Goal: Task Accomplishment & Management: Use online tool/utility

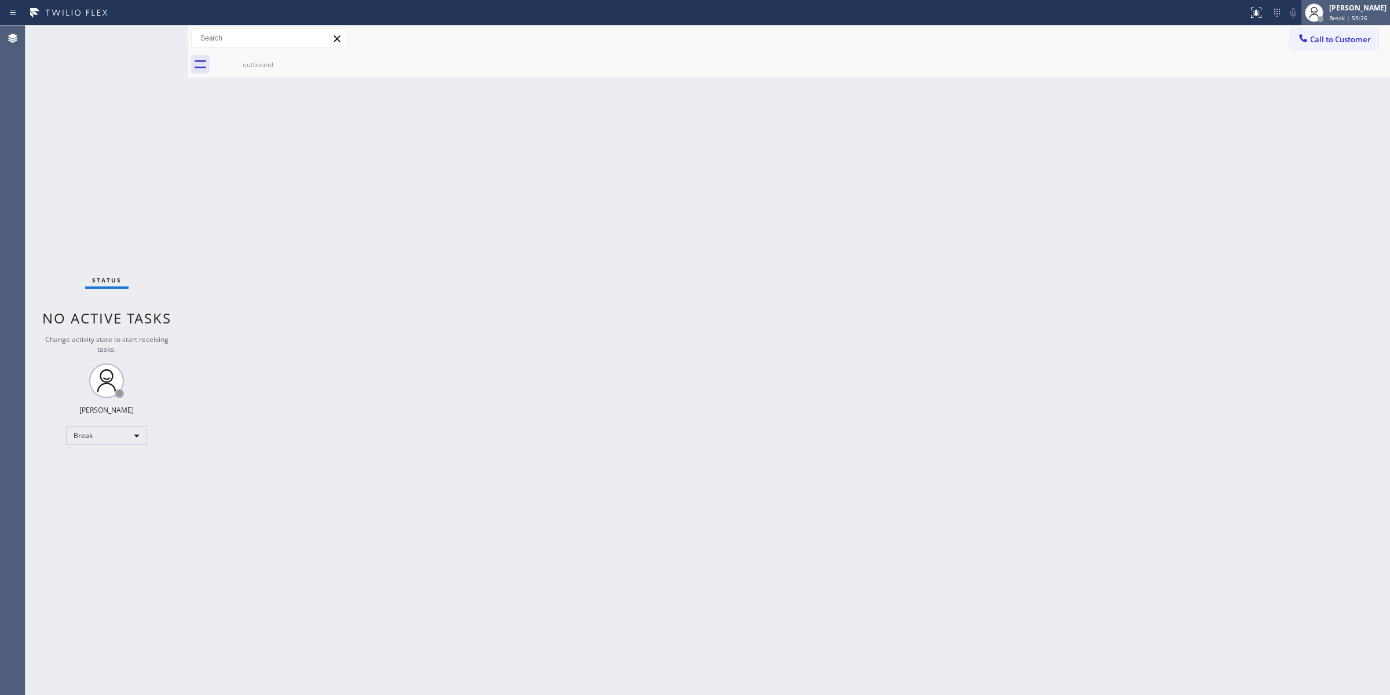
click at [1351, 10] on div "[PERSON_NAME]" at bounding box center [1357, 8] width 57 height 10
click at [1291, 74] on button "Unavailable" at bounding box center [1332, 76] width 116 height 15
click at [1326, 38] on span "Call to Customer" at bounding box center [1340, 39] width 61 height 10
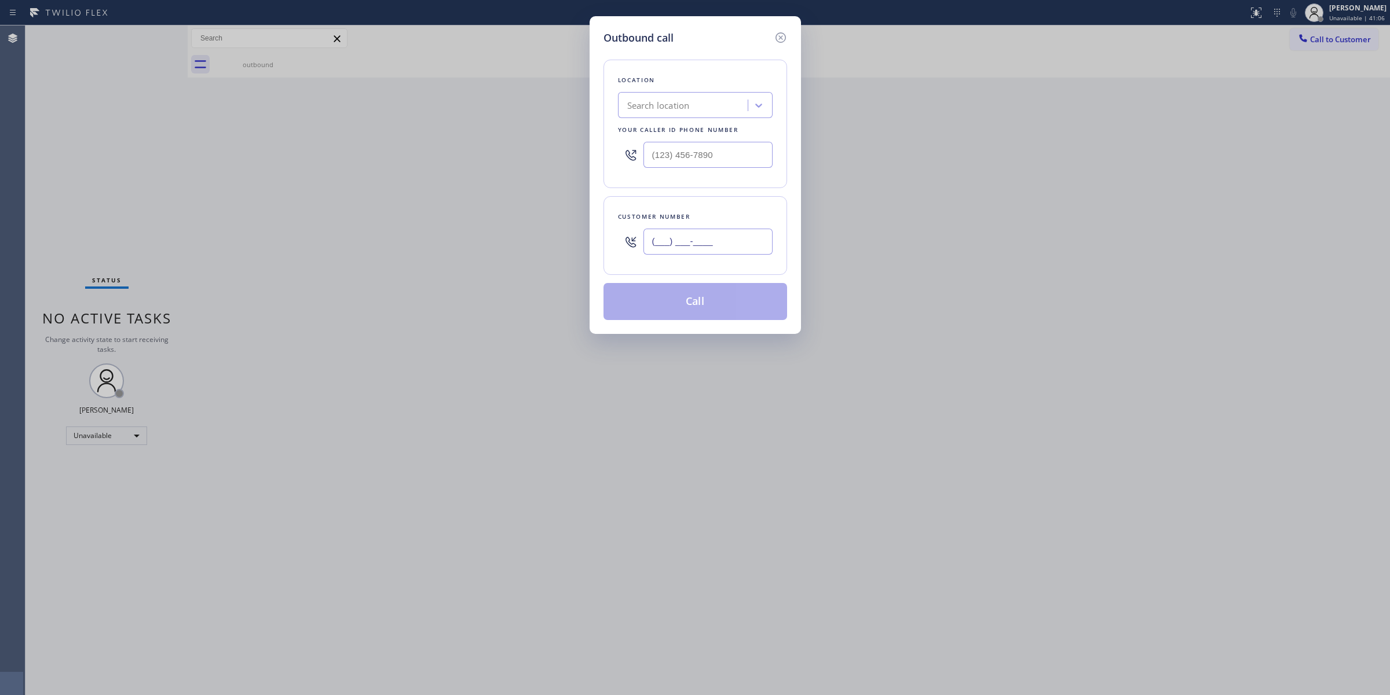
click at [650, 244] on input "(___) ___-____" at bounding box center [707, 242] width 129 height 26
paste input "307) 374-9971"
type input "[PHONE_NUMBER]"
click at [691, 124] on div "Your caller id phone number" at bounding box center [695, 130] width 155 height 12
click at [698, 109] on div "Search location" at bounding box center [684, 106] width 126 height 20
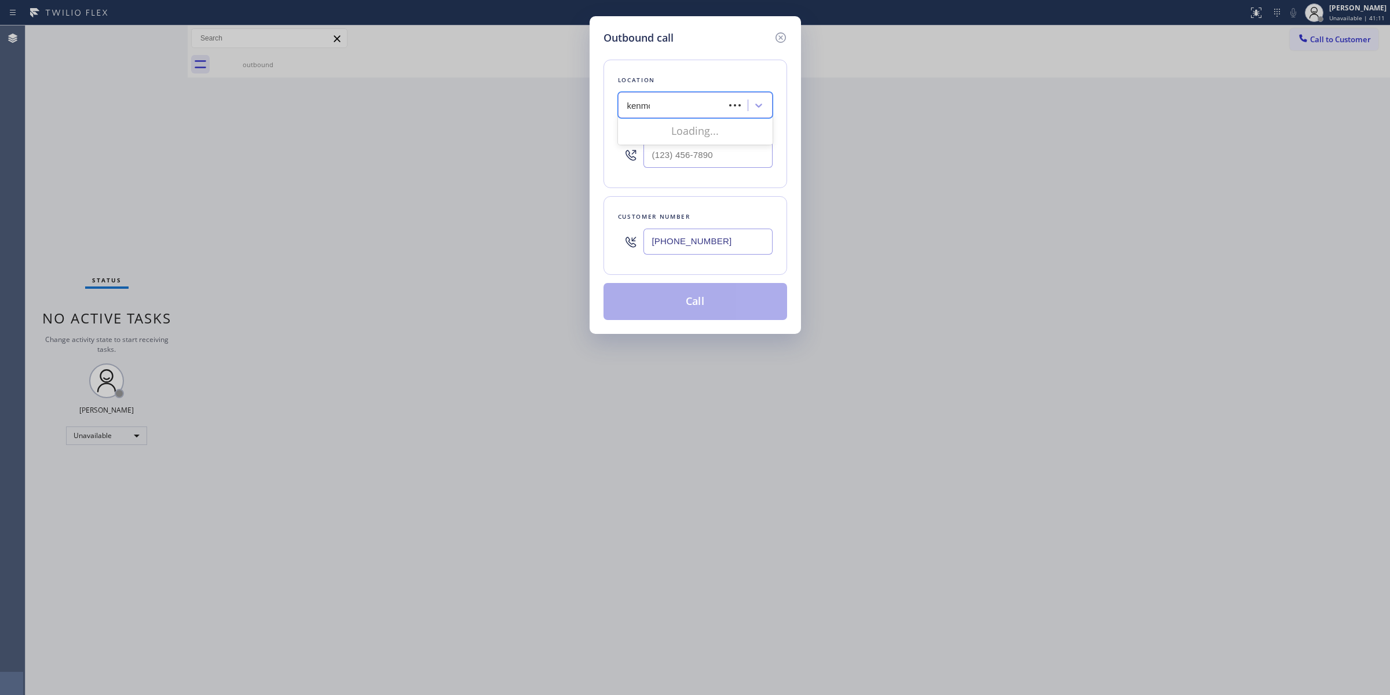
type input "kenmore"
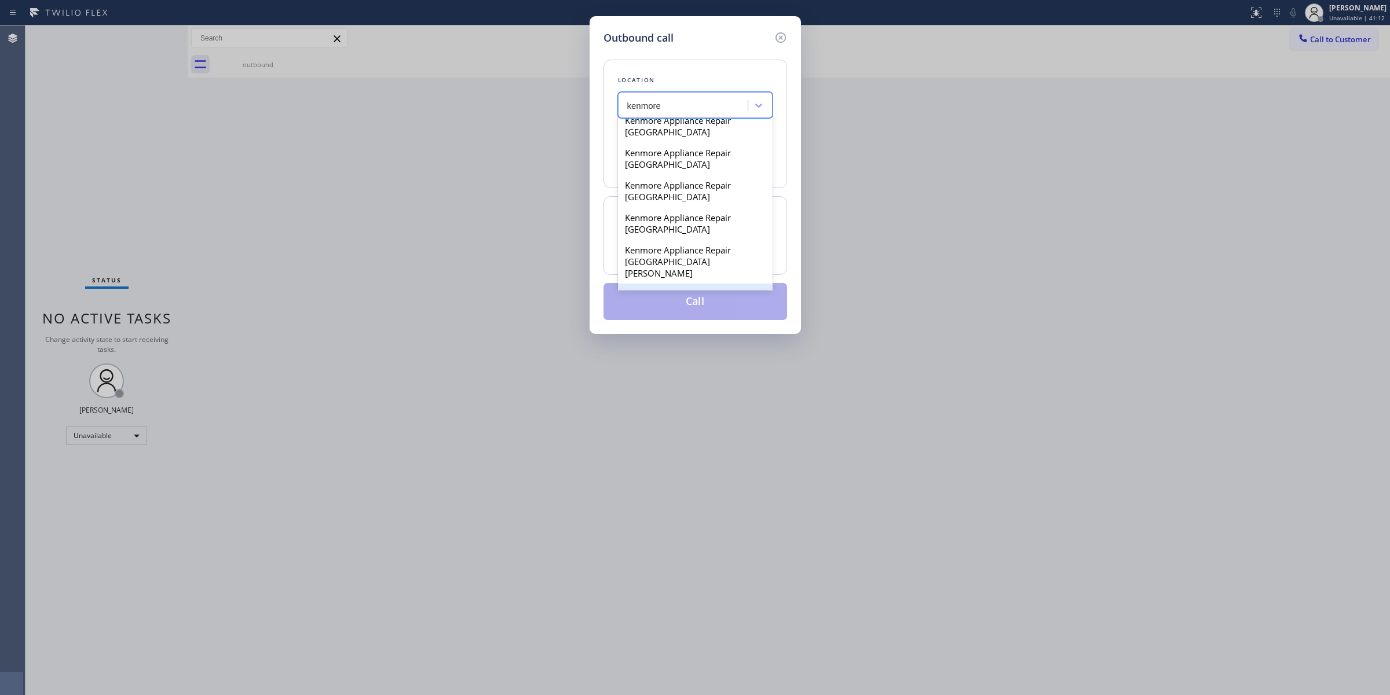
scroll to position [362, 0]
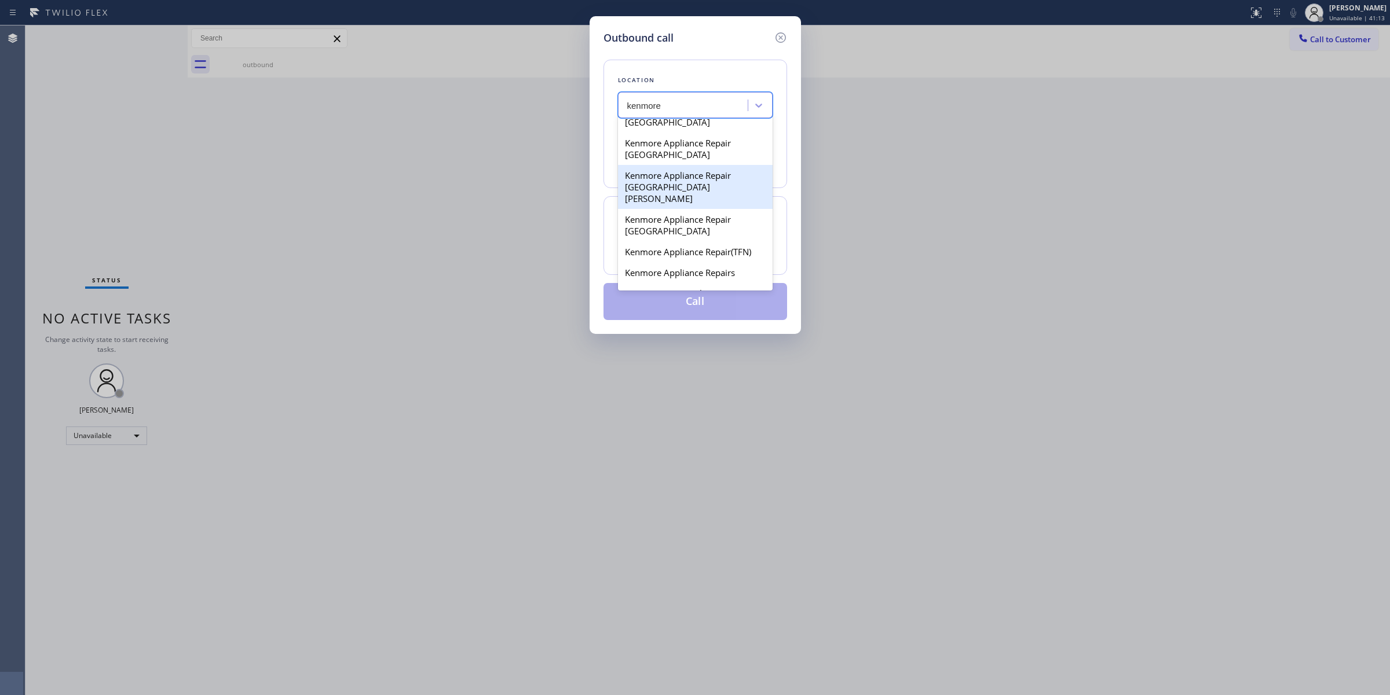
click at [661, 209] on div "Kenmore Appliance Repair [GEOGRAPHIC_DATA][PERSON_NAME]" at bounding box center [695, 187] width 155 height 44
type input "[PHONE_NUMBER]"
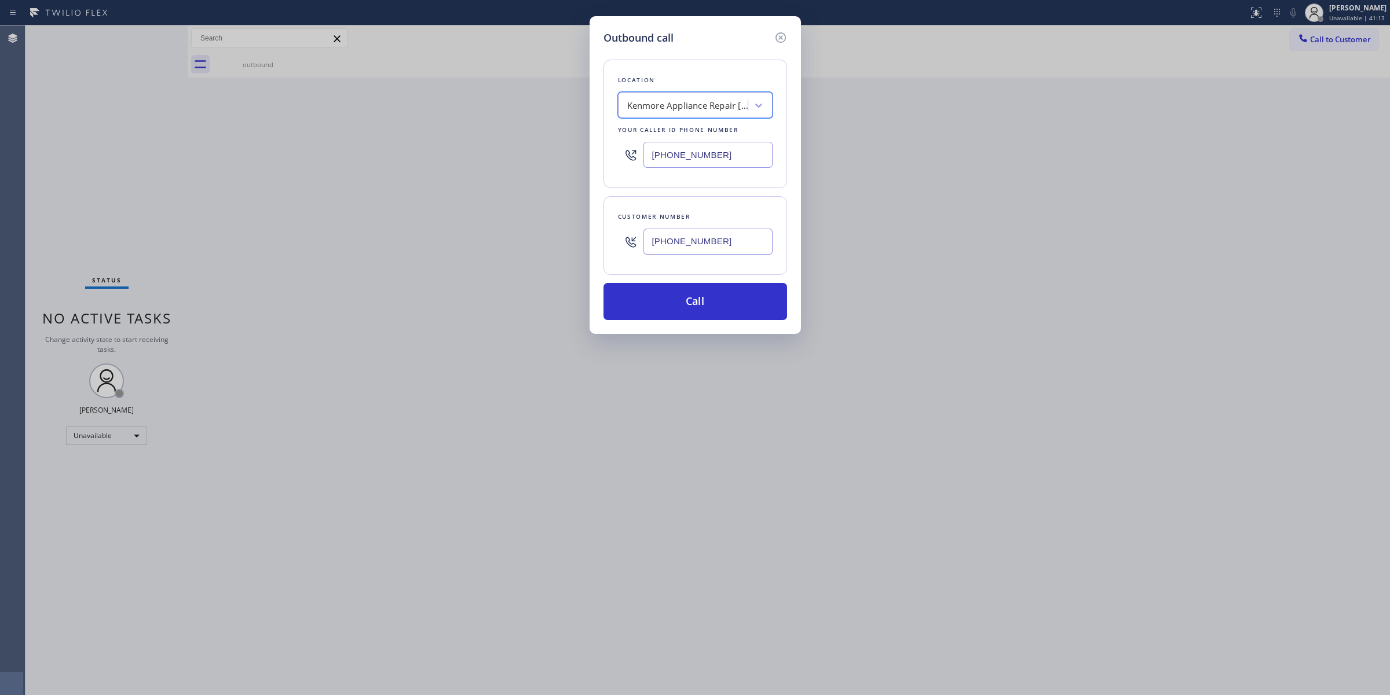
click at [687, 243] on input "[PHONE_NUMBER]" at bounding box center [707, 242] width 129 height 26
click at [680, 299] on button "Call" at bounding box center [695, 301] width 184 height 37
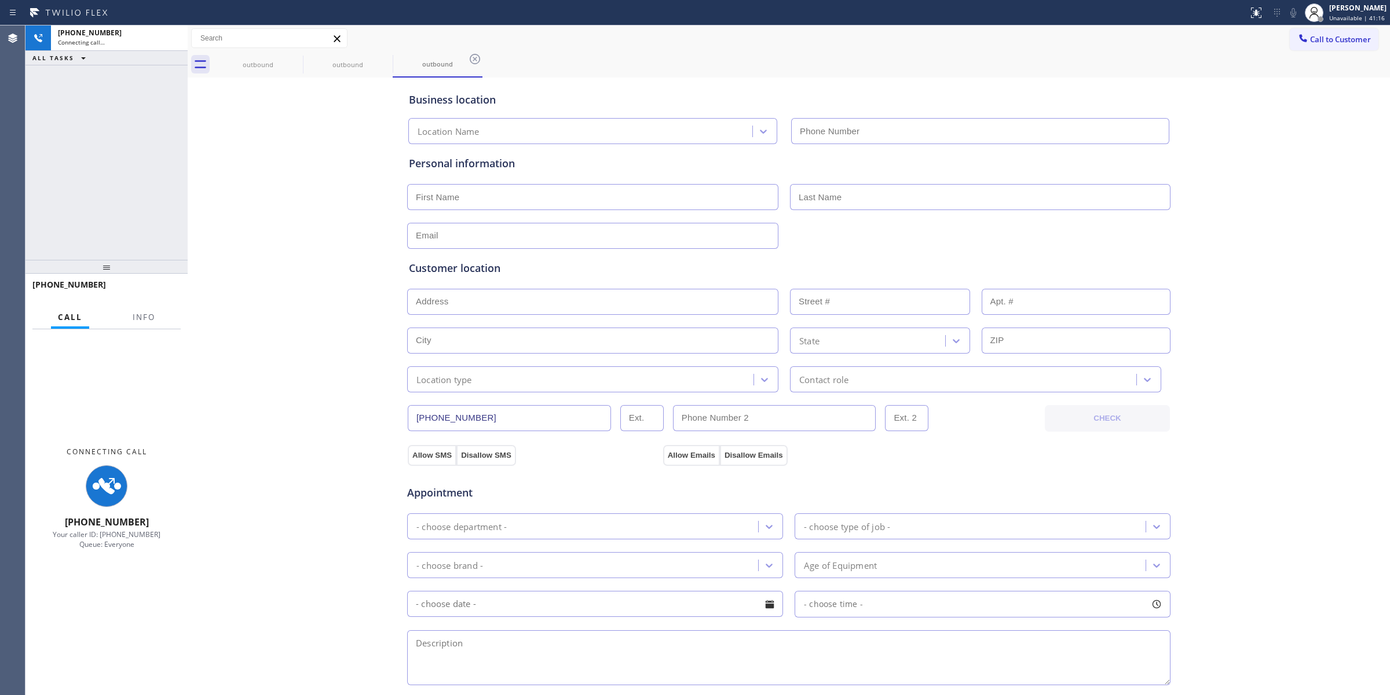
type input "[PHONE_NUMBER]"
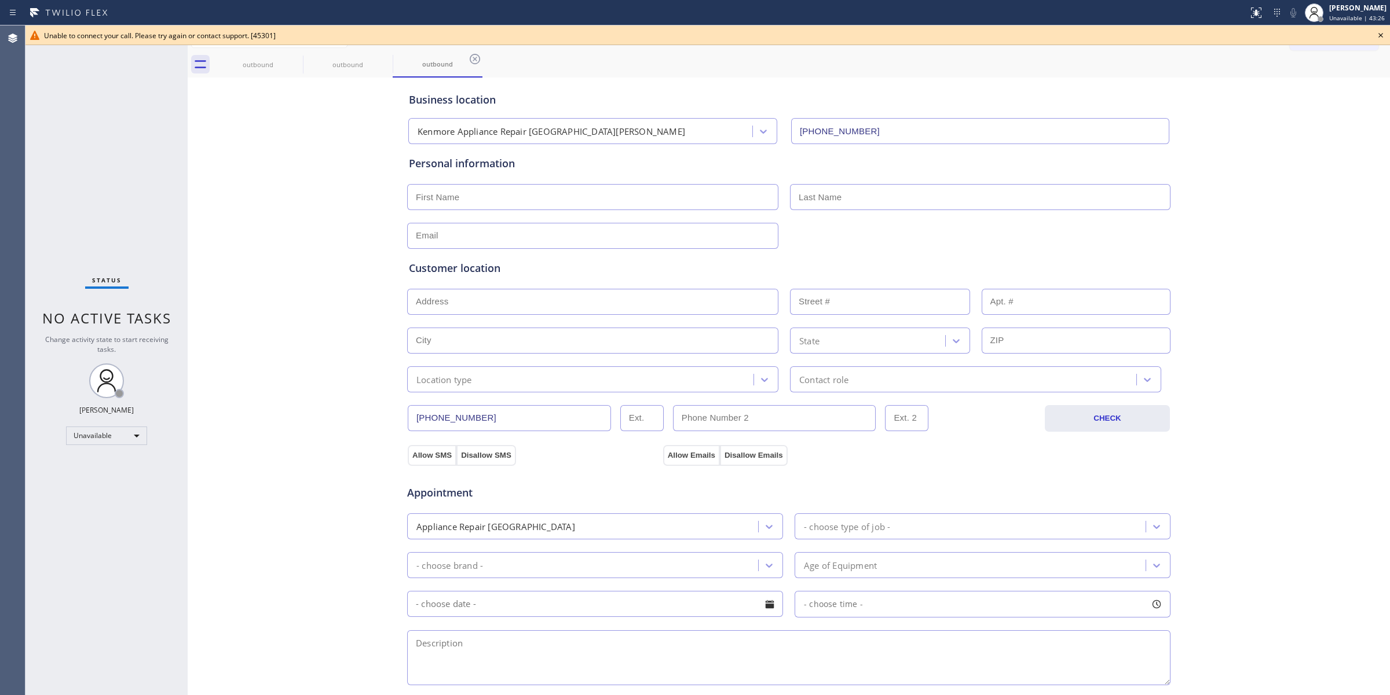
click at [1379, 36] on icon at bounding box center [1381, 35] width 14 height 14
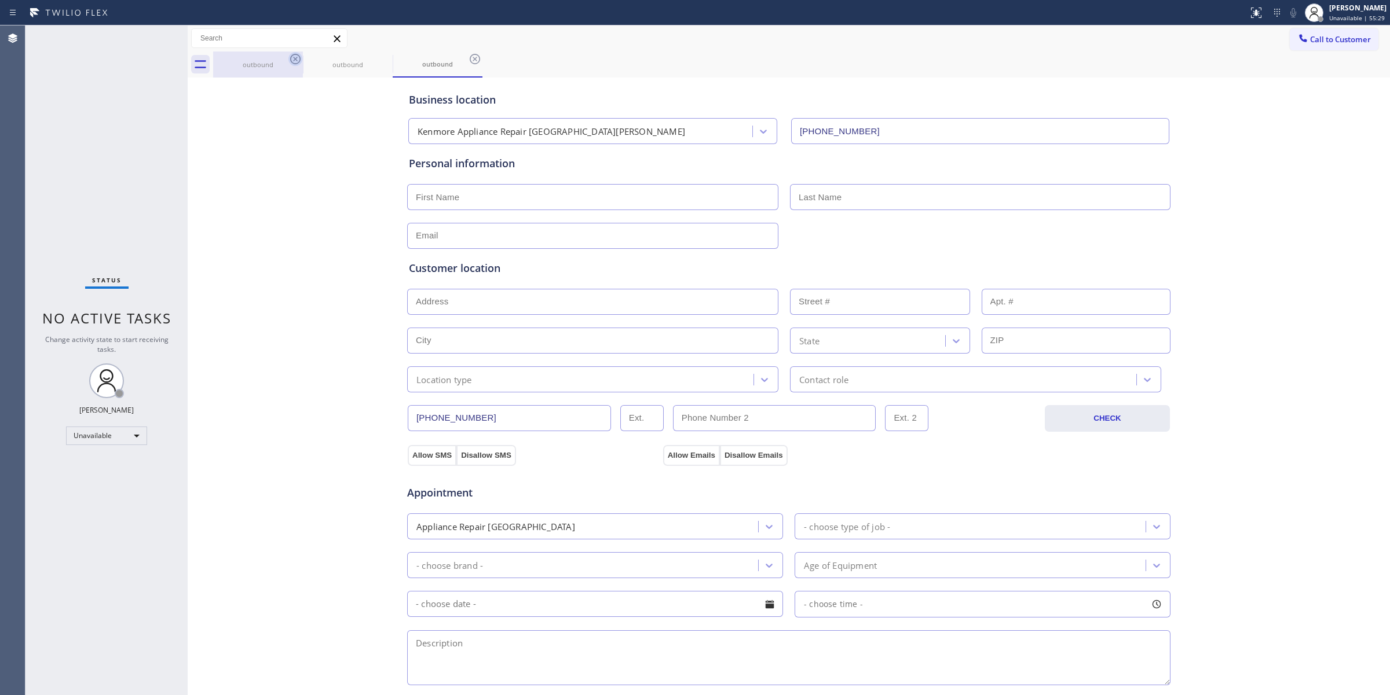
click at [299, 64] on icon at bounding box center [295, 59] width 14 height 14
click at [0, 0] on icon at bounding box center [0, 0] width 0 height 0
click at [468, 63] on icon at bounding box center [475, 59] width 14 height 14
click at [299, 61] on div "outbound outbound outbound" at bounding box center [801, 65] width 1177 height 26
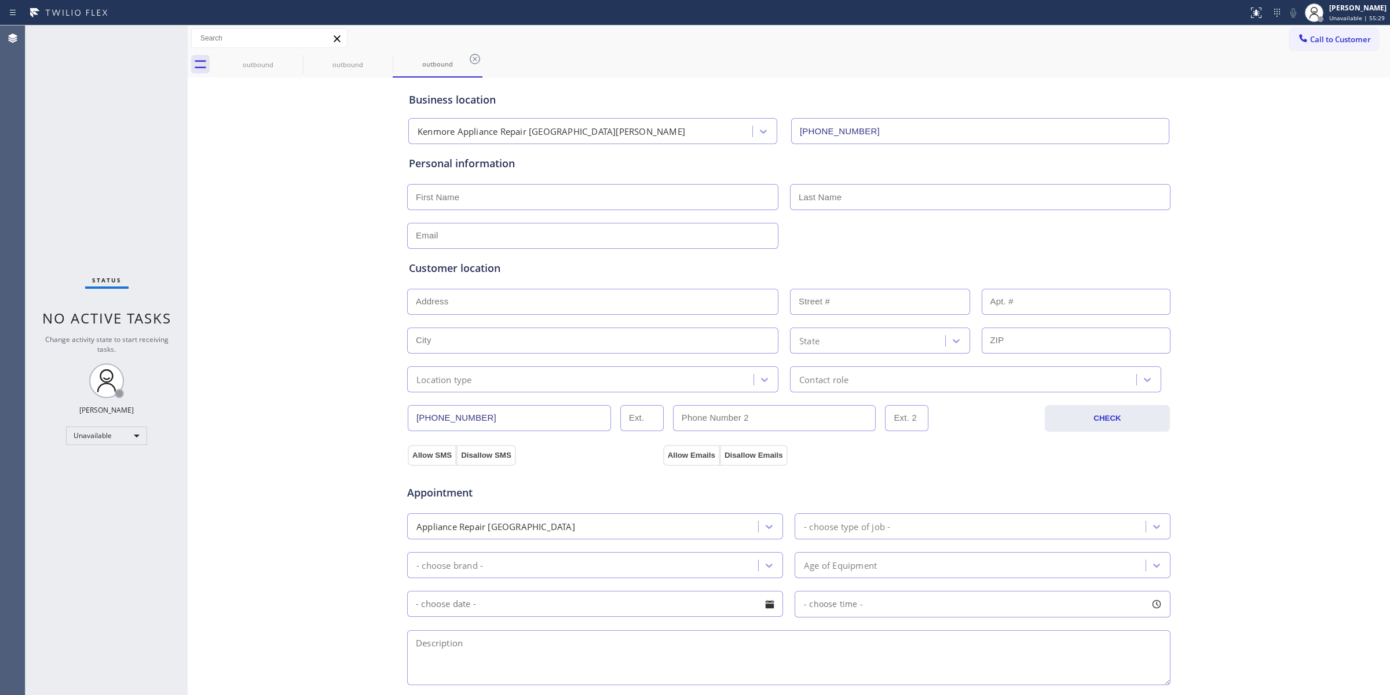
click at [299, 61] on div "outbound outbound outbound" at bounding box center [801, 65] width 1177 height 26
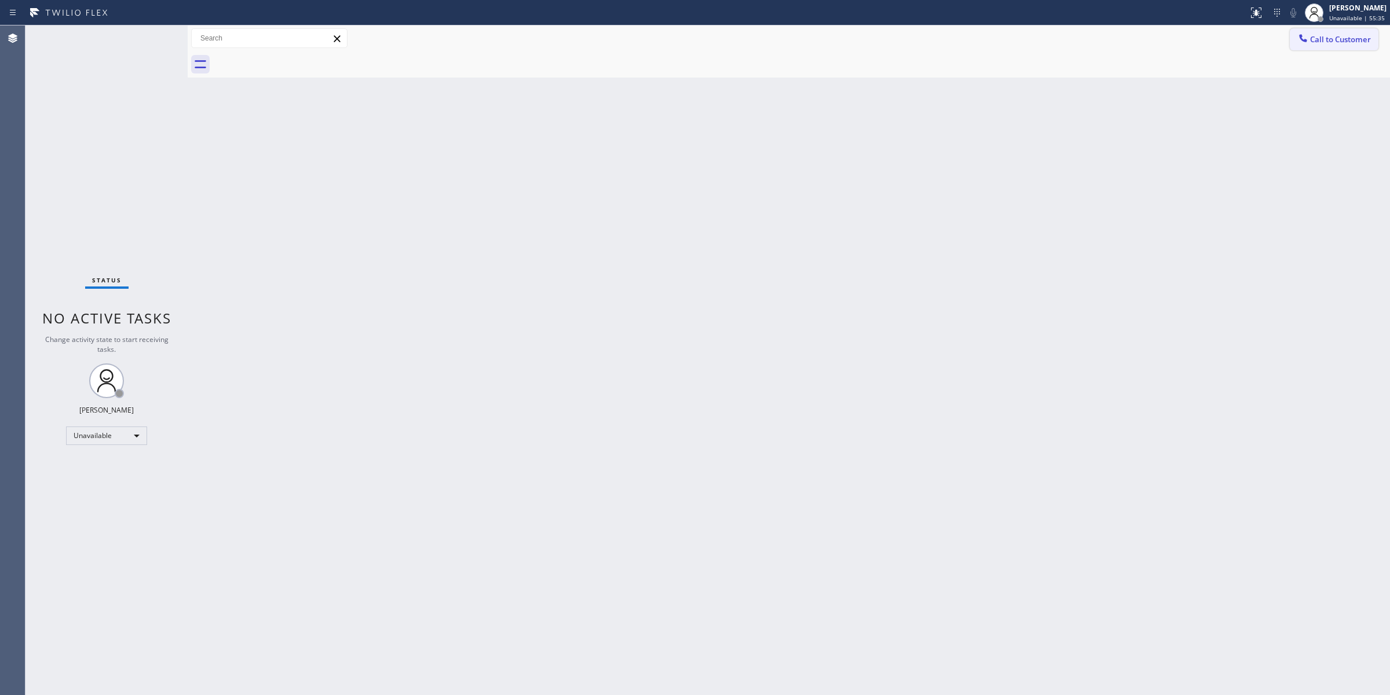
click at [1341, 29] on button "Call to Customer" at bounding box center [1334, 39] width 89 height 22
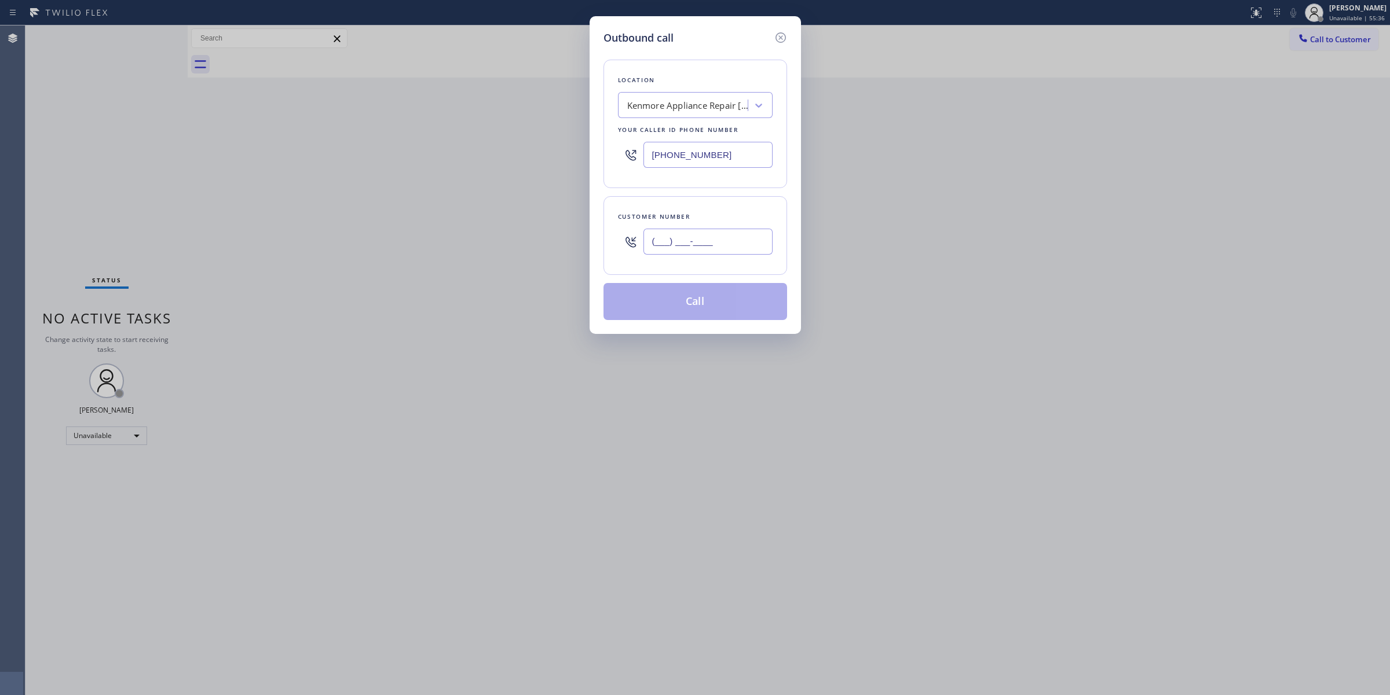
paste input "442) 223-5138"
click at [730, 240] on input "(___) ___-____" at bounding box center [707, 242] width 129 height 26
type input "[PHONE_NUMBER]"
click at [687, 93] on div "Kenmore Appliance Repair [GEOGRAPHIC_DATA][PERSON_NAME]" at bounding box center [695, 105] width 155 height 26
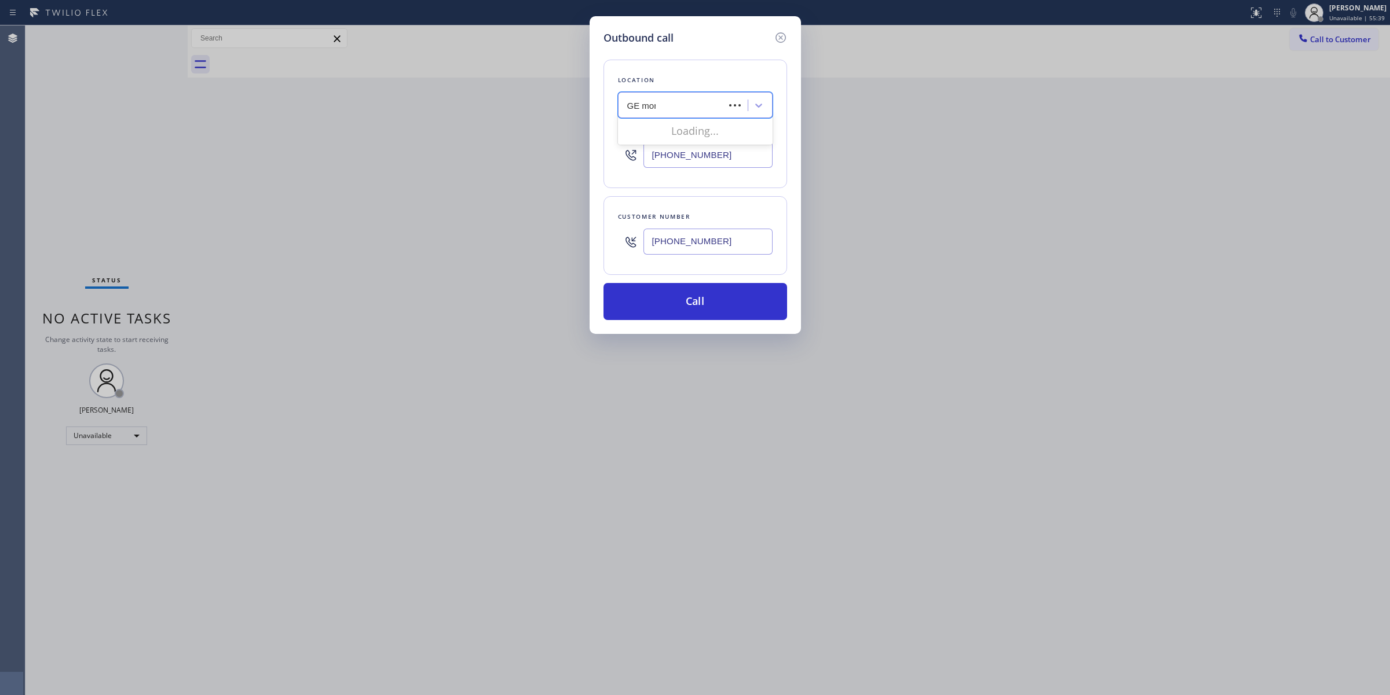
type input "GE mono"
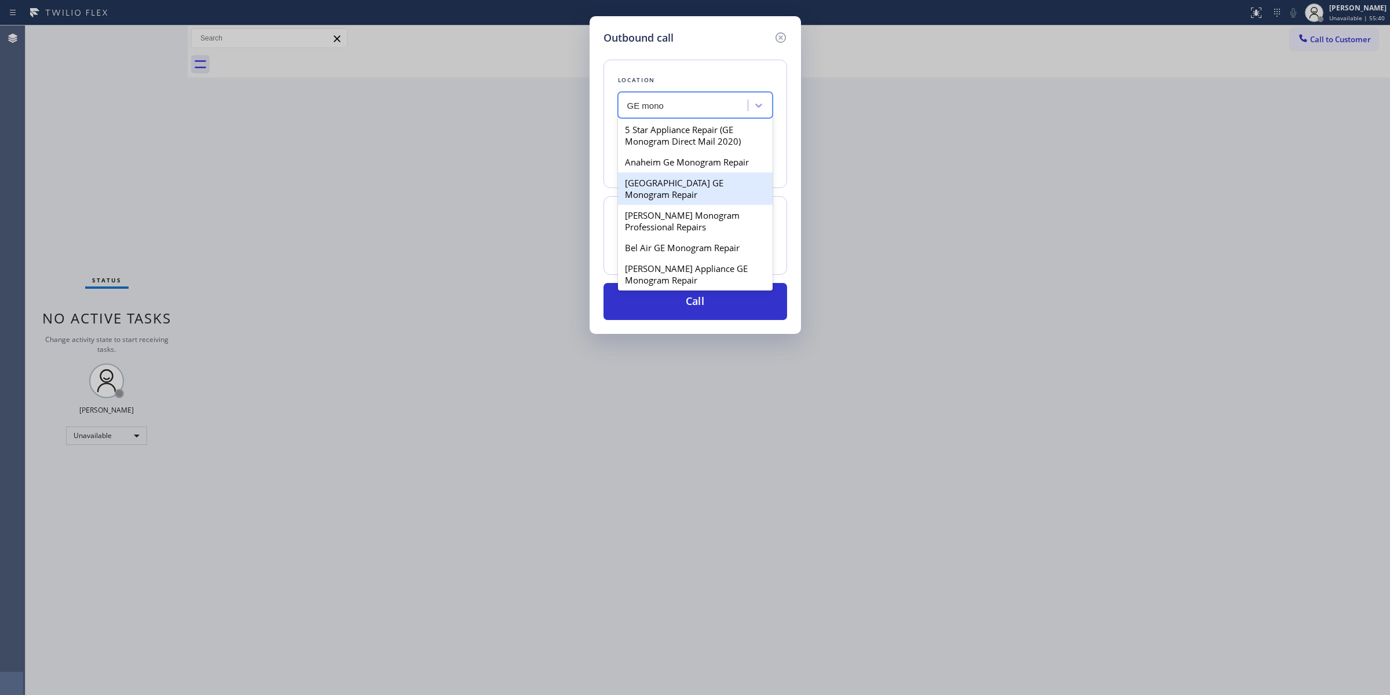
click at [693, 204] on div "[GEOGRAPHIC_DATA] GE Monogram Repair" at bounding box center [695, 189] width 155 height 32
type input "[PHONE_NUMBER]"
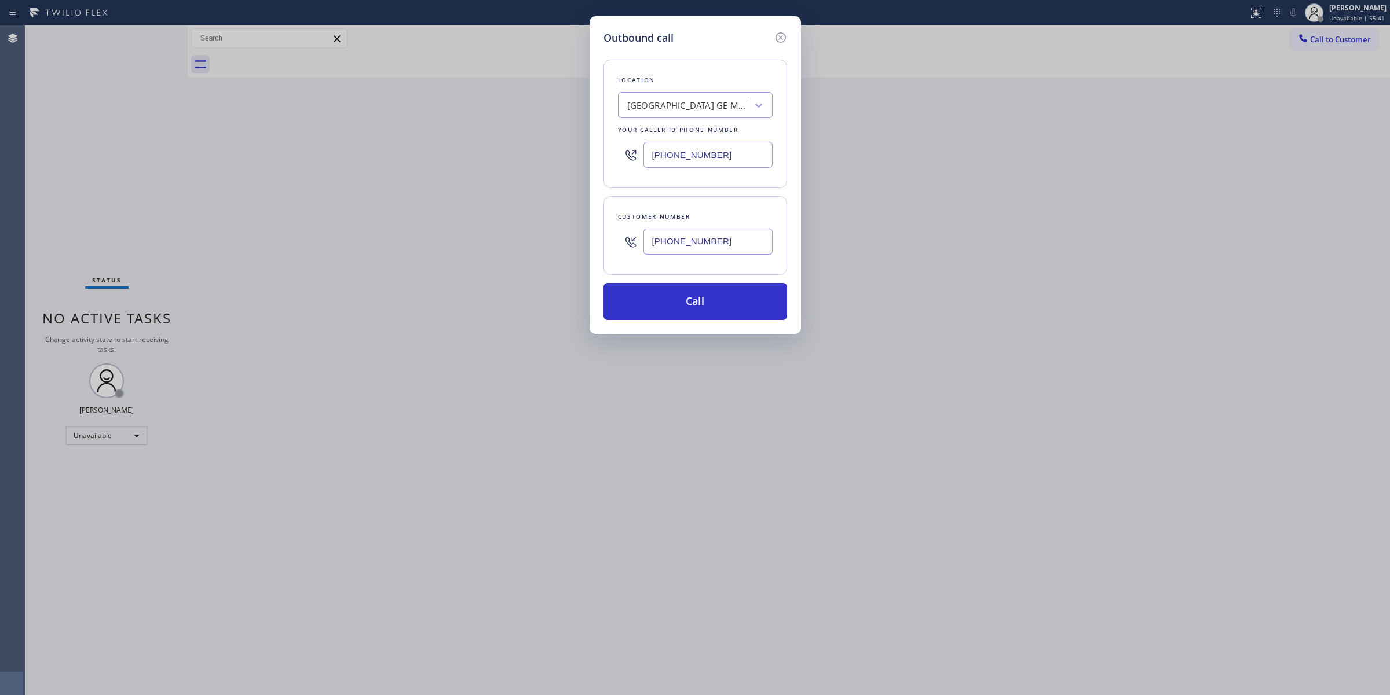
click at [721, 244] on input "[PHONE_NUMBER]" at bounding box center [707, 242] width 129 height 26
click at [707, 306] on button "Call" at bounding box center [695, 301] width 184 height 37
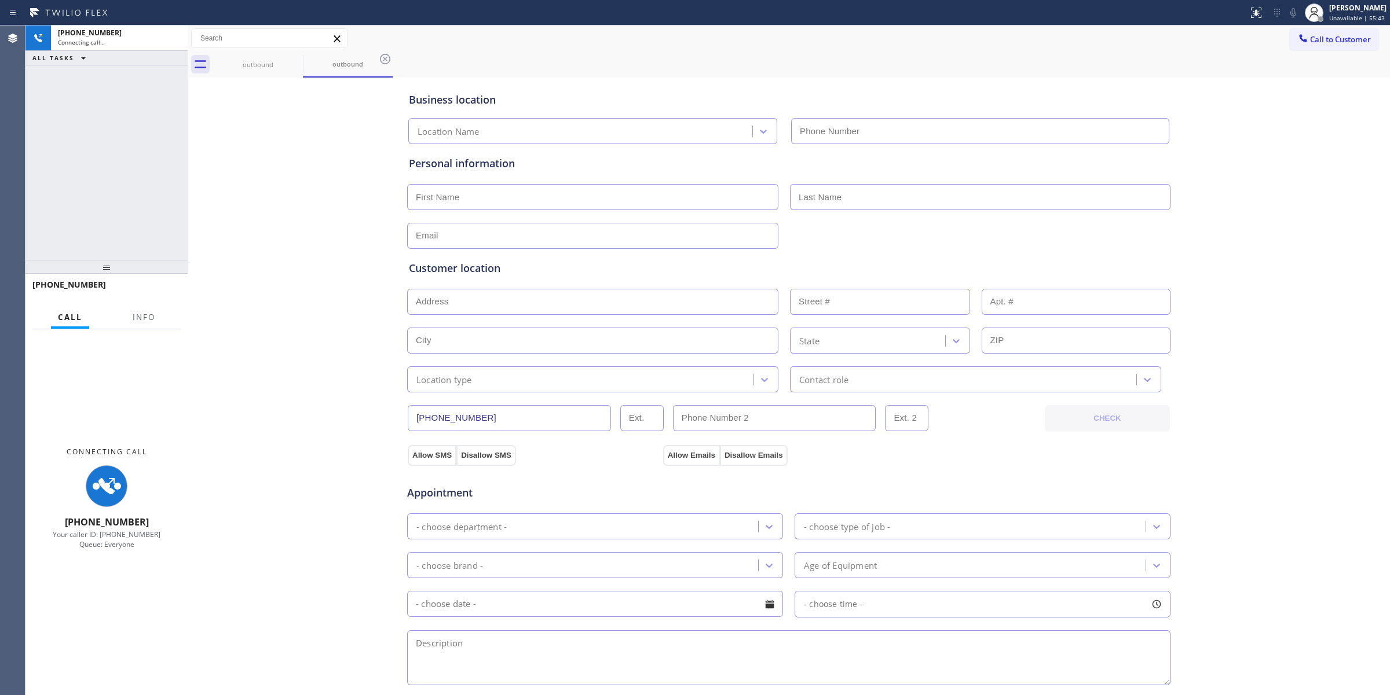
type input "[PHONE_NUMBER]"
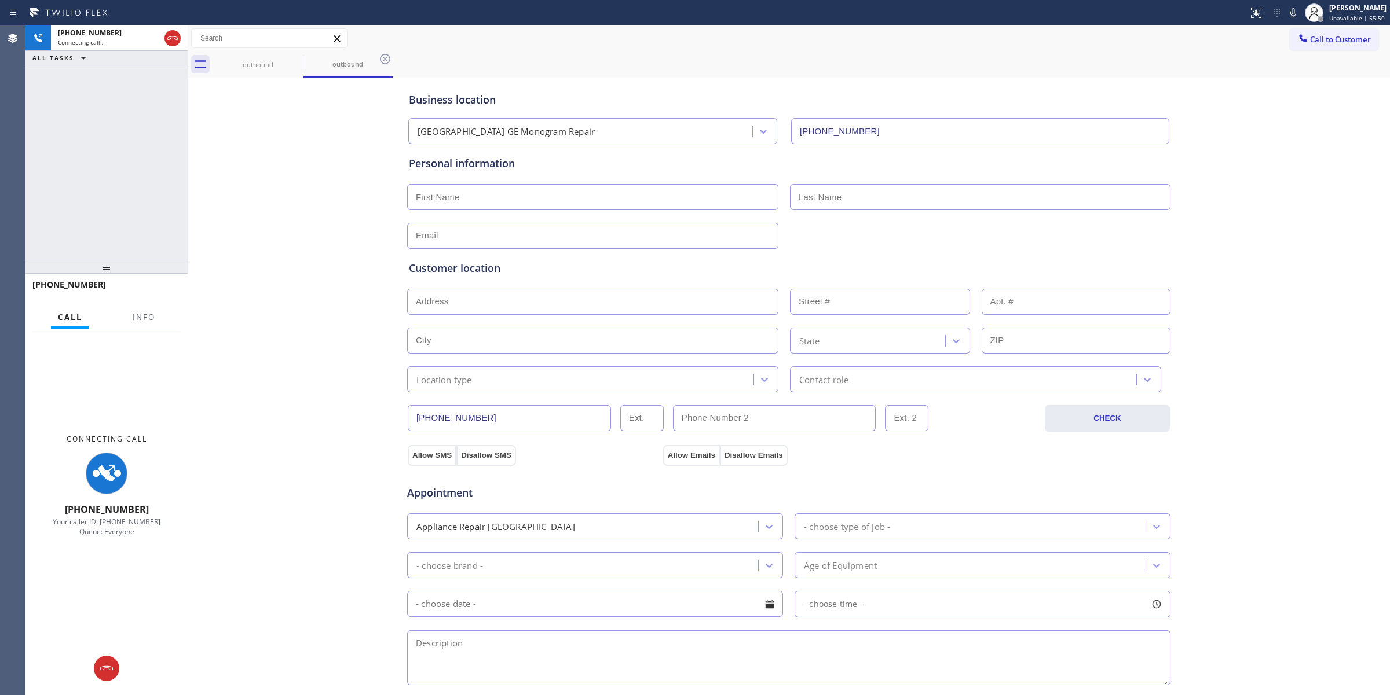
click at [1281, 149] on div "Business location [GEOGRAPHIC_DATA] GE Monogram Repair [PHONE_NUMBER] Personal …" at bounding box center [789, 475] width 1196 height 791
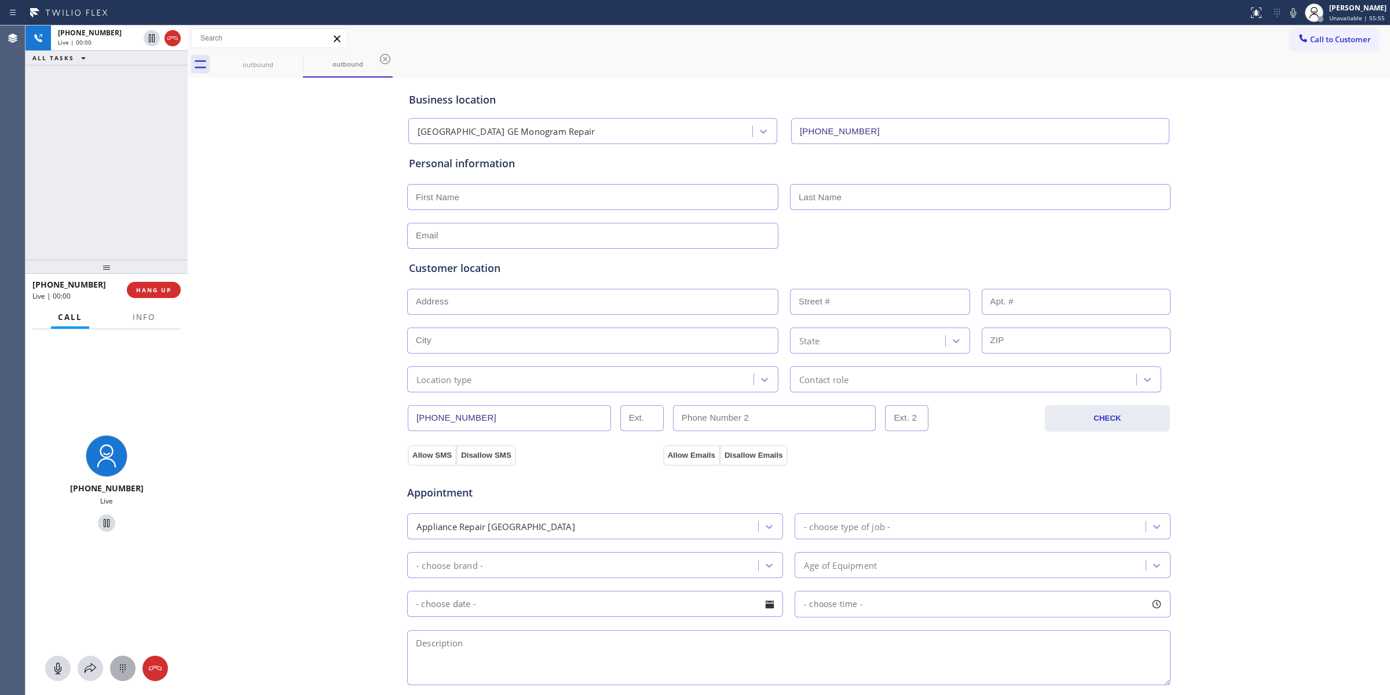
click at [125, 669] on icon at bounding box center [123, 669] width 14 height 14
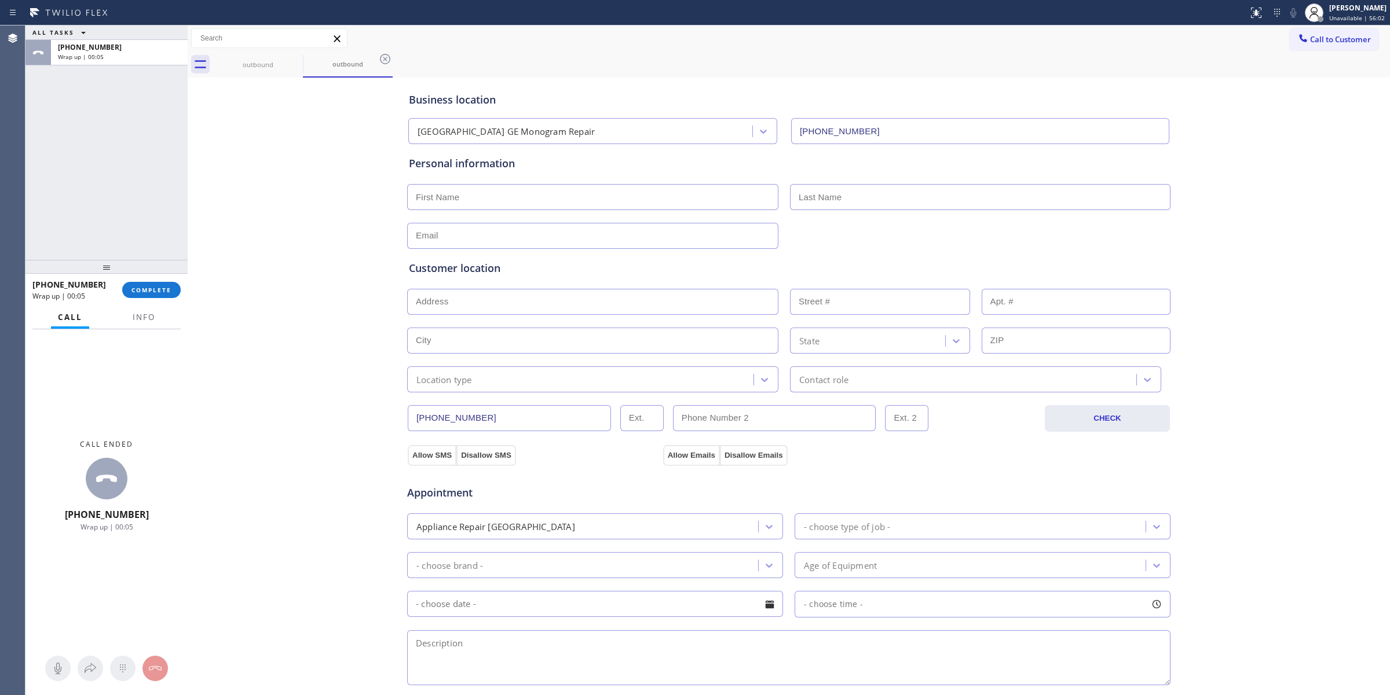
drag, startPoint x: 1321, startPoint y: 32, endPoint x: 1162, endPoint y: 84, distance: 167.0
click at [1321, 32] on button "Call to Customer" at bounding box center [1334, 39] width 89 height 22
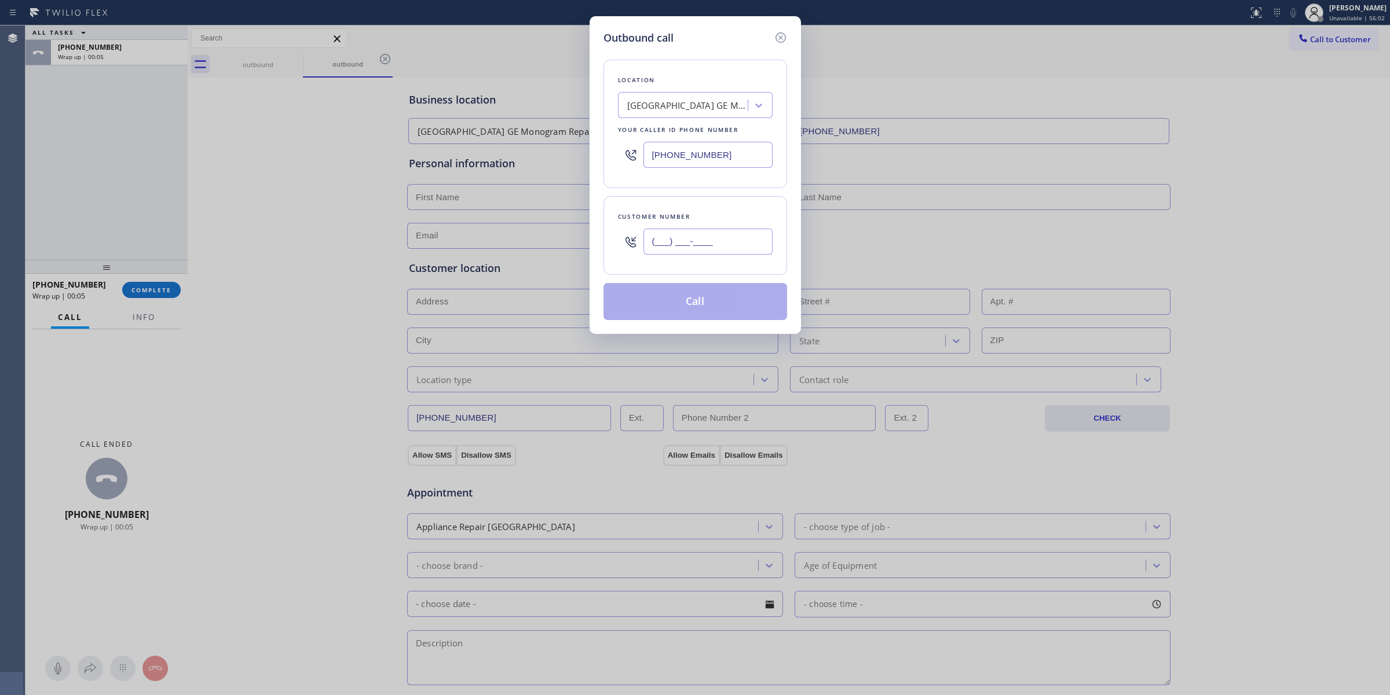
paste input "442) 223-5138"
click at [718, 239] on input "[PHONE_NUMBER]" at bounding box center [707, 242] width 129 height 26
type input "[PHONE_NUMBER]"
click at [715, 302] on button "Call" at bounding box center [695, 301] width 184 height 37
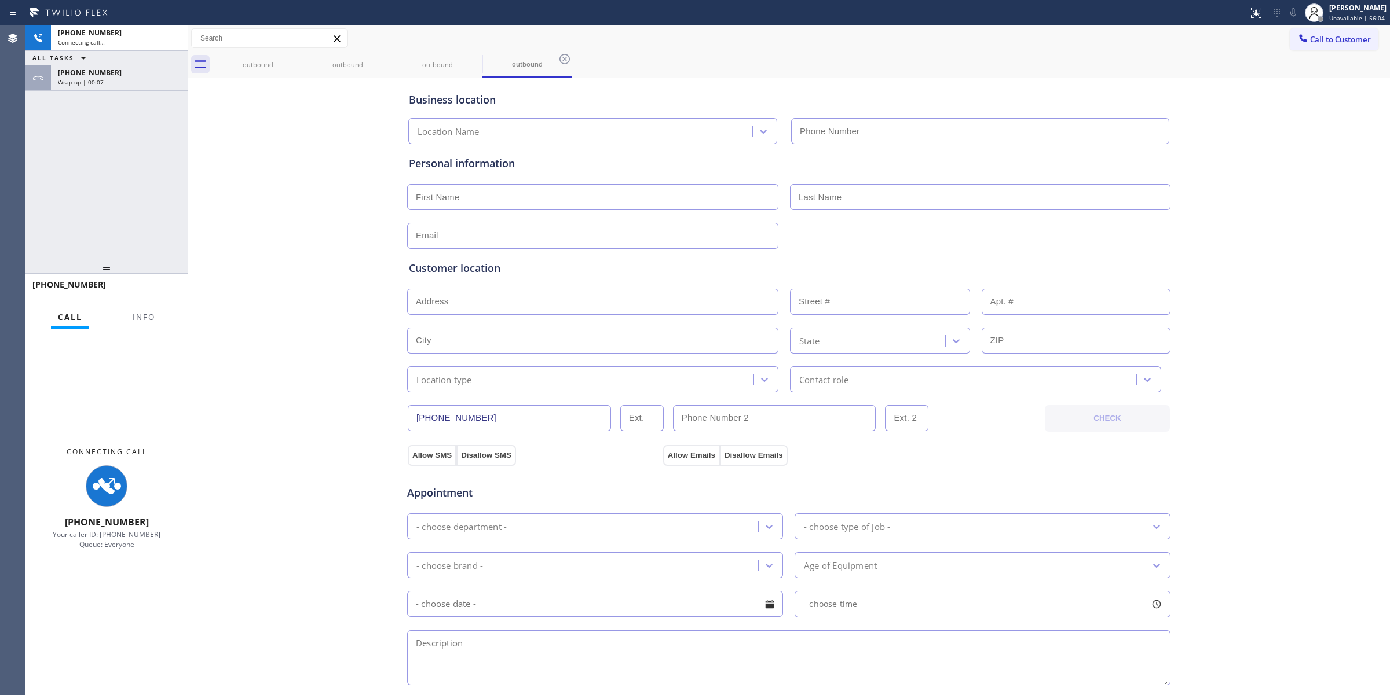
type input "[PHONE_NUMBER]"
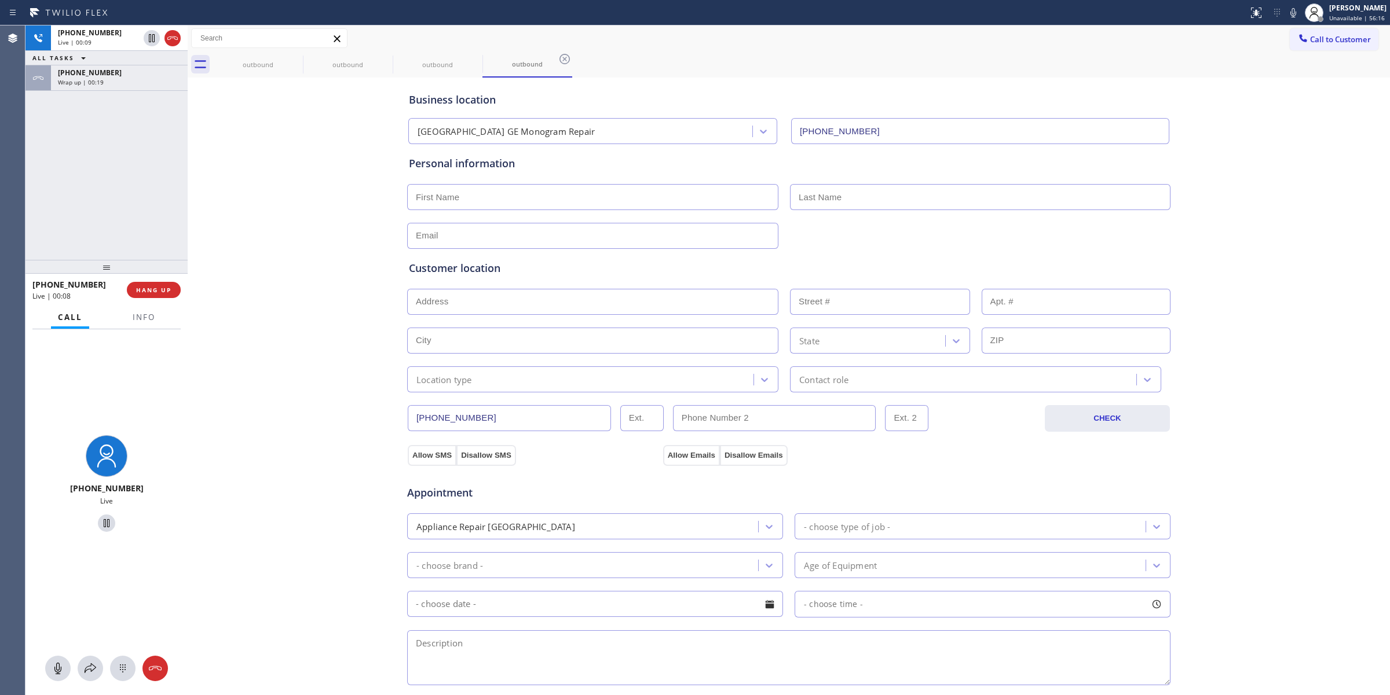
click at [266, 134] on div "Business location [GEOGRAPHIC_DATA] GE Monogram Repair [PHONE_NUMBER] Personal …" at bounding box center [789, 475] width 1196 height 791
click at [141, 78] on div "Wrap up | 00:19" at bounding box center [119, 82] width 123 height 8
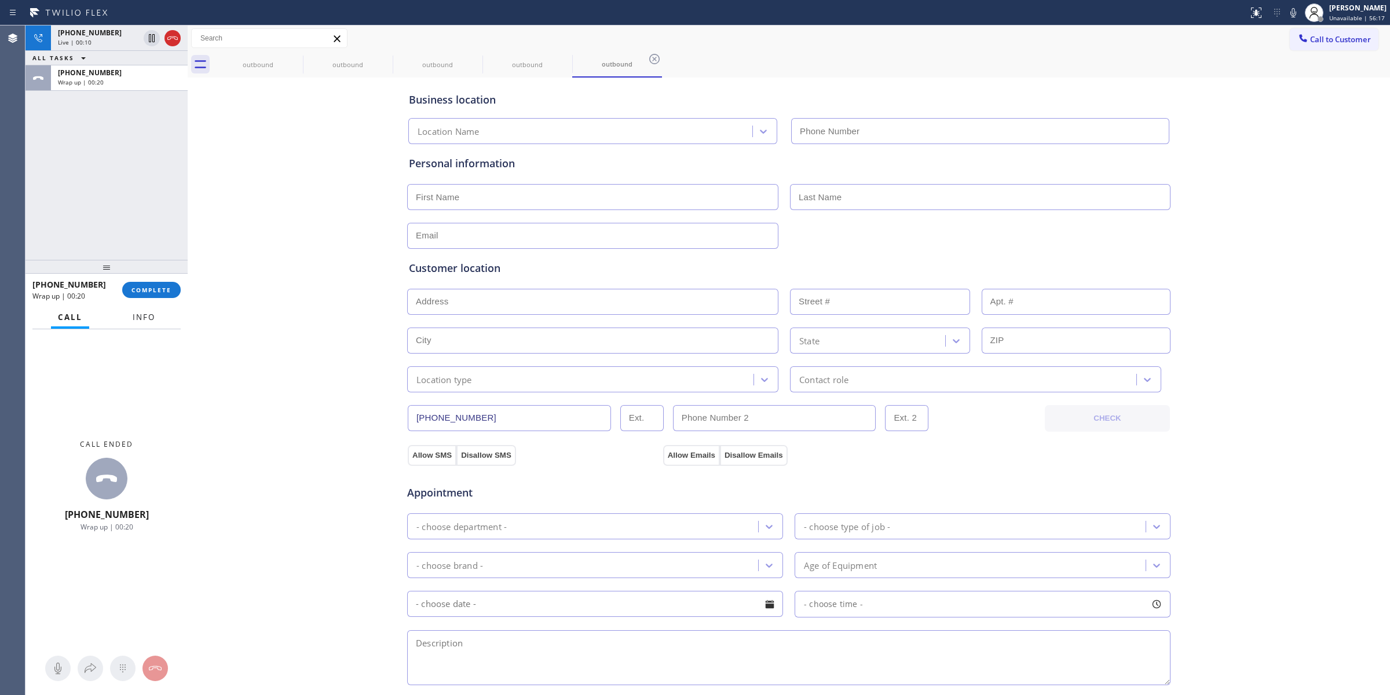
type input "[PHONE_NUMBER]"
drag, startPoint x: 148, startPoint y: 310, endPoint x: 148, endPoint y: 299, distance: 11.0
click at [148, 309] on button "Info" at bounding box center [144, 317] width 36 height 23
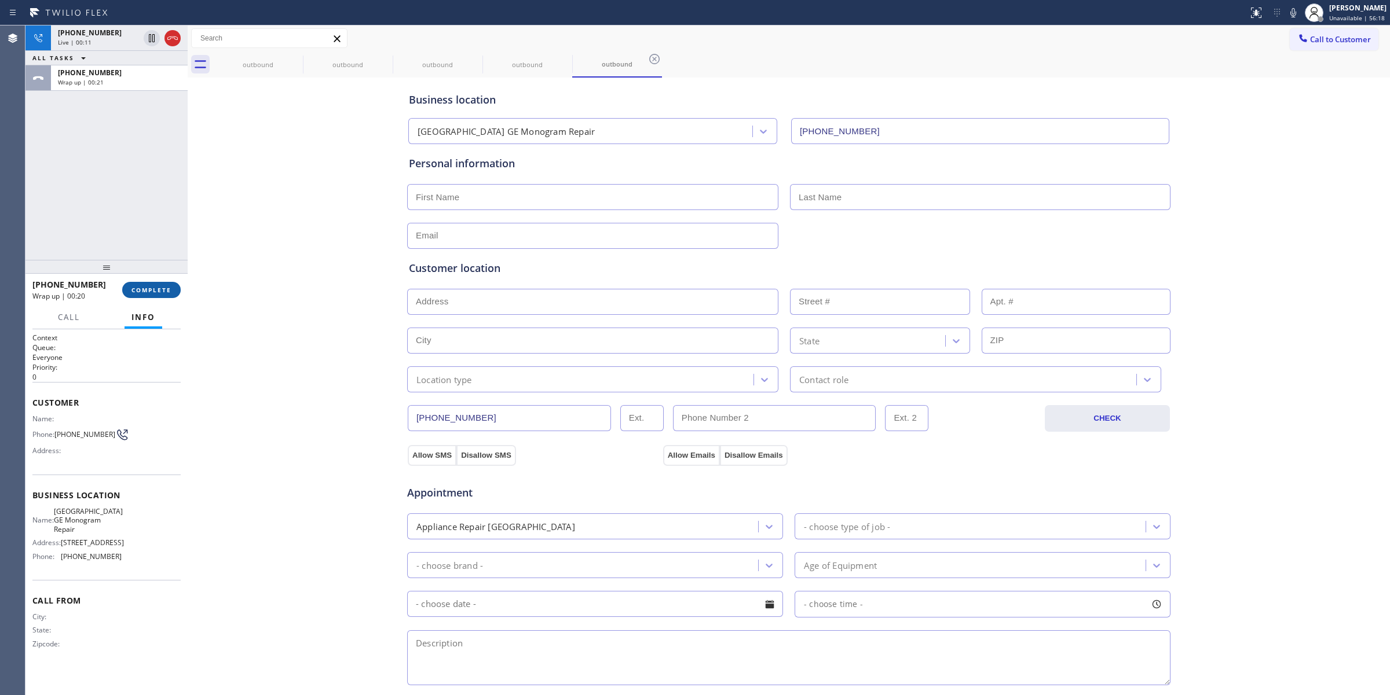
drag, startPoint x: 148, startPoint y: 299, endPoint x: 151, endPoint y: 293, distance: 6.8
click at [149, 296] on div "[PHONE_NUMBER] Wrap up | 00:20 COMPLETE" at bounding box center [106, 290] width 148 height 30
drag, startPoint x: -2, startPoint y: 514, endPoint x: -2, endPoint y: 615, distance: 100.8
click at [0, 615] on html "Status report No issues detected If you experience an issue, please download th…" at bounding box center [695, 347] width 1390 height 695
type input "sssssssssssssx"
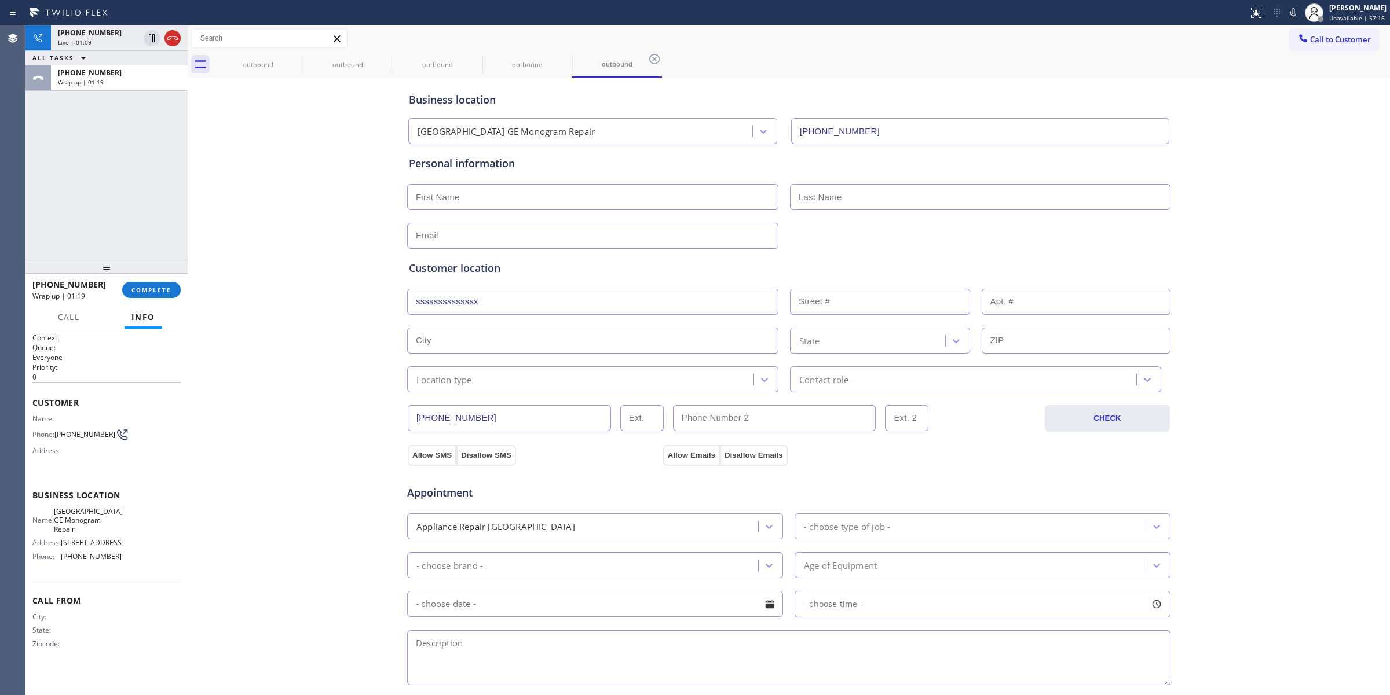
drag, startPoint x: 316, startPoint y: 336, endPoint x: 908, endPoint y: 259, distance: 597.3
click at [907, 262] on div "Customer location" at bounding box center [789, 269] width 760 height 16
click at [559, 280] on div "Customer location >> ADD NEW ADDRESS << + NEW ADDRESS sssssssssssssx State Loca…" at bounding box center [789, 327] width 760 height 132
click at [556, 308] on input "sssssssssssssx" at bounding box center [592, 302] width 371 height 26
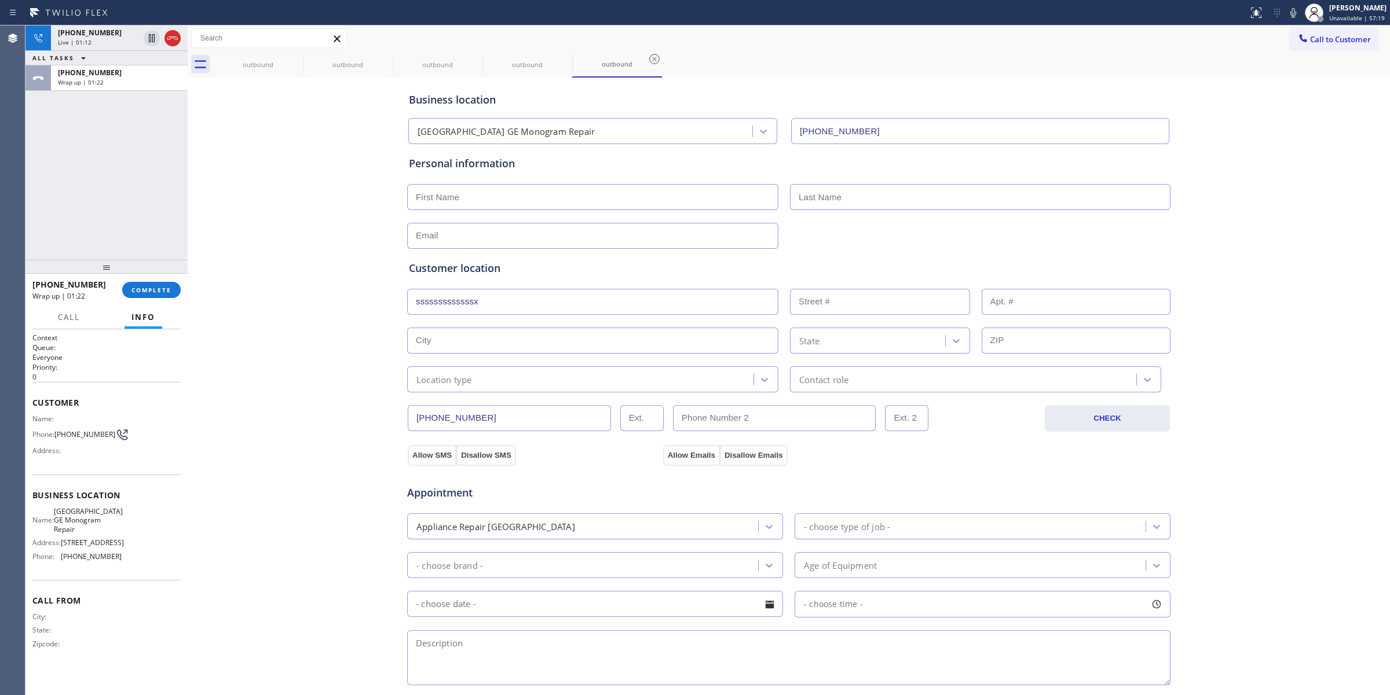
click at [556, 308] on input "sssssssssssssx" at bounding box center [592, 302] width 371 height 26
drag, startPoint x: 325, startPoint y: 249, endPoint x: 288, endPoint y: 215, distance: 50.4
click at [323, 246] on div "Business location [GEOGRAPHIC_DATA] GE Monogram Repair [PHONE_NUMBER] Personal …" at bounding box center [789, 475] width 1196 height 791
click at [151, 87] on div "[PHONE_NUMBER] Wrap up | 01:23" at bounding box center [117, 77] width 132 height 25
click at [151, 290] on span "COMPLETE" at bounding box center [151, 290] width 40 height 8
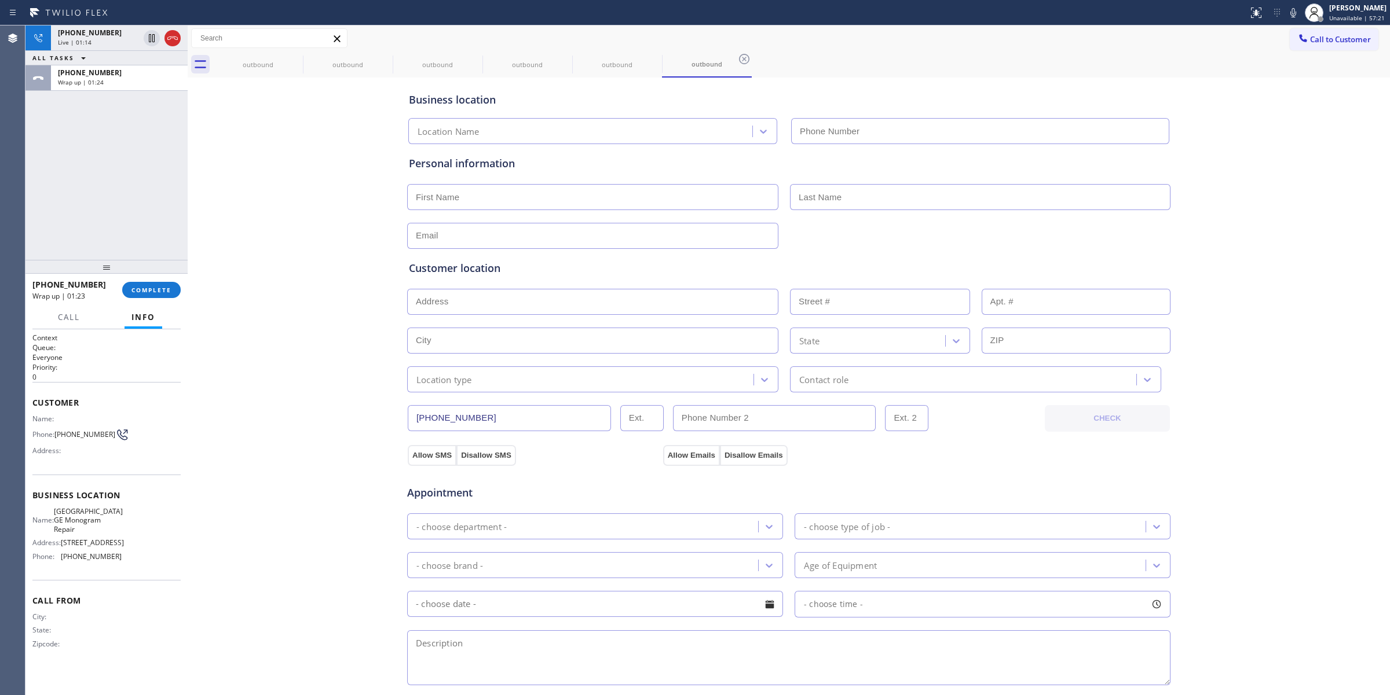
type input "[PHONE_NUMBER]"
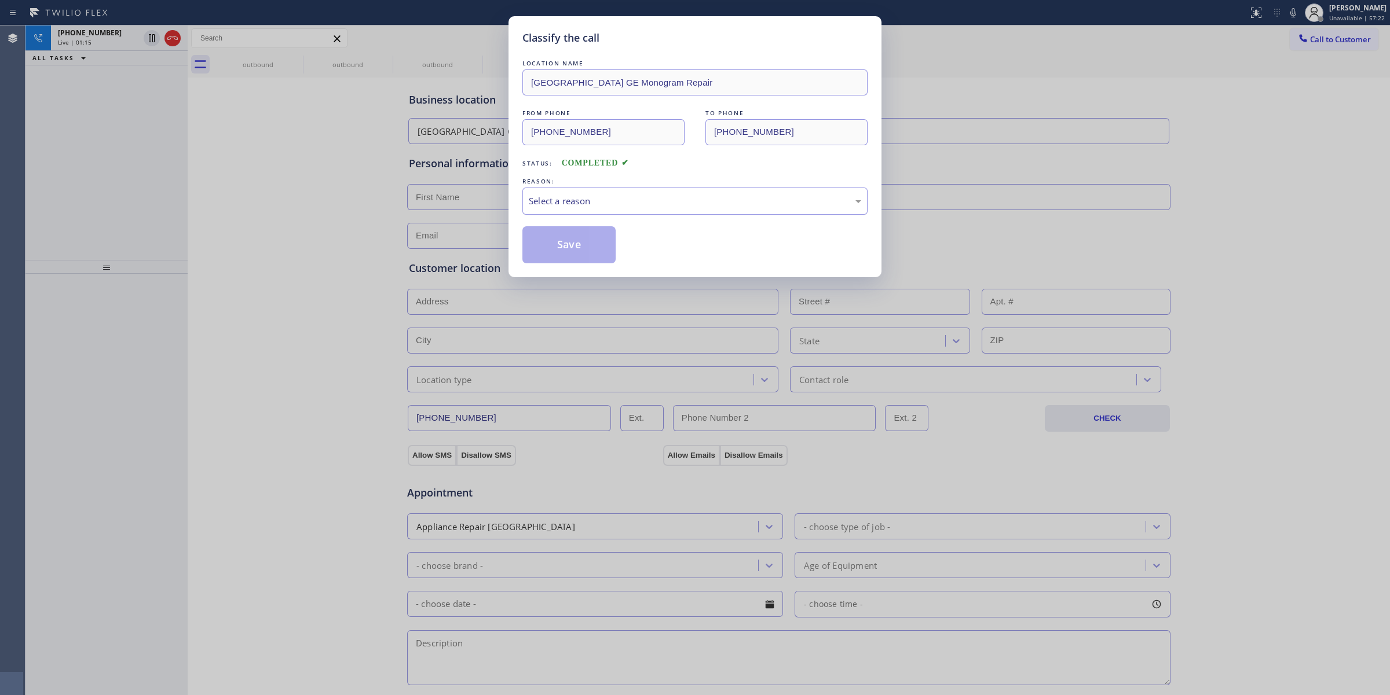
click at [692, 189] on div "Select a reason" at bounding box center [694, 201] width 345 height 27
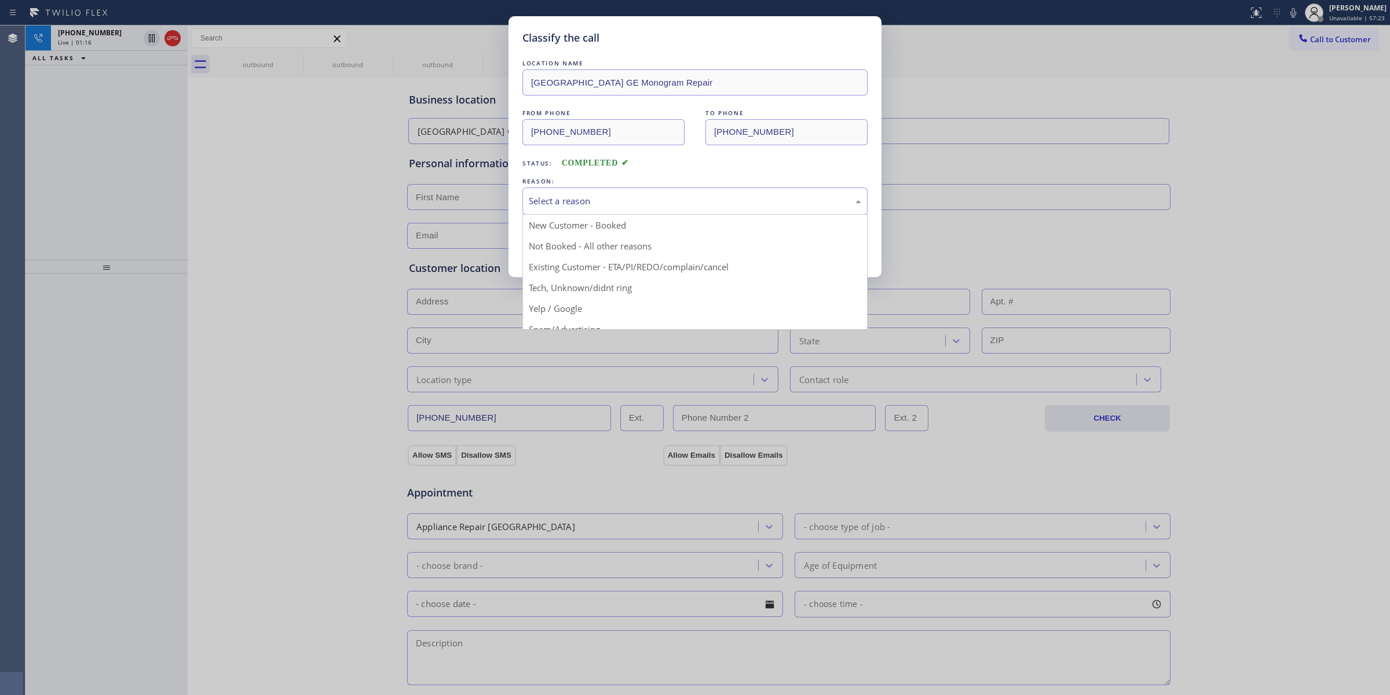
drag, startPoint x: 612, startPoint y: 288, endPoint x: 577, endPoint y: 236, distance: 63.1
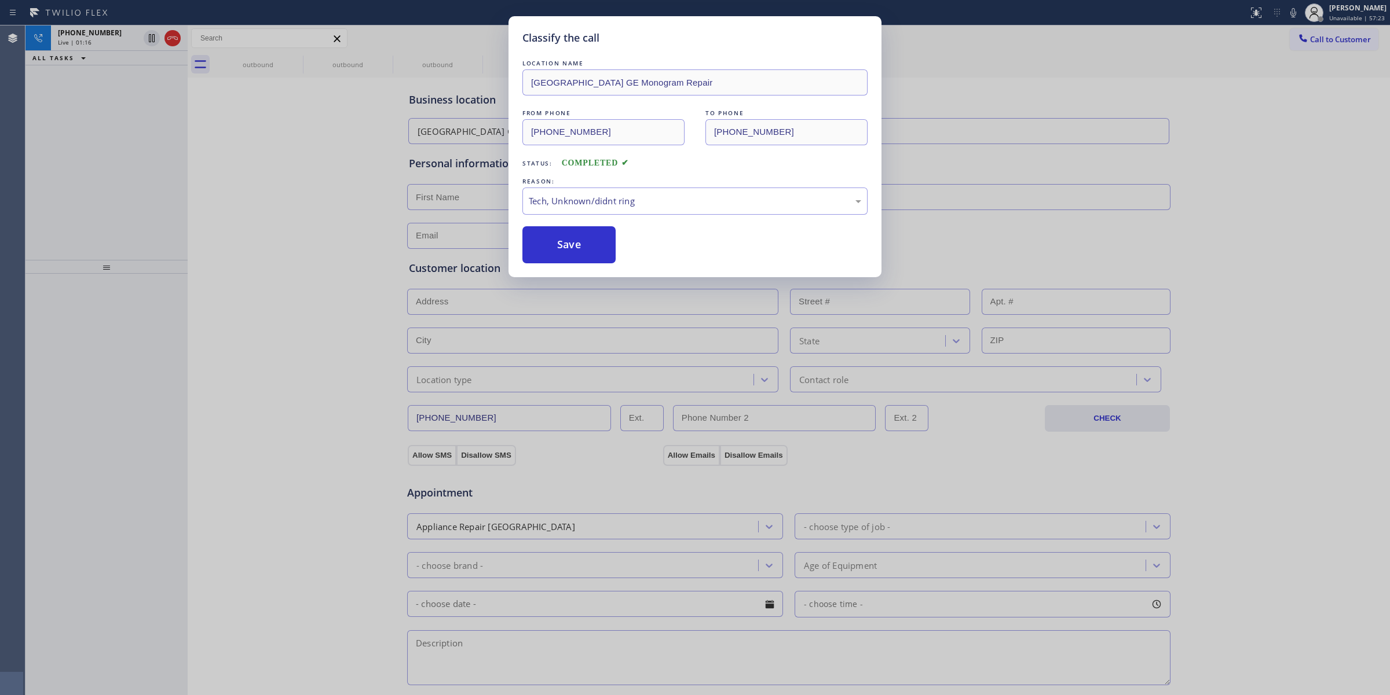
drag, startPoint x: 577, startPoint y: 236, endPoint x: 811, endPoint y: 477, distance: 335.4
click at [579, 235] on button "Save" at bounding box center [568, 244] width 93 height 37
click at [125, 41] on div "Live | 01:17" at bounding box center [98, 42] width 81 height 8
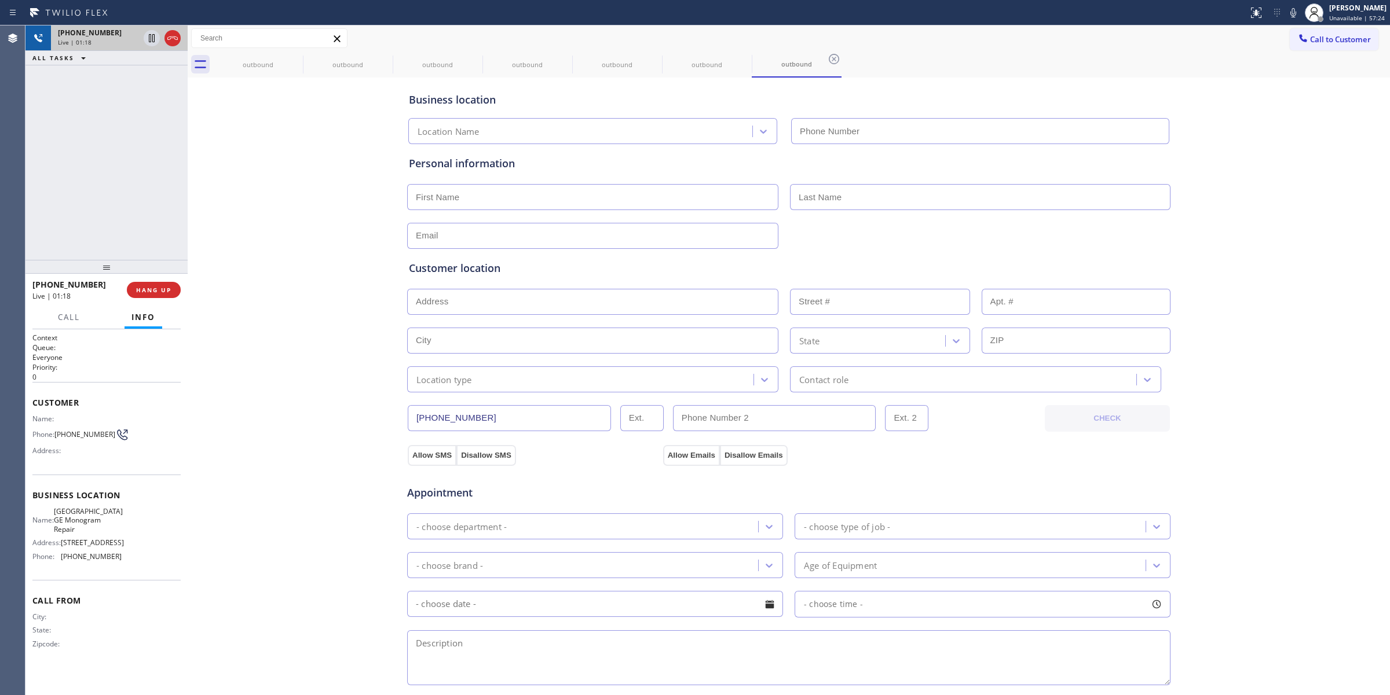
click at [125, 41] on div "Live | 01:18" at bounding box center [98, 42] width 81 height 8
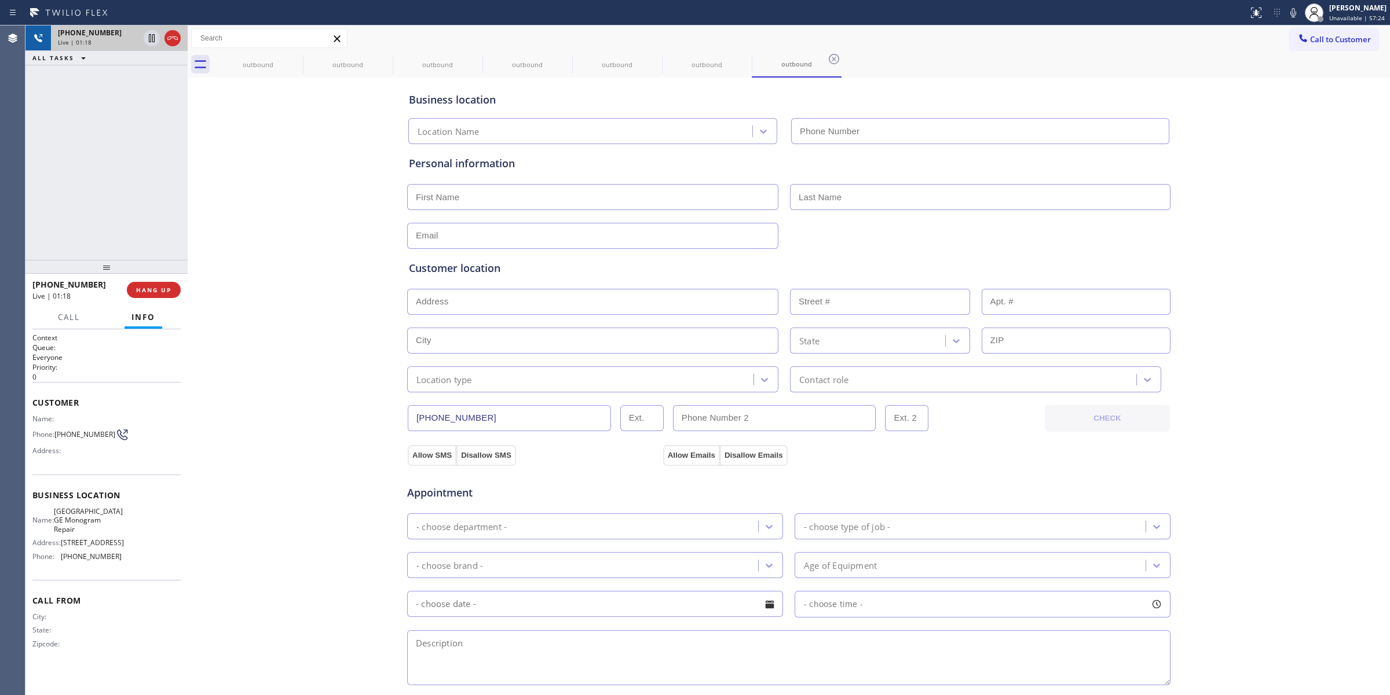
click at [125, 41] on div "Live | 01:18" at bounding box center [98, 42] width 81 height 8
click at [82, 320] on button "Call" at bounding box center [69, 317] width 36 height 23
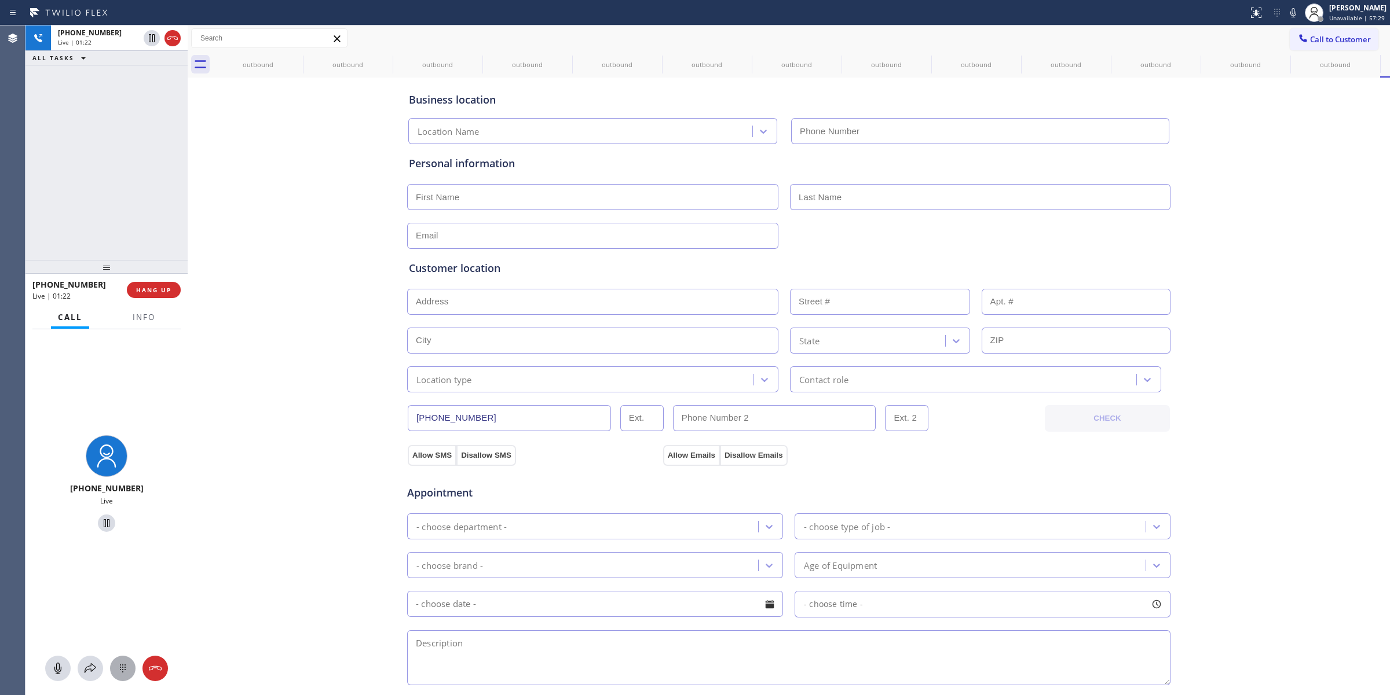
type input "[PHONE_NUMBER]"
drag, startPoint x: 119, startPoint y: 680, endPoint x: 120, endPoint y: 673, distance: 7.6
click at [119, 678] on div "[PHONE_NUMBER] Live" at bounding box center [106, 512] width 162 height 367
click at [120, 671] on icon at bounding box center [123, 669] width 14 height 14
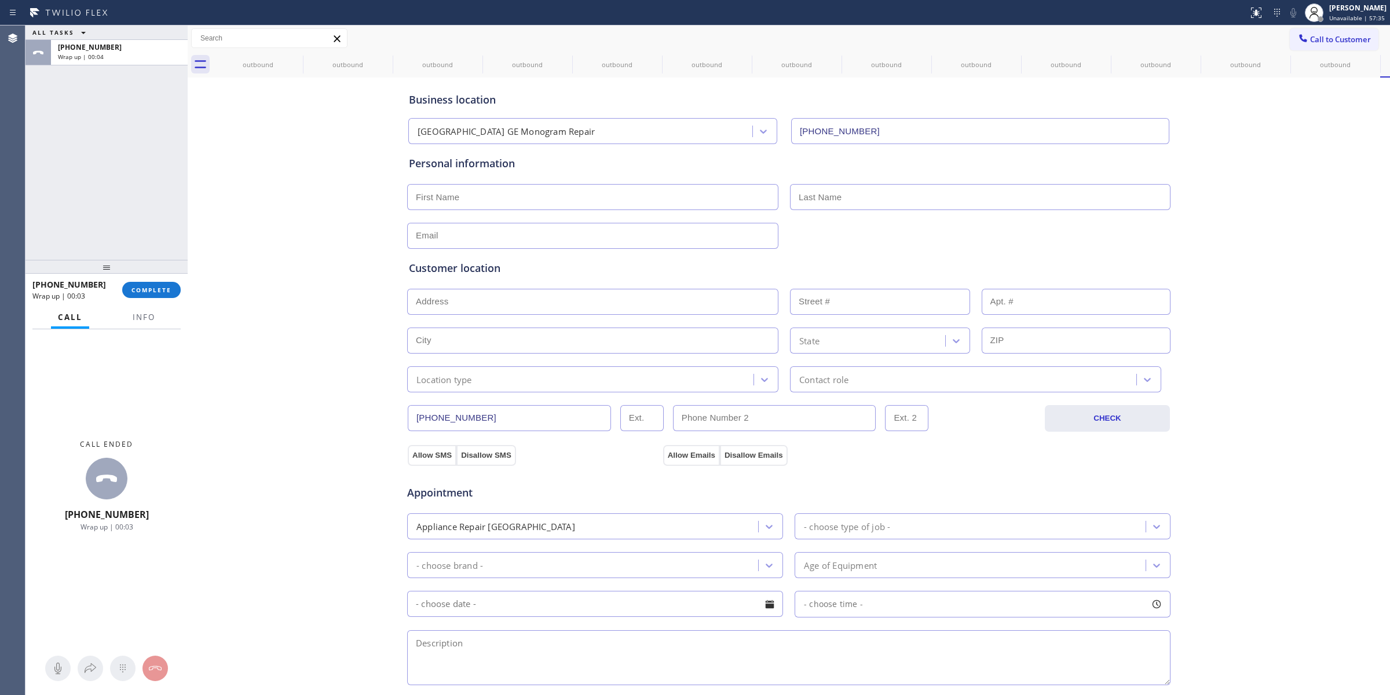
drag, startPoint x: 1237, startPoint y: 206, endPoint x: 1278, endPoint y: 160, distance: 61.6
click at [1261, 181] on div "Business location [GEOGRAPHIC_DATA] GE Monogram Repair [PHONE_NUMBER] Personal …" at bounding box center [789, 475] width 1196 height 791
click at [1326, 39] on span "Call to Customer" at bounding box center [1340, 39] width 61 height 10
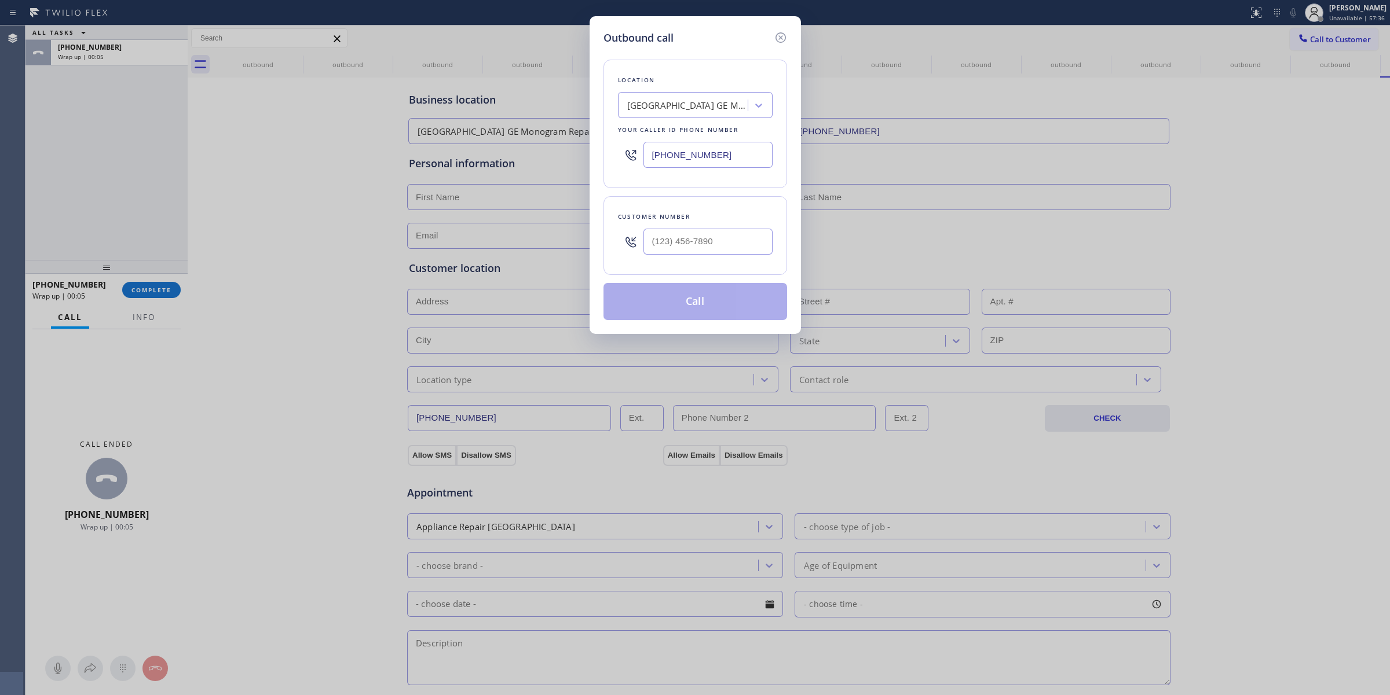
click at [719, 229] on div at bounding box center [707, 242] width 129 height 38
paste input "text"
click at [713, 245] on input "(___) ___-____" at bounding box center [707, 242] width 129 height 26
type input "(___) ___-____"
click at [706, 119] on div "Location [GEOGRAPHIC_DATA] GE Monogram Repair Your caller id phone number [PHON…" at bounding box center [695, 124] width 184 height 129
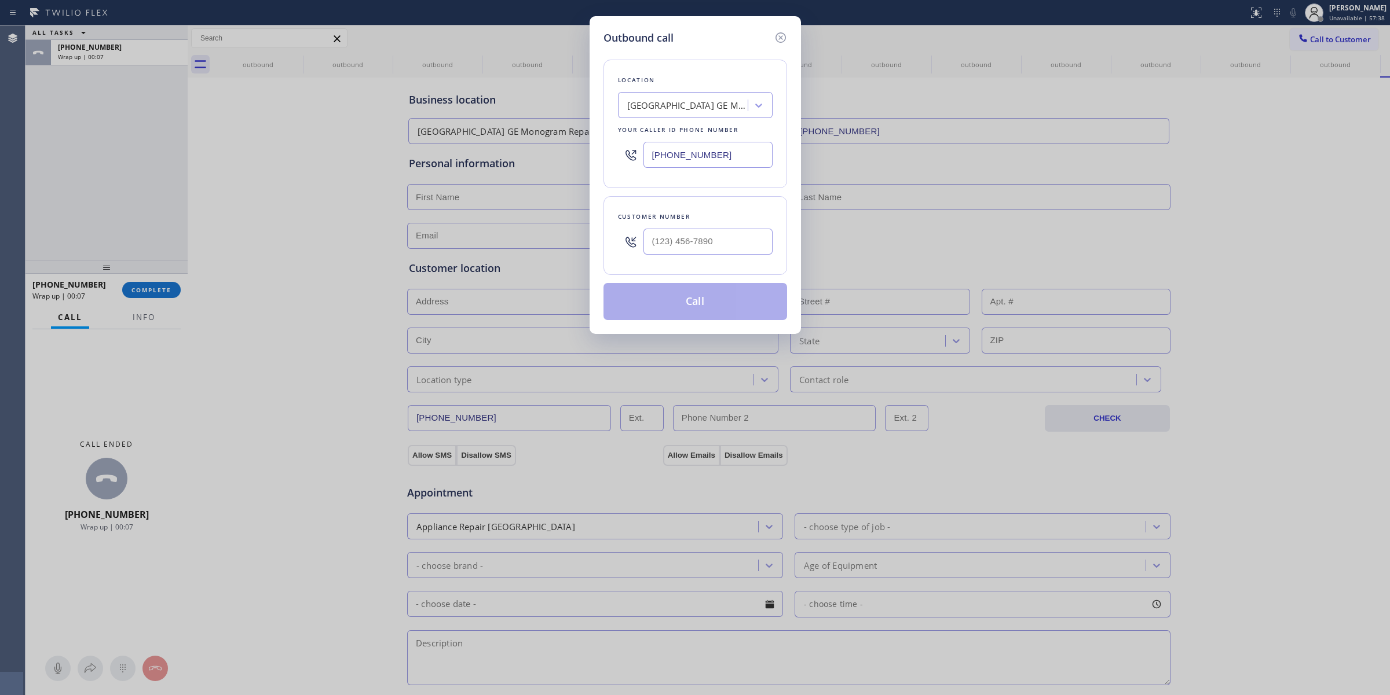
click at [723, 224] on div at bounding box center [707, 242] width 129 height 38
drag, startPoint x: 727, startPoint y: 241, endPoint x: 510, endPoint y: 213, distance: 218.5
click at [537, 222] on div "Outbound call Location [GEOGRAPHIC_DATA] GE Monogram Repair Your caller id phon…" at bounding box center [695, 347] width 1390 height 695
paste input "626) 770-8215"
type input "[PHONE_NUMBER]"
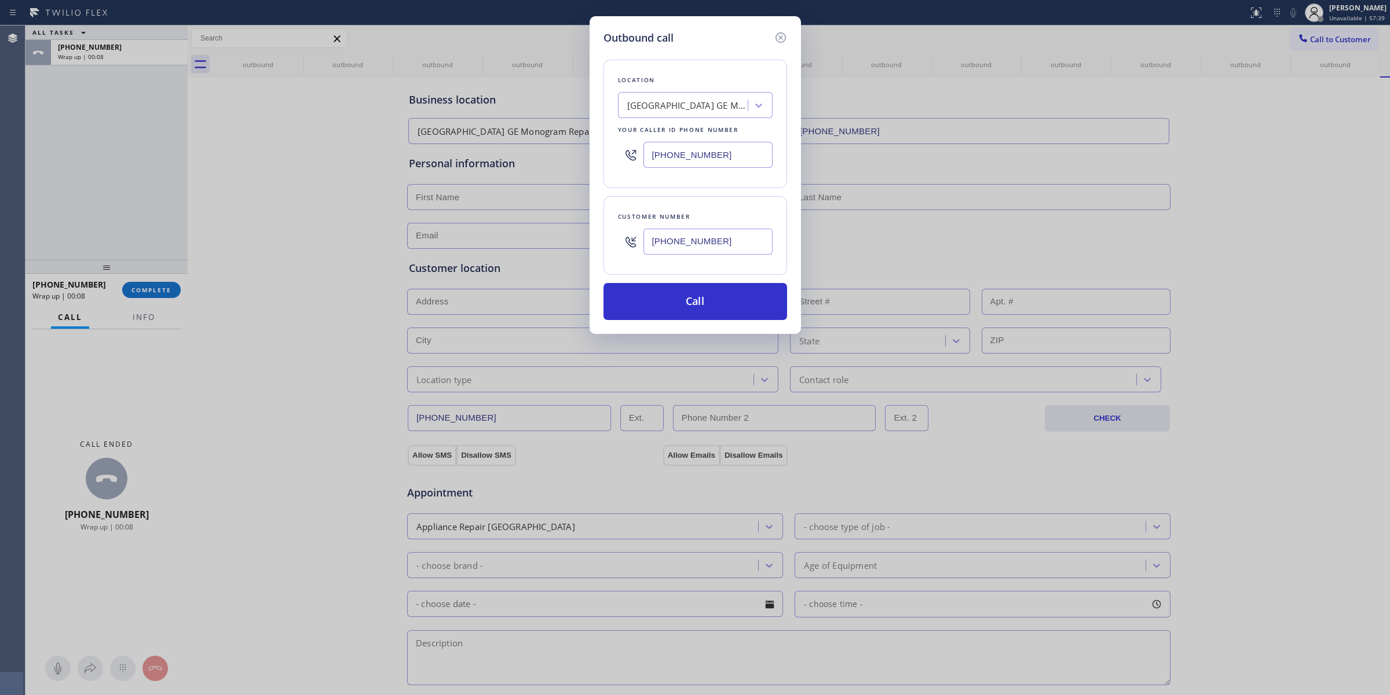
drag, startPoint x: 719, startPoint y: 85, endPoint x: 714, endPoint y: 107, distance: 23.2
click at [719, 88] on div "Location [GEOGRAPHIC_DATA] GE Monogram Repair Your caller id phone number [PHON…" at bounding box center [695, 124] width 184 height 129
click at [714, 108] on div "[GEOGRAPHIC_DATA] GE Monogram Repair" at bounding box center [688, 105] width 122 height 13
type input "DCS"
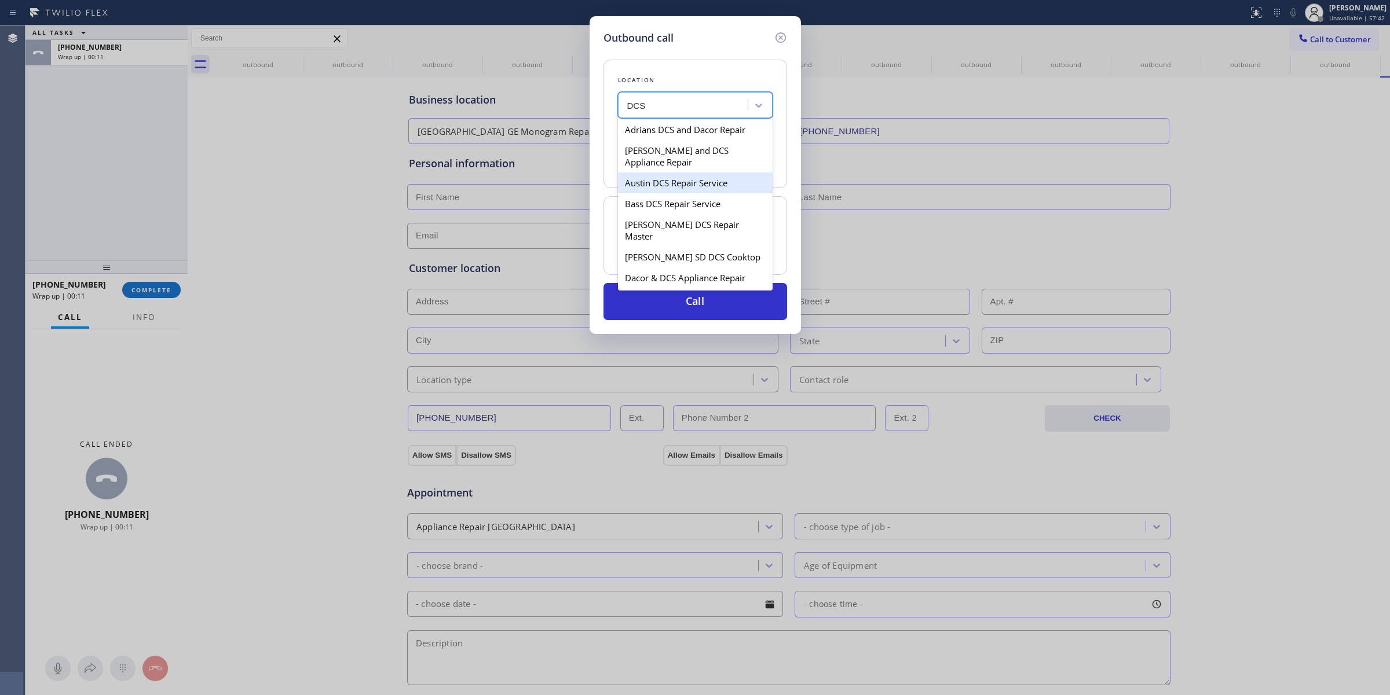
click at [675, 186] on div "Austin DCS Repair Service" at bounding box center [695, 183] width 155 height 21
type input "[PHONE_NUMBER]"
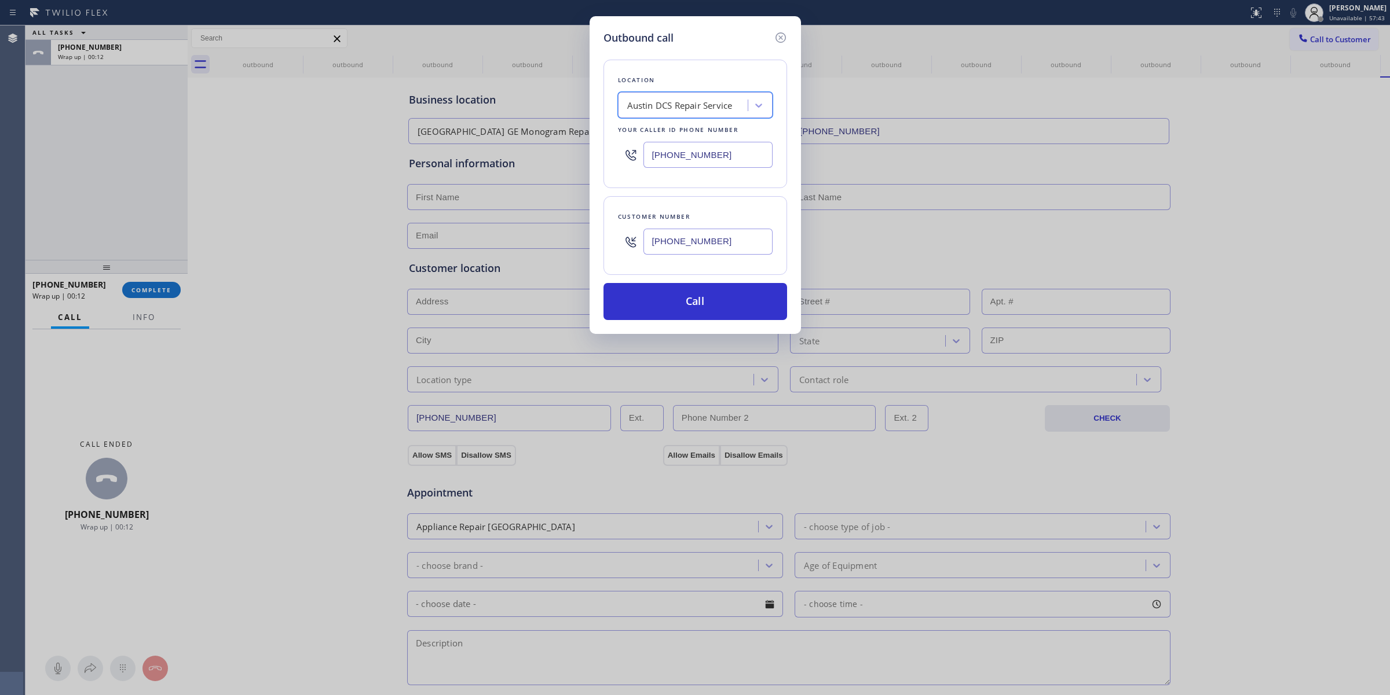
click at [681, 248] on input "[PHONE_NUMBER]" at bounding box center [707, 242] width 129 height 26
click at [679, 298] on button "Call" at bounding box center [695, 301] width 184 height 37
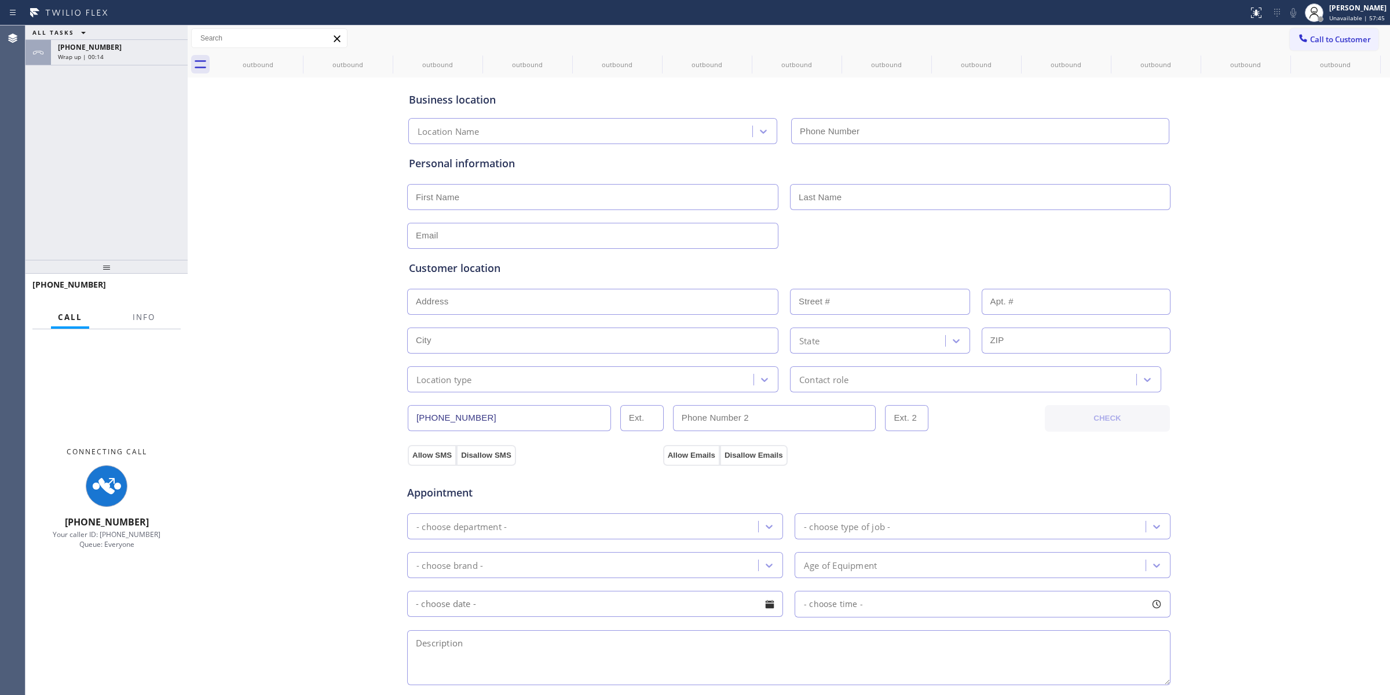
type input "[PHONE_NUMBER]"
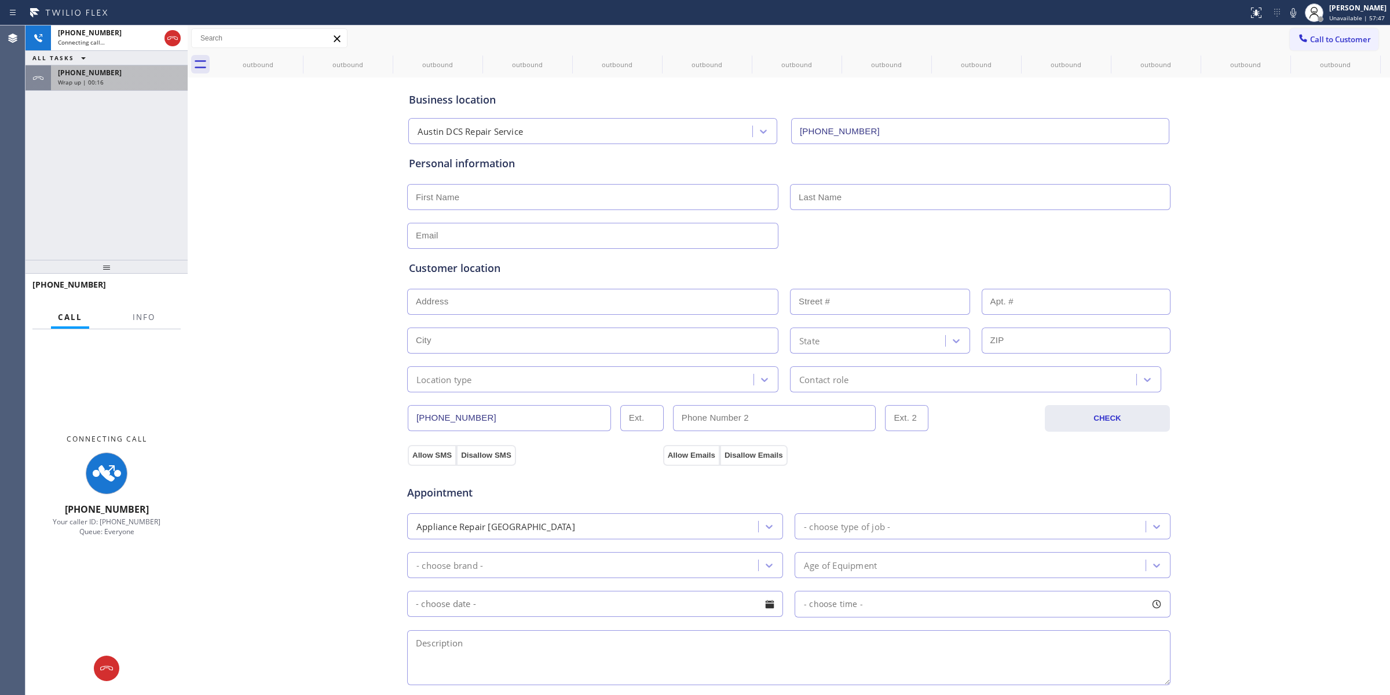
click at [127, 74] on div "[PHONE_NUMBER]" at bounding box center [119, 73] width 123 height 10
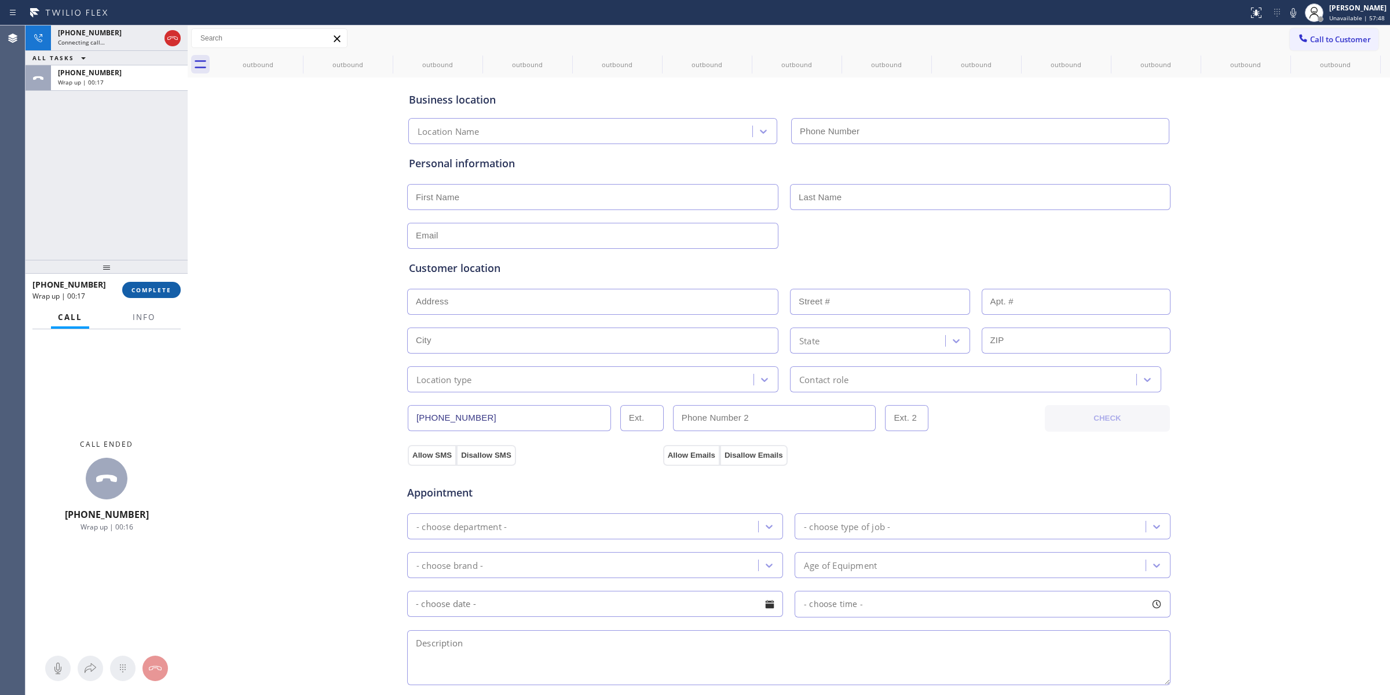
click at [157, 293] on span "COMPLETE" at bounding box center [151, 290] width 40 height 8
type input "[PHONE_NUMBER]"
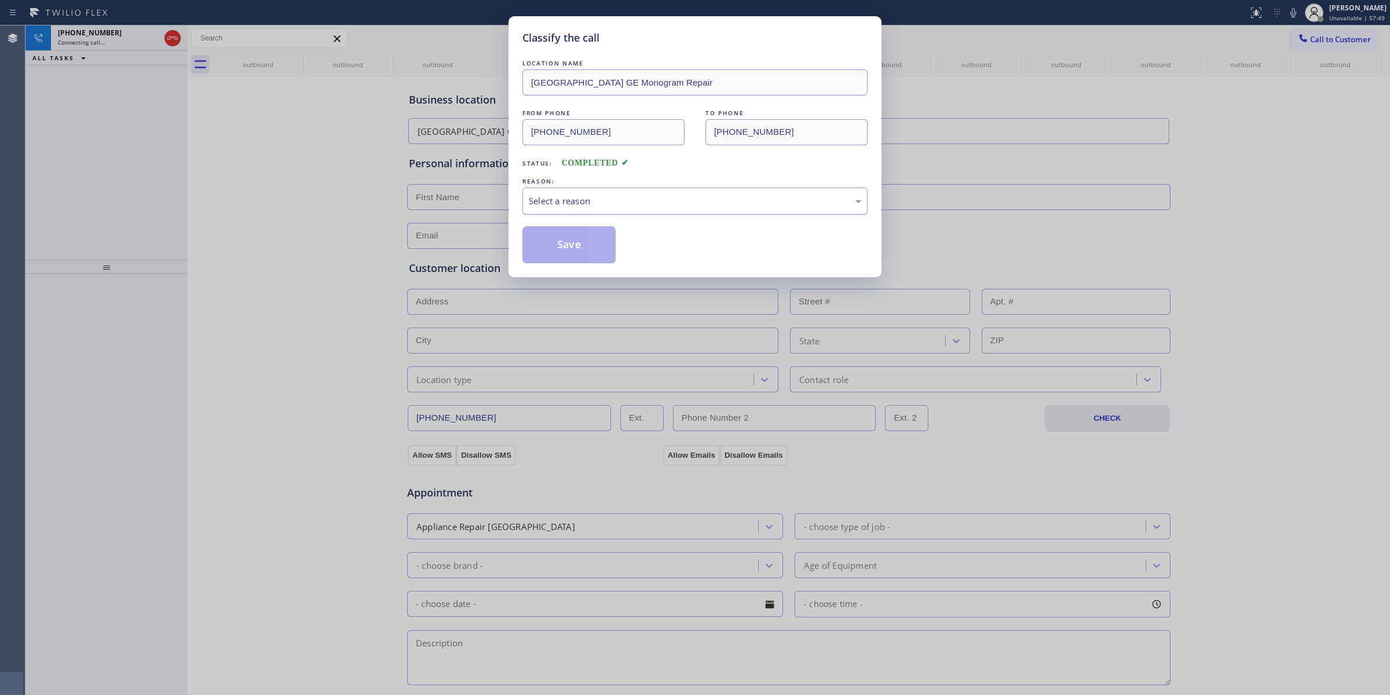
click at [604, 207] on div "Select a reason" at bounding box center [695, 201] width 332 height 13
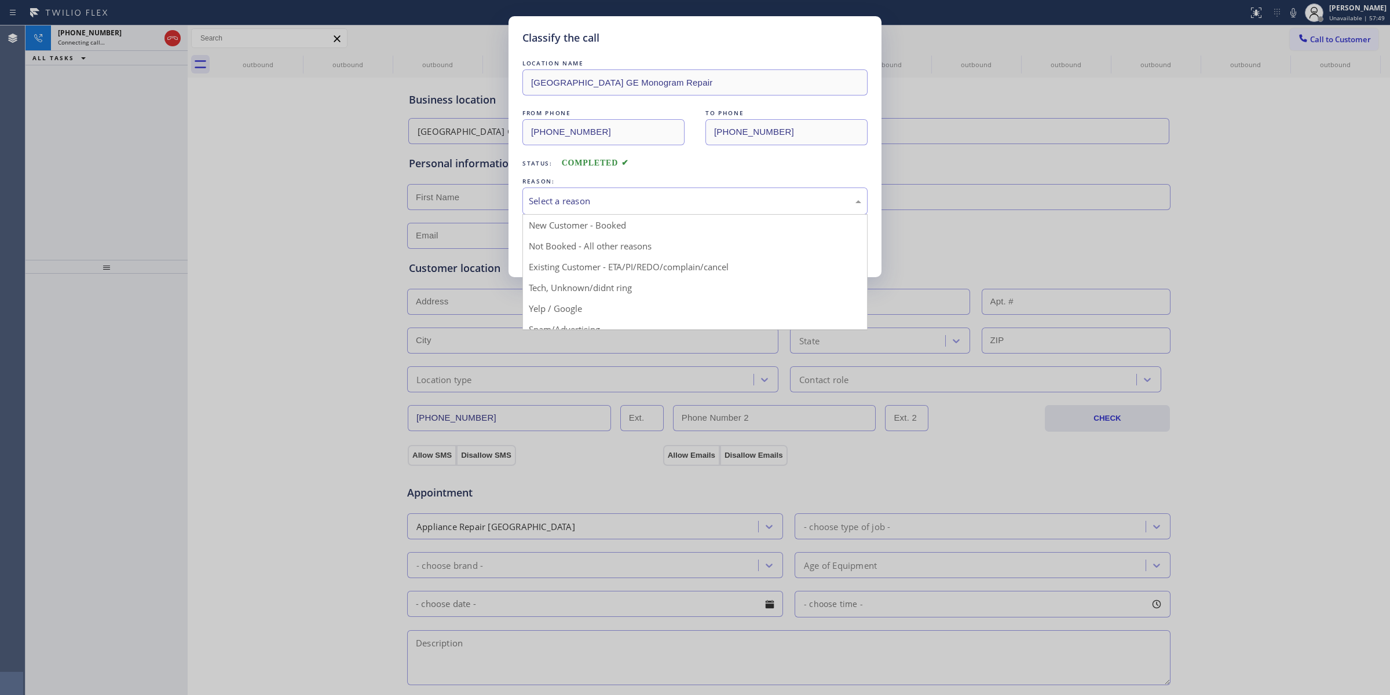
drag, startPoint x: 615, startPoint y: 277, endPoint x: 614, endPoint y: 283, distance: 5.8
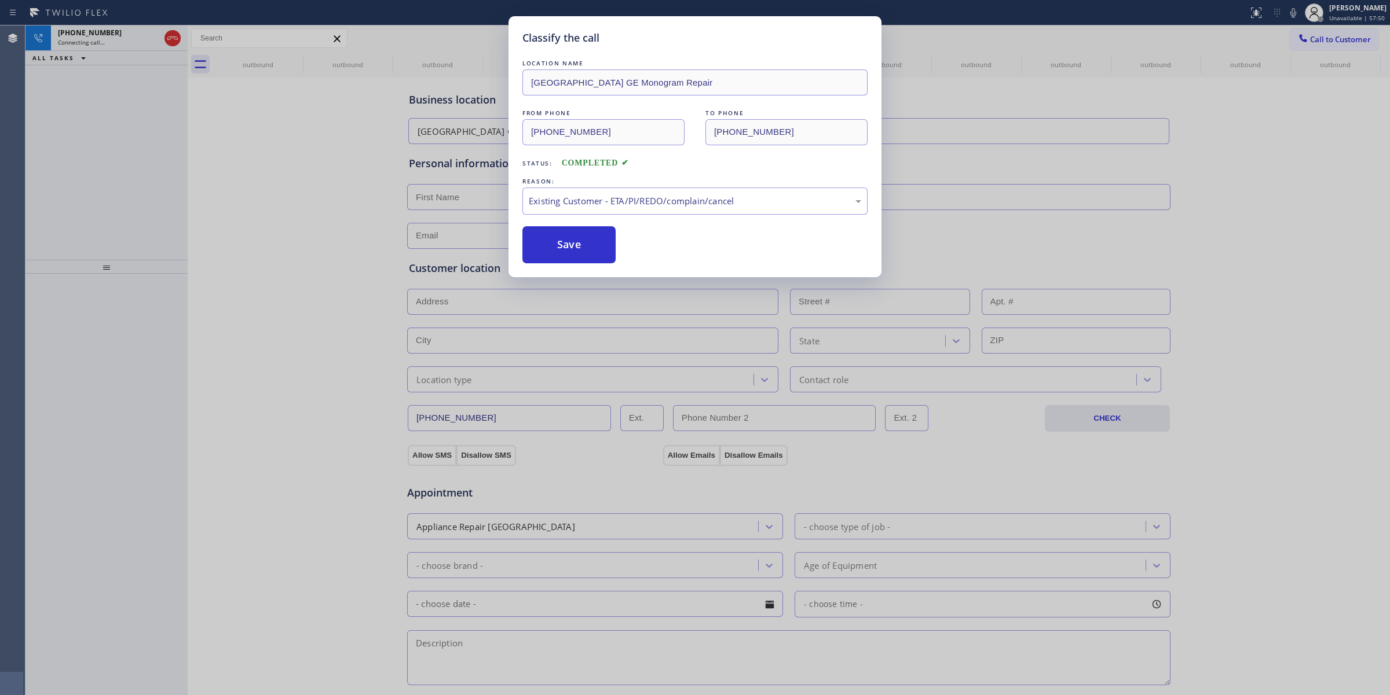
click at [623, 219] on div "LOCATION NAME [GEOGRAPHIC_DATA] GE Monogram Repair FROM PHONE [PHONE_NUMBER] TO…" at bounding box center [694, 160] width 345 height 206
click at [624, 213] on div "Existing Customer - ETA/PI/REDO/complain/cancel" at bounding box center [694, 201] width 345 height 27
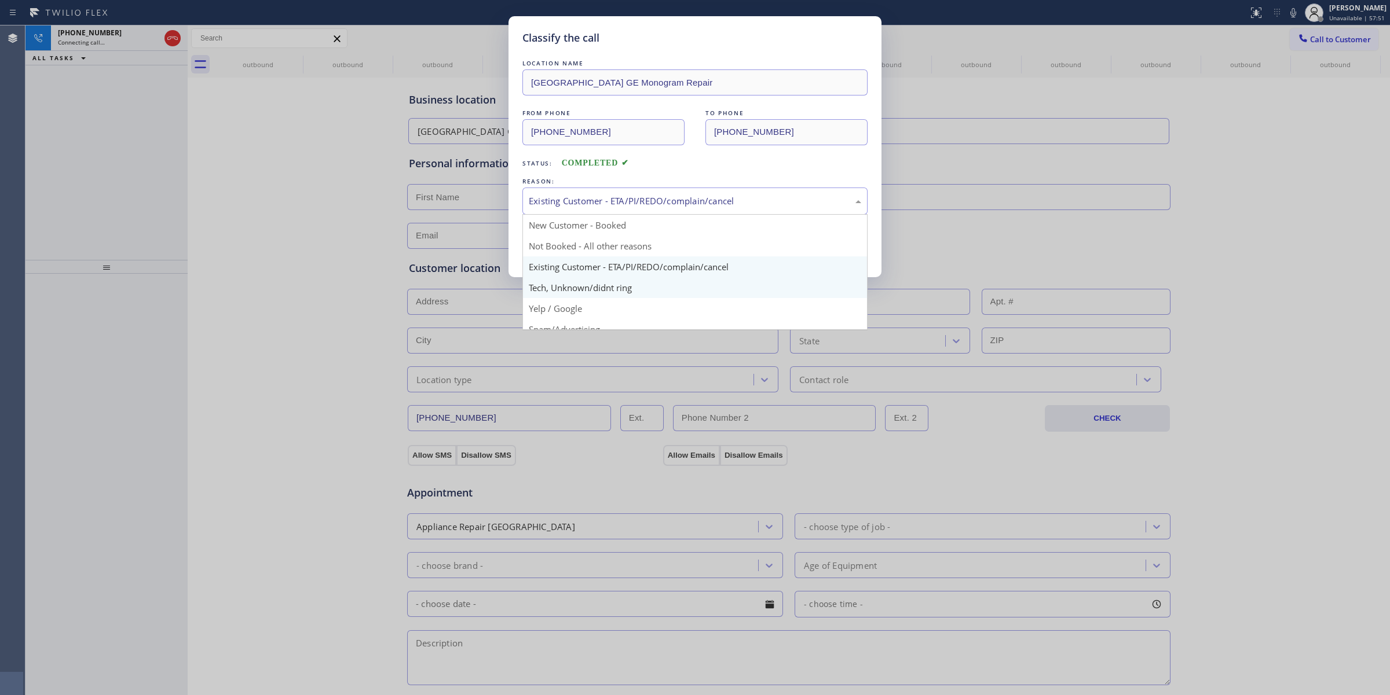
drag, startPoint x: 624, startPoint y: 296, endPoint x: 604, endPoint y: 253, distance: 47.4
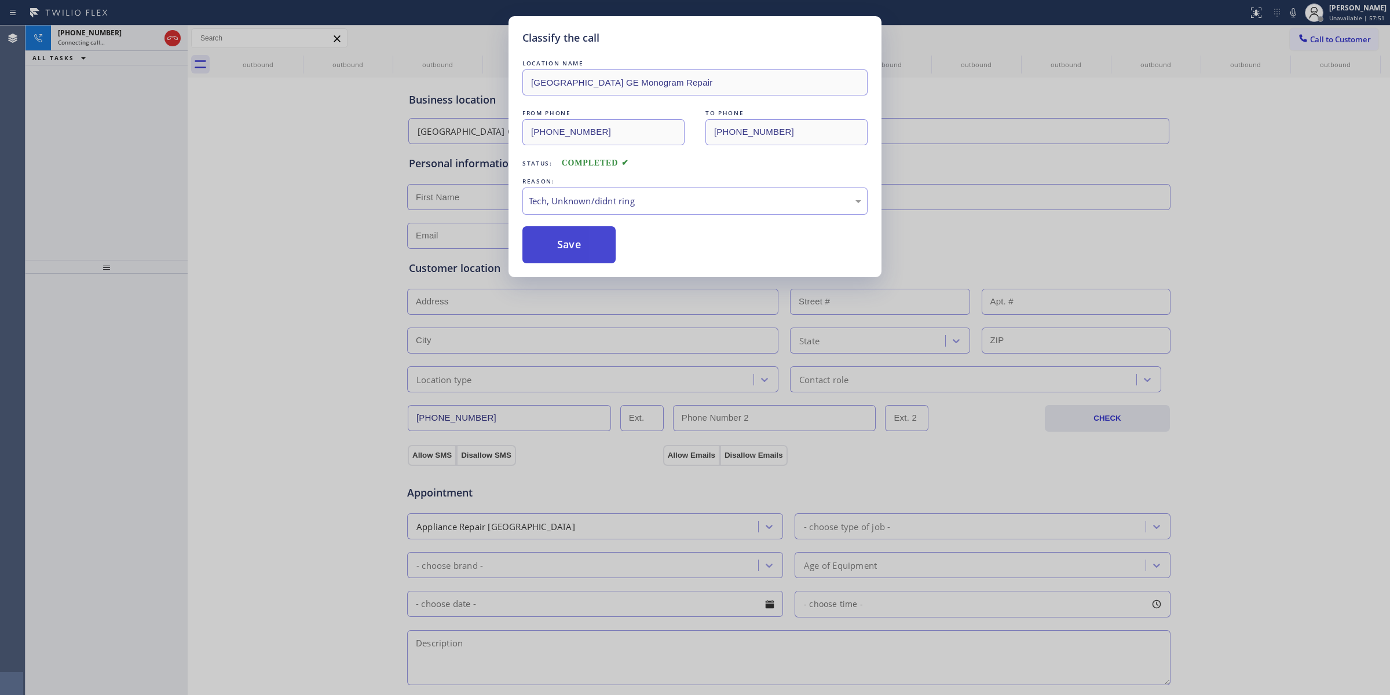
click at [601, 241] on button "Save" at bounding box center [568, 244] width 93 height 37
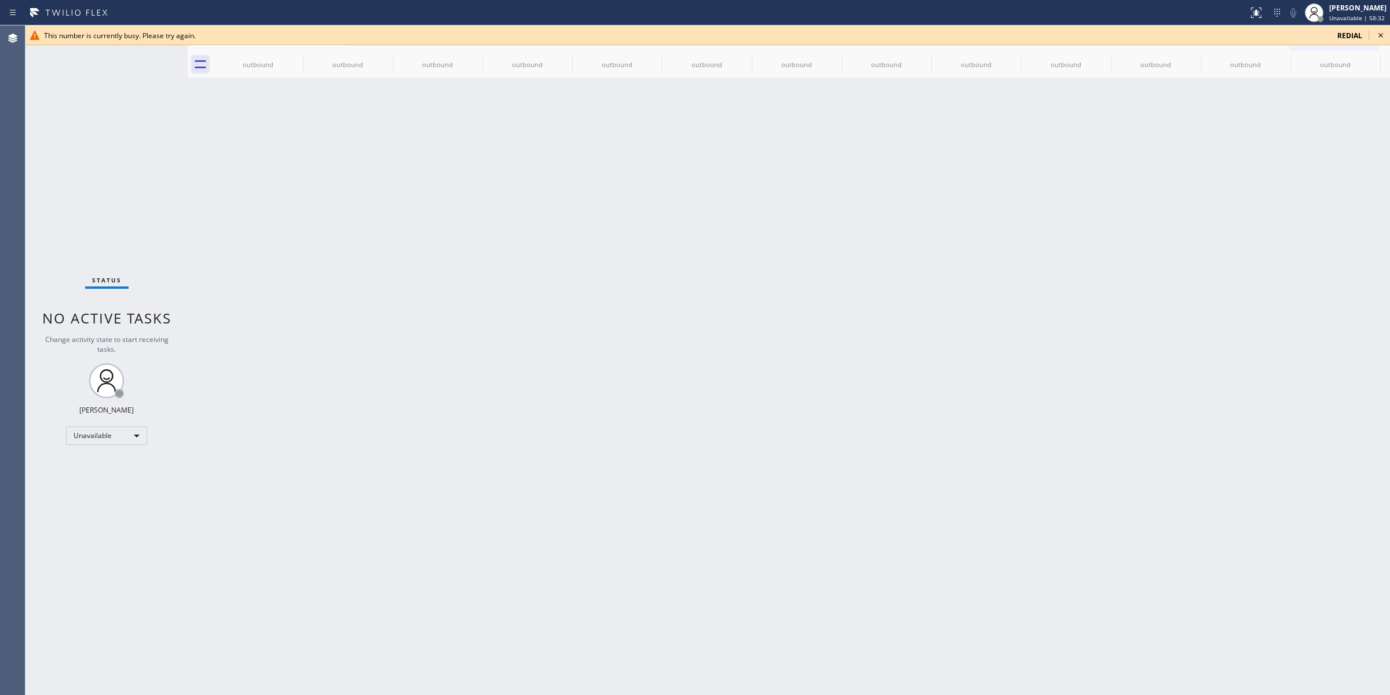
click at [1385, 33] on icon at bounding box center [1381, 35] width 14 height 14
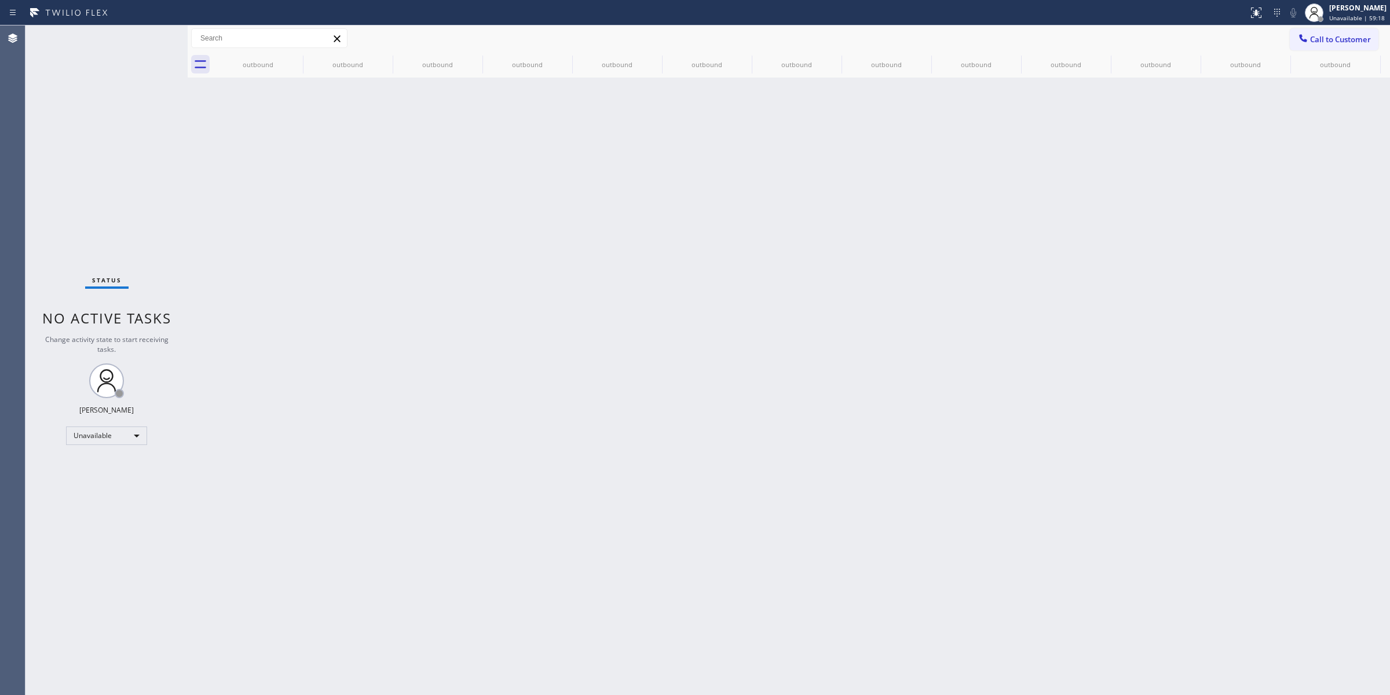
drag, startPoint x: 482, startPoint y: 251, endPoint x: 811, endPoint y: 226, distance: 329.9
click at [811, 226] on div "Back to Dashboard Change Sender ID Customers Technicians Select a contact Outbo…" at bounding box center [789, 360] width 1202 height 670
drag, startPoint x: 1106, startPoint y: 265, endPoint x: 1202, endPoint y: 194, distance: 119.2
click at [1129, 250] on div "Back to Dashboard Change Sender ID Customers Technicians Select a contact Outbo…" at bounding box center [789, 360] width 1202 height 670
click at [290, 65] on icon at bounding box center [295, 59] width 14 height 14
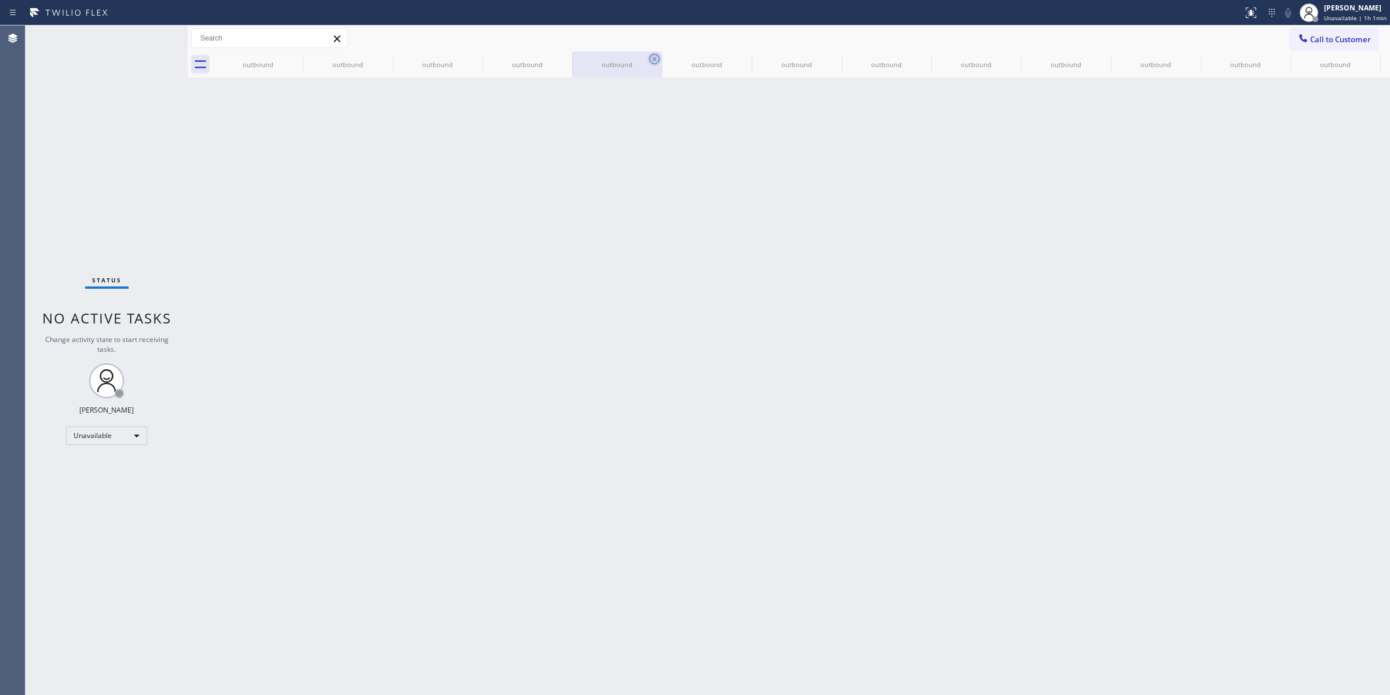
click at [0, 0] on icon at bounding box center [0, 0] width 0 height 0
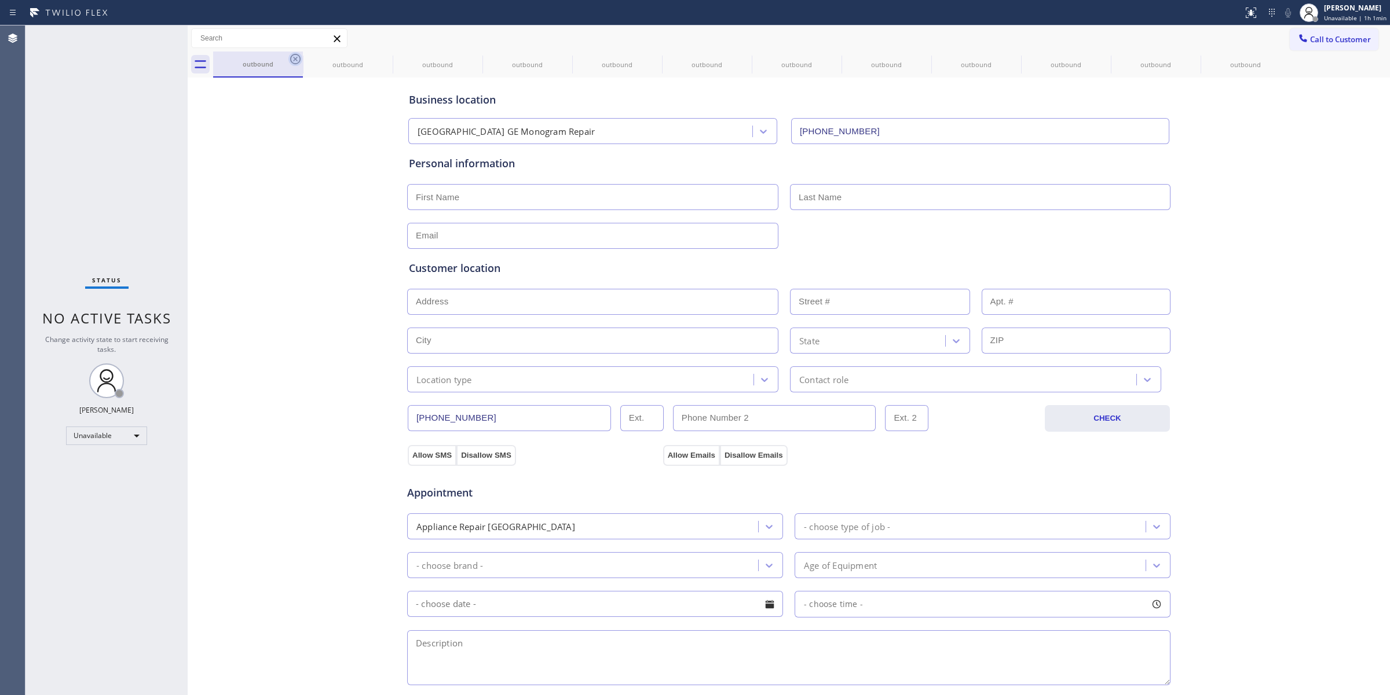
click at [294, 58] on icon at bounding box center [295, 59] width 10 height 10
click at [0, 0] on icon at bounding box center [0, 0] width 0 height 0
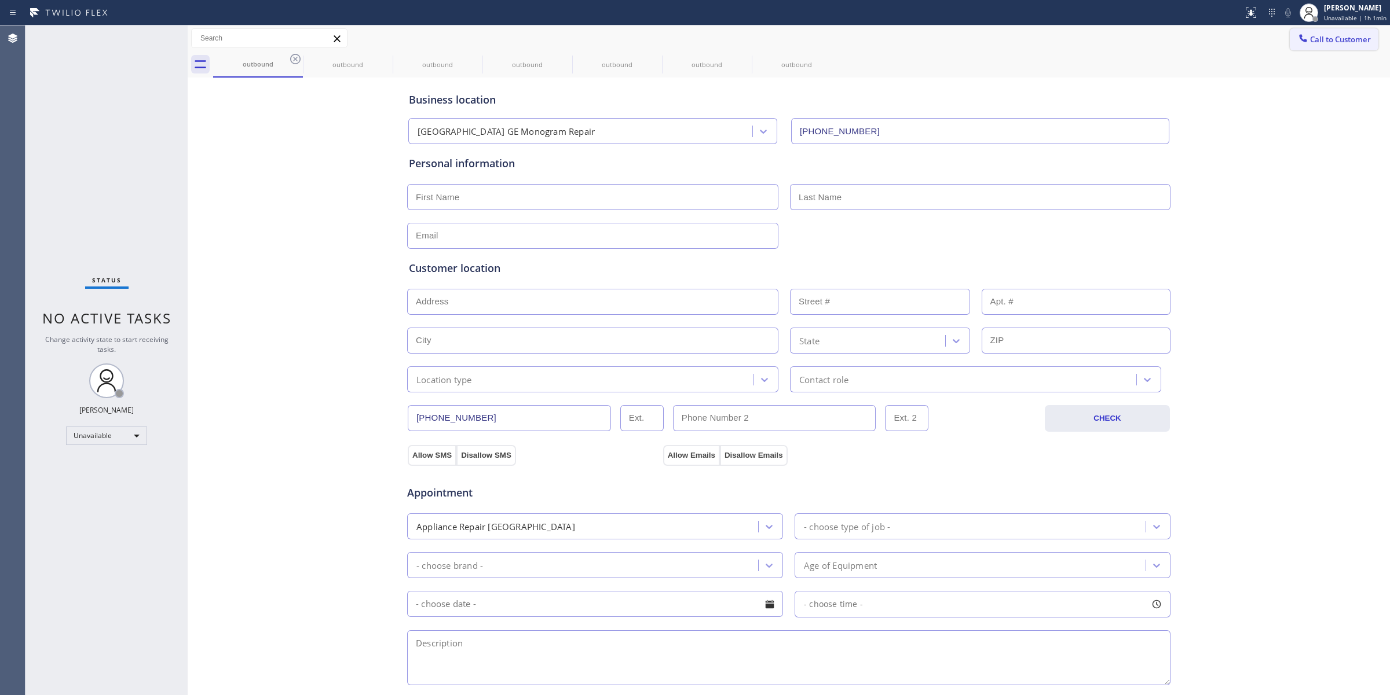
drag, startPoint x: 1315, startPoint y: 47, endPoint x: 726, endPoint y: 188, distance: 606.2
click at [1316, 46] on button "Call to Customer" at bounding box center [1334, 39] width 89 height 22
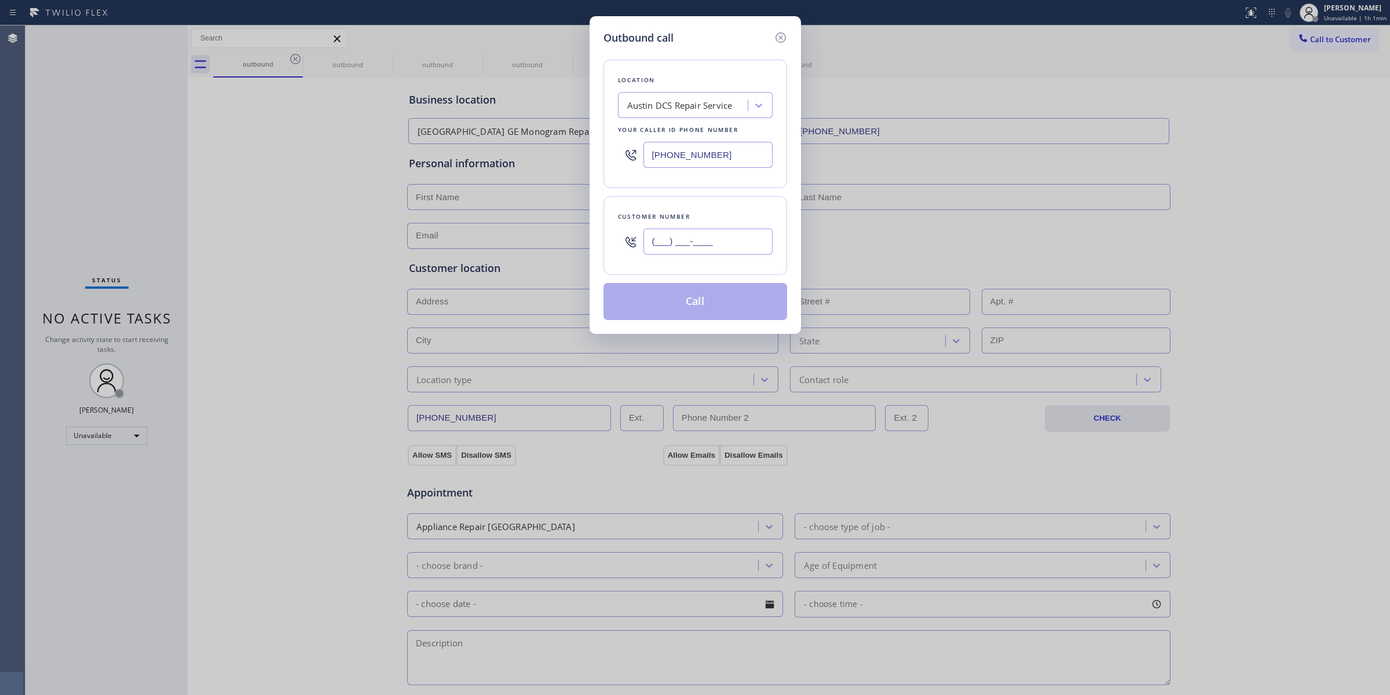
paste input "949) 991-9178"
click at [686, 247] on input "(___) ___-____" at bounding box center [707, 242] width 129 height 26
type input "[PHONE_NUMBER]"
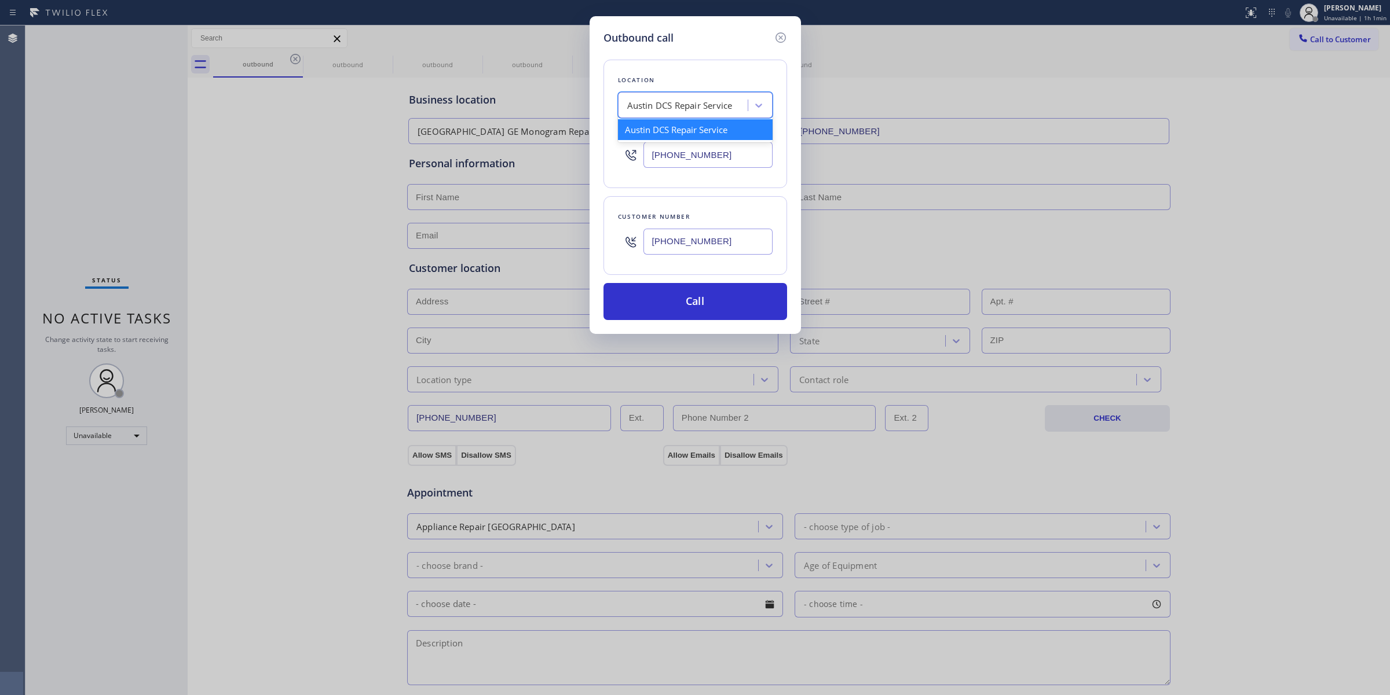
click at [718, 96] on div "Austin DCS Repair Service" at bounding box center [684, 106] width 126 height 20
type input "Best appl"
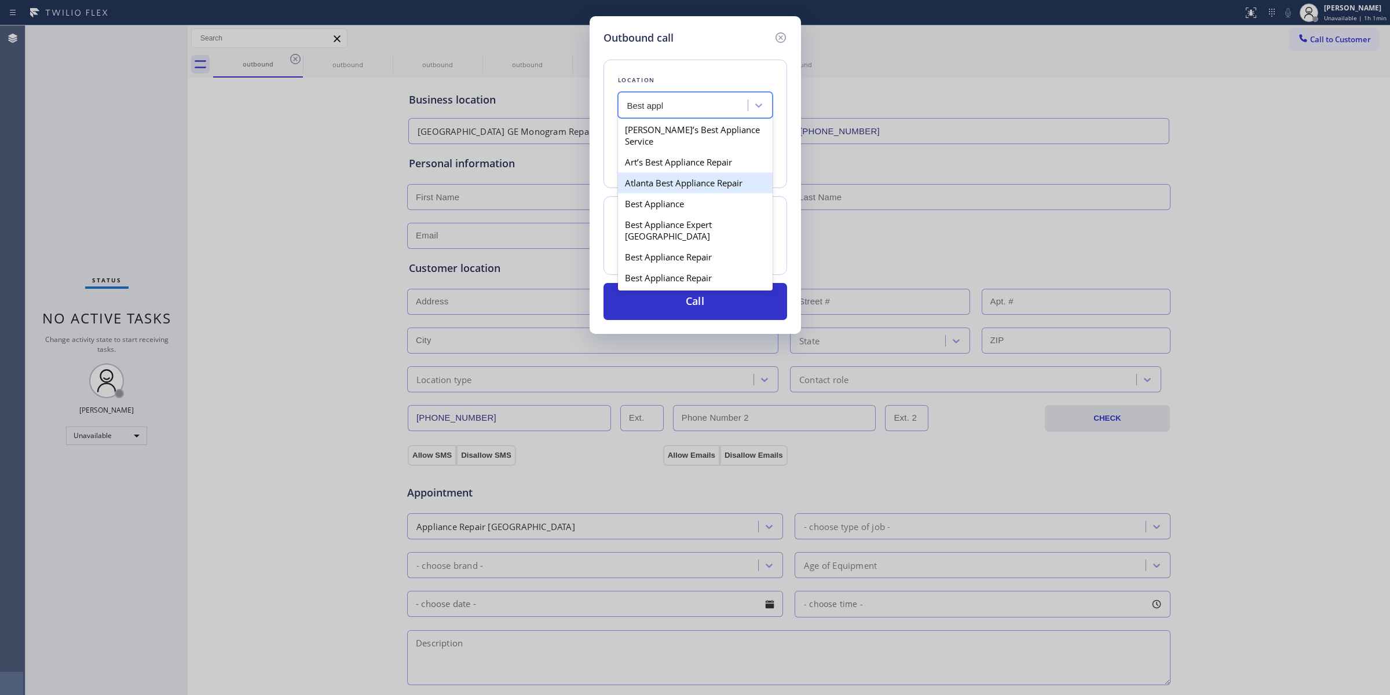
click at [667, 187] on div "Atlanta Best Appliance Repair" at bounding box center [695, 183] width 155 height 21
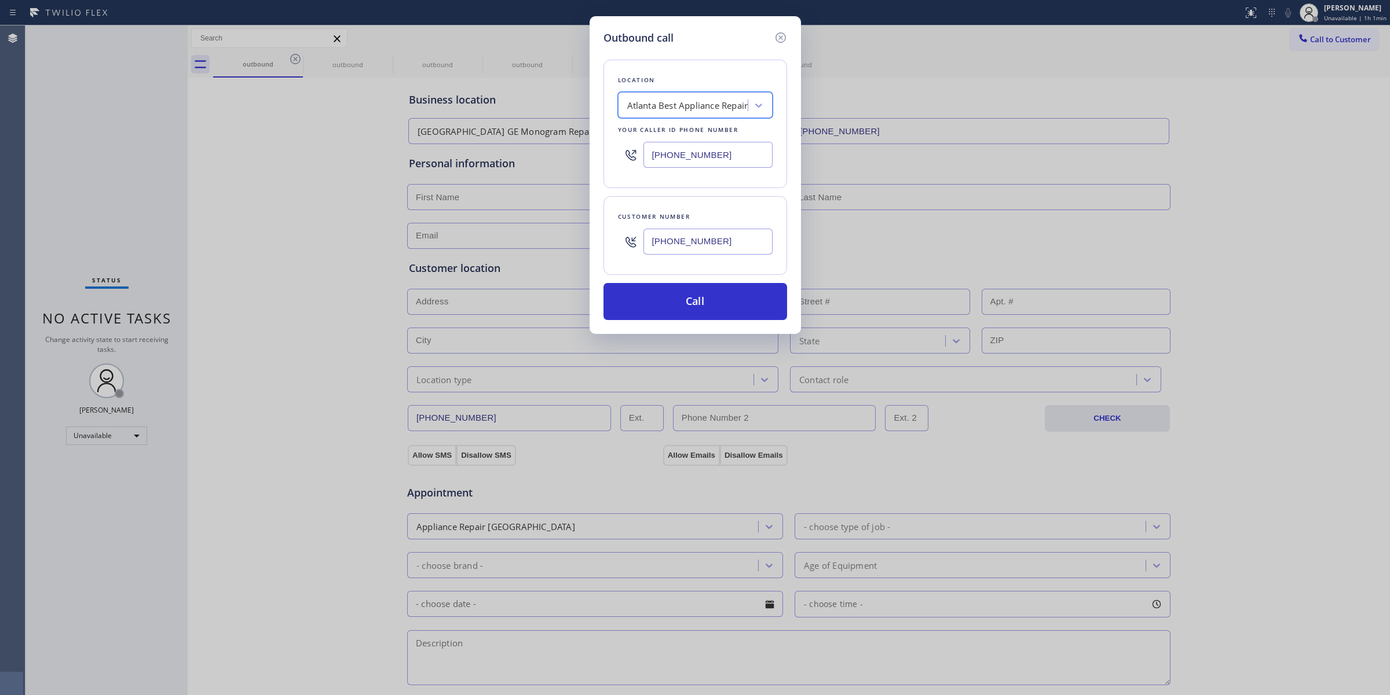
click at [661, 103] on div "Atlanta Best Appliance Repair" at bounding box center [687, 105] width 121 height 13
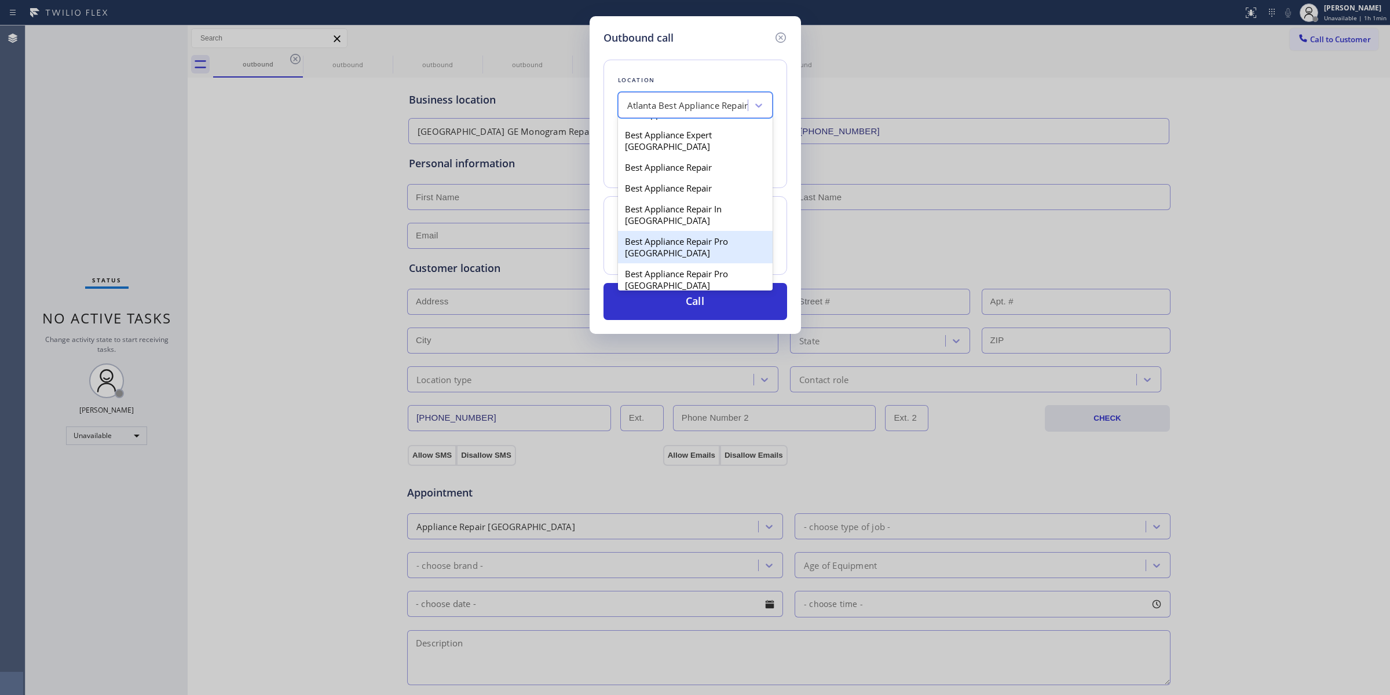
scroll to position [145, 0]
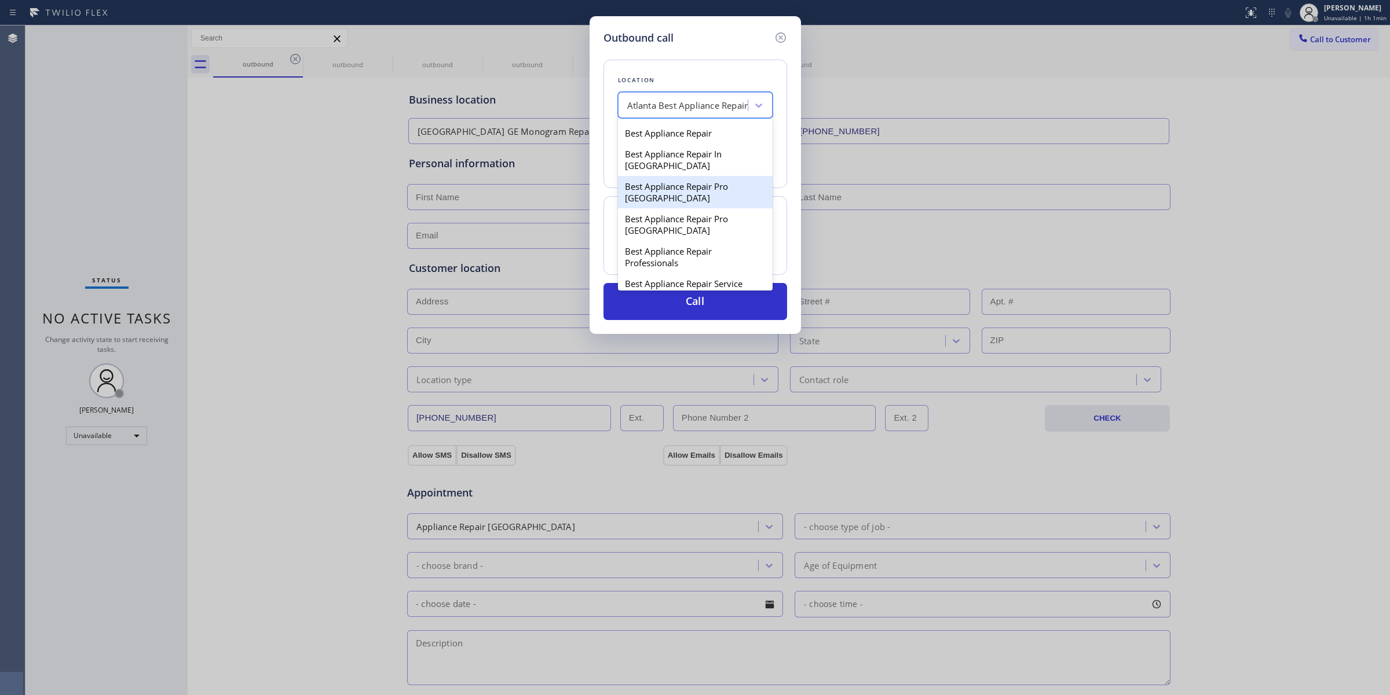
click at [667, 208] on div "Best Appliance Repair Pro [GEOGRAPHIC_DATA]" at bounding box center [695, 224] width 155 height 32
type input "[PHONE_NUMBER]"
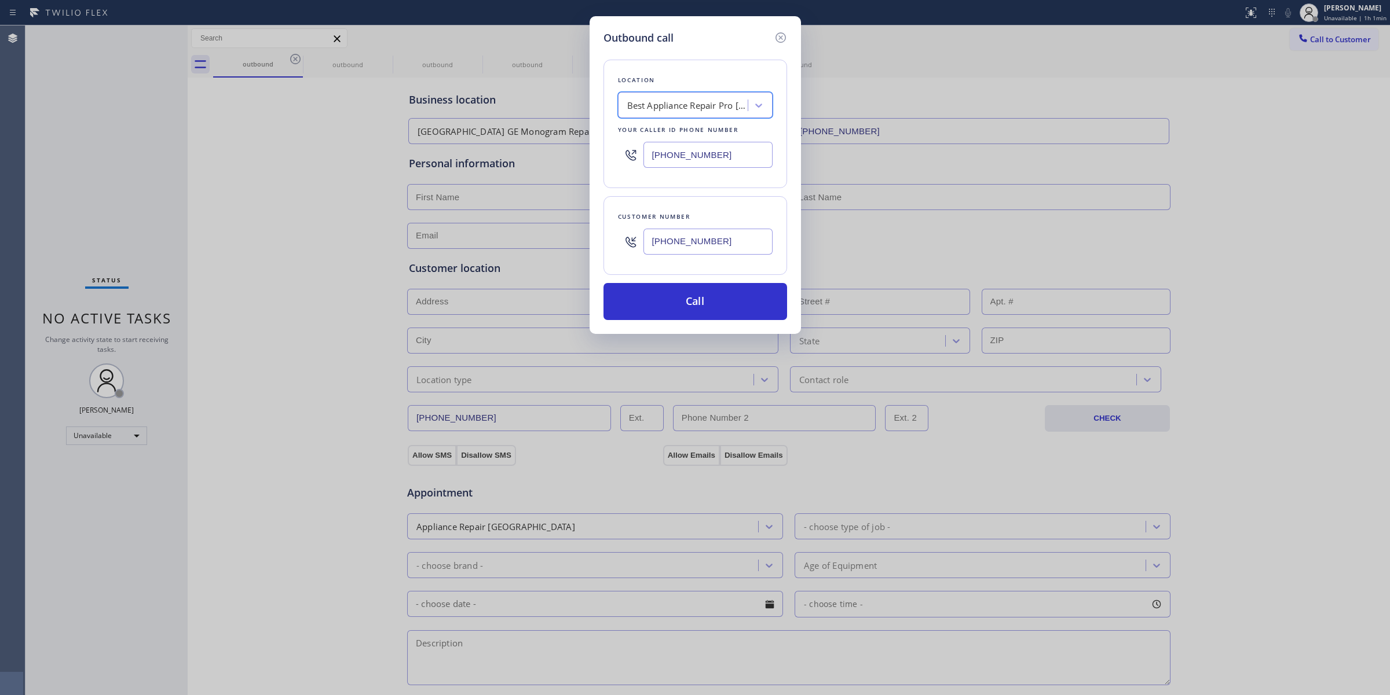
click at [676, 236] on input "[PHONE_NUMBER]" at bounding box center [707, 242] width 129 height 26
click at [689, 282] on div "Location Best Appliance Repair Pro Midtown Your caller id phone number [PHONE_N…" at bounding box center [695, 183] width 184 height 274
click at [692, 303] on button "Call" at bounding box center [695, 301] width 184 height 37
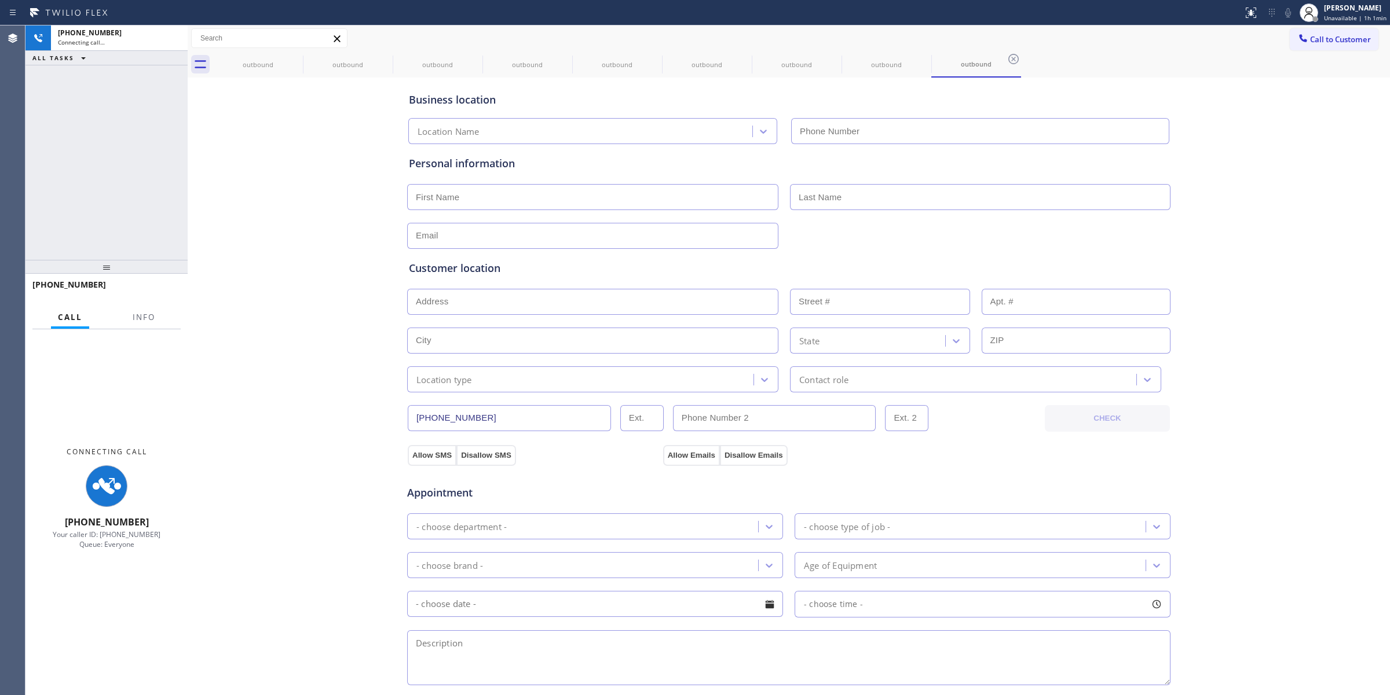
click at [1286, 198] on div "Business location Location Name Personal information Customer location >> ADD N…" at bounding box center [789, 475] width 1196 height 791
type input "[PHONE_NUMBER]"
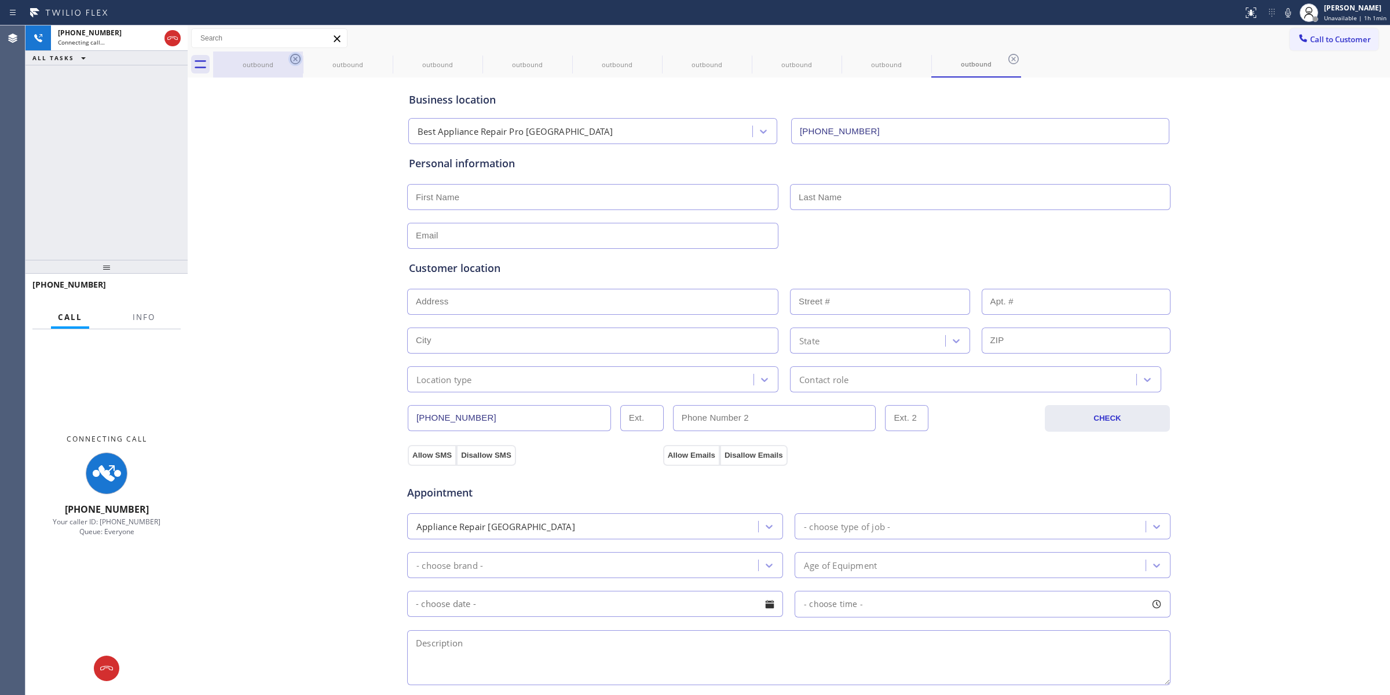
click at [296, 59] on icon at bounding box center [295, 59] width 10 height 10
click at [0, 0] on icon at bounding box center [0, 0] width 0 height 0
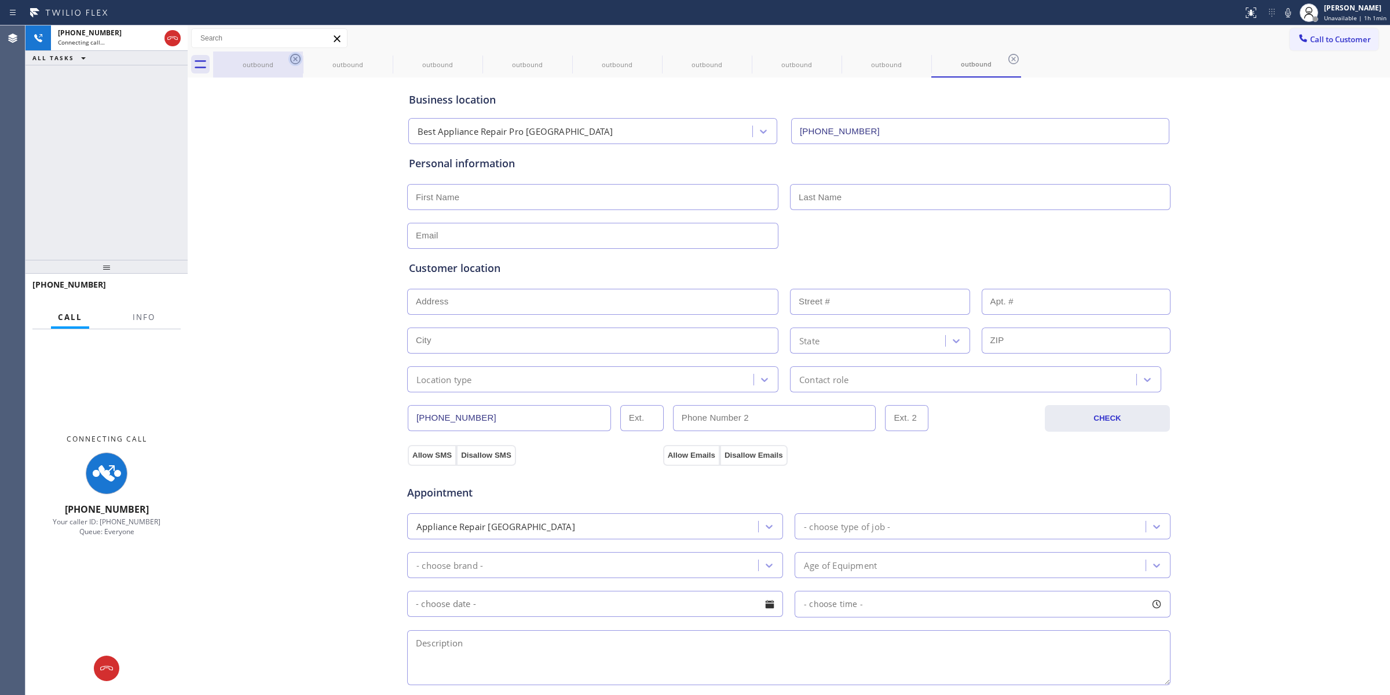
click at [0, 0] on icon at bounding box center [0, 0] width 0 height 0
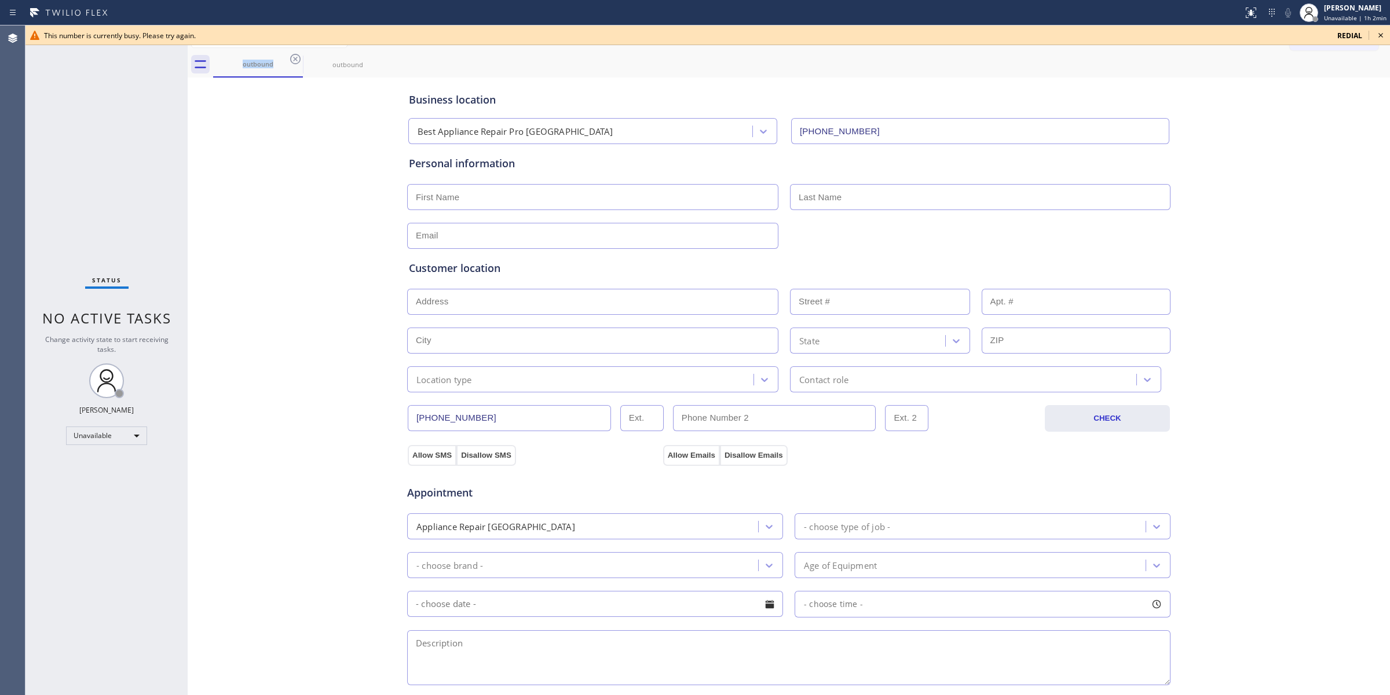
scroll to position [204, 0]
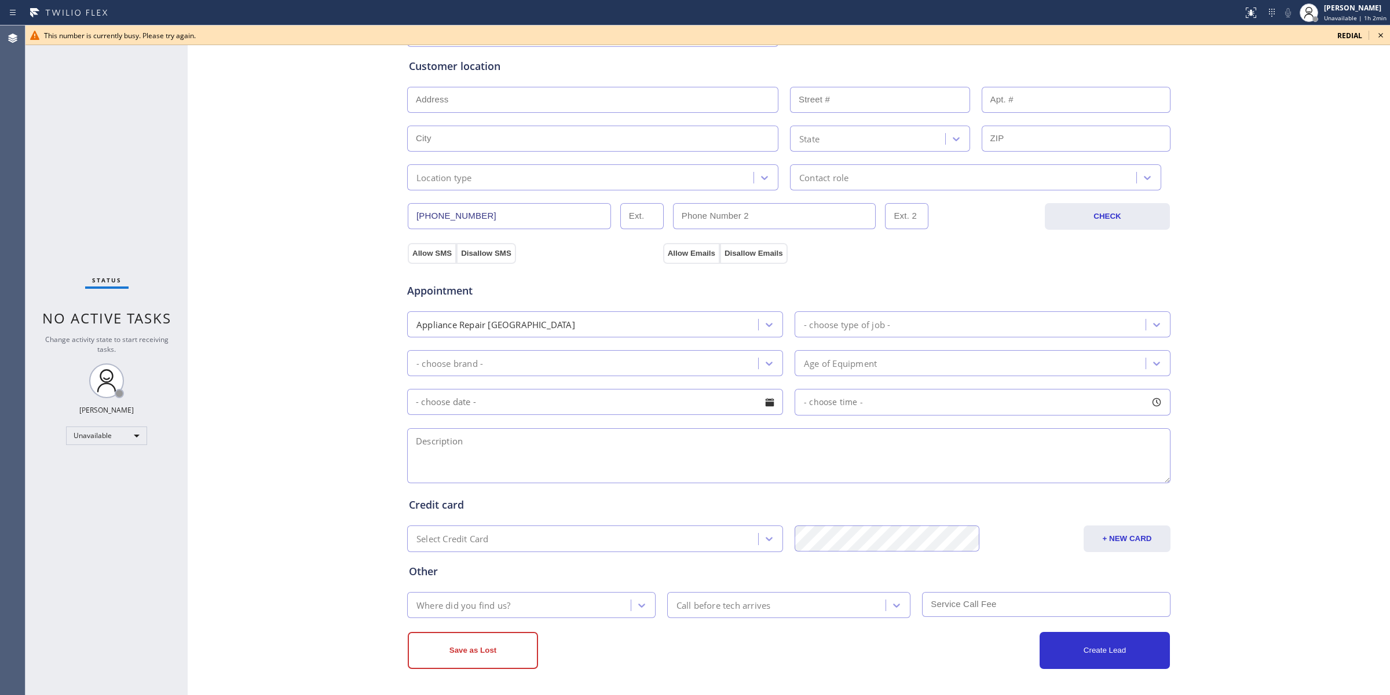
click at [1384, 35] on icon at bounding box center [1381, 35] width 14 height 14
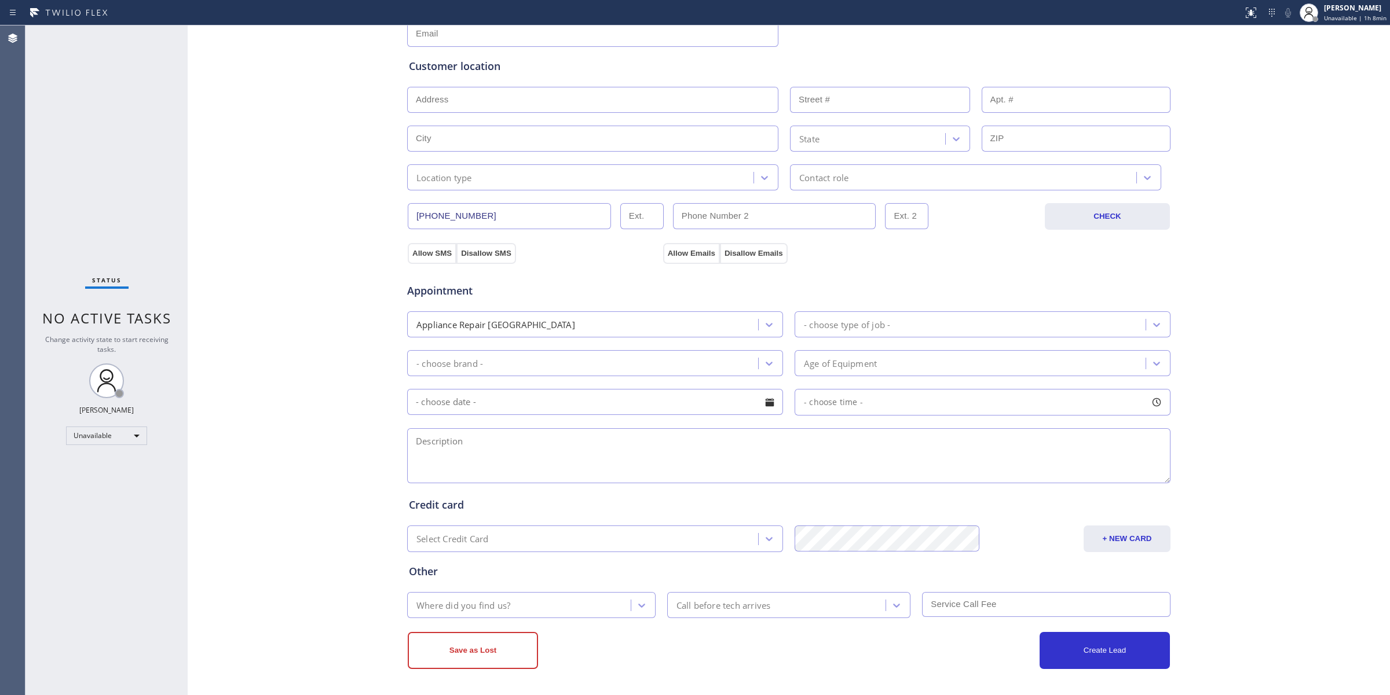
scroll to position [0, 0]
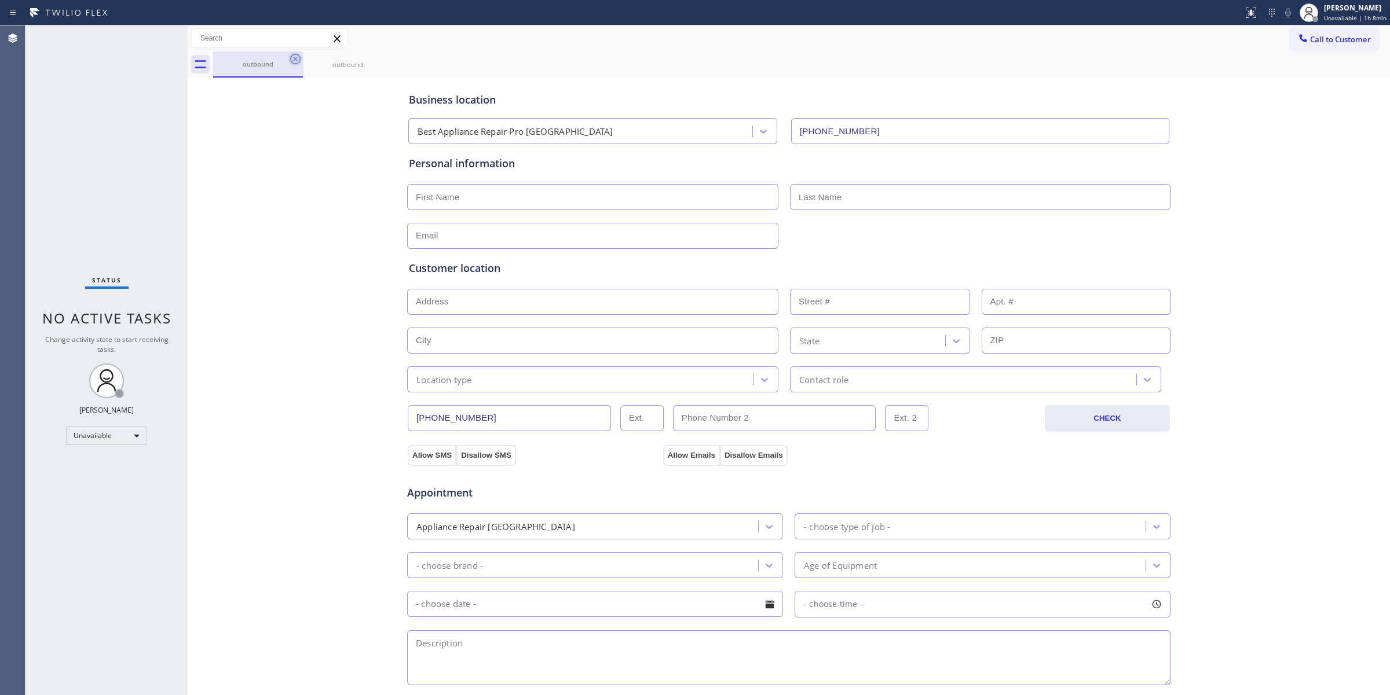
click at [297, 57] on icon at bounding box center [295, 59] width 14 height 14
click at [0, 0] on icon at bounding box center [0, 0] width 0 height 0
click at [297, 57] on div "outbound outbound" at bounding box center [801, 65] width 1177 height 26
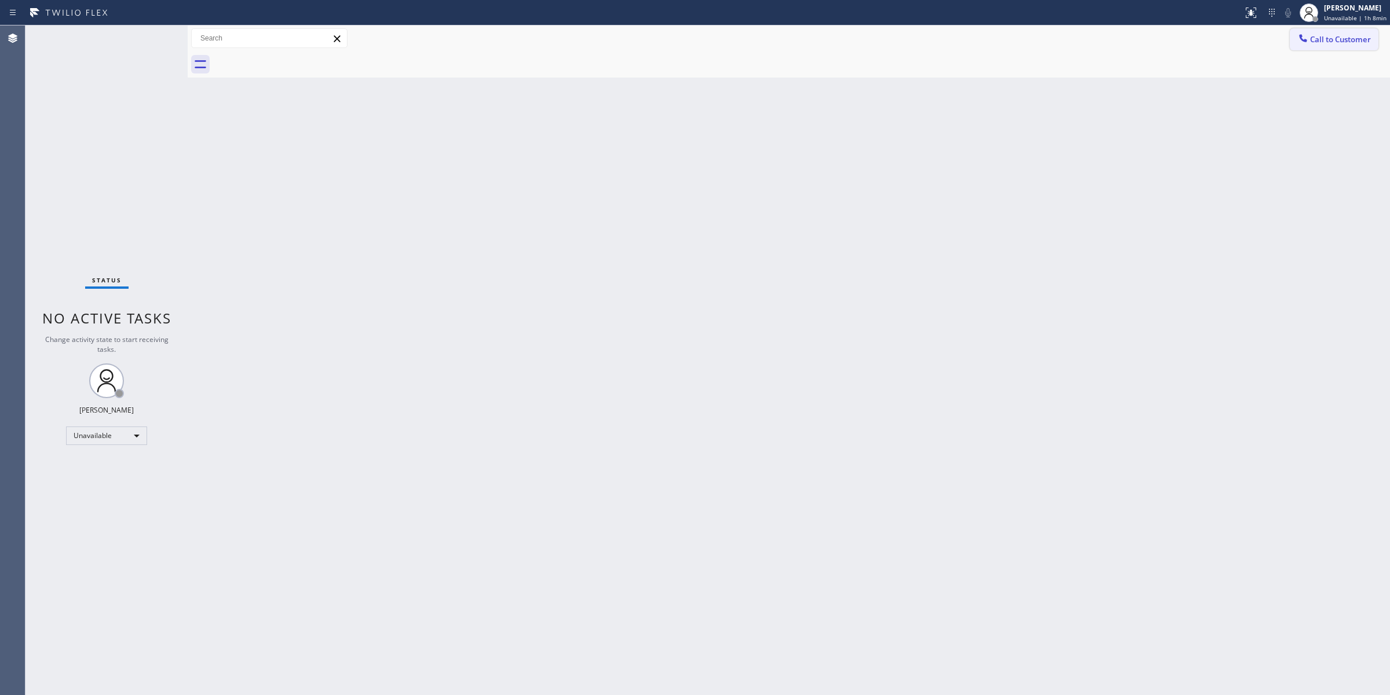
click at [1361, 39] on span "Call to Customer" at bounding box center [1340, 39] width 61 height 10
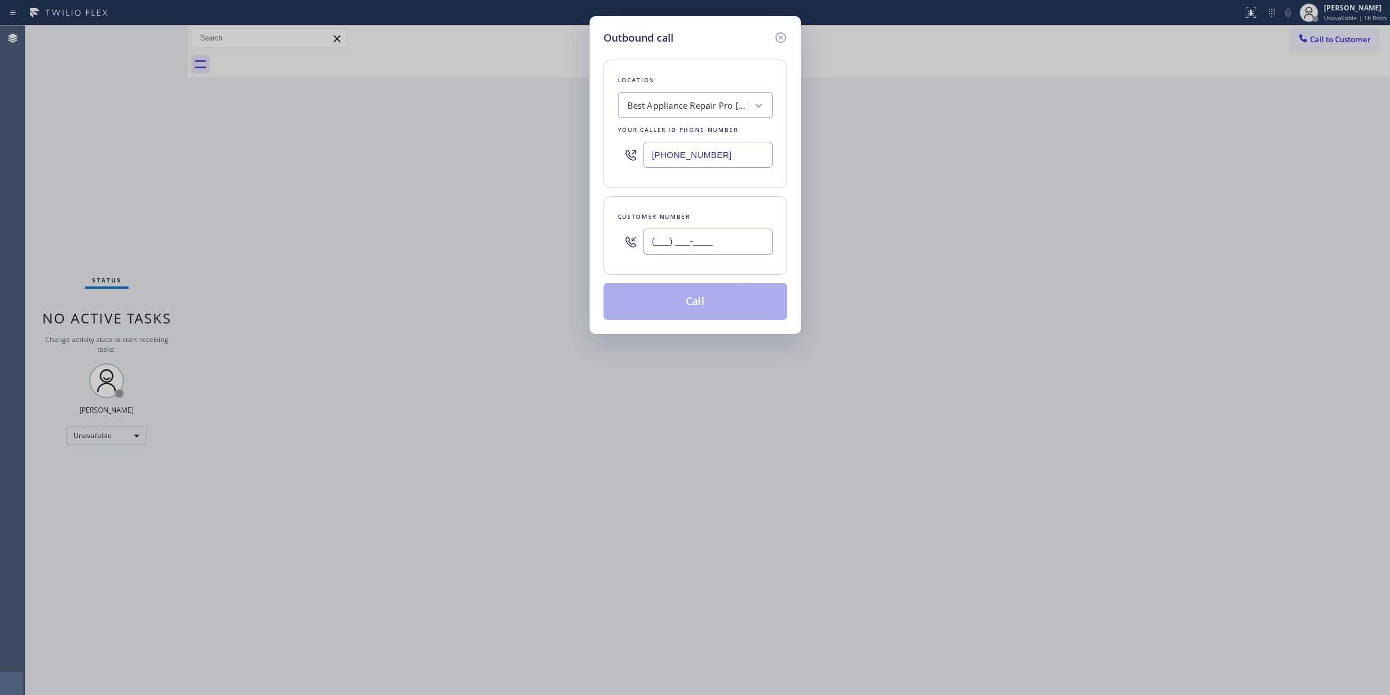
click at [734, 249] on input "(___) ___-____" at bounding box center [707, 242] width 129 height 26
paste input "818) 443-6864"
type input "[PHONE_NUMBER]"
paste input "HVAC Alliance Expert Reseda"
type input "HVAC Alliance Expert Reseda"
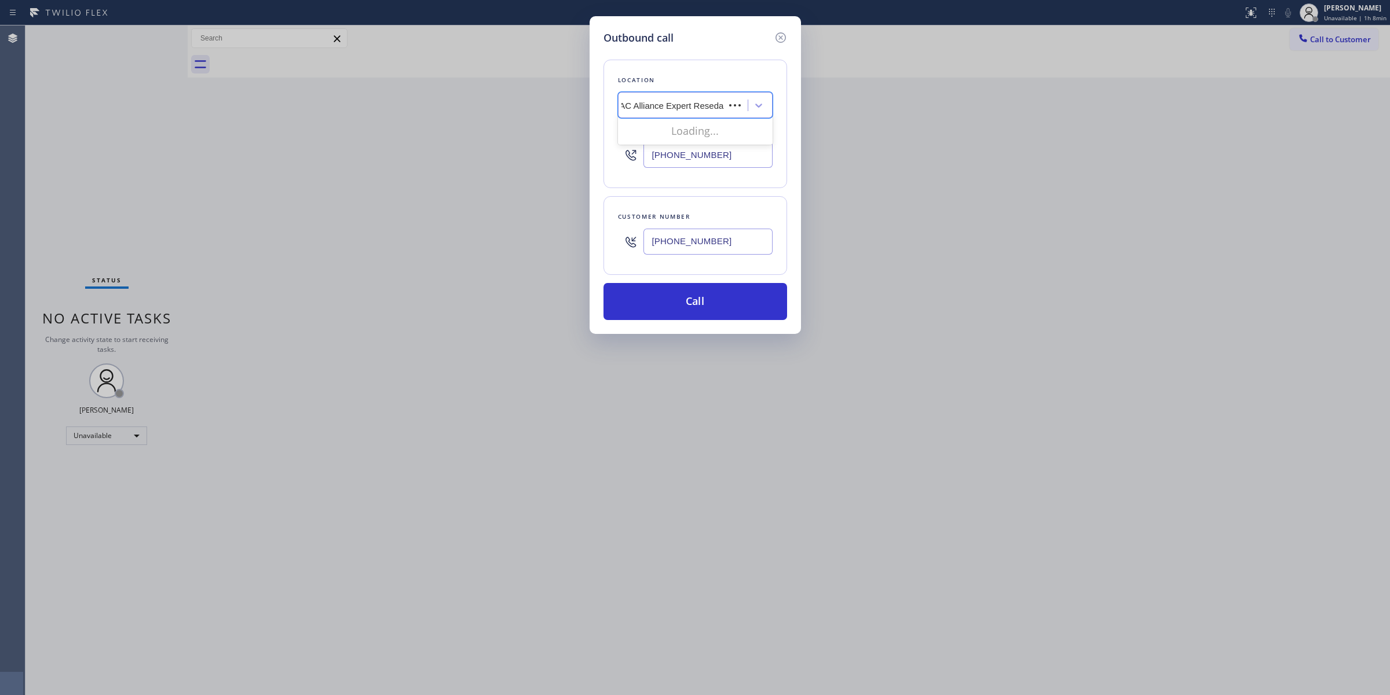
scroll to position [0, 3]
click at [657, 127] on div "HVAC Alliance Expert Reseda" at bounding box center [695, 129] width 155 height 21
type input "[PHONE_NUMBER]"
click at [730, 163] on input "[PHONE_NUMBER]" at bounding box center [707, 155] width 129 height 26
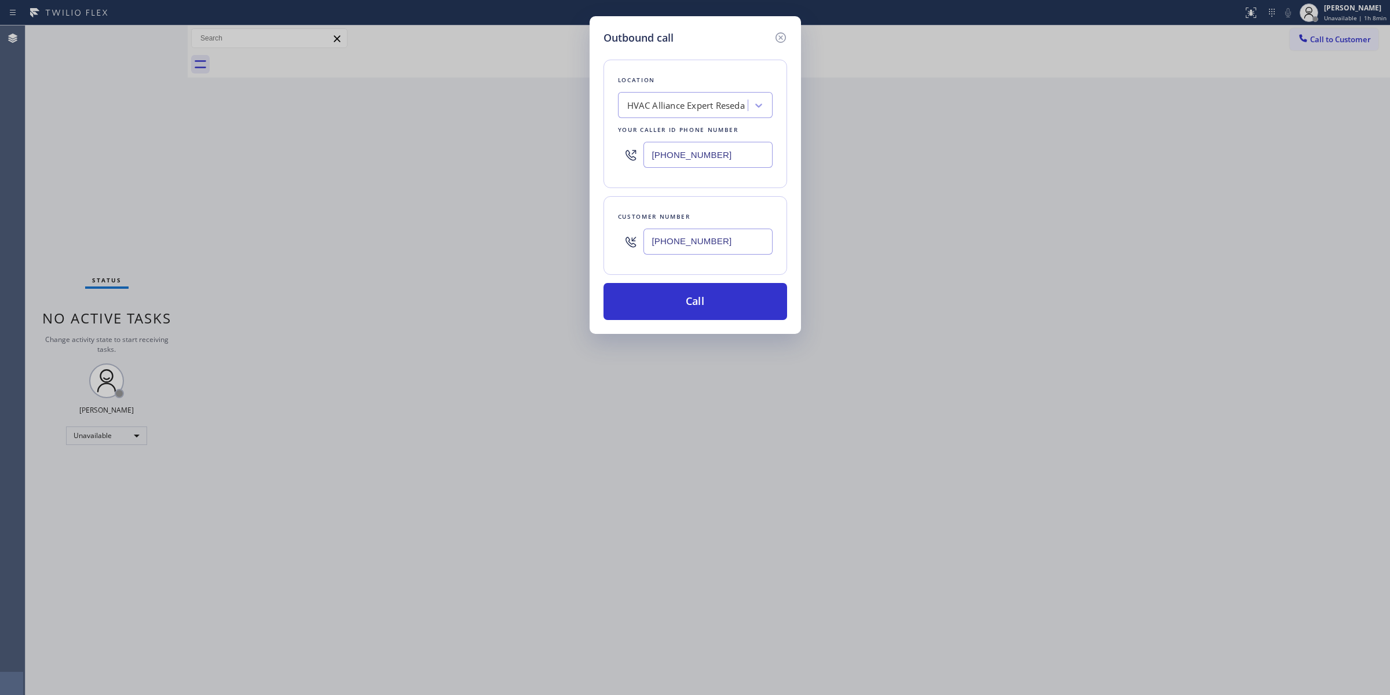
click at [730, 163] on input "[PHONE_NUMBER]" at bounding box center [707, 155] width 129 height 26
click at [737, 262] on div "Customer number [PHONE_NUMBER]" at bounding box center [695, 235] width 184 height 79
click at [739, 241] on input "[PHONE_NUMBER]" at bounding box center [707, 242] width 129 height 26
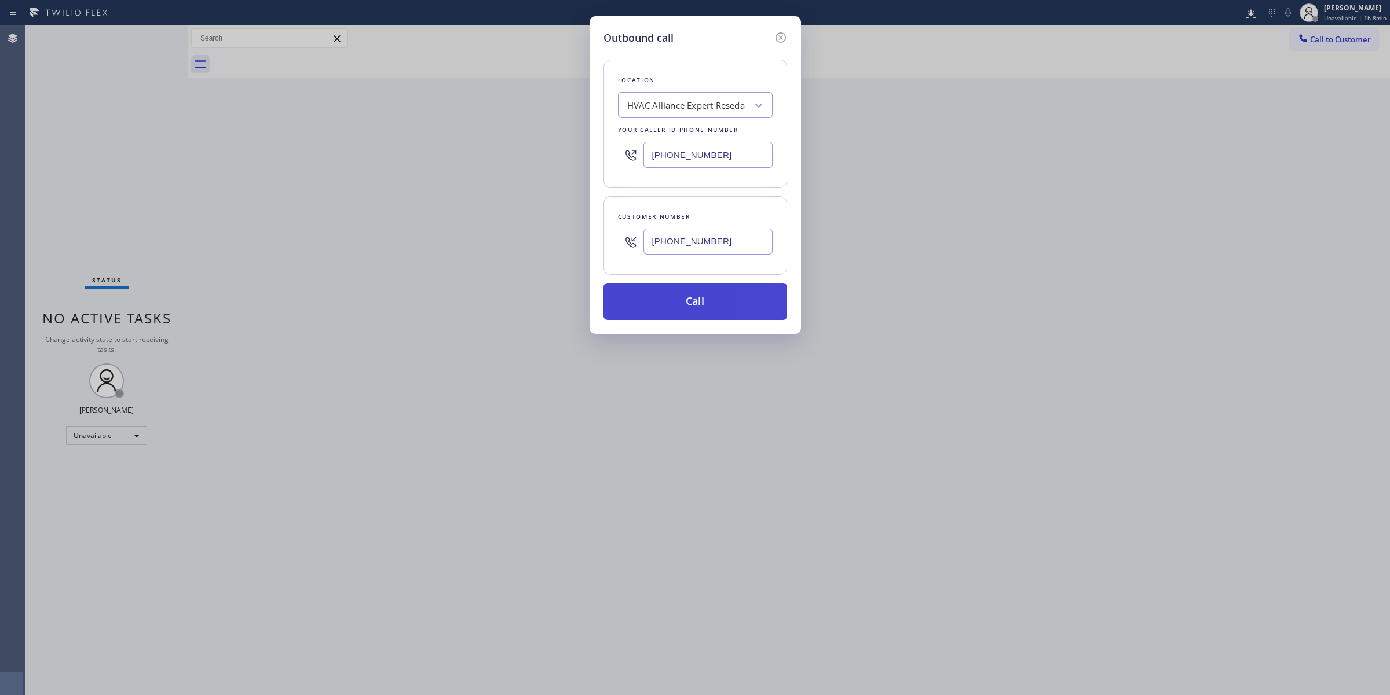
click at [727, 298] on button "Call" at bounding box center [695, 301] width 184 height 37
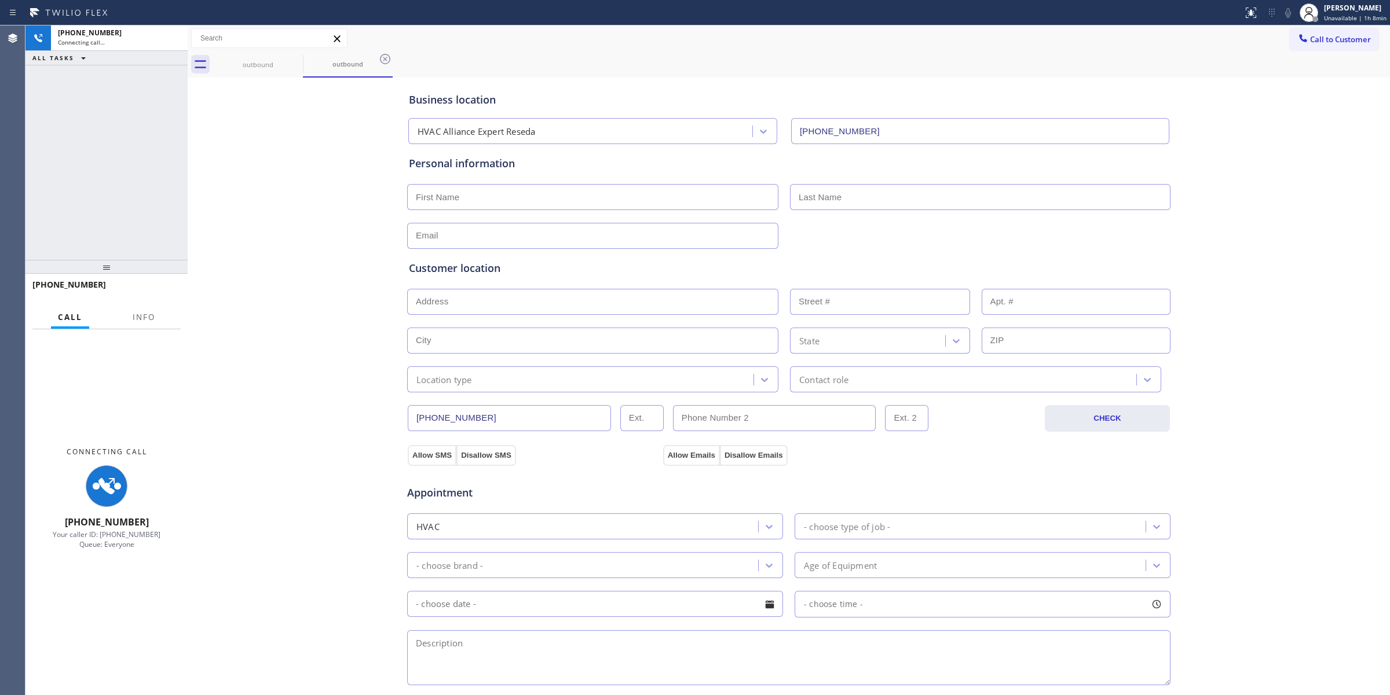
type input "[PHONE_NUMBER]"
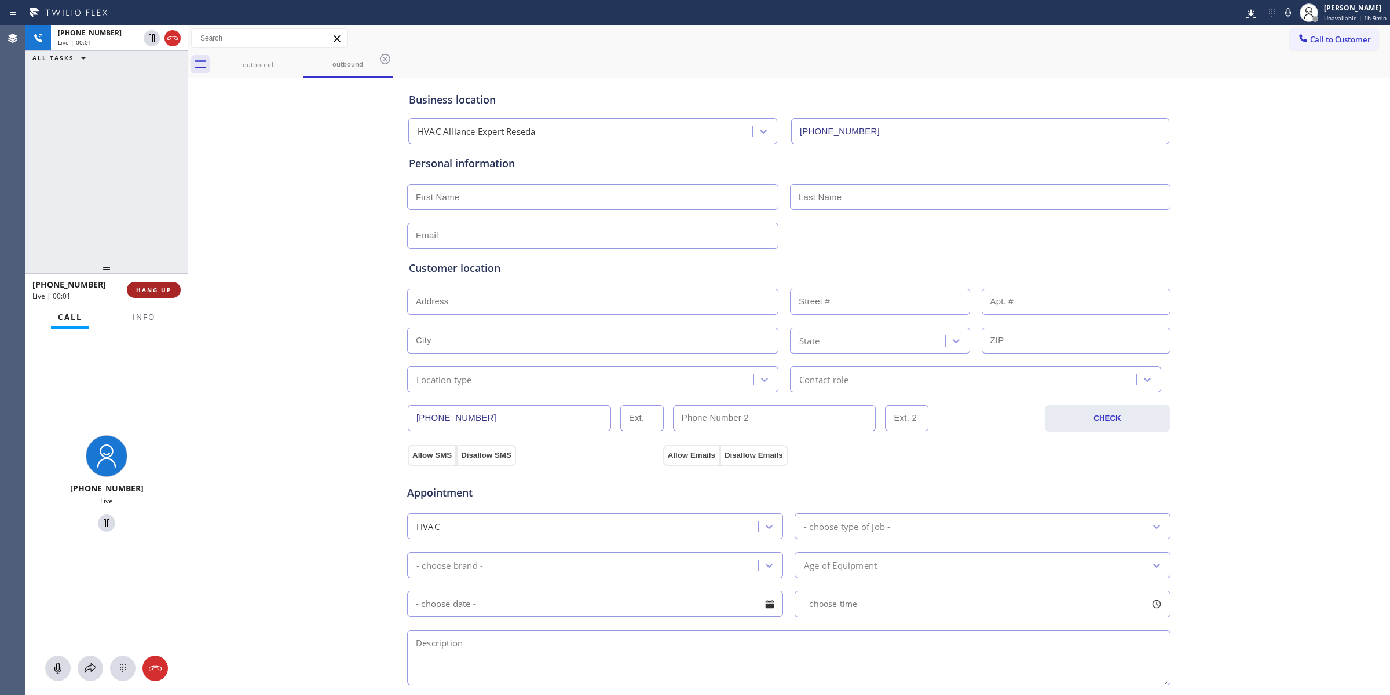
click at [163, 290] on span "HANG UP" at bounding box center [153, 290] width 35 height 8
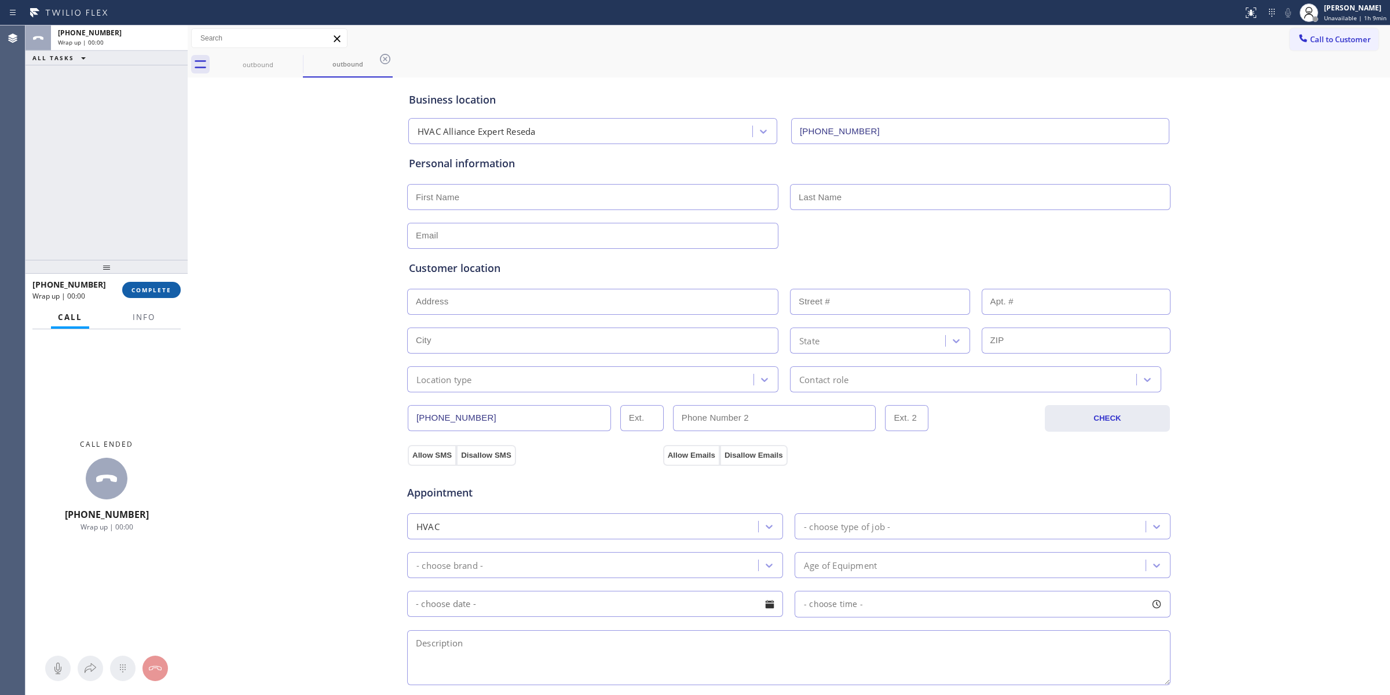
click at [171, 292] on span "COMPLETE" at bounding box center [151, 290] width 40 height 8
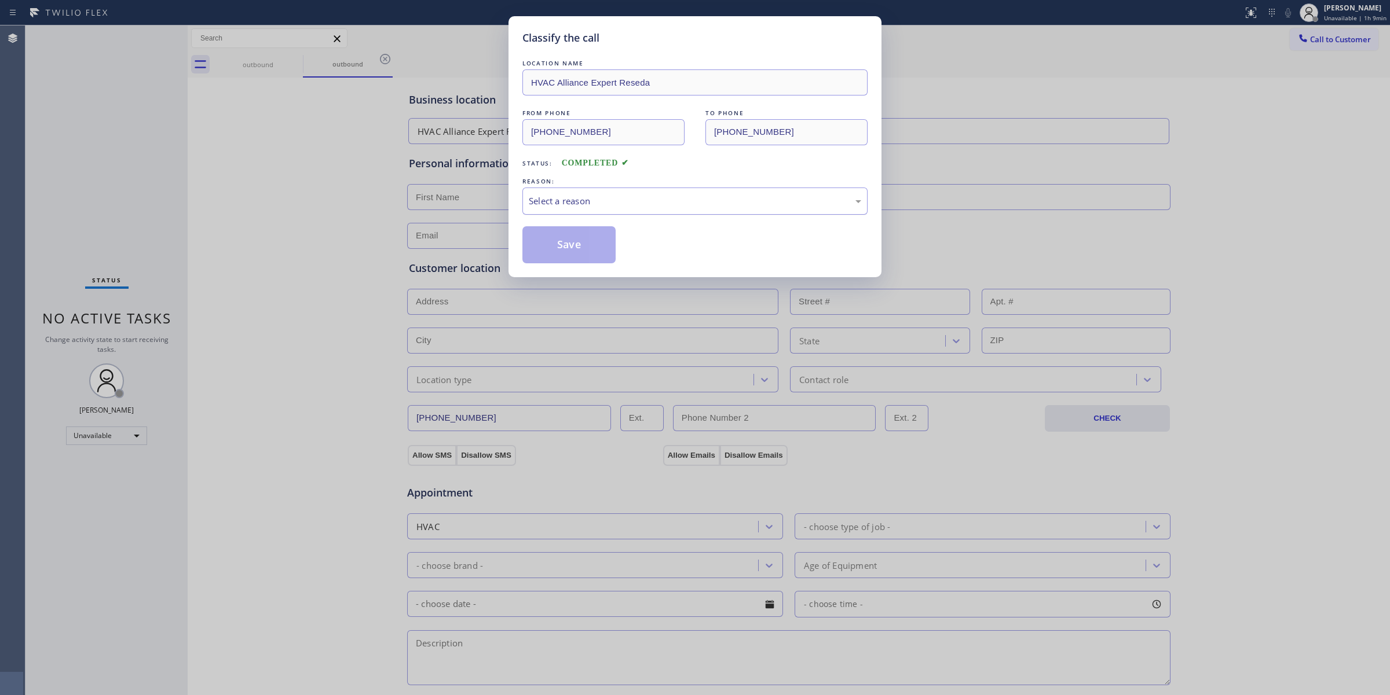
click at [706, 203] on div "Select a reason" at bounding box center [695, 201] width 332 height 13
drag, startPoint x: 583, startPoint y: 259, endPoint x: 406, endPoint y: 686, distance: 462.6
click at [583, 258] on button "Save" at bounding box center [568, 244] width 93 height 37
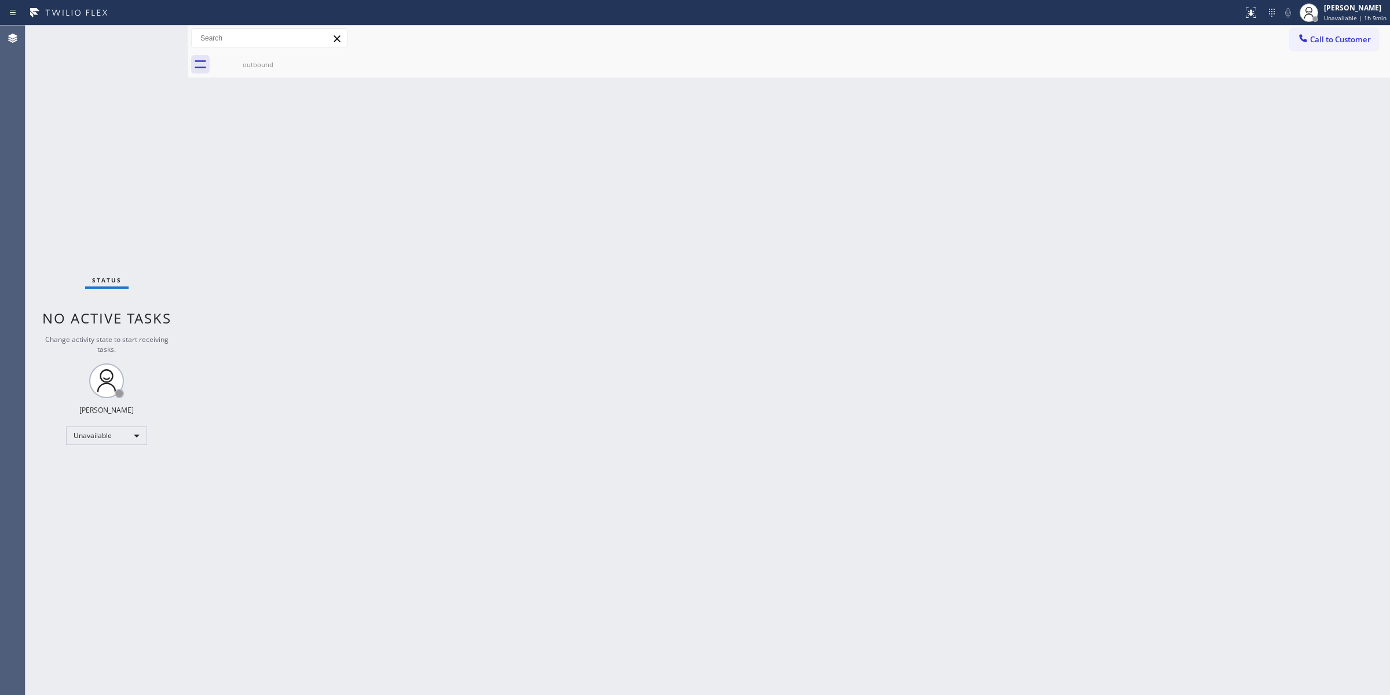
drag, startPoint x: 1190, startPoint y: 174, endPoint x: 1222, endPoint y: 135, distance: 50.2
click at [1212, 148] on div "Back to Dashboard Change Sender ID Customers Technicians Select a contact Outbo…" at bounding box center [789, 360] width 1202 height 670
click at [1327, 31] on button "Call to Customer" at bounding box center [1334, 39] width 89 height 22
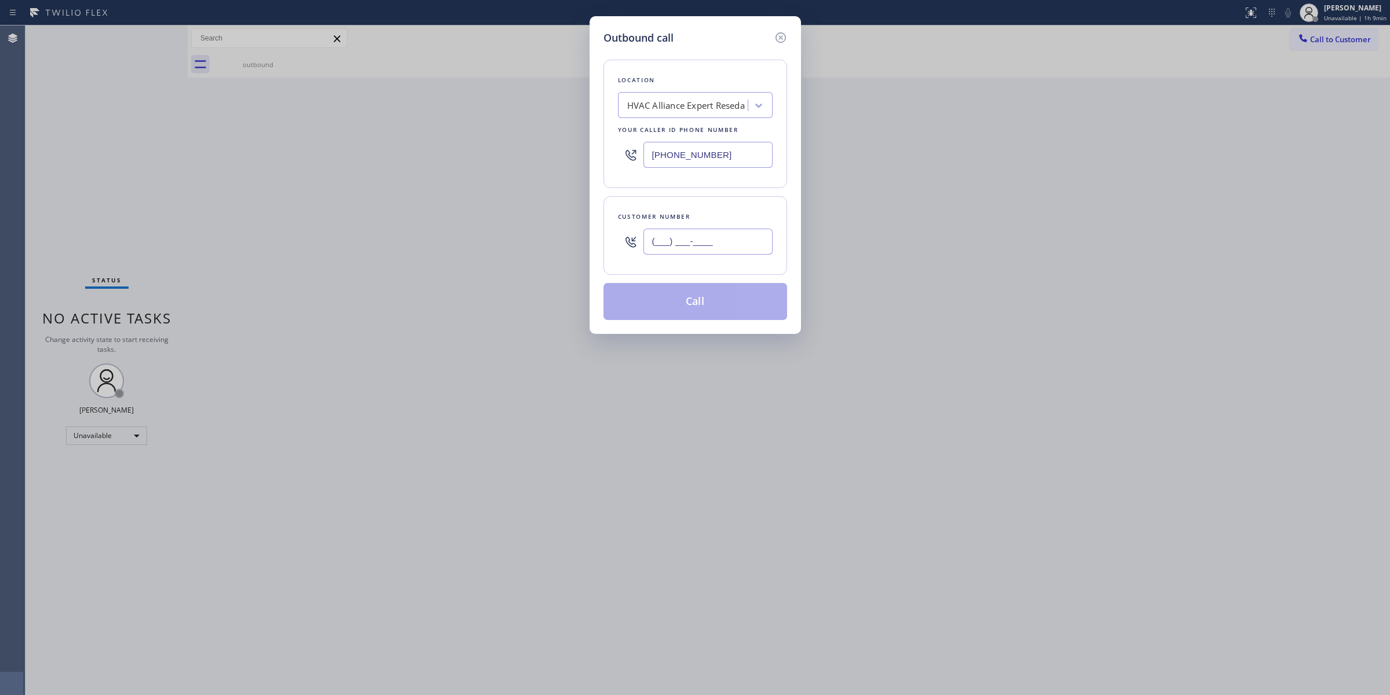
click at [730, 254] on input "(___) ___-____" at bounding box center [707, 242] width 129 height 26
paste input "707) 378-0148"
type input "[PHONE_NUMBER]"
click at [716, 105] on div "HVAC Alliance Expert Reseda" at bounding box center [686, 105] width 118 height 13
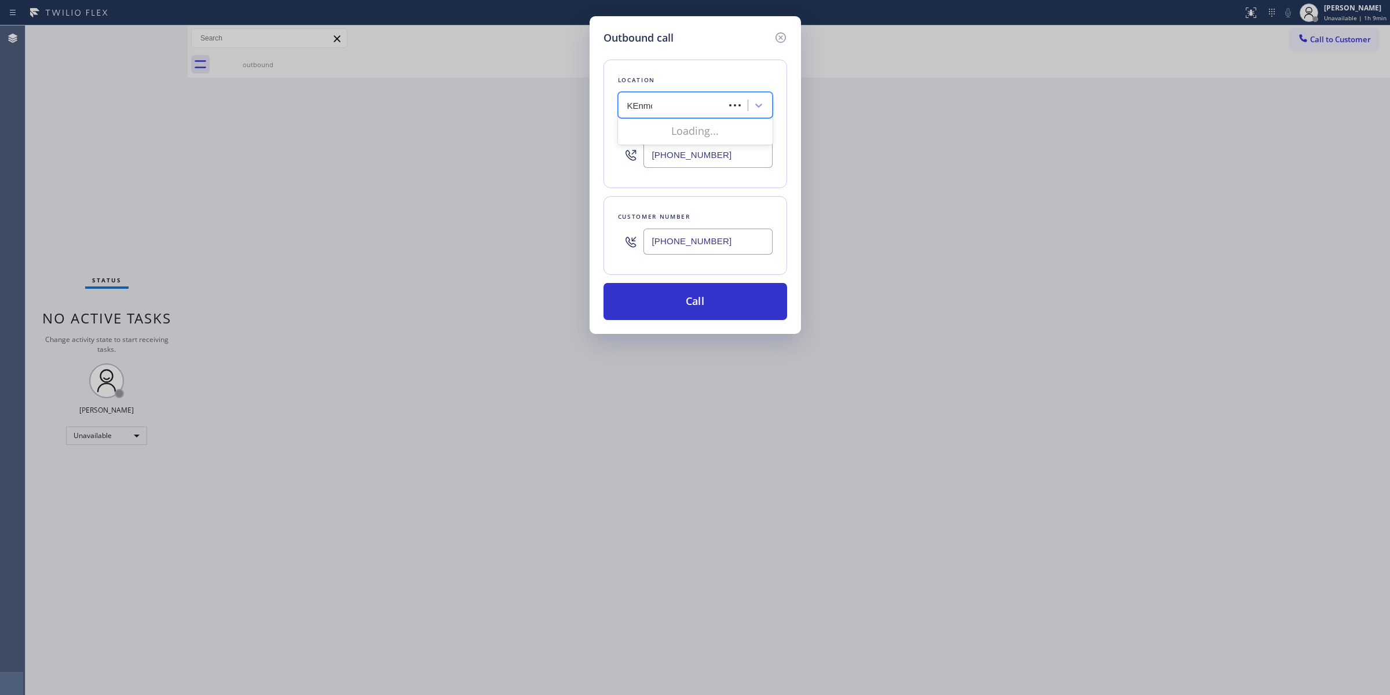
type input "KEnmore"
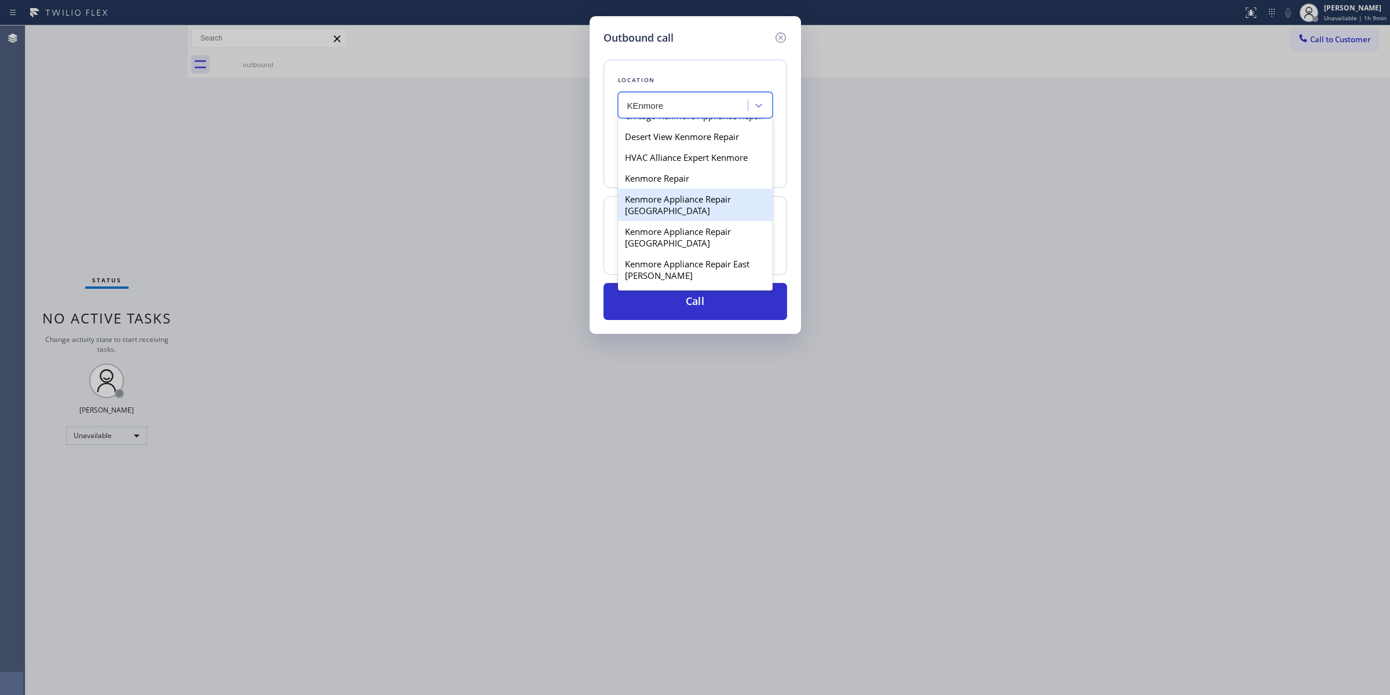
scroll to position [72, 0]
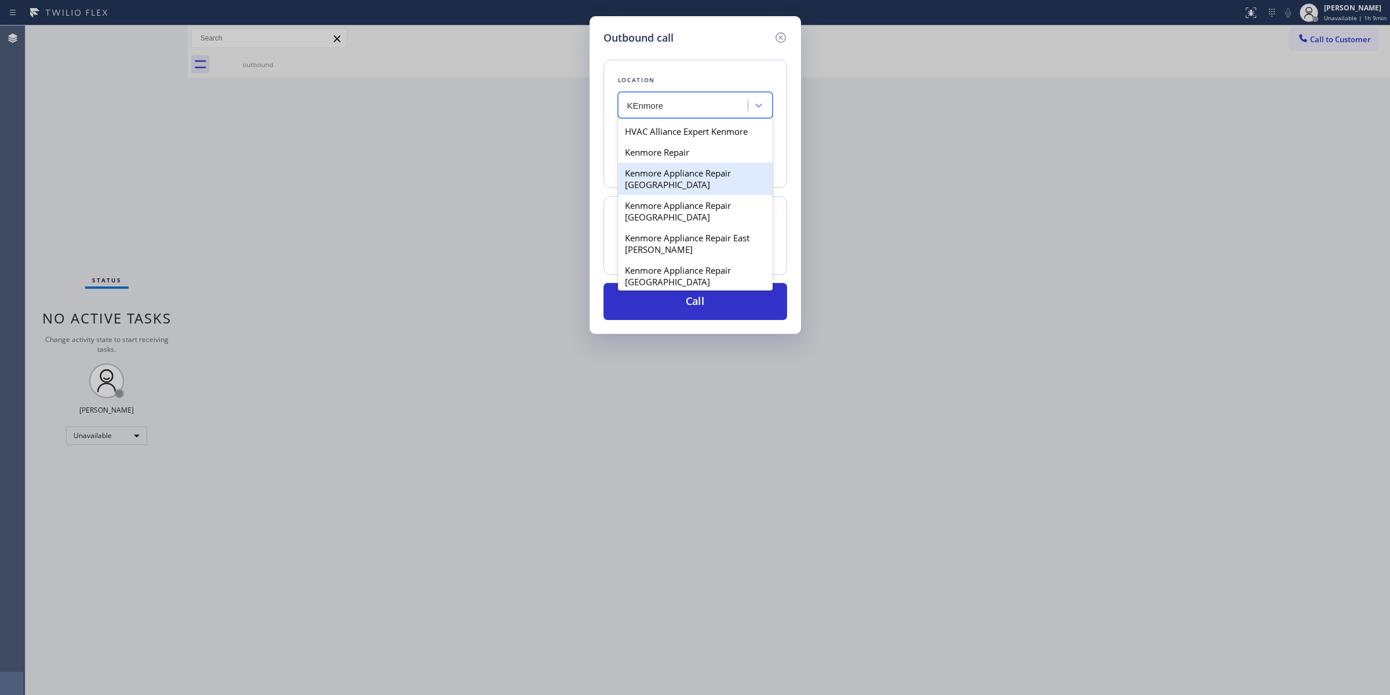
click at [682, 195] on div "Kenmore Appliance Repair [GEOGRAPHIC_DATA]" at bounding box center [695, 179] width 155 height 32
type input "[PHONE_NUMBER]"
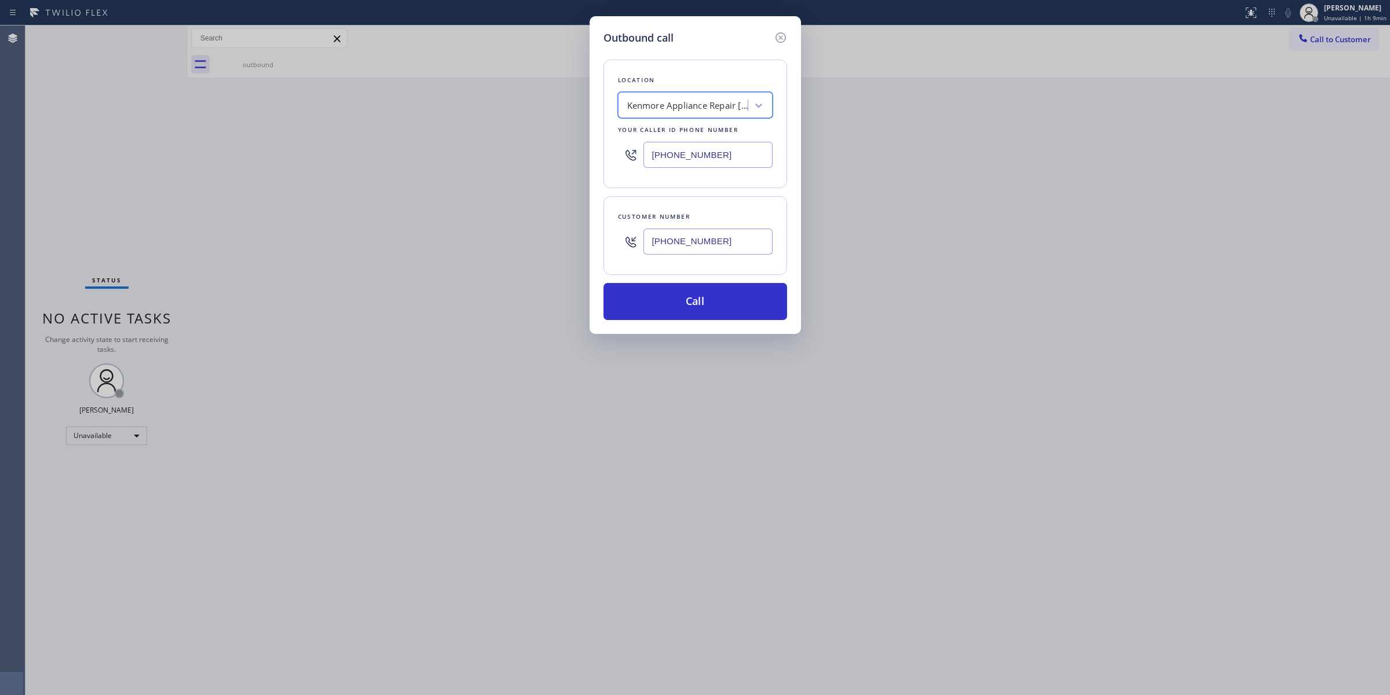
click at [707, 255] on input "[PHONE_NUMBER]" at bounding box center [707, 242] width 129 height 26
click at [702, 307] on button "Call" at bounding box center [695, 301] width 184 height 37
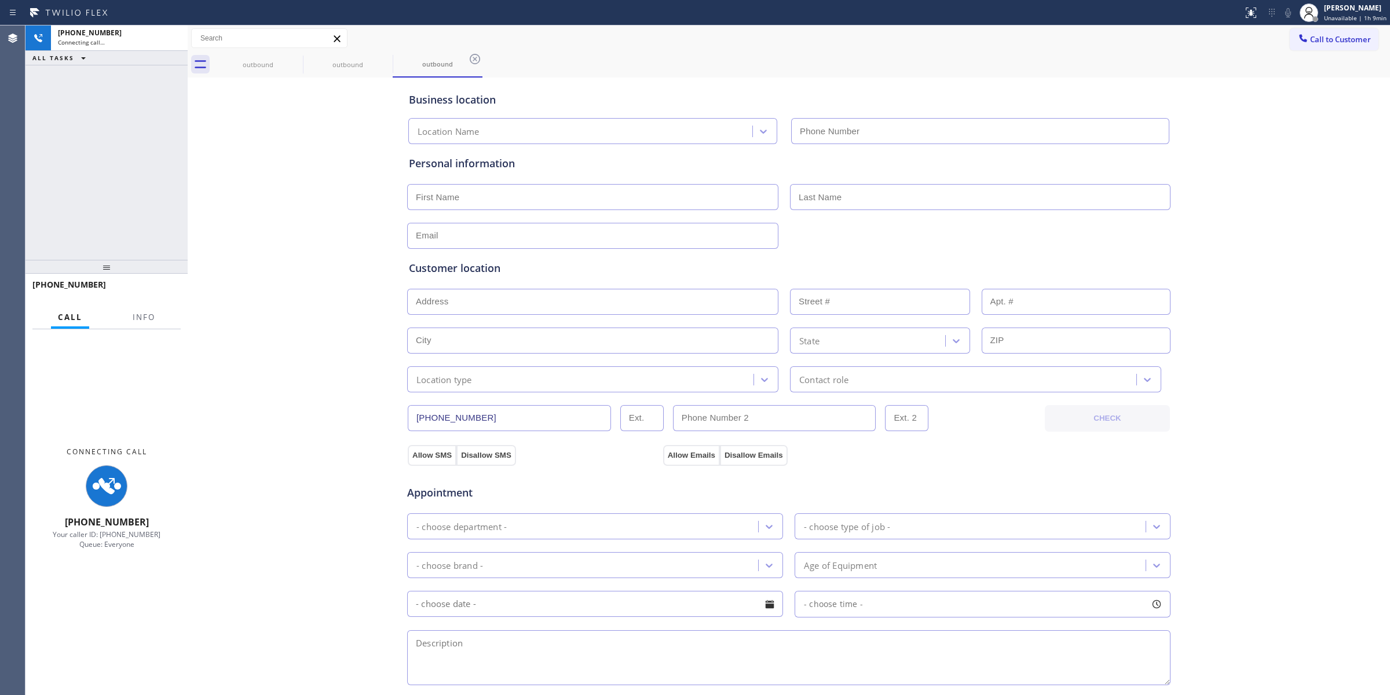
type input "[PHONE_NUMBER]"
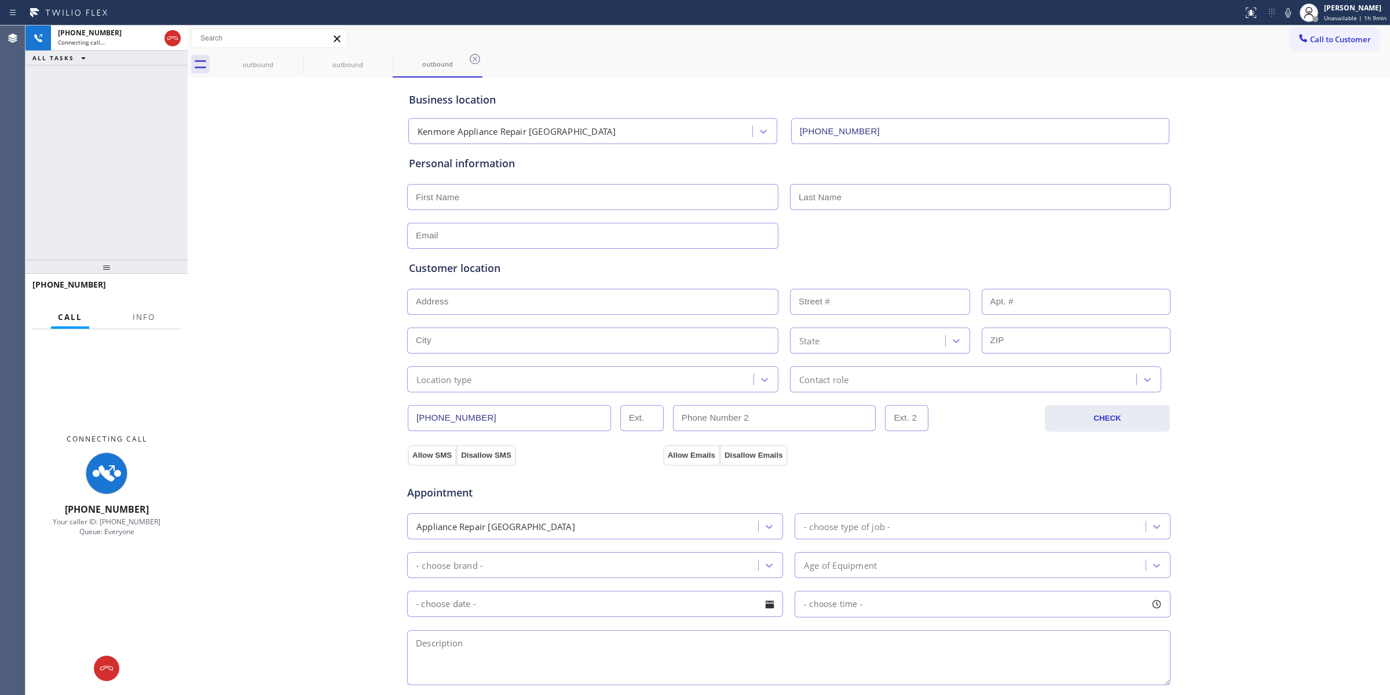
click at [1248, 128] on div "Business location Kenmore Appliance Repair [GEOGRAPHIC_DATA] [PHONE_NUMBER] Per…" at bounding box center [789, 475] width 1196 height 791
click at [1289, 13] on icon at bounding box center [1288, 13] width 14 height 14
click at [296, 61] on icon at bounding box center [295, 59] width 14 height 14
click at [0, 0] on icon at bounding box center [0, 0] width 0 height 0
click at [468, 61] on icon at bounding box center [475, 59] width 14 height 14
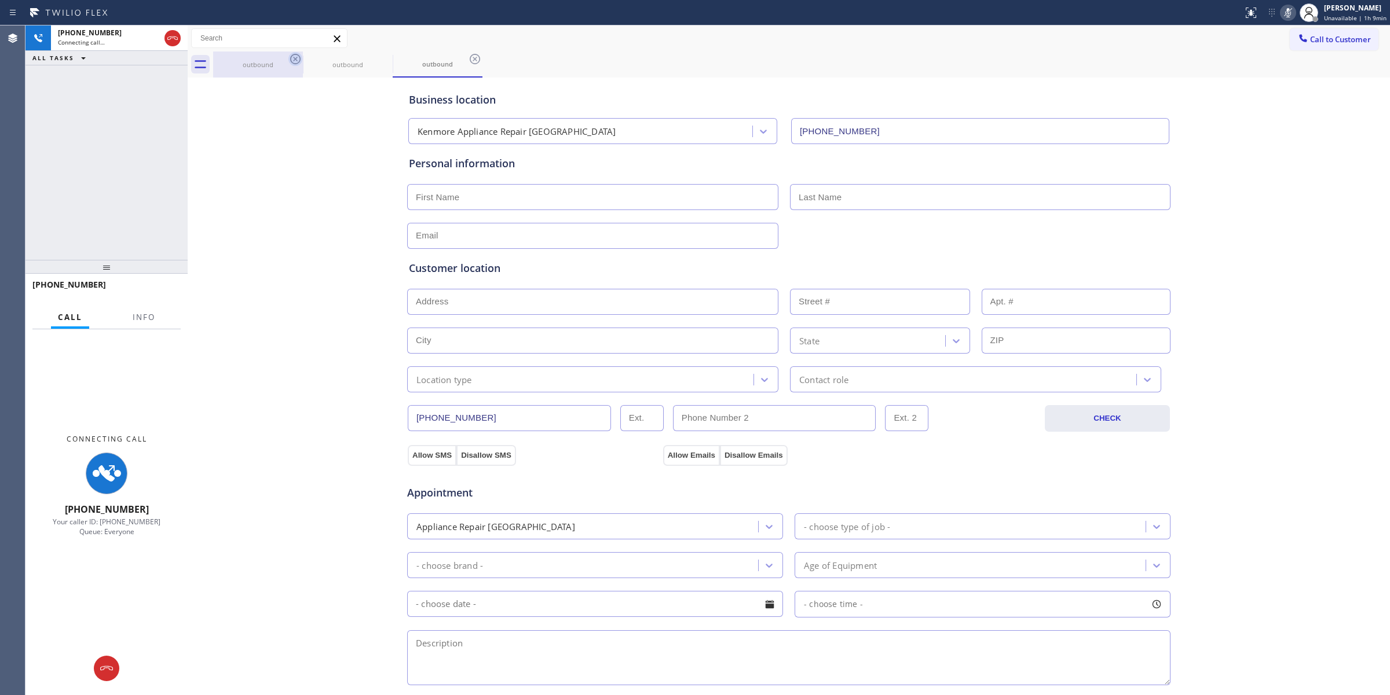
click at [296, 61] on div "outbound outbound outbound" at bounding box center [801, 65] width 1177 height 26
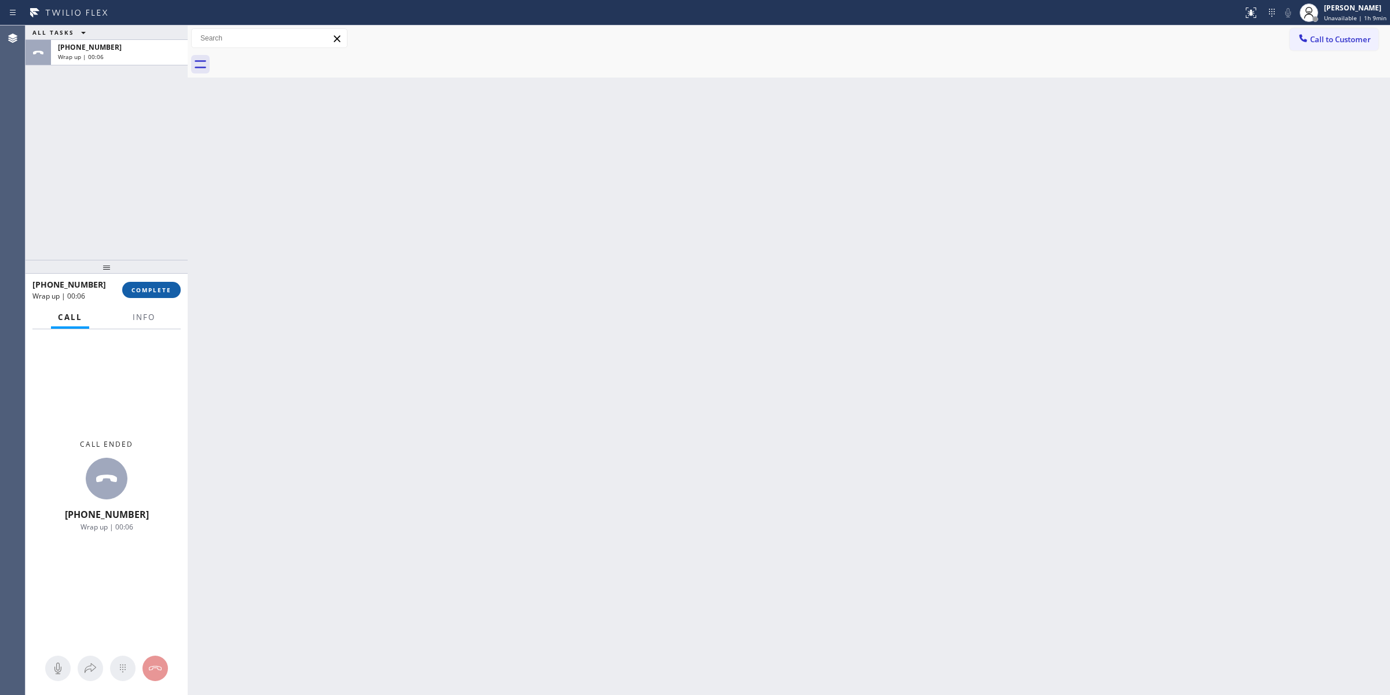
click at [175, 294] on button "COMPLETE" at bounding box center [151, 290] width 58 height 16
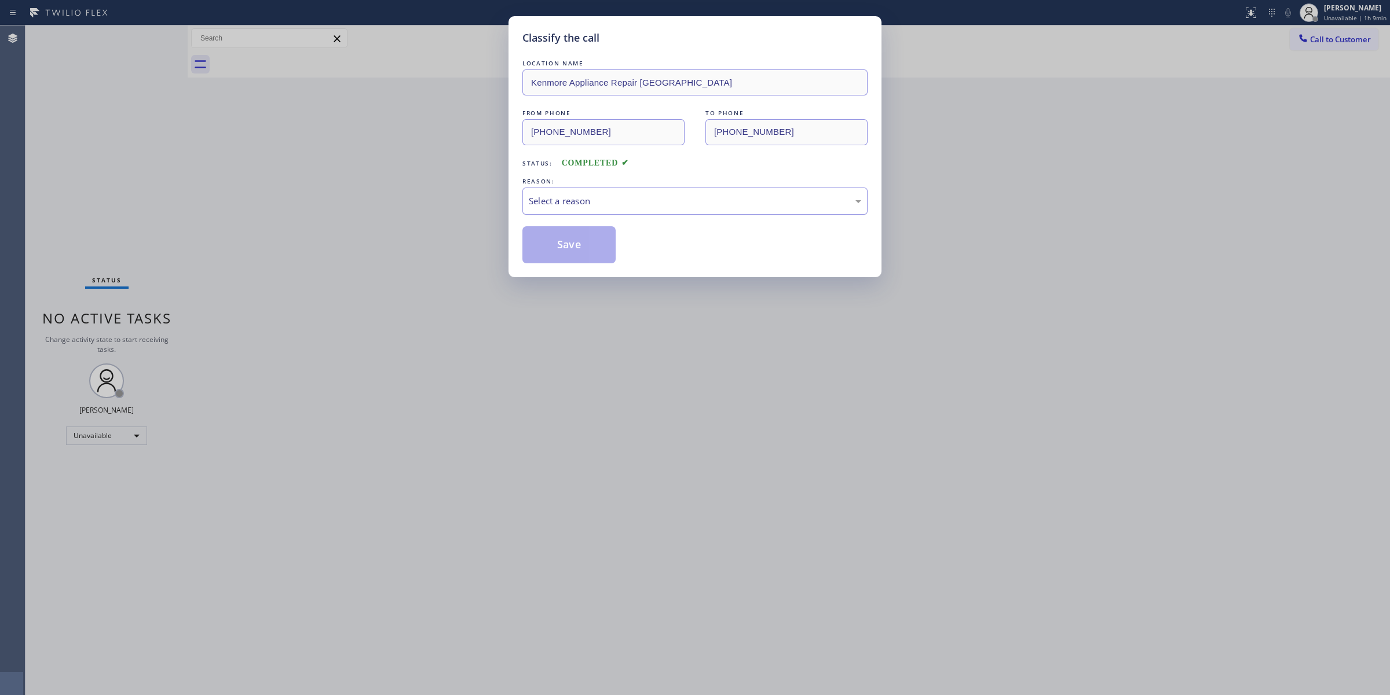
click at [672, 206] on div "Select a reason" at bounding box center [695, 201] width 332 height 13
click at [594, 252] on button "Save" at bounding box center [568, 244] width 93 height 37
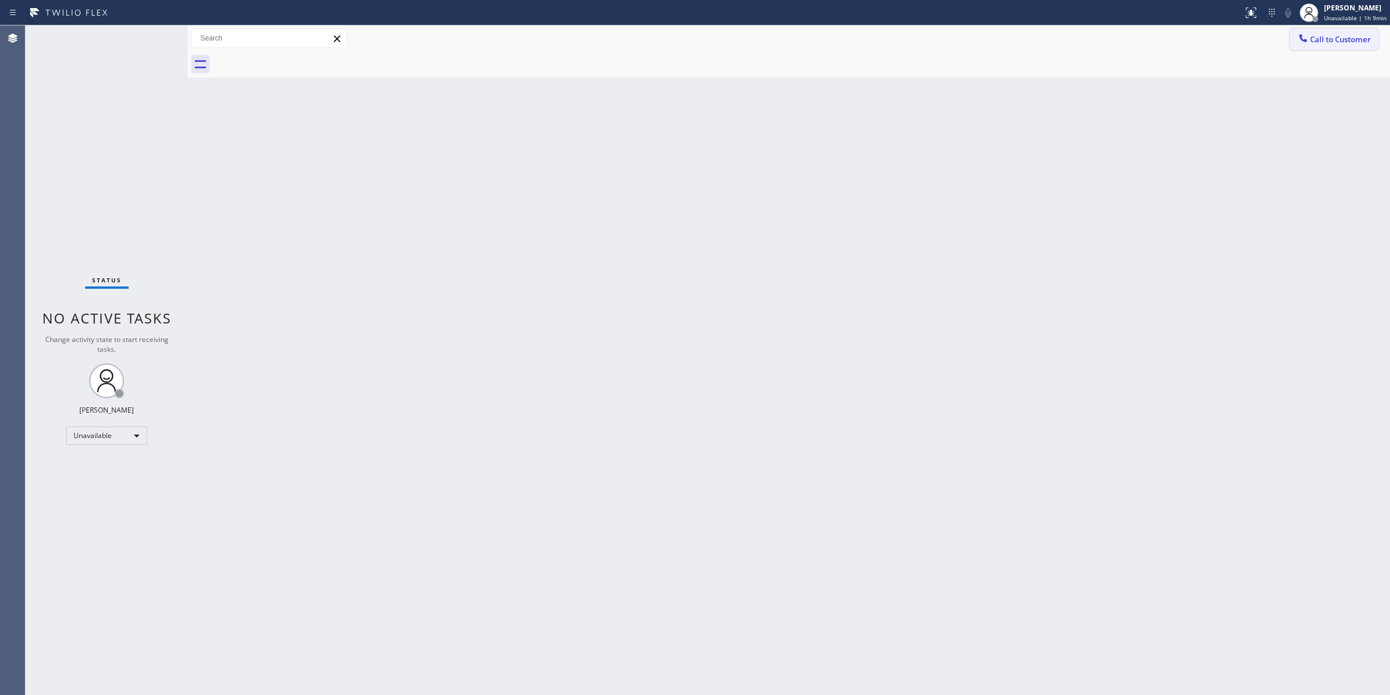
click at [1336, 36] on span "Call to Customer" at bounding box center [1340, 39] width 61 height 10
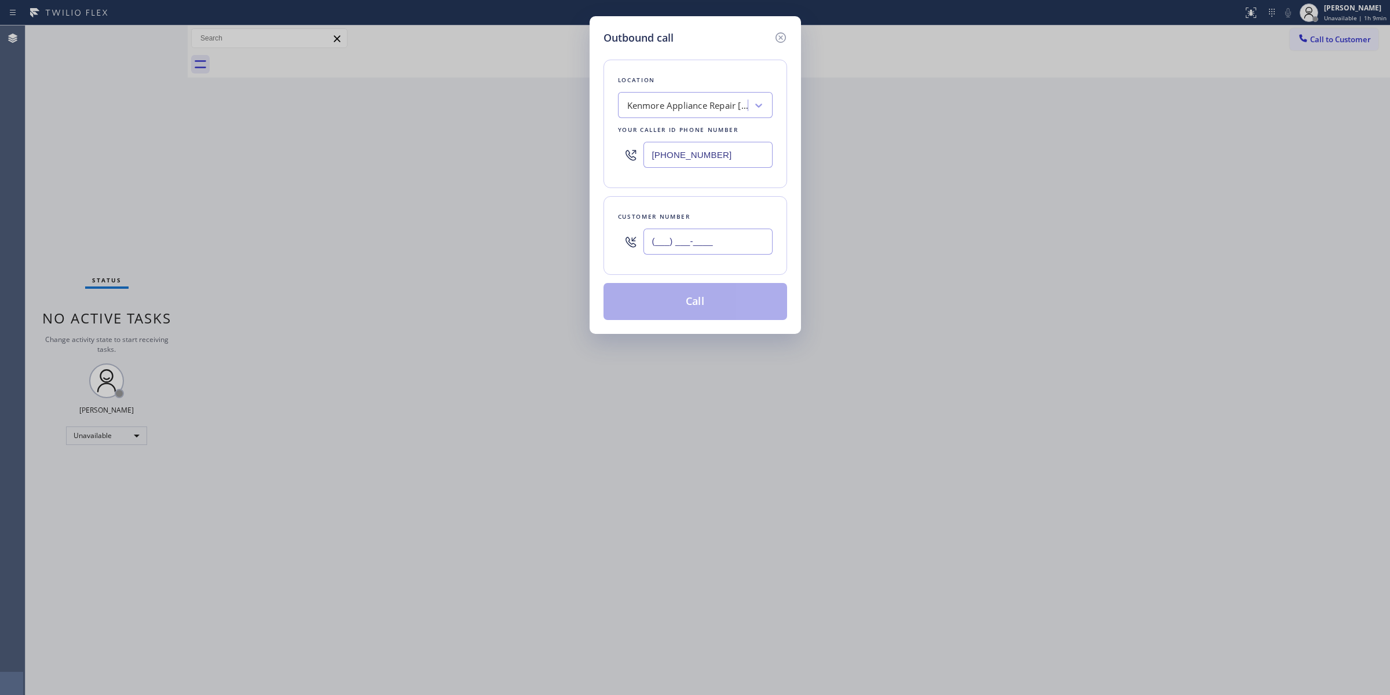
paste input "707) 378-0148"
click at [675, 235] on input "(___) ___-____" at bounding box center [707, 242] width 129 height 26
type input "[PHONE_NUMBER]"
click at [691, 297] on button "Call" at bounding box center [695, 301] width 184 height 37
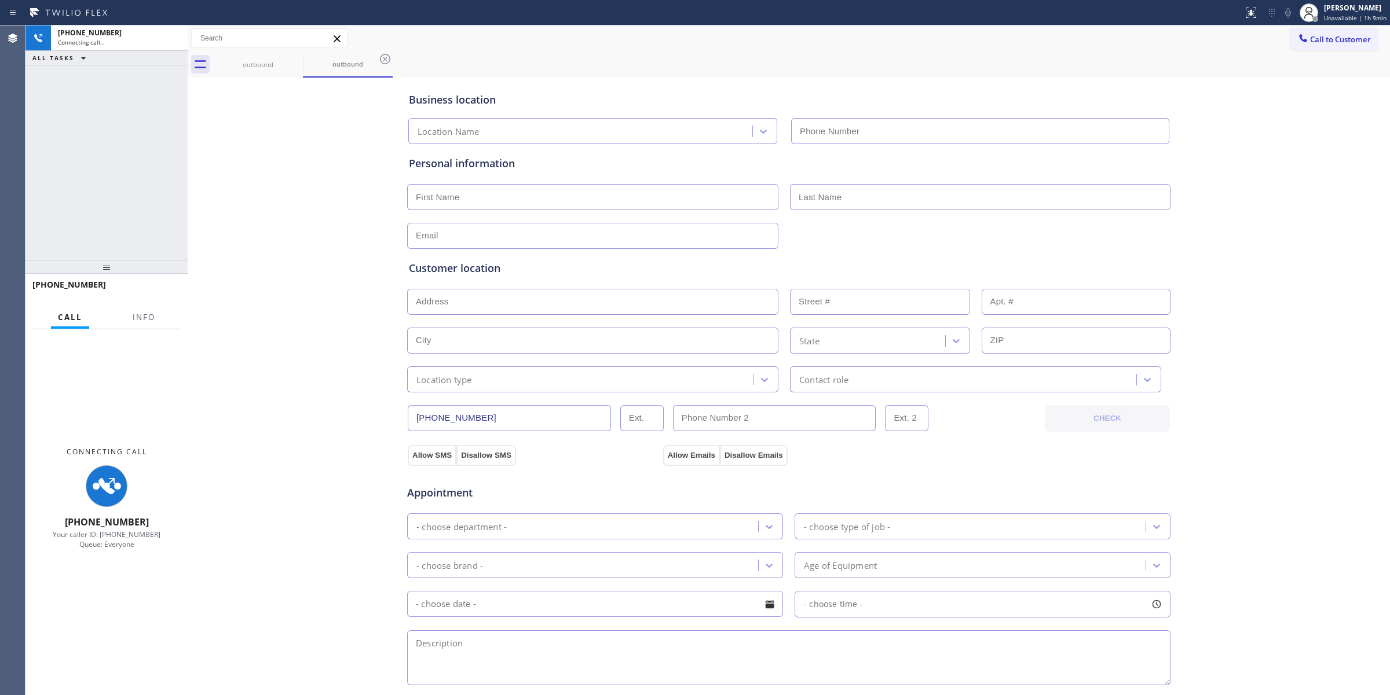
type input "[PHONE_NUMBER]"
click at [1335, 244] on div "Business location Kenmore Appliance Repair [GEOGRAPHIC_DATA] [PHONE_NUMBER] Per…" at bounding box center [789, 475] width 1196 height 791
click at [271, 60] on div "outbound" at bounding box center [257, 64] width 87 height 9
click at [293, 57] on icon at bounding box center [295, 59] width 14 height 14
click at [0, 0] on icon at bounding box center [0, 0] width 0 height 0
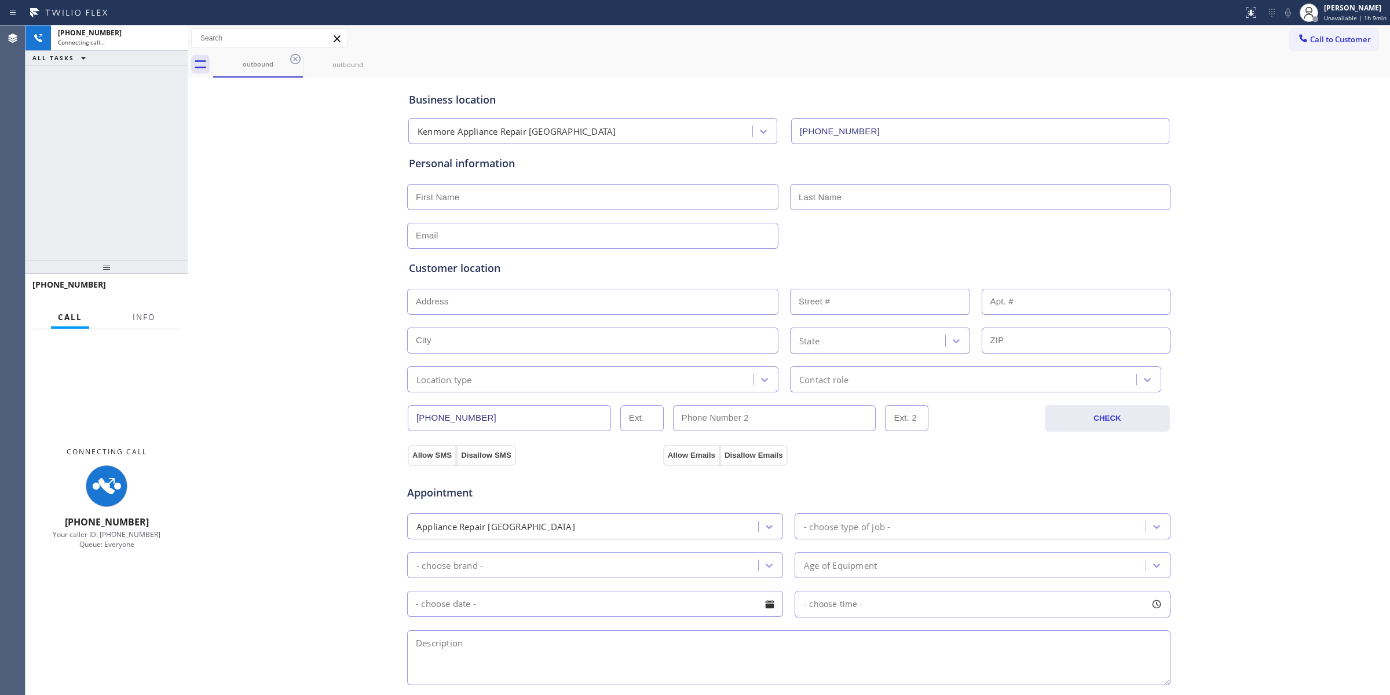
click at [293, 57] on div "outbound outbound" at bounding box center [801, 65] width 1177 height 26
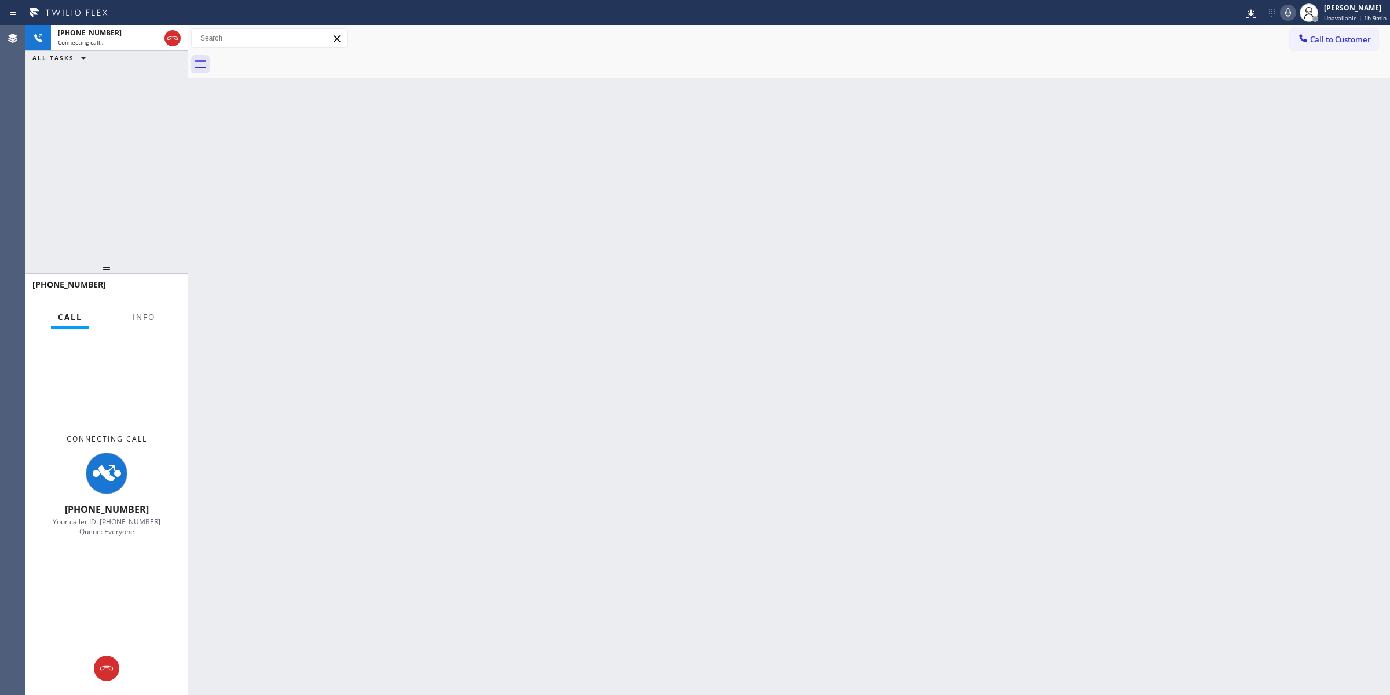
click at [1231, 242] on div "Back to Dashboard Change Sender ID Customers Technicians Select a contact Outbo…" at bounding box center [789, 360] width 1202 height 670
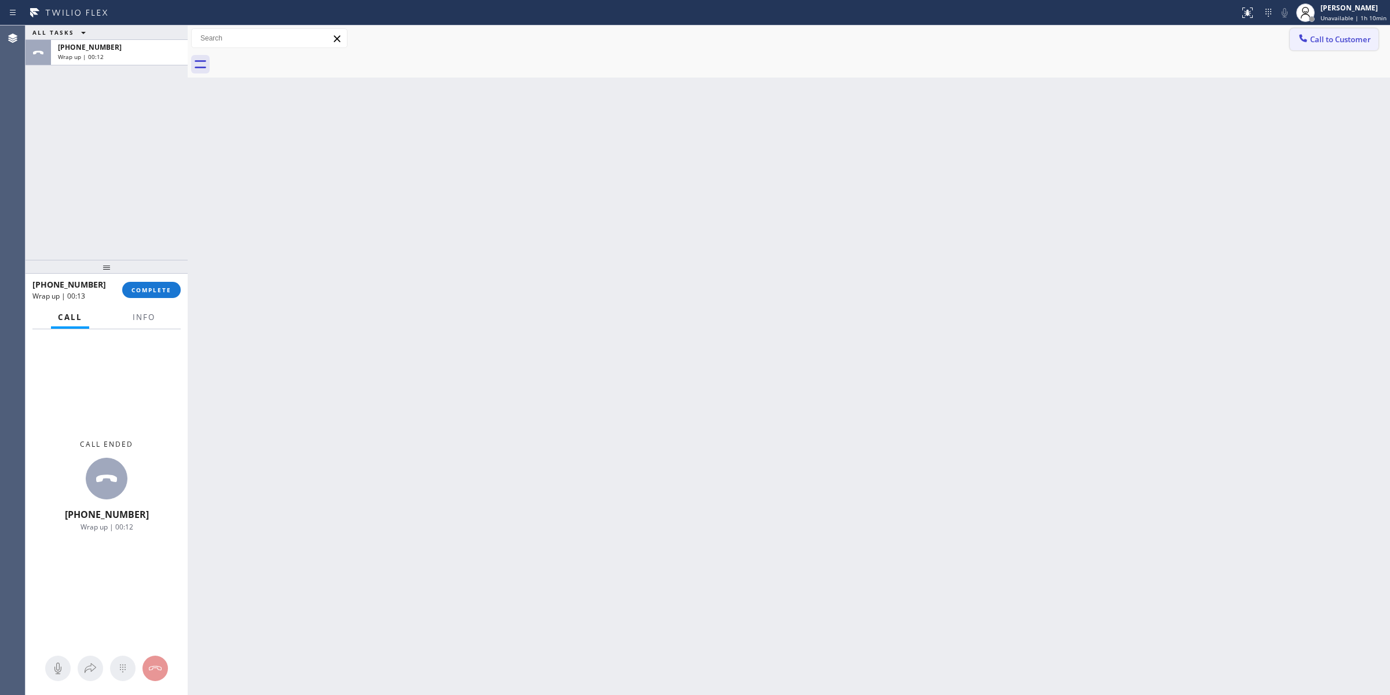
drag, startPoint x: 1341, startPoint y: 41, endPoint x: 1312, endPoint y: 48, distance: 30.5
click at [1339, 41] on span "Call to Customer" at bounding box center [1340, 39] width 61 height 10
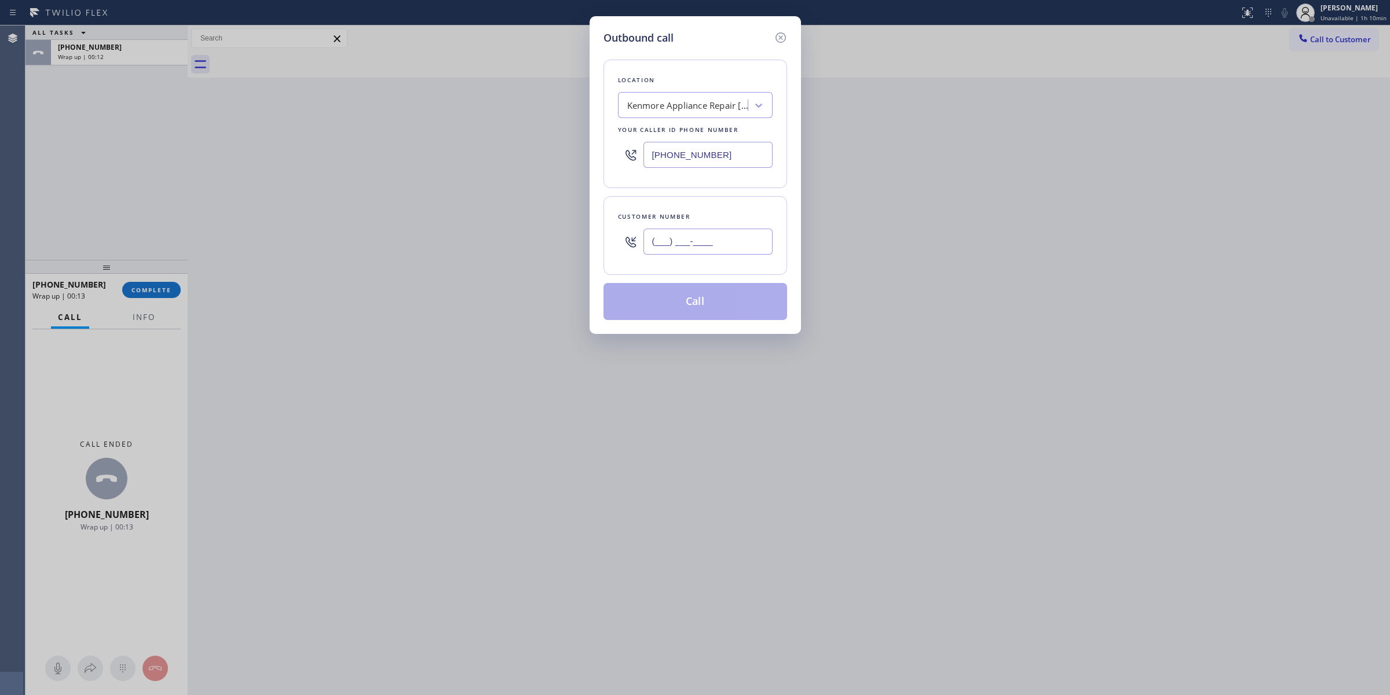
paste input "719) 345-5276"
click at [699, 241] on input "[PHONE_NUMBER]" at bounding box center [707, 242] width 129 height 26
type input "[PHONE_NUMBER]"
drag, startPoint x: 723, startPoint y: 153, endPoint x: 573, endPoint y: 157, distance: 149.4
click at [618, 159] on div "[PHONE_NUMBER]" at bounding box center [695, 155] width 155 height 38
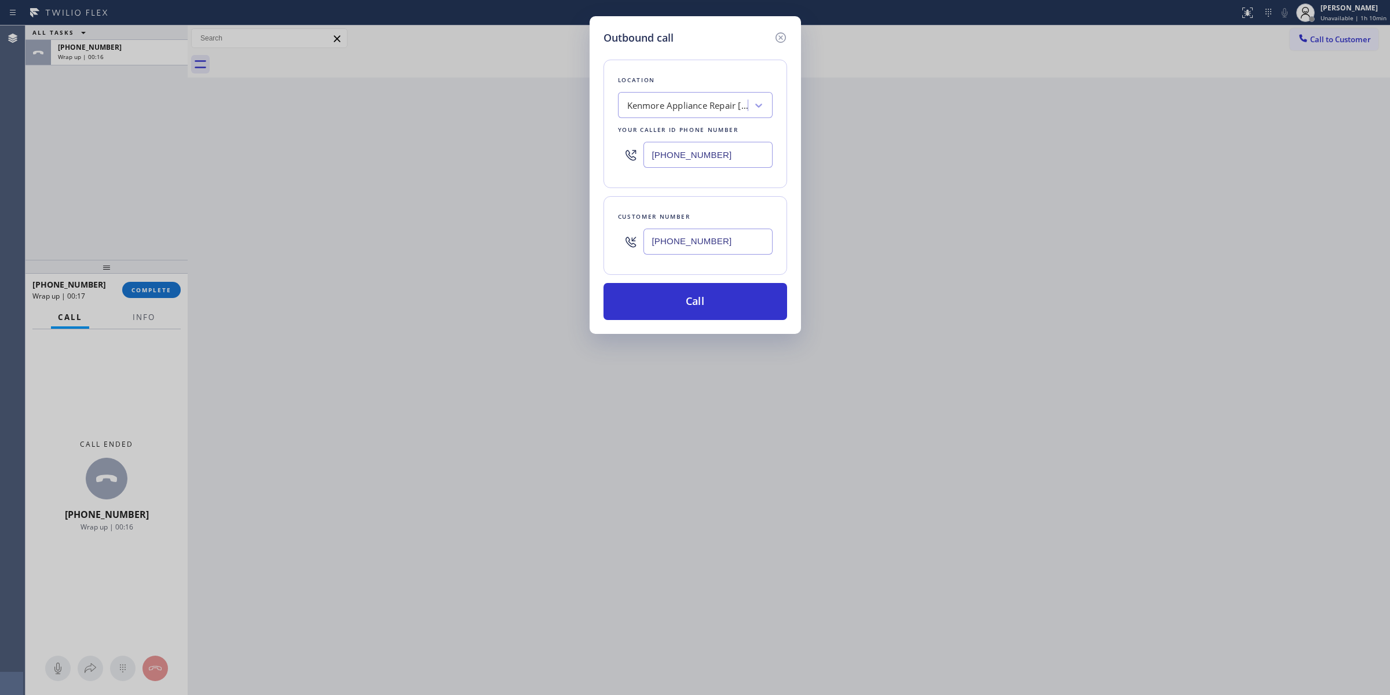
paste input "720) 802-2115"
type input "[PHONE_NUMBER]"
click at [728, 255] on input "[PHONE_NUMBER]" at bounding box center [707, 242] width 129 height 26
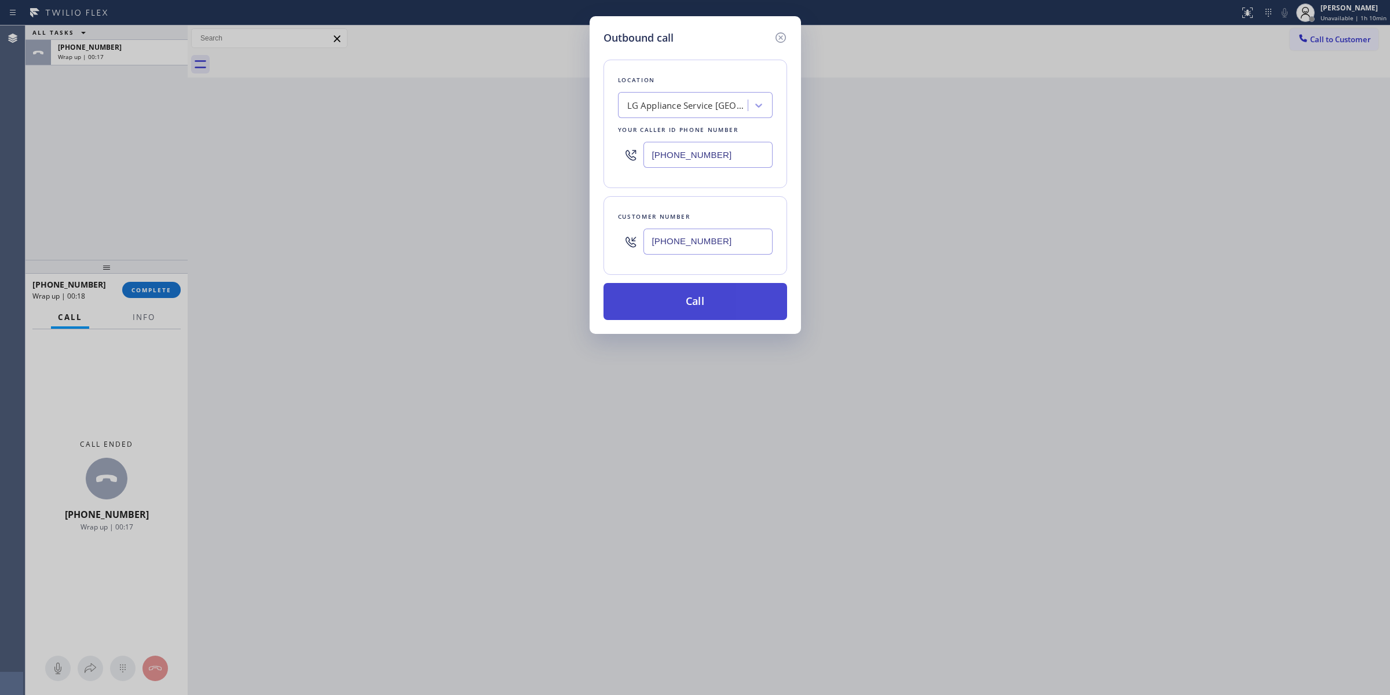
click at [698, 310] on button "Call" at bounding box center [695, 301] width 184 height 37
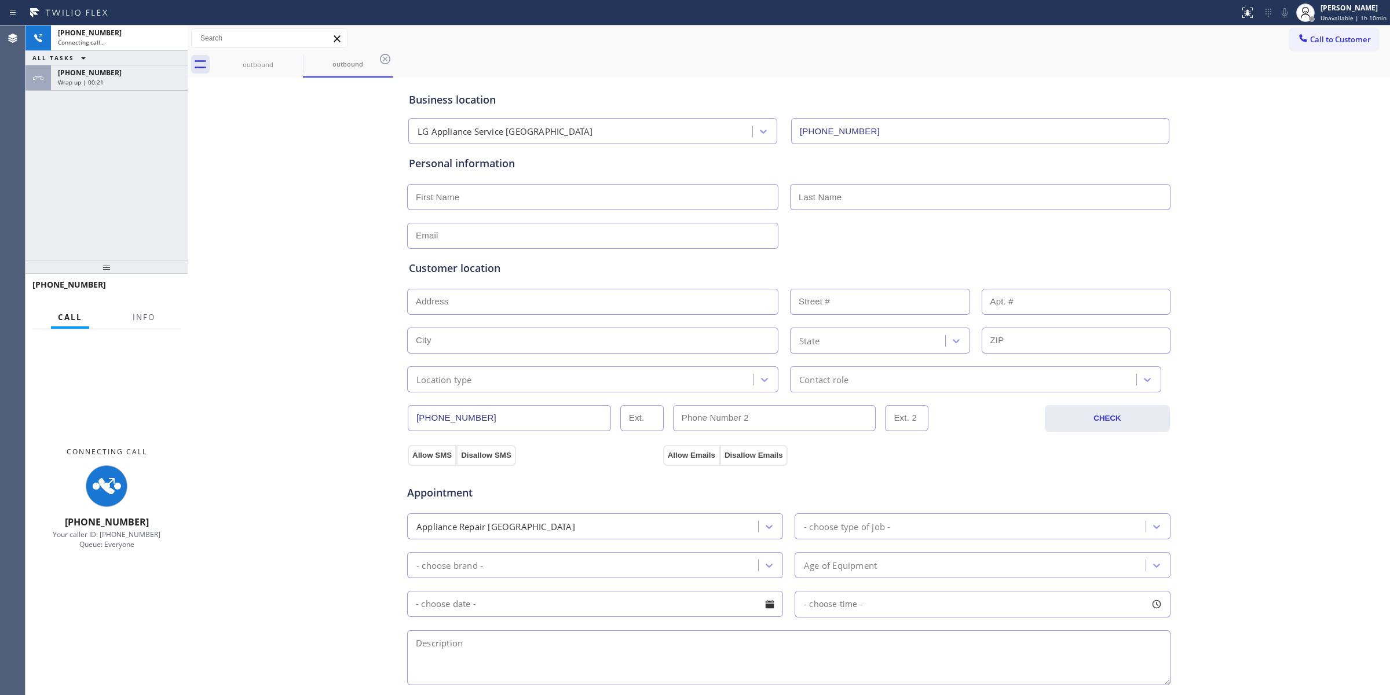
type input "[PHONE_NUMBER]"
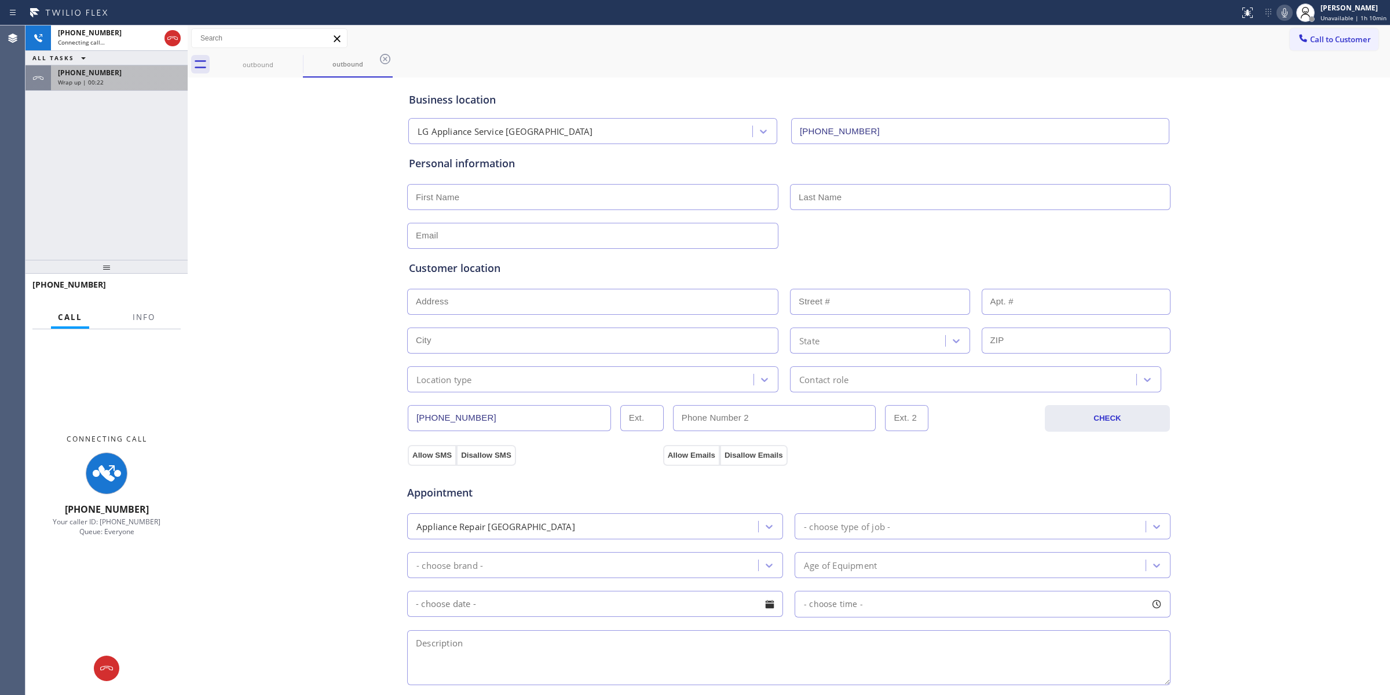
click at [125, 87] on div "[PHONE_NUMBER] Wrap up | 00:22" at bounding box center [117, 77] width 132 height 25
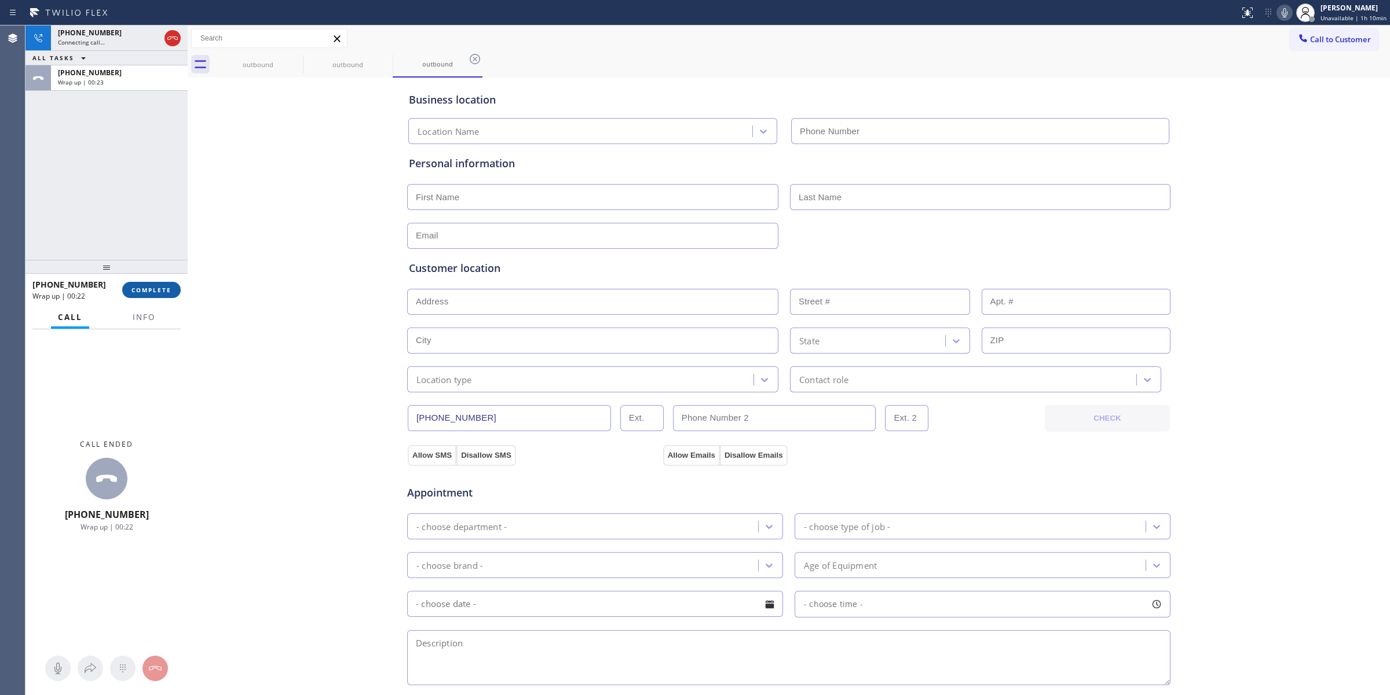
type input "[PHONE_NUMBER]"
click at [168, 286] on span "COMPLETE" at bounding box center [151, 290] width 40 height 8
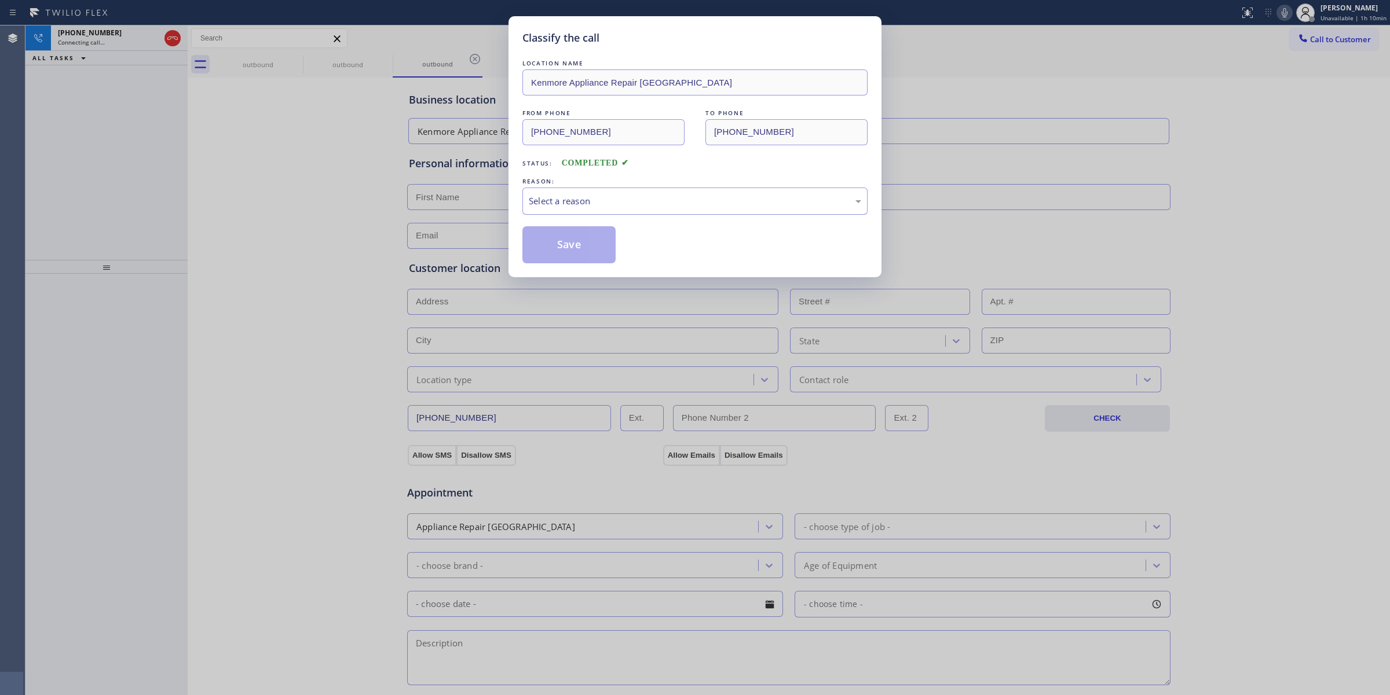
click at [591, 195] on div "Select a reason" at bounding box center [695, 201] width 332 height 13
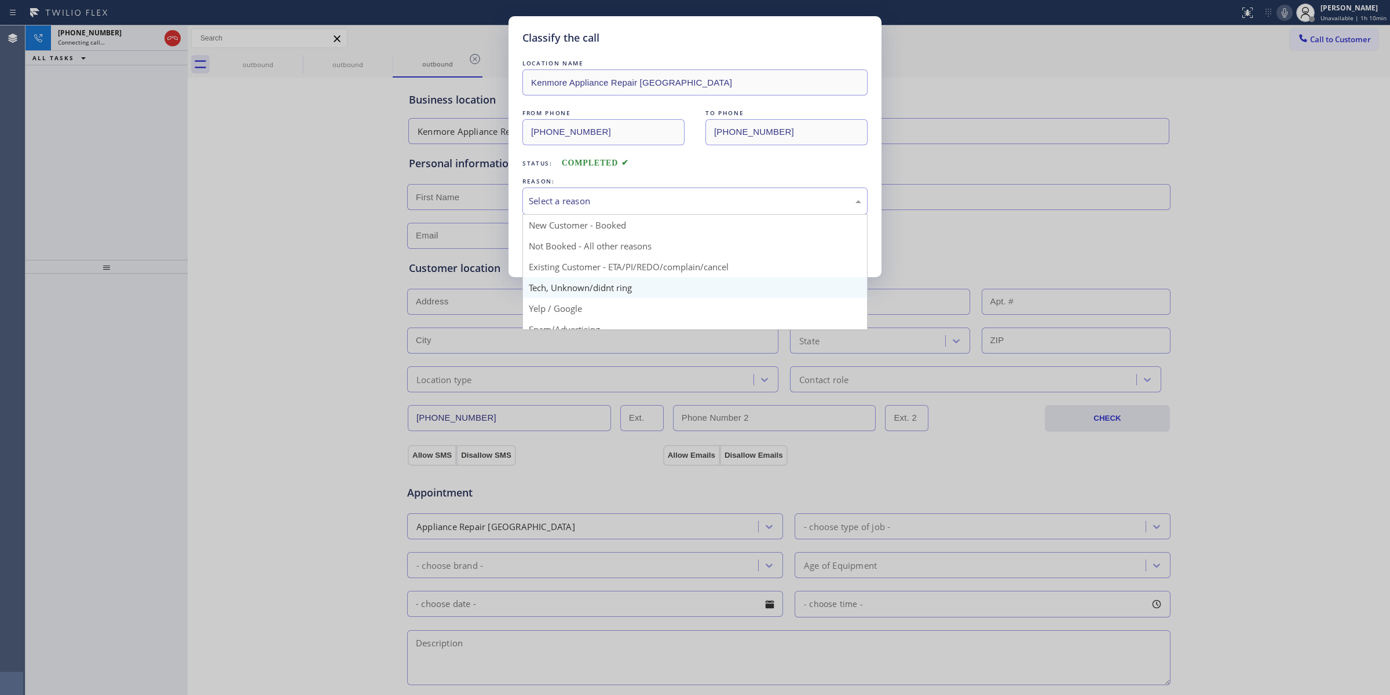
drag, startPoint x: 576, startPoint y: 288, endPoint x: 568, endPoint y: 256, distance: 33.4
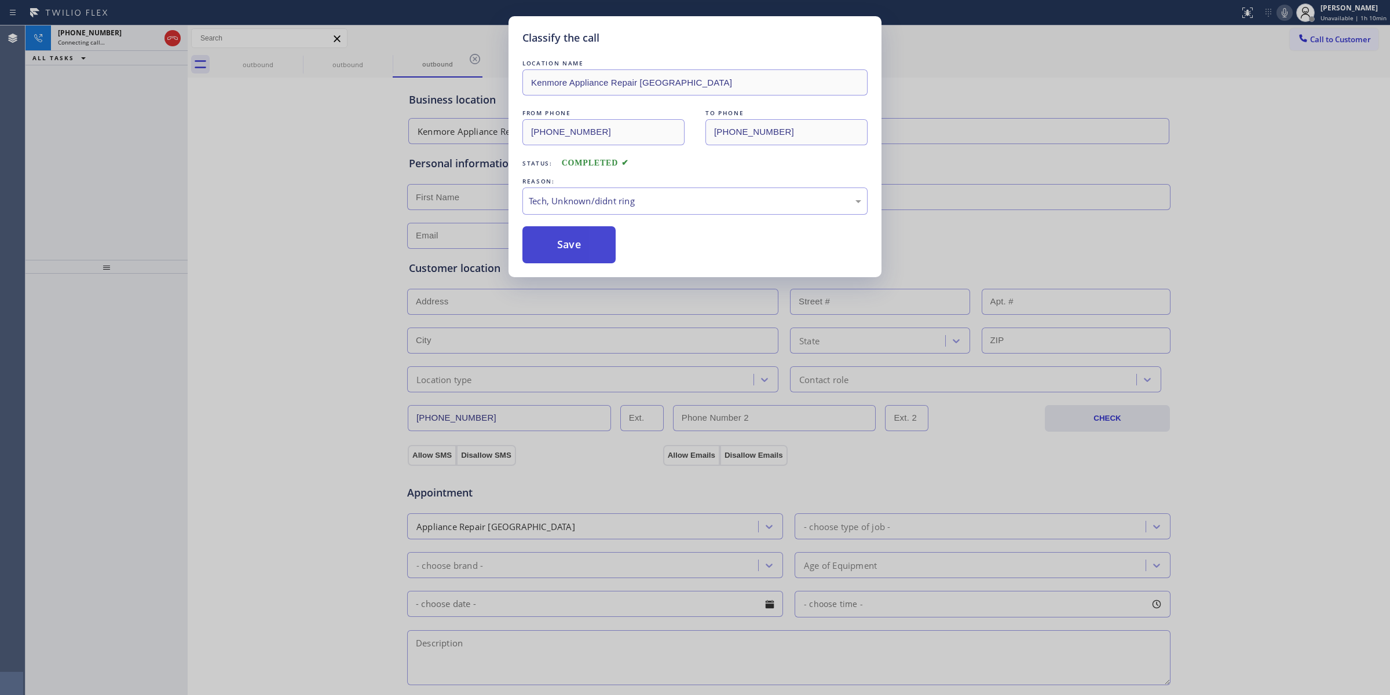
click at [568, 256] on button "Save" at bounding box center [568, 244] width 93 height 37
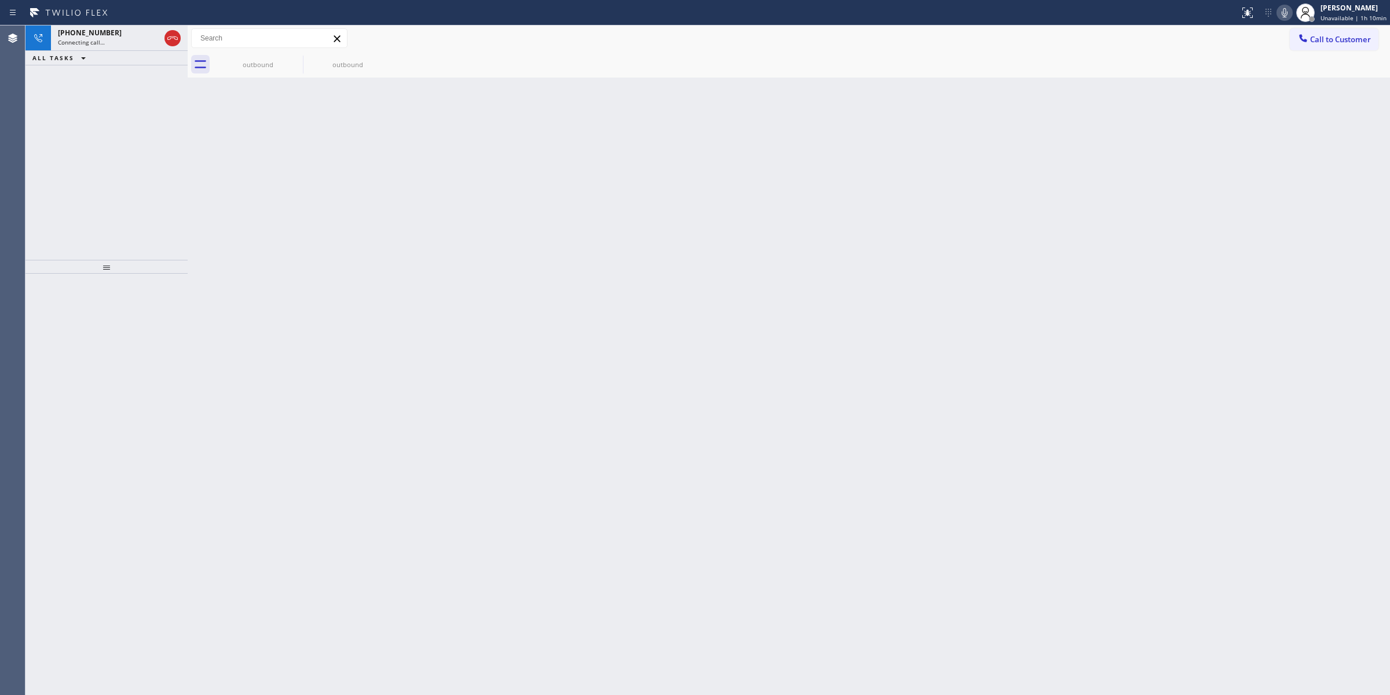
drag, startPoint x: 1275, startPoint y: 162, endPoint x: 1295, endPoint y: 126, distance: 41.7
click at [1280, 157] on div "Back to Dashboard Change Sender ID Customers Technicians Select a contact Outbo…" at bounding box center [789, 360] width 1202 height 670
click at [1287, 16] on icon at bounding box center [1284, 12] width 6 height 9
click at [122, 39] on div "Live | 00:01" at bounding box center [98, 42] width 81 height 8
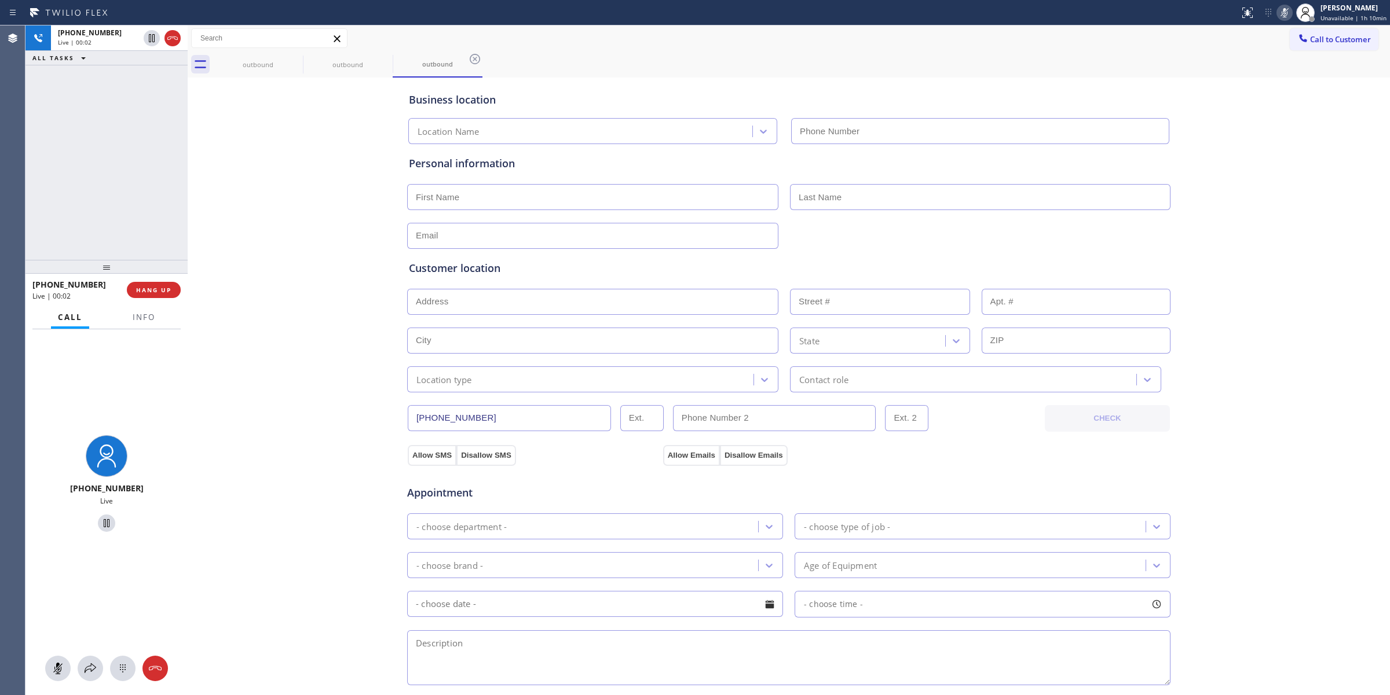
type input "[PHONE_NUMBER]"
click at [125, 662] on icon at bounding box center [123, 669] width 14 height 14
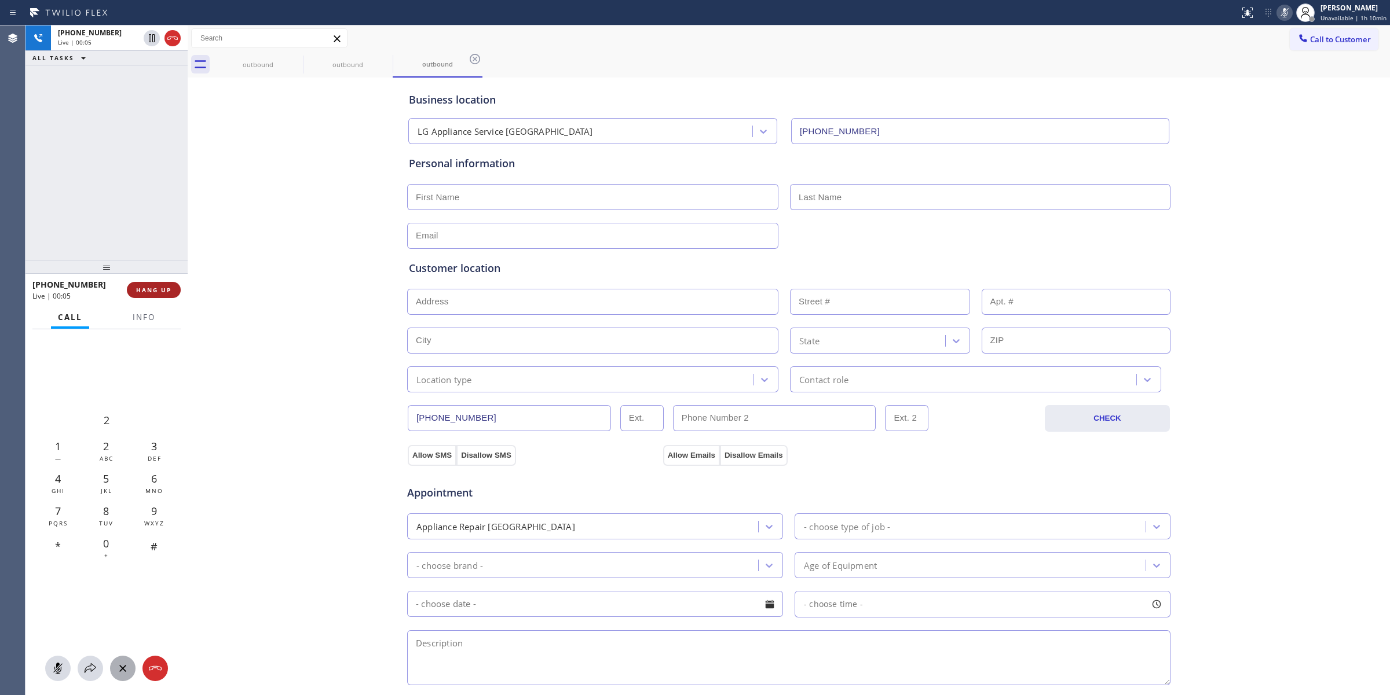
click at [155, 286] on span "HANG UP" at bounding box center [153, 290] width 35 height 8
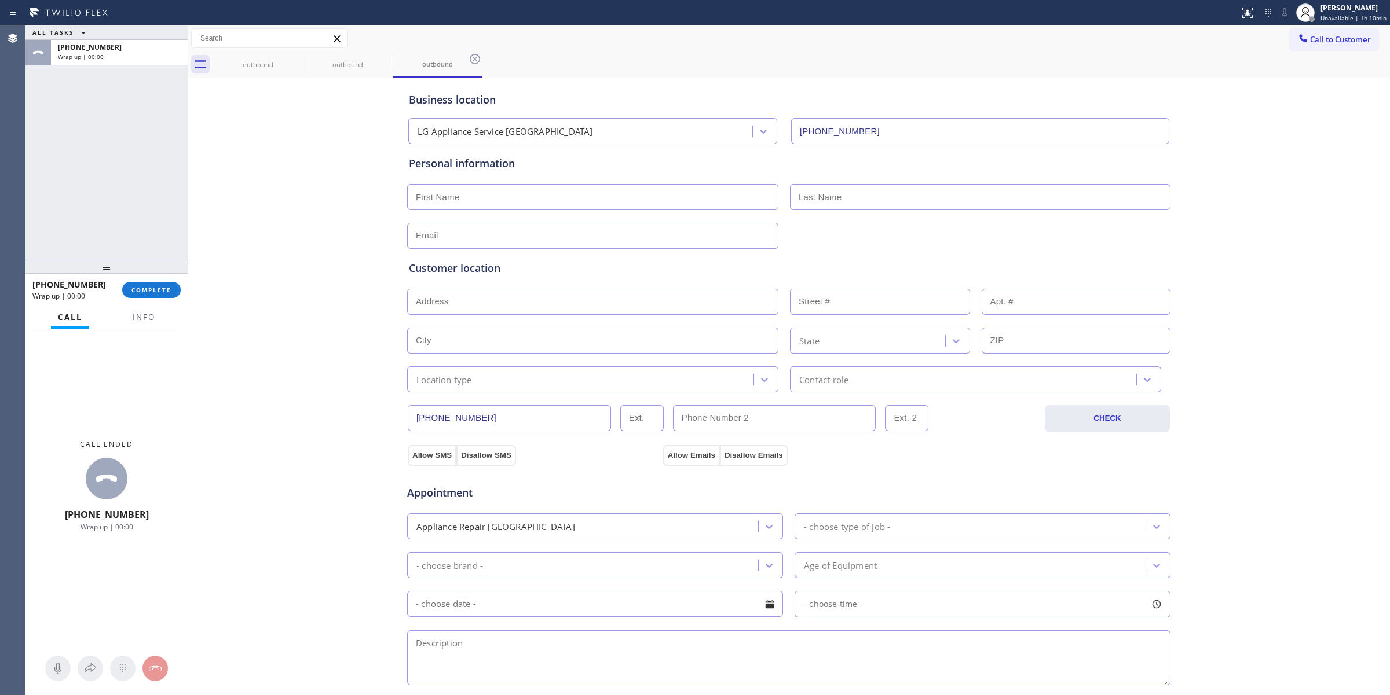
click at [171, 298] on div "[PHONE_NUMBER] Wrap up | 00:00 COMPLETE" at bounding box center [106, 290] width 148 height 30
click at [171, 296] on button "COMPLETE" at bounding box center [151, 290] width 58 height 16
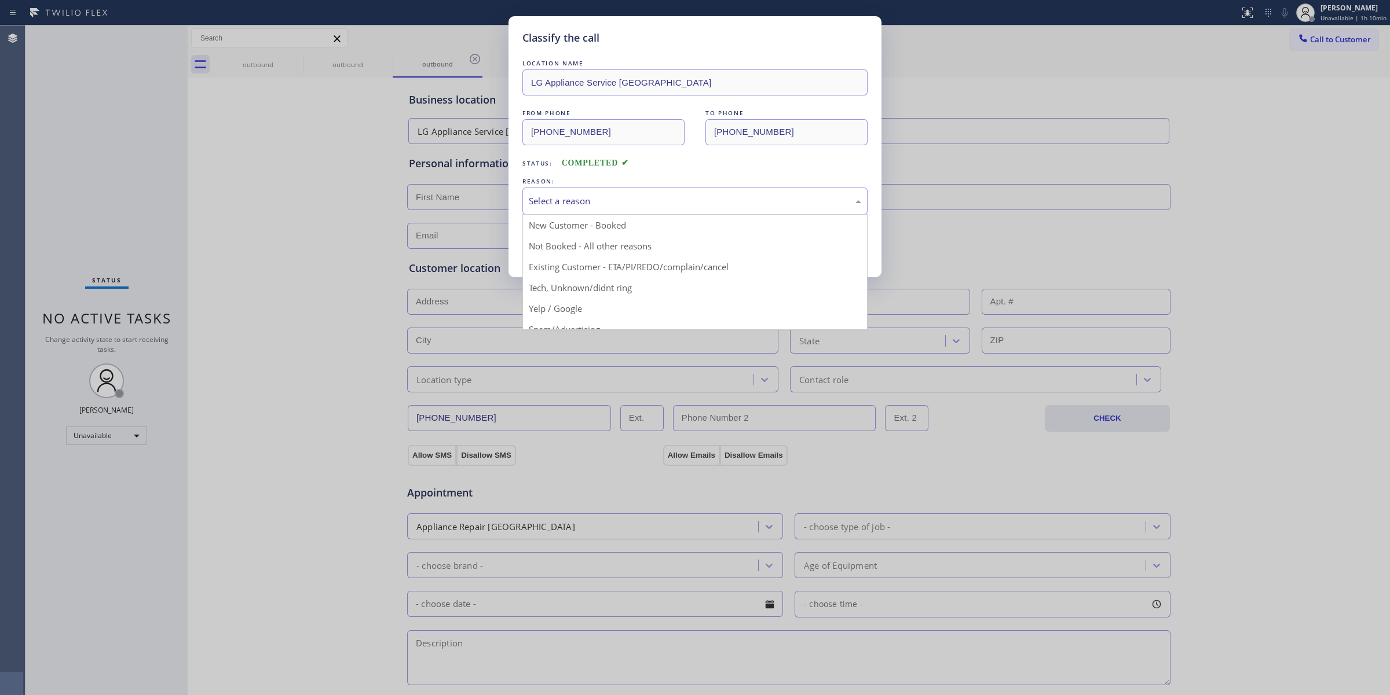
click at [685, 201] on div "Select a reason" at bounding box center [695, 201] width 332 height 13
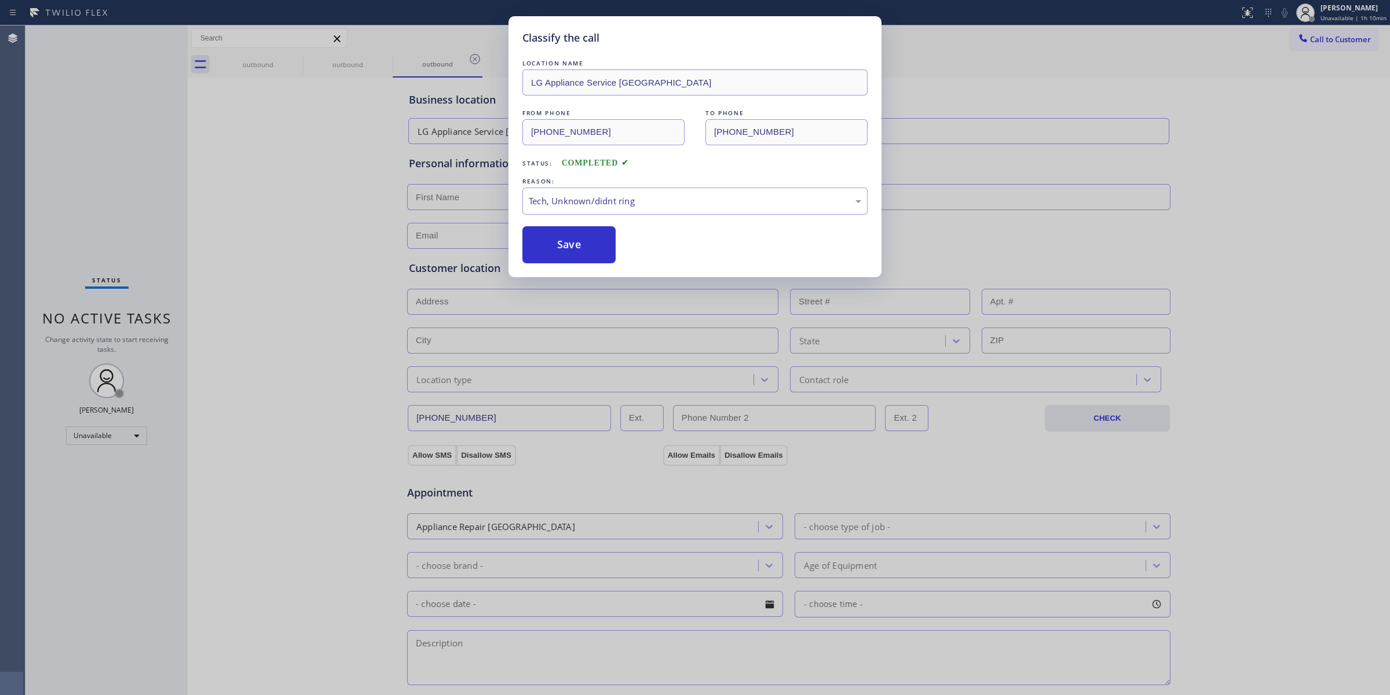
drag, startPoint x: 582, startPoint y: 245, endPoint x: 412, endPoint y: 684, distance: 470.8
click at [582, 245] on button "Save" at bounding box center [568, 244] width 93 height 37
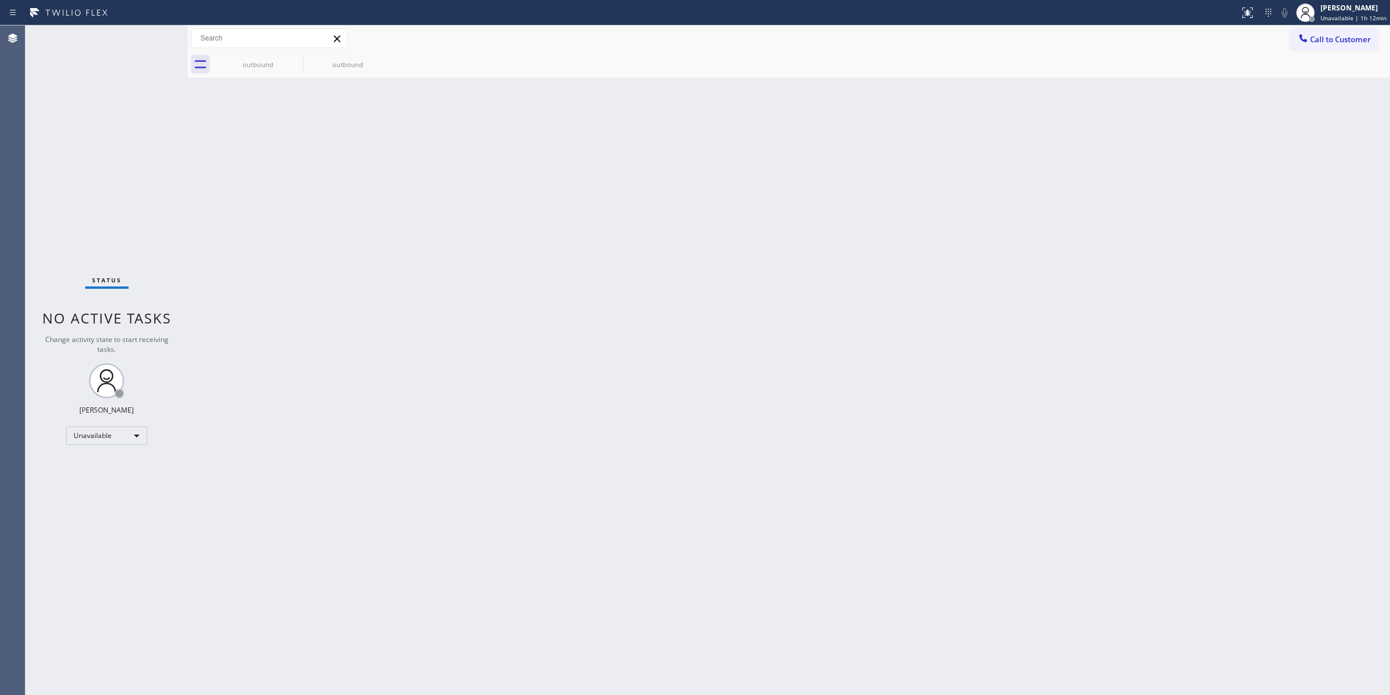
click at [1043, 126] on div "Back to Dashboard Change Sender ID Customers Technicians Select a contact Outbo…" at bounding box center [789, 360] width 1202 height 670
drag, startPoint x: 1333, startPoint y: 38, endPoint x: 1321, endPoint y: 41, distance: 11.9
click at [1332, 38] on span "Call to Customer" at bounding box center [1340, 39] width 61 height 10
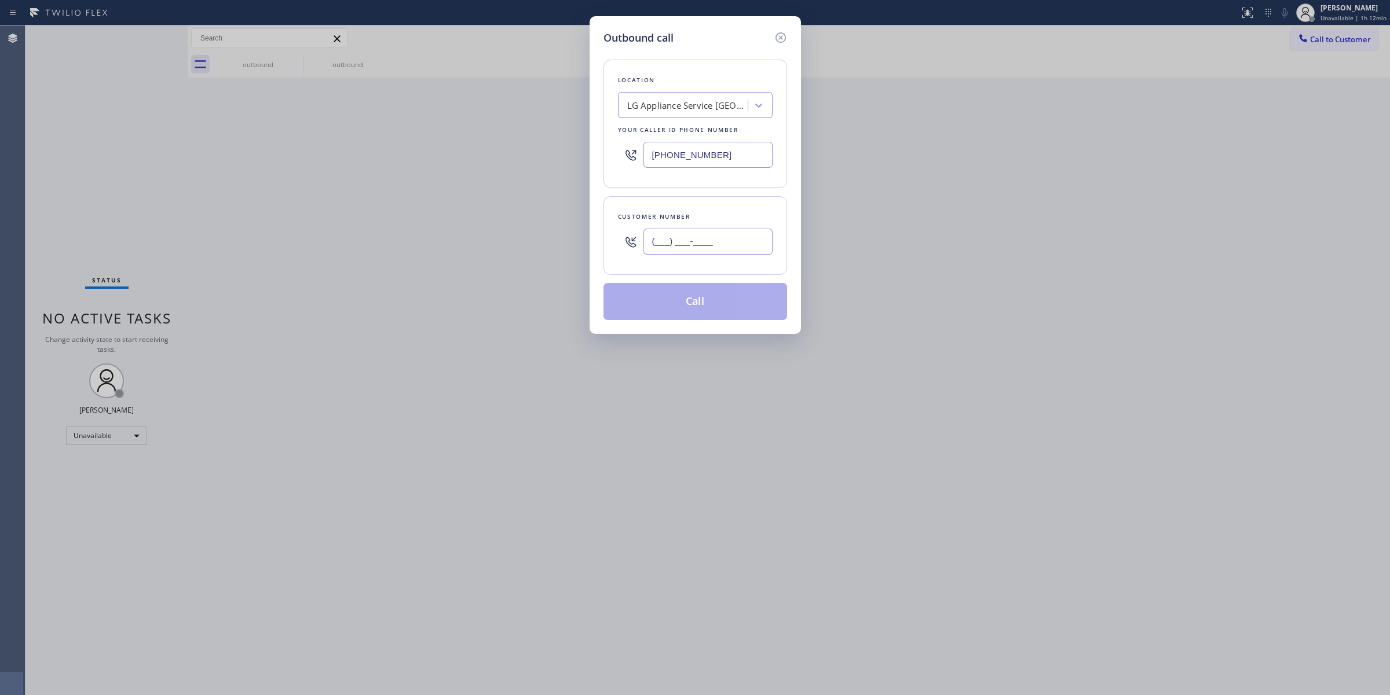
click at [686, 236] on input "(___) ___-____" at bounding box center [707, 242] width 129 height 26
paste input "626) 623-5086"
type input "[PHONE_NUMBER]"
click at [707, 112] on div "LG Appliance Service [GEOGRAPHIC_DATA]" at bounding box center [688, 105] width 122 height 13
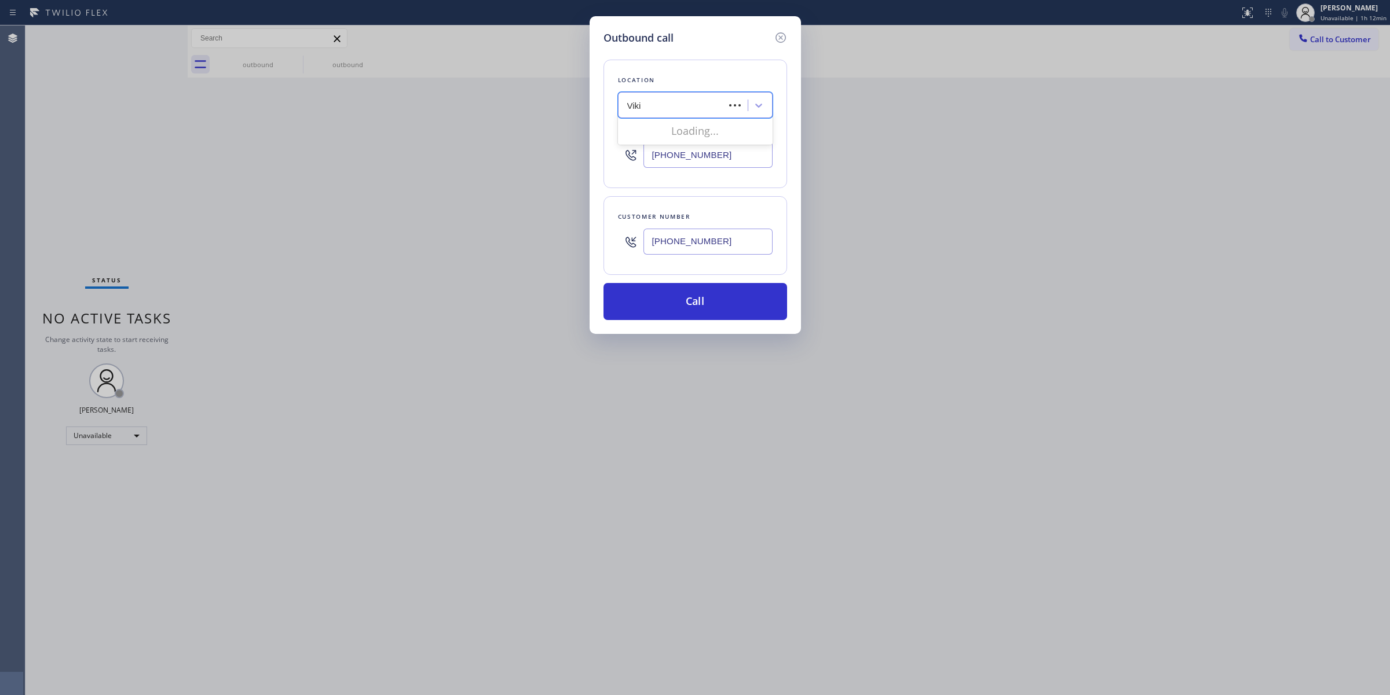
type input "Viking"
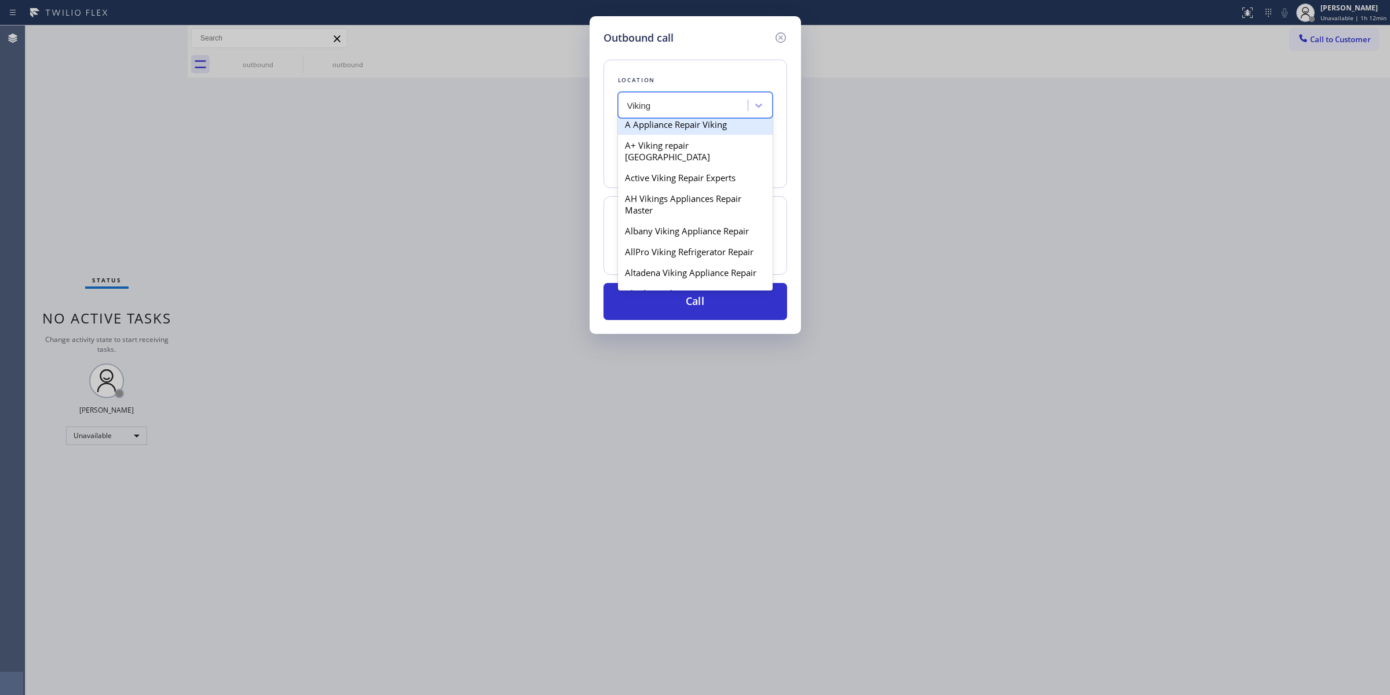
scroll to position [145, 0]
click at [678, 200] on div "Altadena Viking Appliance Repair" at bounding box center [695, 195] width 155 height 21
type input "[PHONE_NUMBER]"
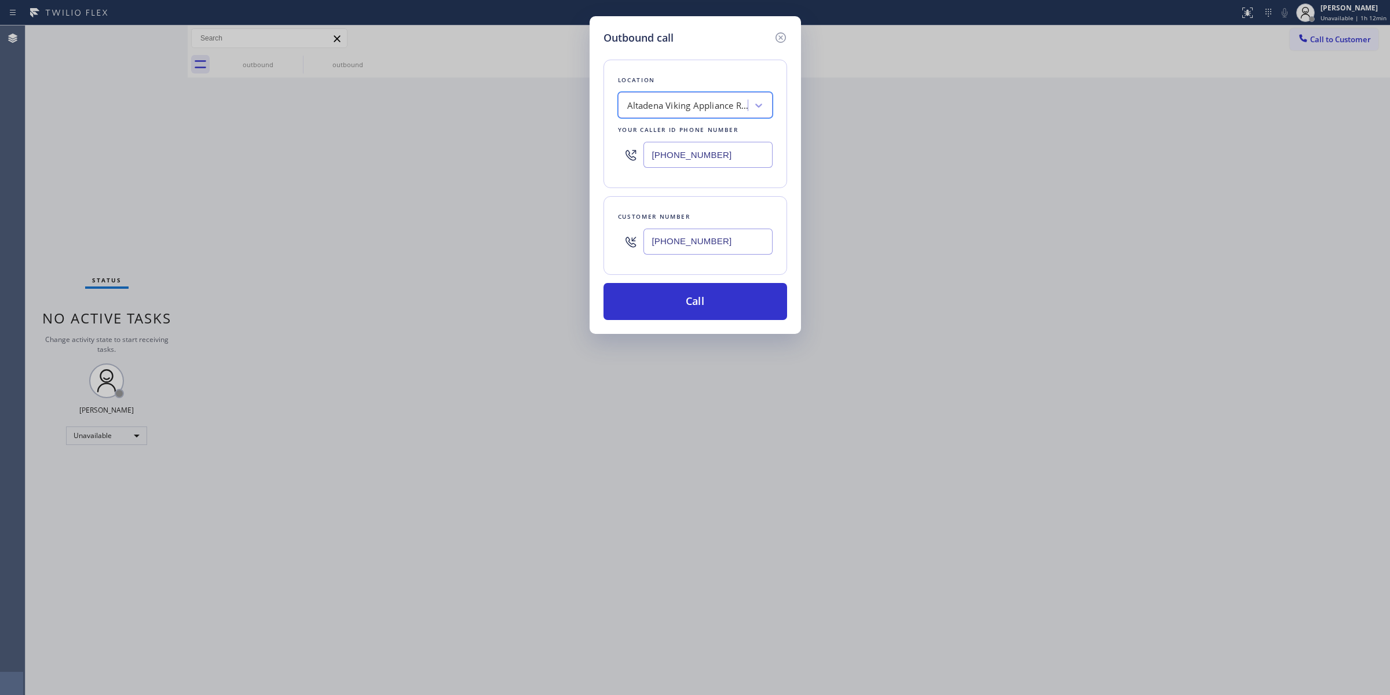
click at [680, 243] on input "[PHONE_NUMBER]" at bounding box center [707, 242] width 129 height 26
click at [661, 318] on button "Call" at bounding box center [695, 301] width 184 height 37
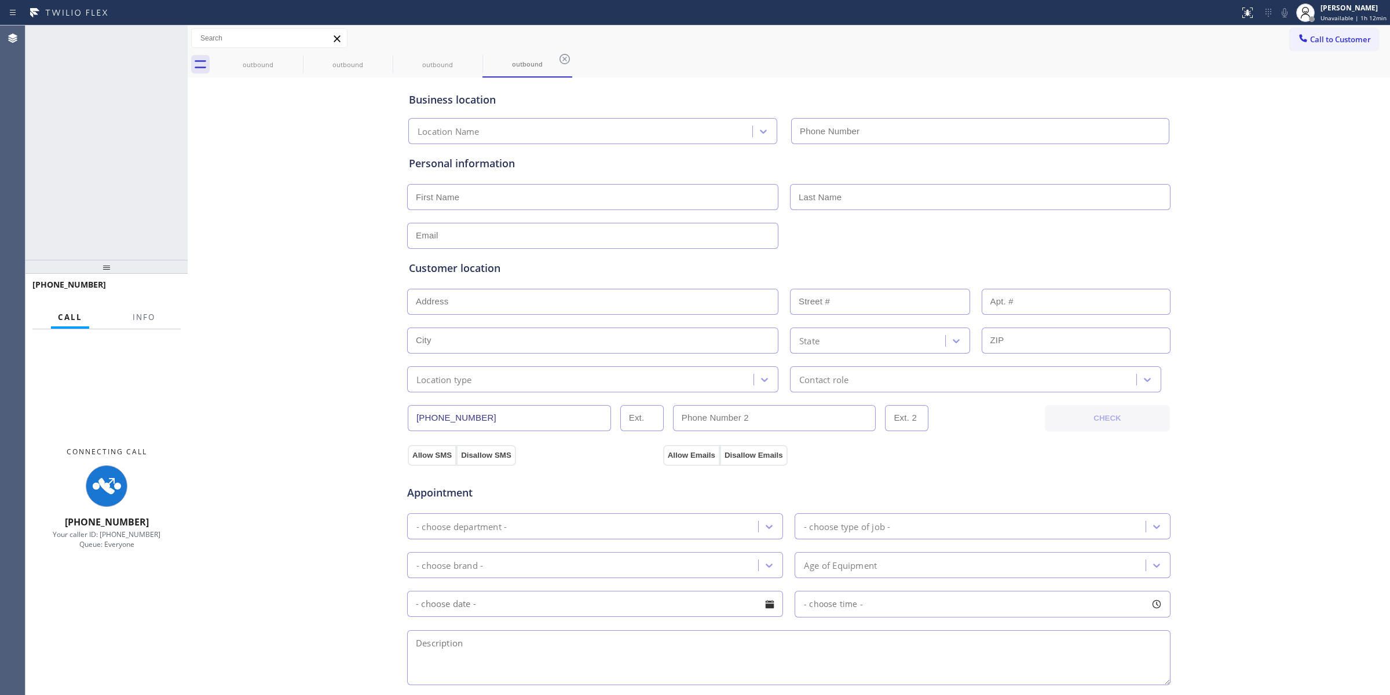
click at [1104, 169] on div "Personal information" at bounding box center [789, 164] width 760 height 16
type input "[PHONE_NUMBER]"
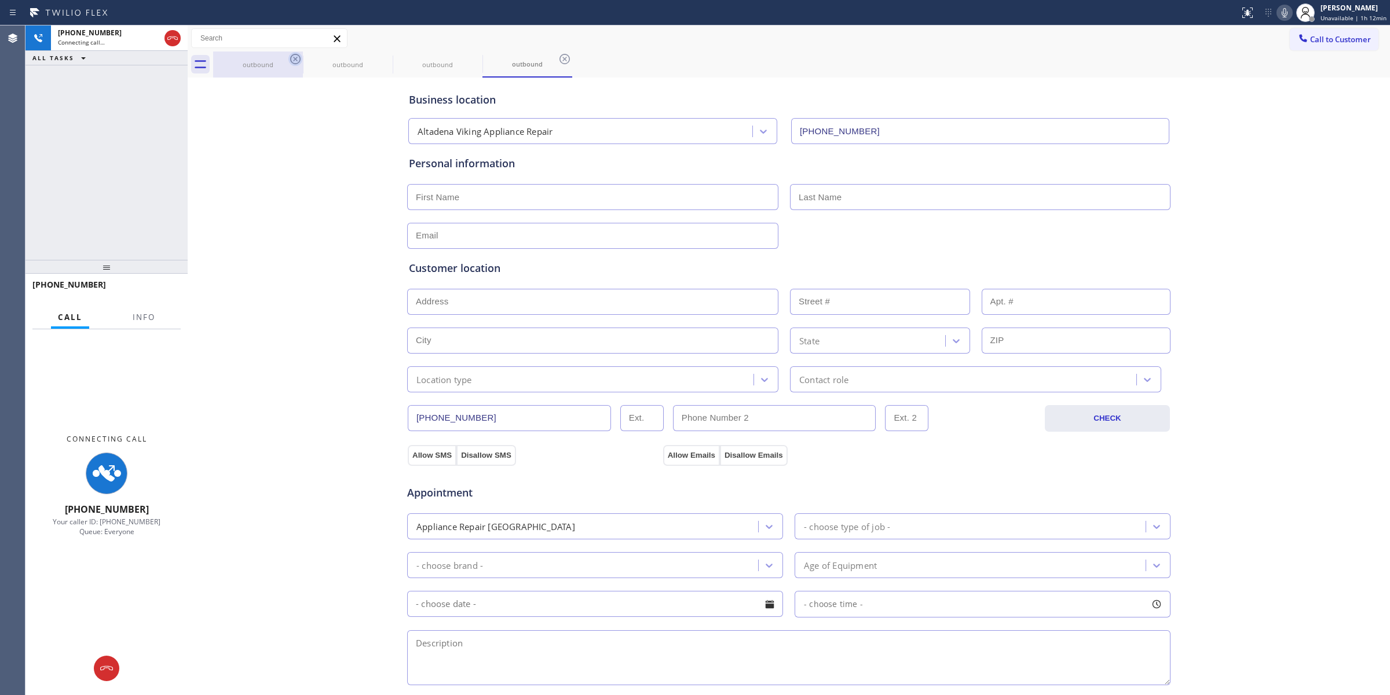
click at [288, 59] on icon at bounding box center [295, 59] width 14 height 14
click at [0, 0] on icon at bounding box center [0, 0] width 0 height 0
click at [468, 59] on icon at bounding box center [475, 59] width 14 height 14
click at [558, 59] on icon at bounding box center [565, 59] width 14 height 14
click at [291, 59] on div "outbound outbound outbound outbound" at bounding box center [801, 65] width 1177 height 26
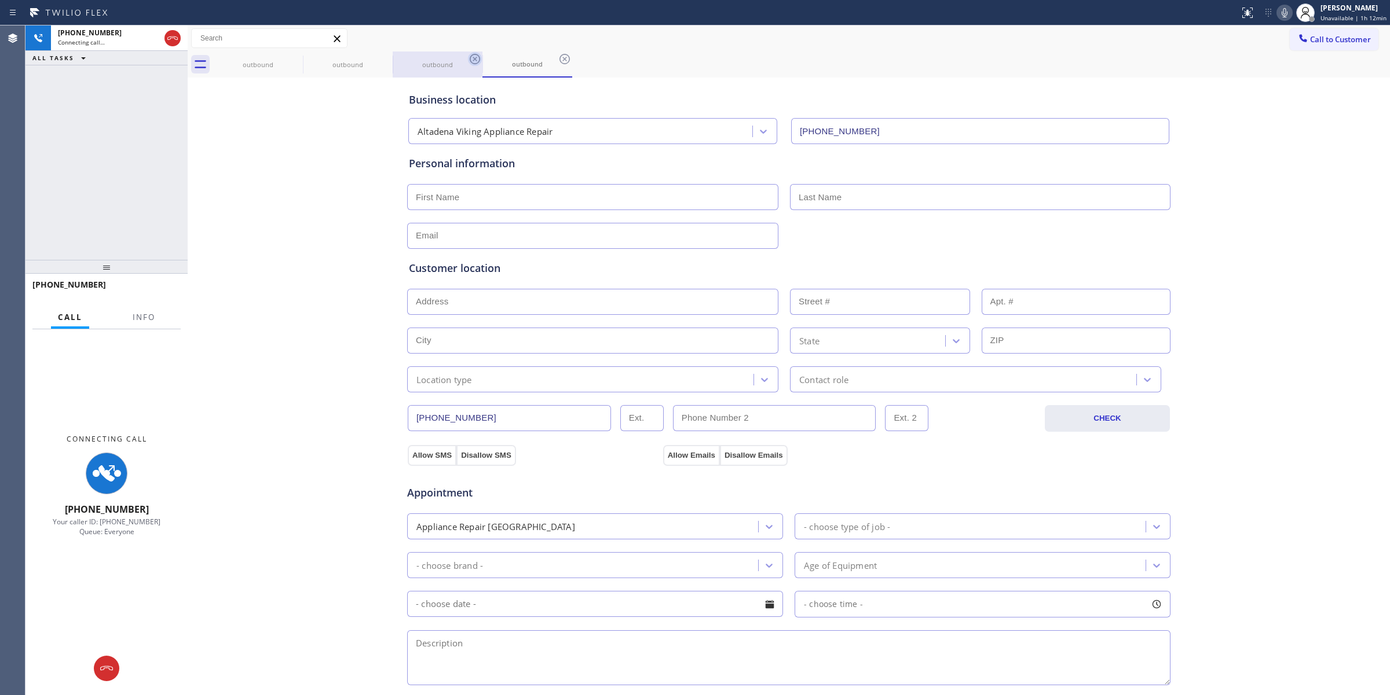
click at [291, 59] on div "outbound outbound outbound outbound" at bounding box center [801, 65] width 1177 height 26
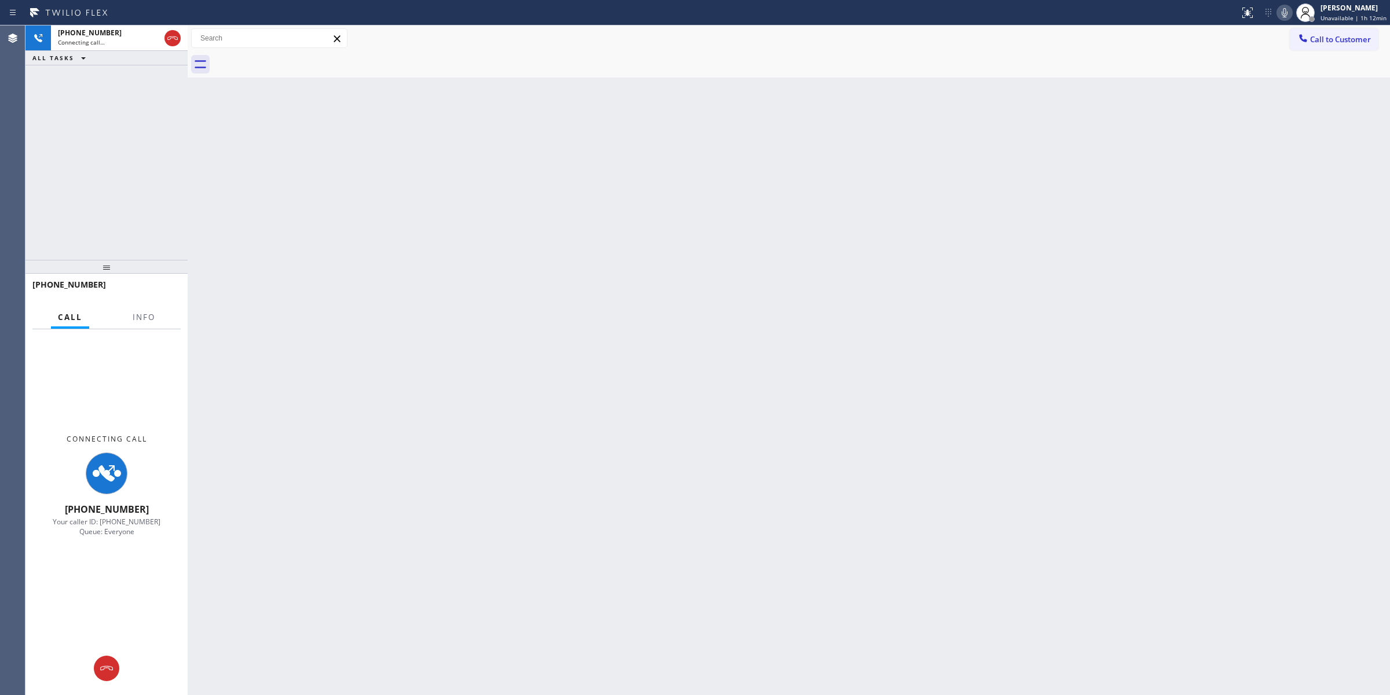
click at [291, 59] on div at bounding box center [801, 65] width 1177 height 26
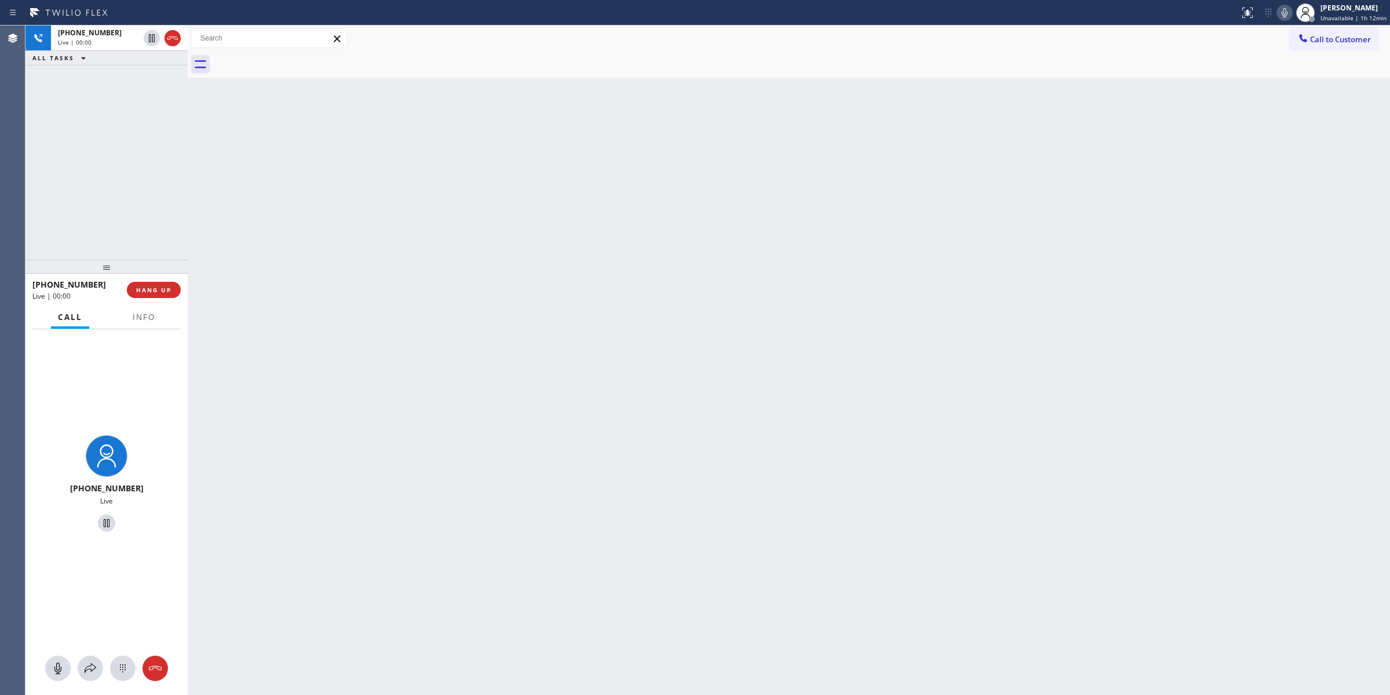
click at [1289, 17] on icon at bounding box center [1284, 13] width 14 height 14
click at [106, 29] on div "[PHONE_NUMBER]" at bounding box center [98, 33] width 81 height 10
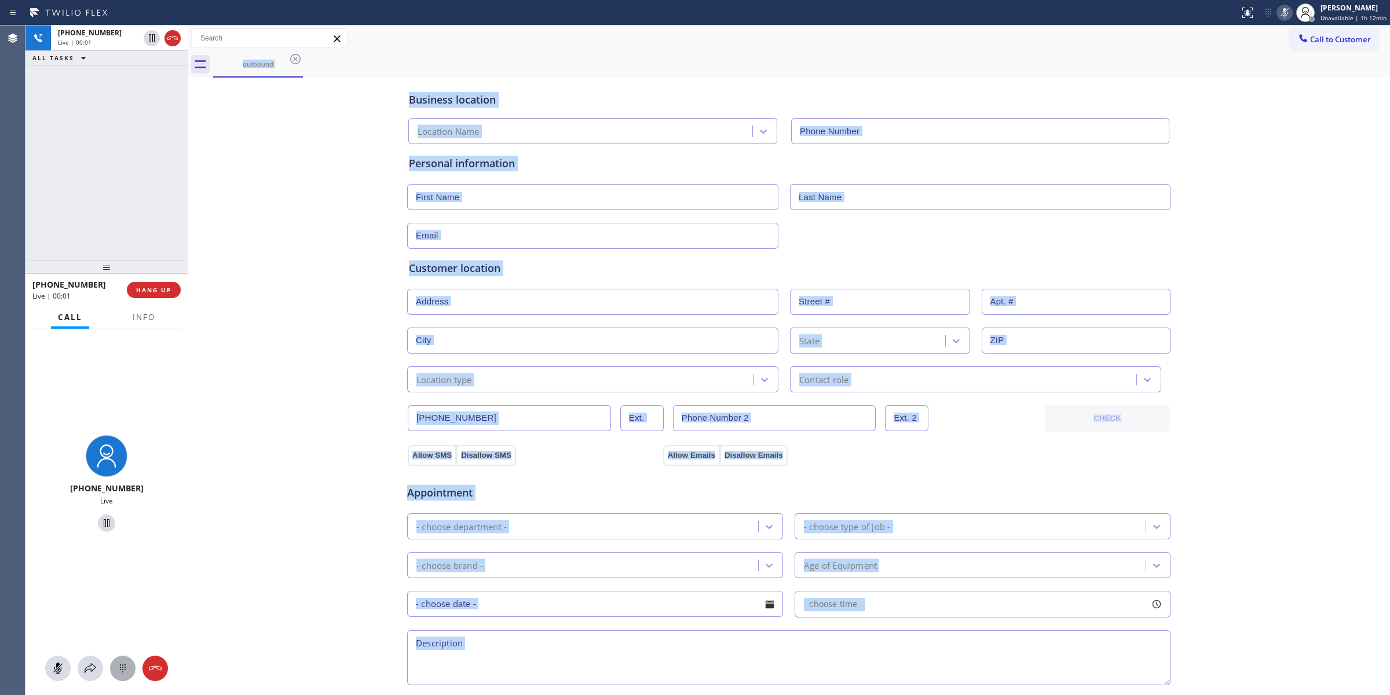
type input "[PHONE_NUMBER]"
click at [114, 670] on div at bounding box center [122, 669] width 25 height 14
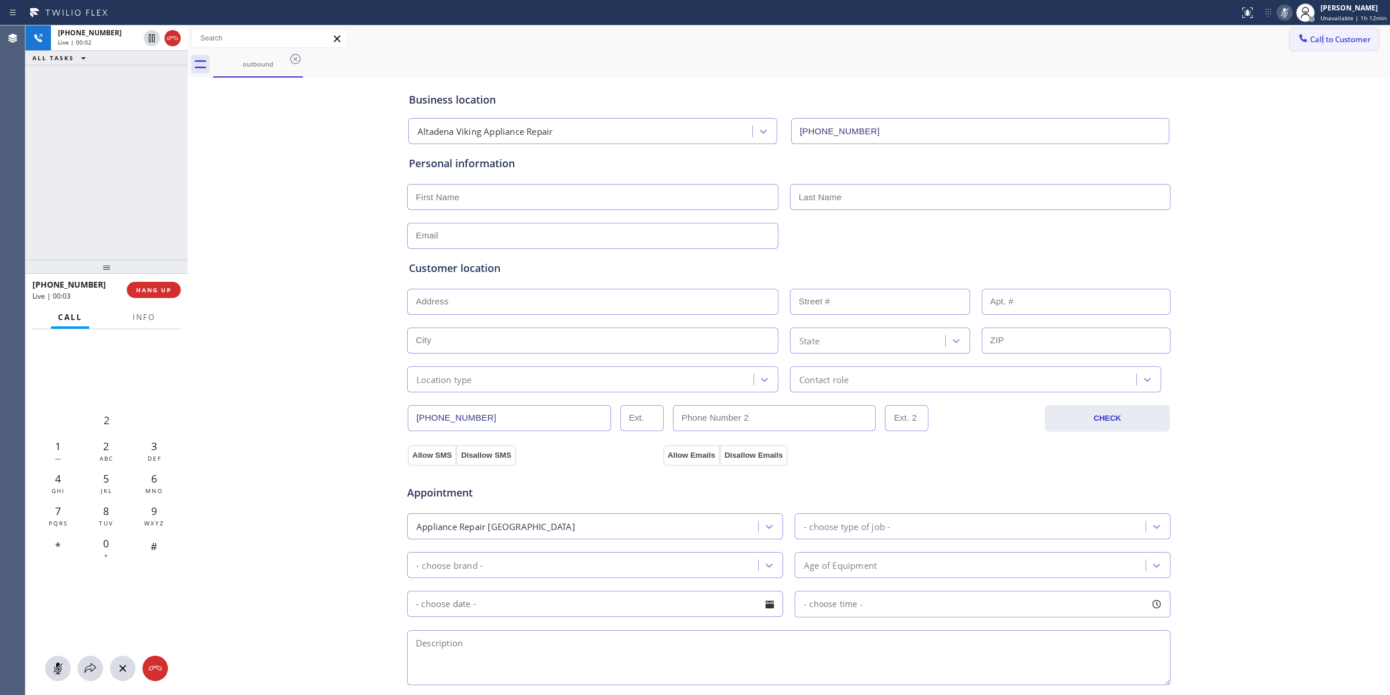
click at [1312, 50] on div "Call to Customer Outbound call Location [GEOGRAPHIC_DATA] Viking Appliance Repa…" at bounding box center [789, 38] width 1202 height 26
drag, startPoint x: 1332, startPoint y: 39, endPoint x: 1104, endPoint y: 78, distance: 232.1
click at [1332, 39] on span "Call to Customer" at bounding box center [1340, 39] width 61 height 10
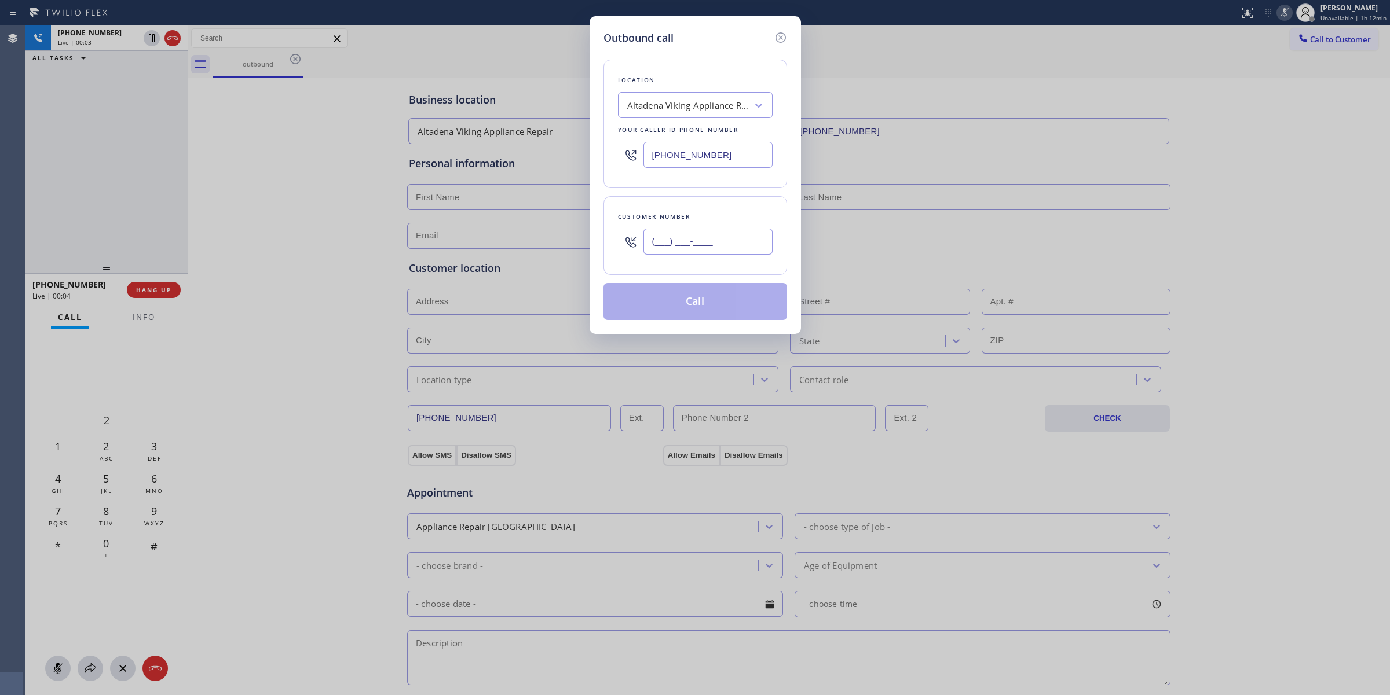
paste input "626) 623-5086"
click at [705, 232] on input "[PHONE_NUMBER]" at bounding box center [707, 242] width 129 height 26
type input "[PHONE_NUMBER]"
click at [600, 45] on div "Outbound call Location [GEOGRAPHIC_DATA] Viking Appliance Repair Your caller id…" at bounding box center [694, 175] width 211 height 318
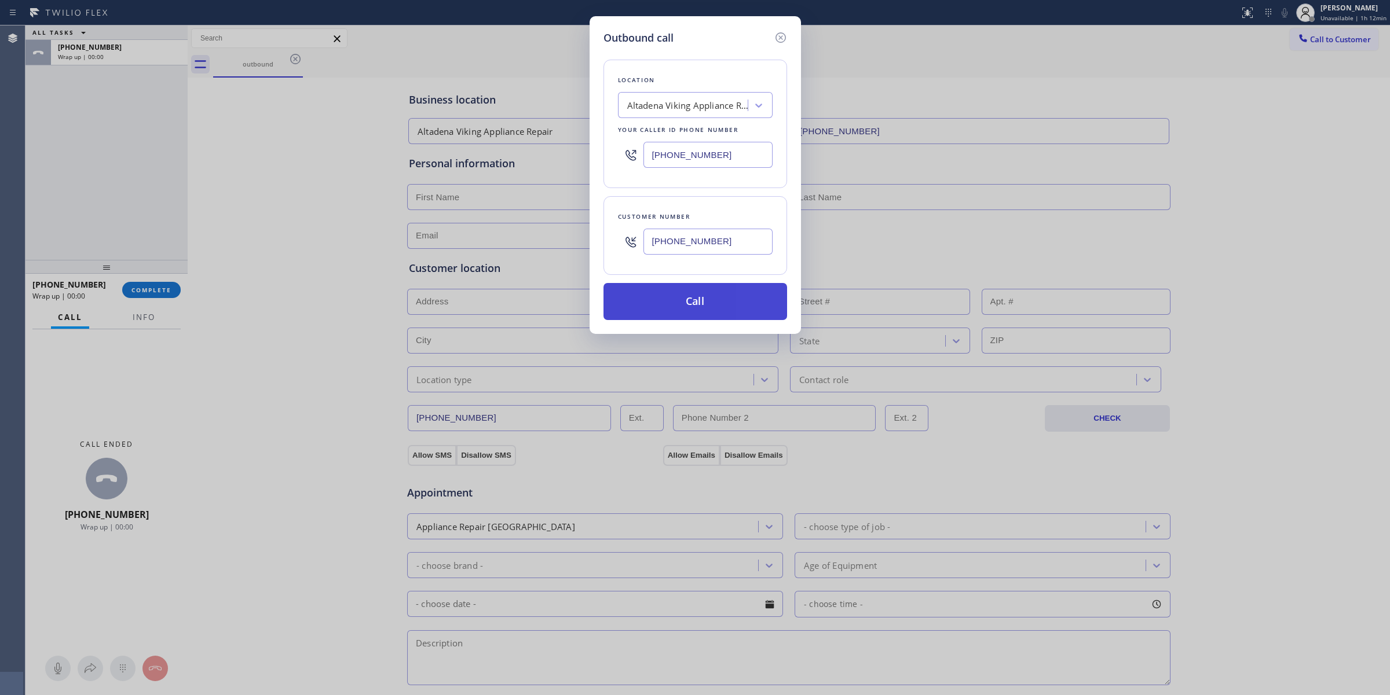
click at [704, 291] on button "Call" at bounding box center [695, 301] width 184 height 37
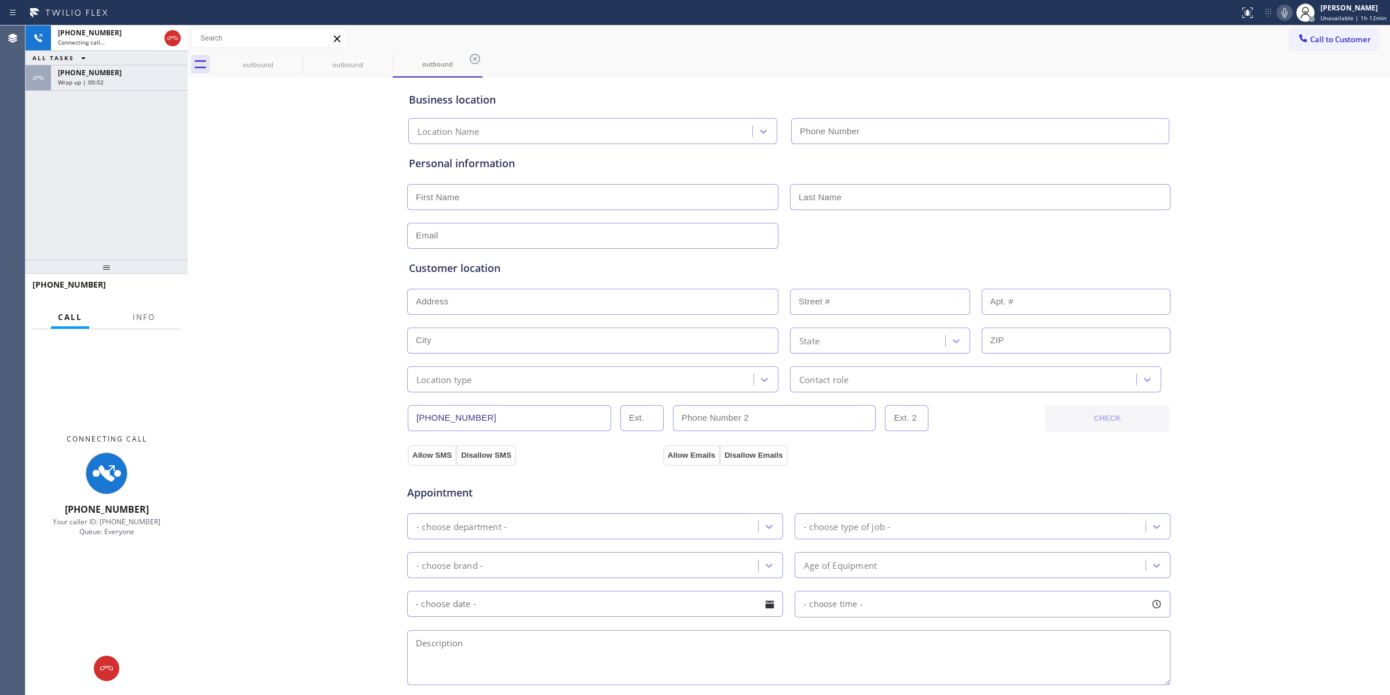
click at [111, 78] on div "Wrap up | 00:02" at bounding box center [119, 82] width 123 height 8
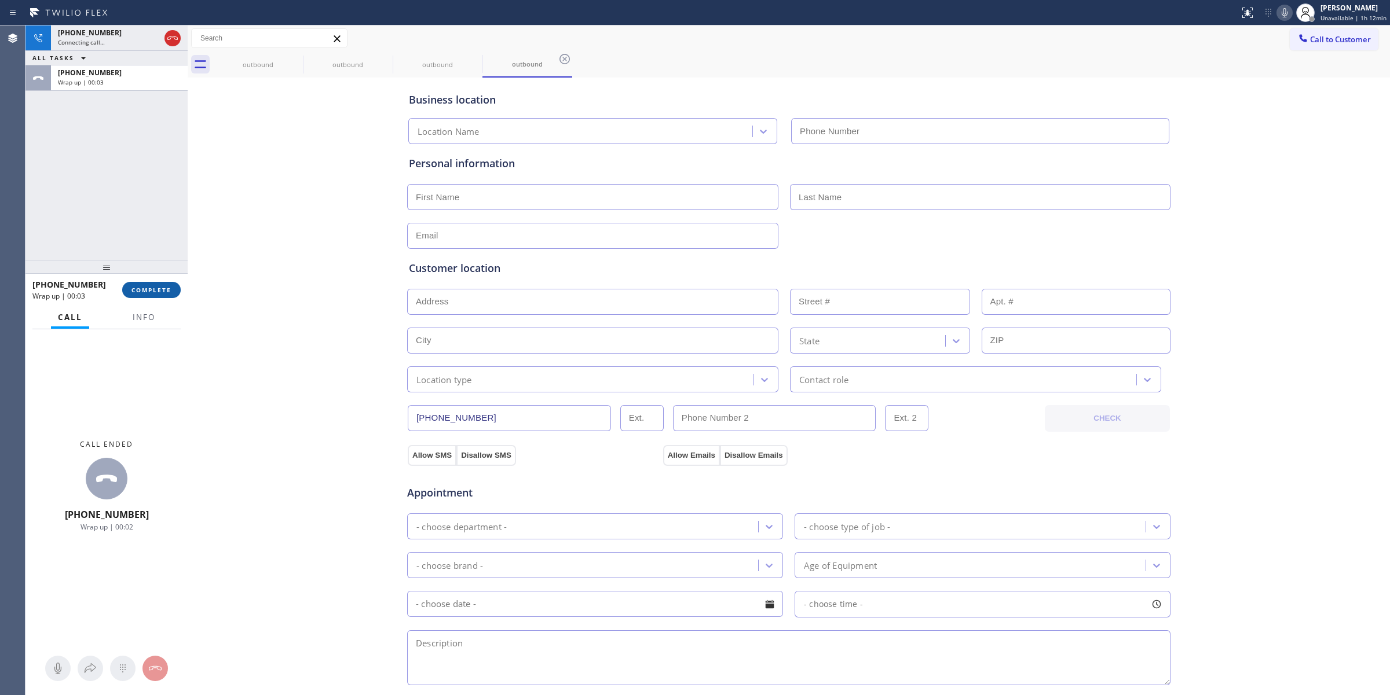
type input "[PHONE_NUMBER]"
click at [164, 282] on button "COMPLETE" at bounding box center [151, 290] width 58 height 16
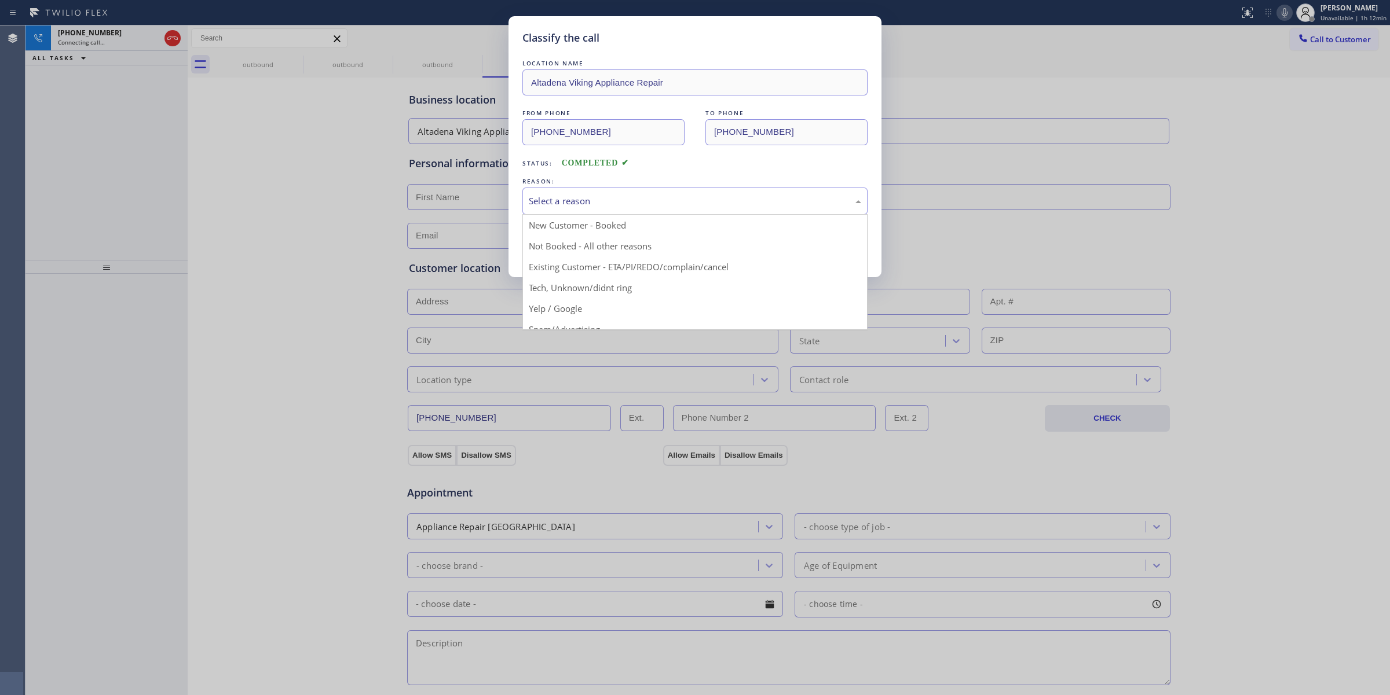
click at [596, 197] on div "Select a reason" at bounding box center [695, 201] width 332 height 13
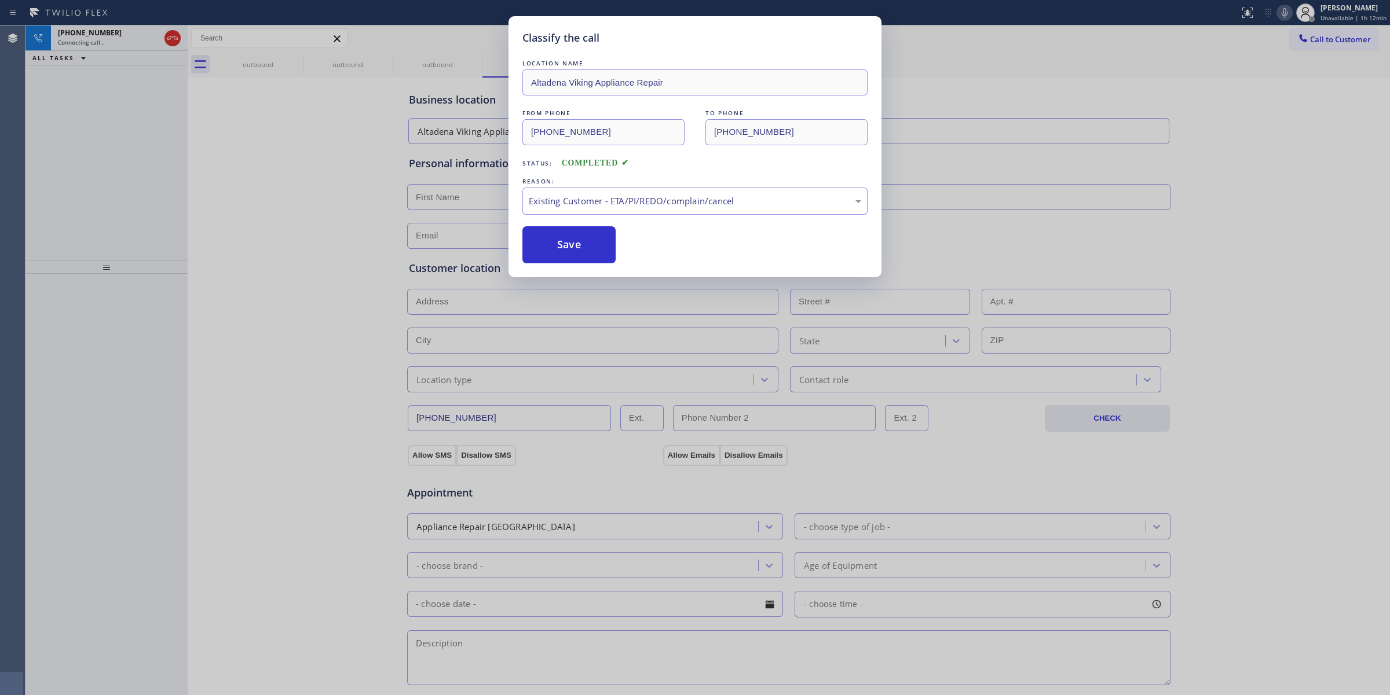
click at [606, 206] on div "Existing Customer - ETA/PI/REDO/complain/cancel" at bounding box center [695, 201] width 332 height 13
click at [574, 243] on button "Save" at bounding box center [568, 244] width 93 height 37
click at [295, 57] on icon at bounding box center [295, 59] width 14 height 14
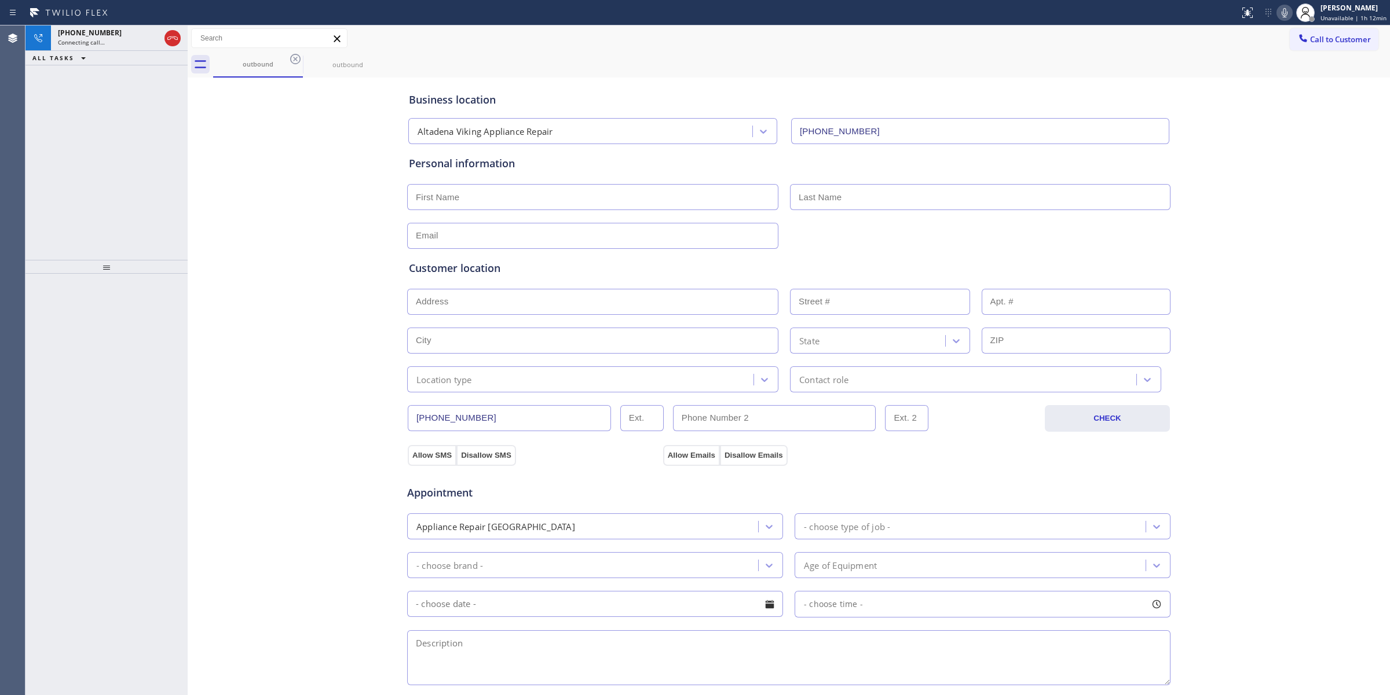
click at [295, 57] on icon at bounding box center [295, 59] width 14 height 14
click at [0, 0] on icon at bounding box center [0, 0] width 0 height 0
click at [295, 57] on div "outbound outbound" at bounding box center [801, 65] width 1177 height 26
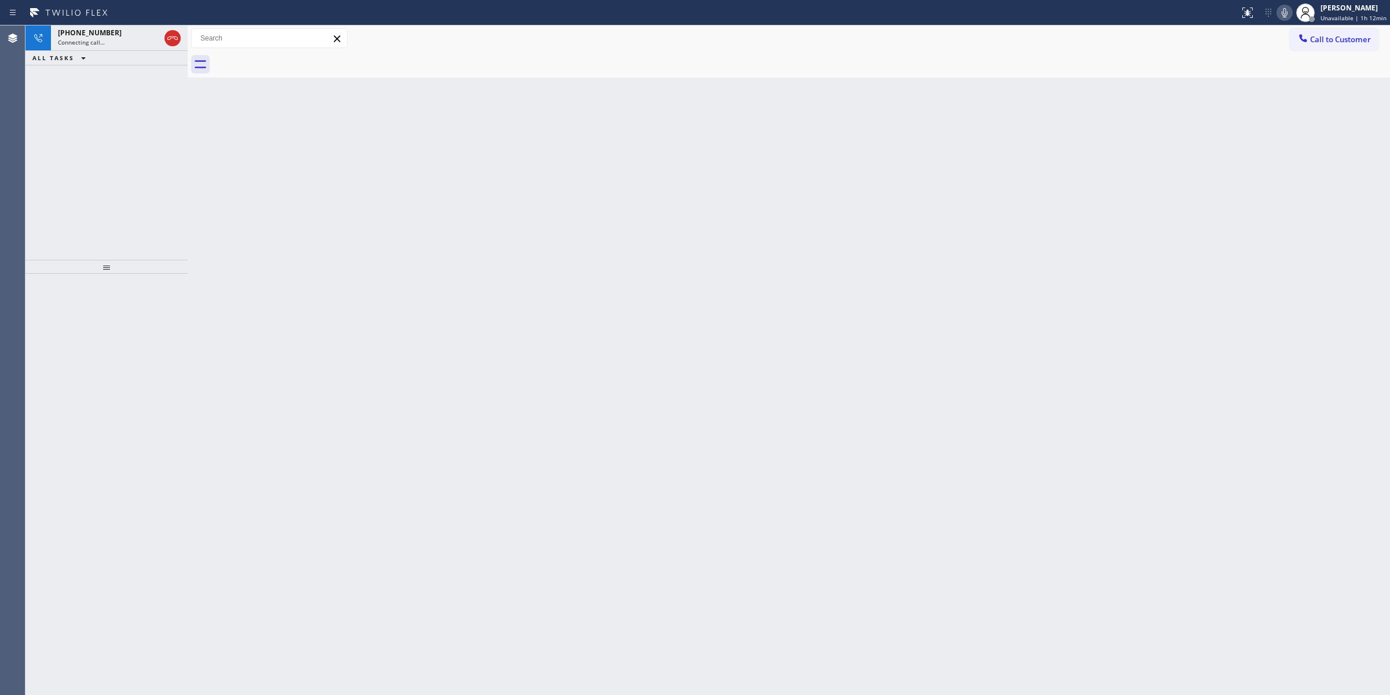
click at [295, 57] on div at bounding box center [801, 65] width 1177 height 26
click at [75, 41] on span "Connecting call…" at bounding box center [81, 42] width 47 height 8
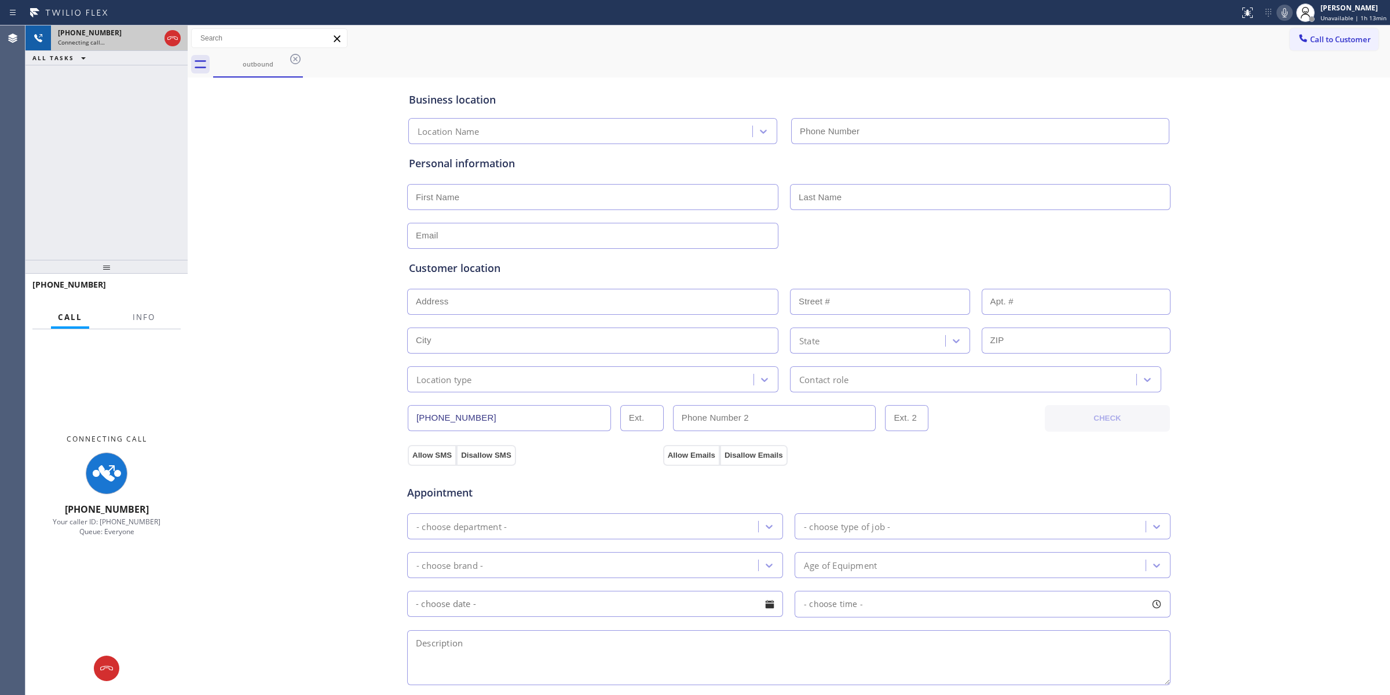
click at [100, 39] on span "Connecting call…" at bounding box center [81, 42] width 47 height 8
drag, startPoint x: 100, startPoint y: 39, endPoint x: 123, endPoint y: 595, distance: 556.4
click at [100, 39] on span "Connecting call…" at bounding box center [81, 42] width 47 height 8
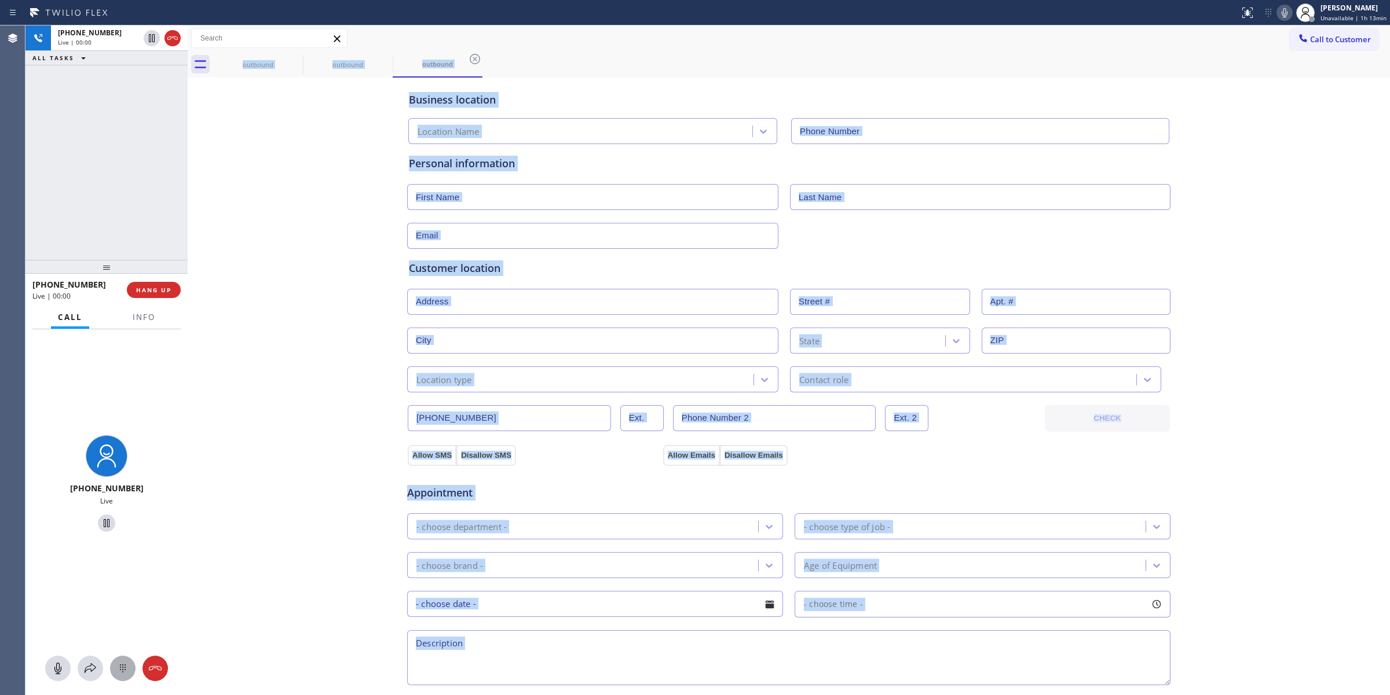
click at [125, 670] on icon at bounding box center [123, 669] width 6 height 8
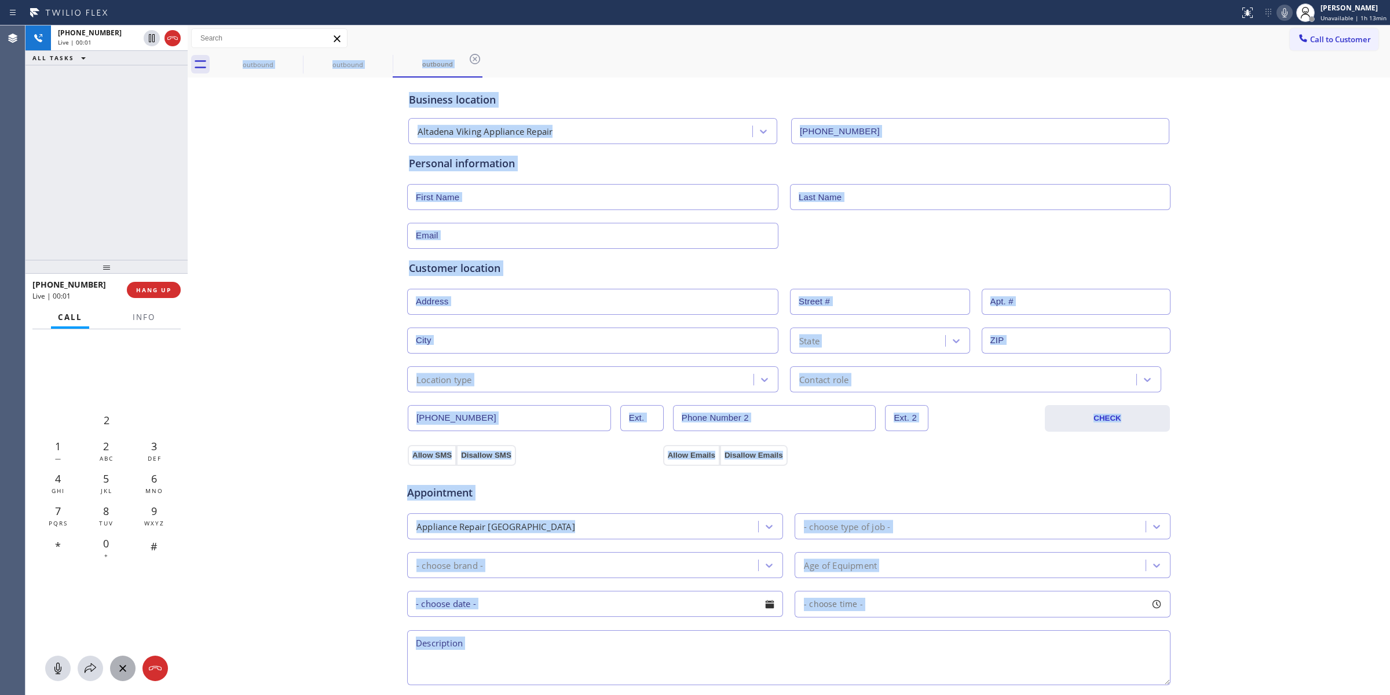
type input "[PHONE_NUMBER]"
click at [1316, 45] on button "Call to Customer" at bounding box center [1334, 39] width 89 height 22
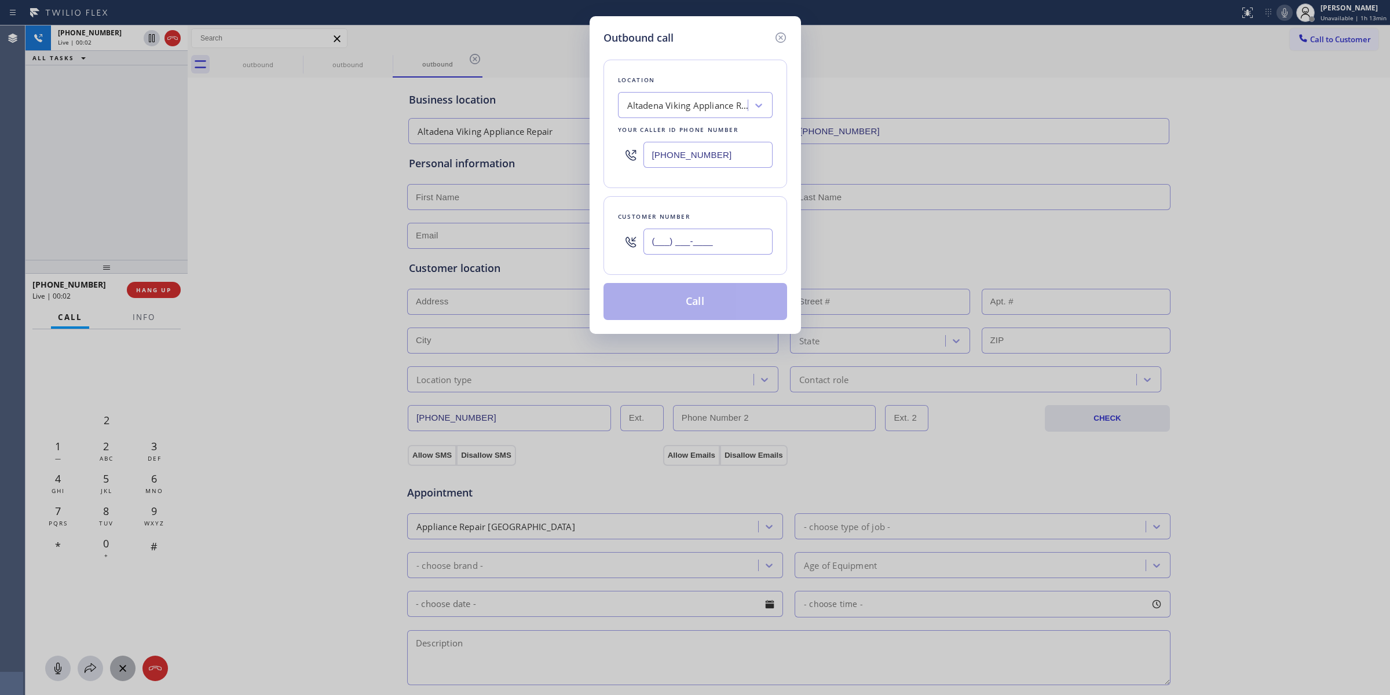
paste input "626) 623-5086"
click at [721, 230] on input "(___) ___-____" at bounding box center [707, 242] width 129 height 26
type input "[PHONE_NUMBER]"
drag, startPoint x: 594, startPoint y: 50, endPoint x: 598, endPoint y: 60, distance: 10.6
click at [594, 50] on div "Outbound call Location [GEOGRAPHIC_DATA] Viking Appliance Repair Your caller id…" at bounding box center [694, 175] width 211 height 318
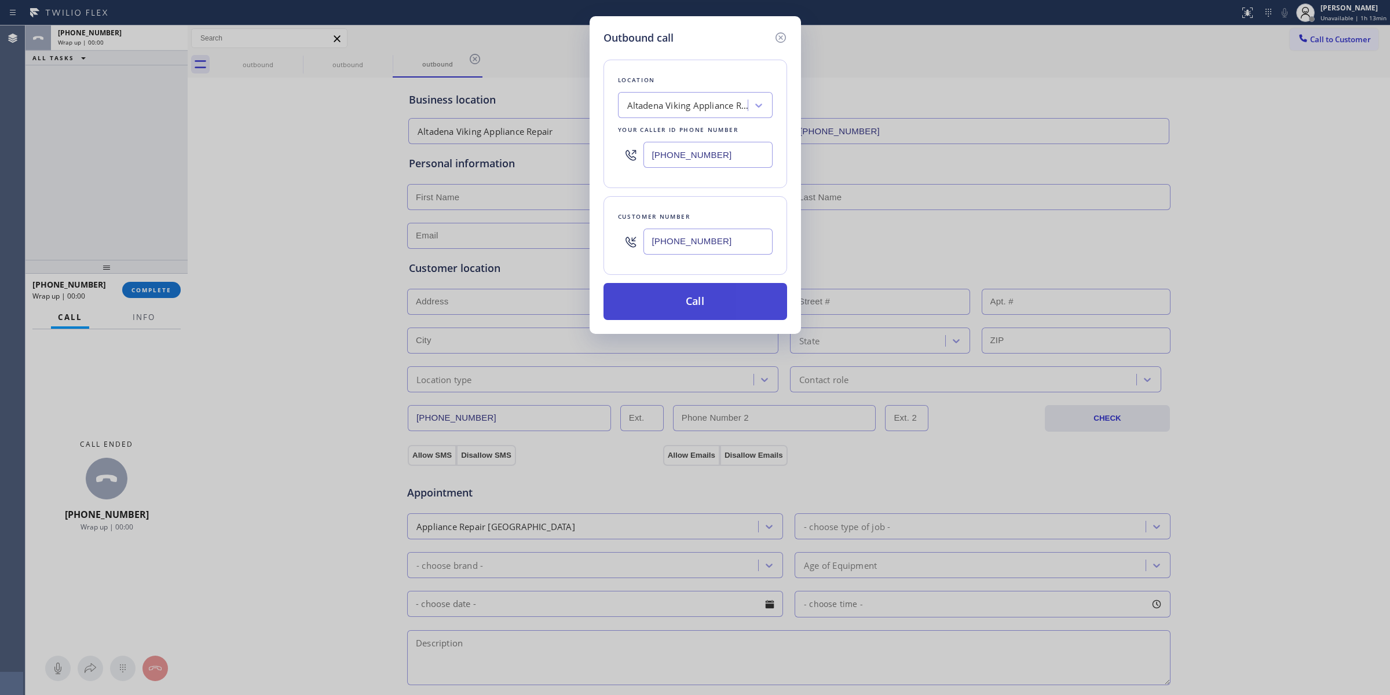
click at [660, 305] on button "Call" at bounding box center [695, 301] width 184 height 37
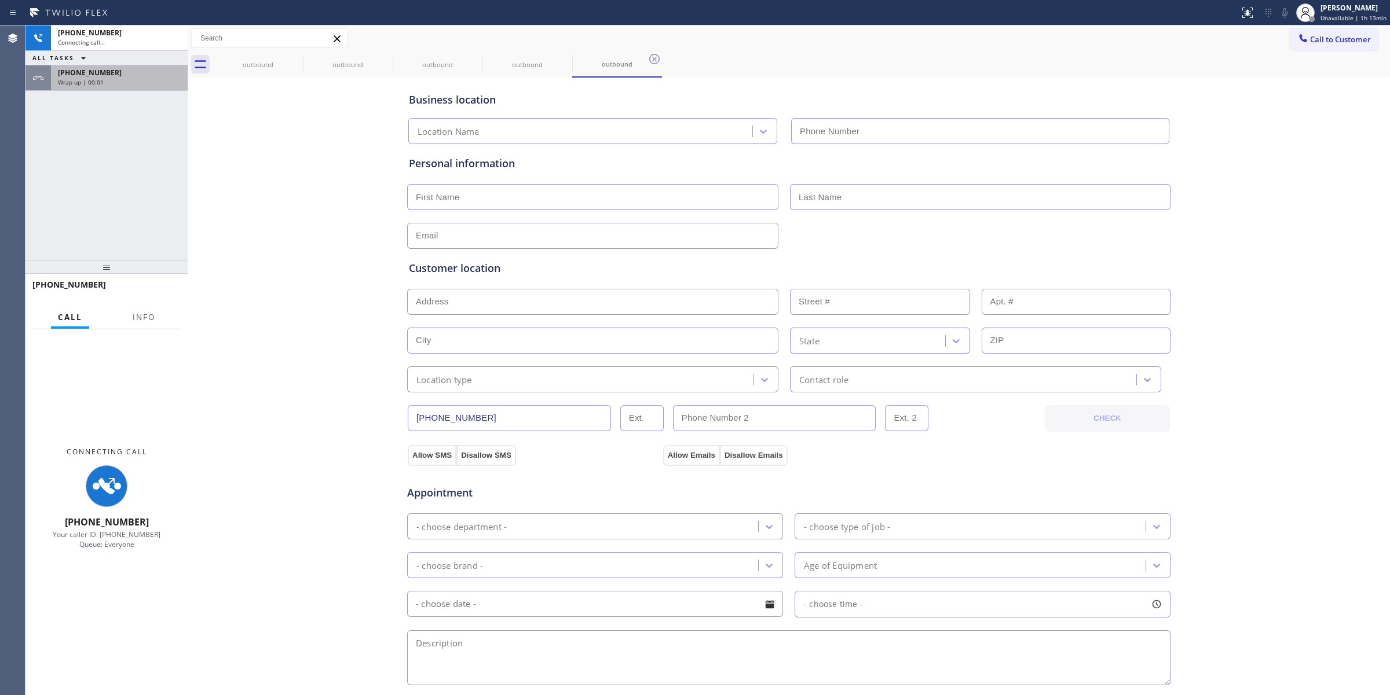
type input "[PHONE_NUMBER]"
click at [146, 76] on div "[PHONE_NUMBER]" at bounding box center [119, 73] width 123 height 10
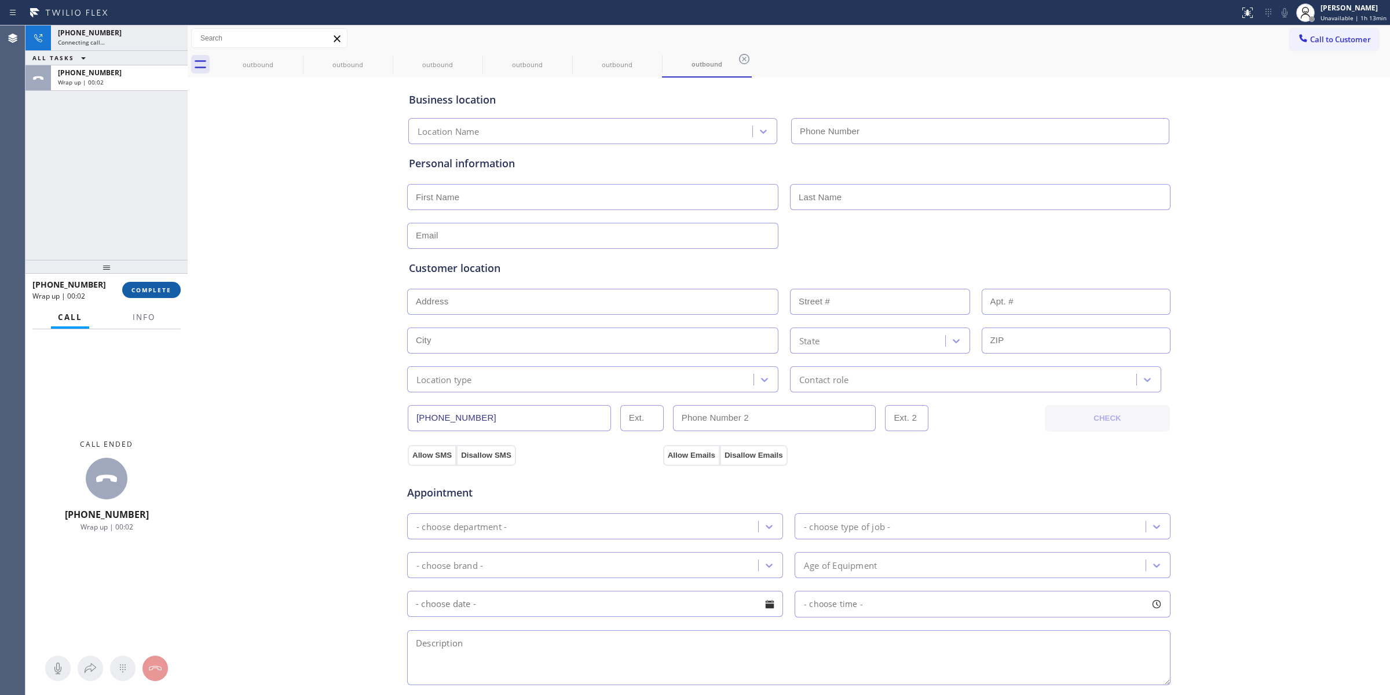
click at [152, 292] on span "COMPLETE" at bounding box center [151, 290] width 40 height 8
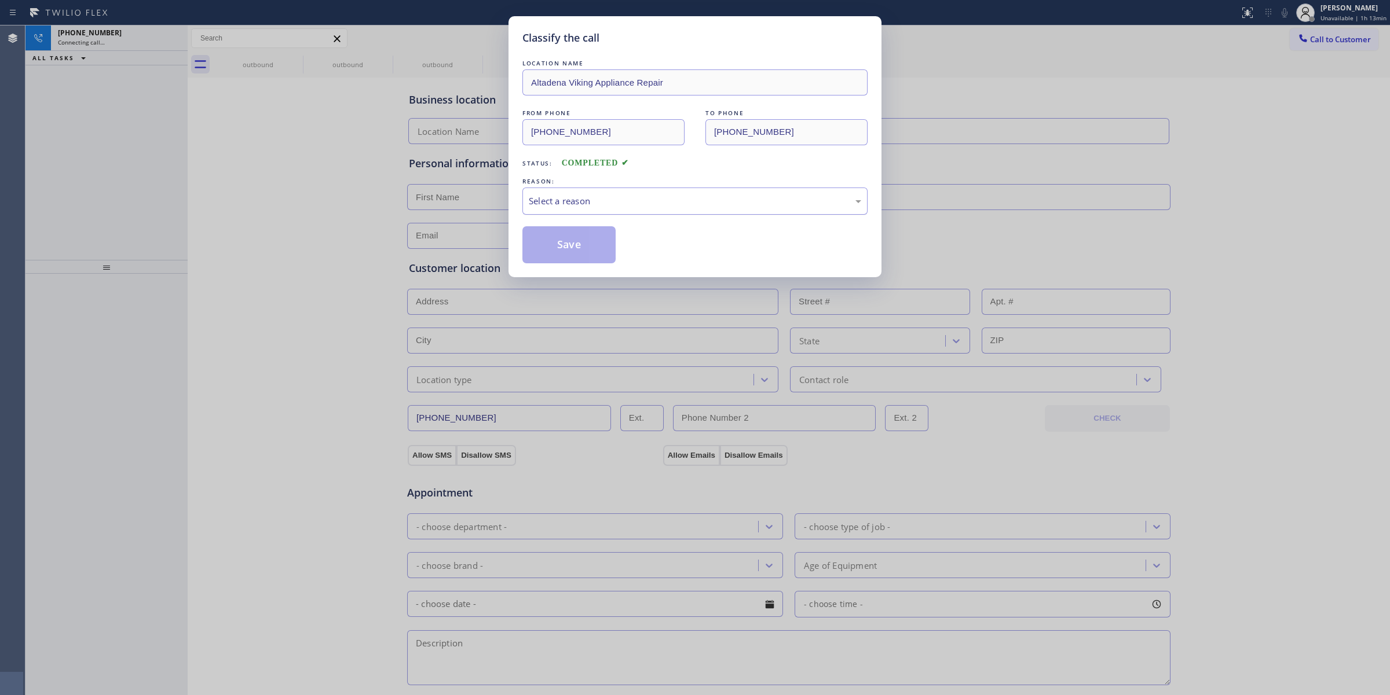
type input "[PHONE_NUMBER]"
click at [649, 200] on div "Select a reason" at bounding box center [695, 201] width 332 height 13
drag, startPoint x: 602, startPoint y: 291, endPoint x: 574, endPoint y: 251, distance: 49.1
drag, startPoint x: 574, startPoint y: 251, endPoint x: 609, endPoint y: 244, distance: 34.8
click at [574, 250] on button "Save" at bounding box center [568, 244] width 93 height 37
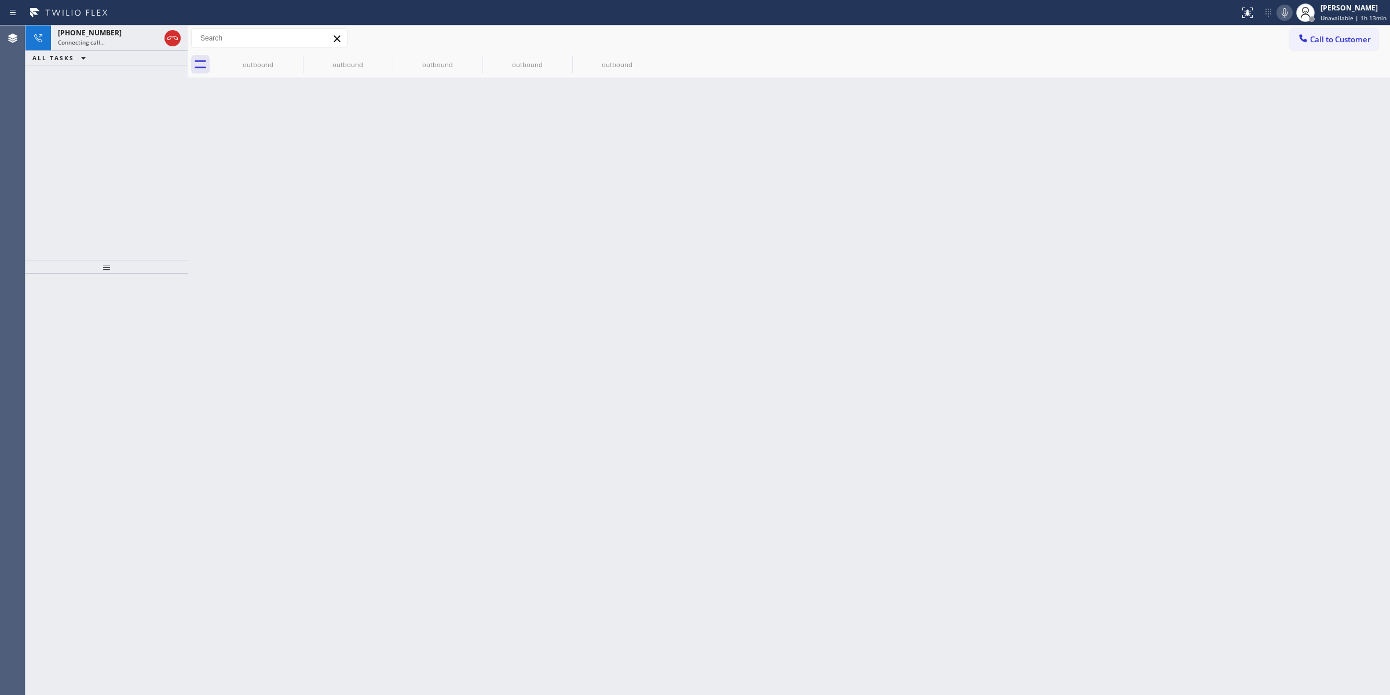
drag, startPoint x: 486, startPoint y: 158, endPoint x: 310, endPoint y: 91, distance: 189.0
click at [481, 158] on div "Back to Dashboard Change Sender ID Customers Technicians Select a contact Outbo…" at bounding box center [789, 360] width 1202 height 670
click at [296, 58] on icon at bounding box center [295, 59] width 10 height 10
click at [0, 0] on icon at bounding box center [0, 0] width 0 height 0
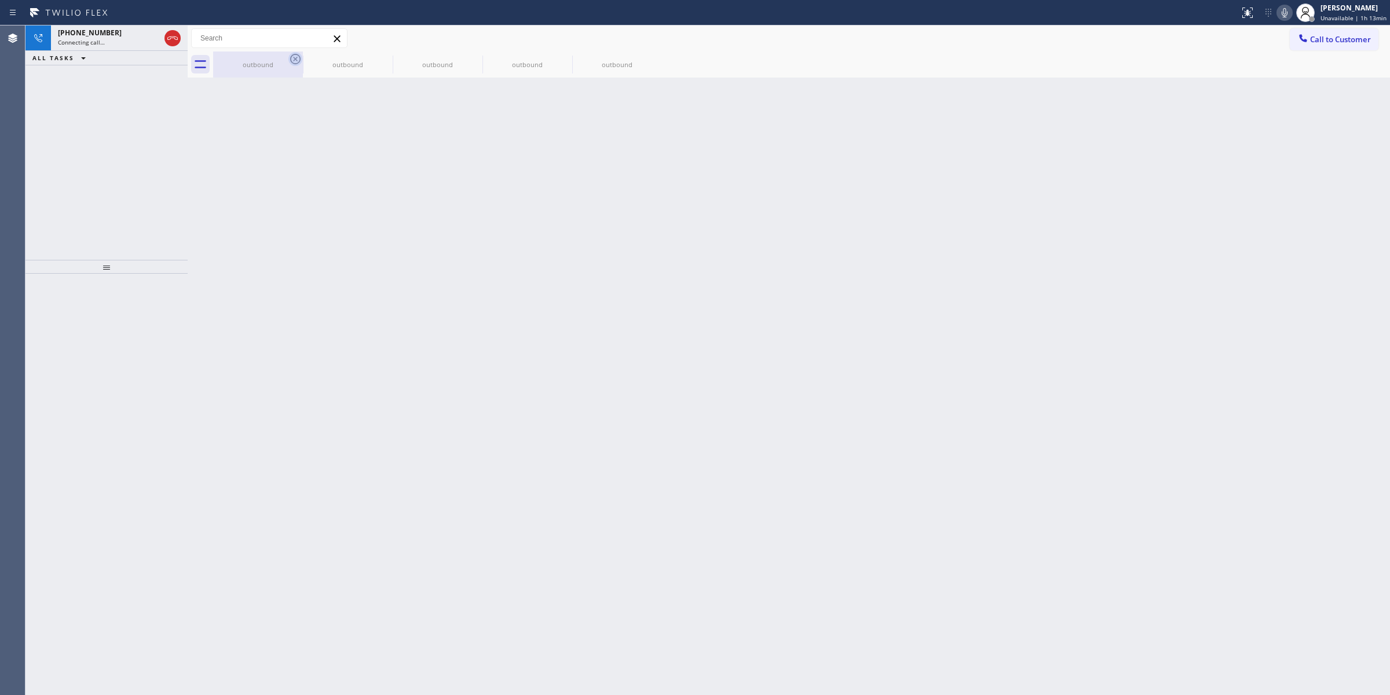
click at [0, 0] on icon at bounding box center [0, 0] width 0 height 0
click at [296, 58] on div "outbound outbound outbound outbound outbound" at bounding box center [801, 65] width 1177 height 26
click at [108, 35] on div "[PHONE_NUMBER]" at bounding box center [109, 33] width 102 height 10
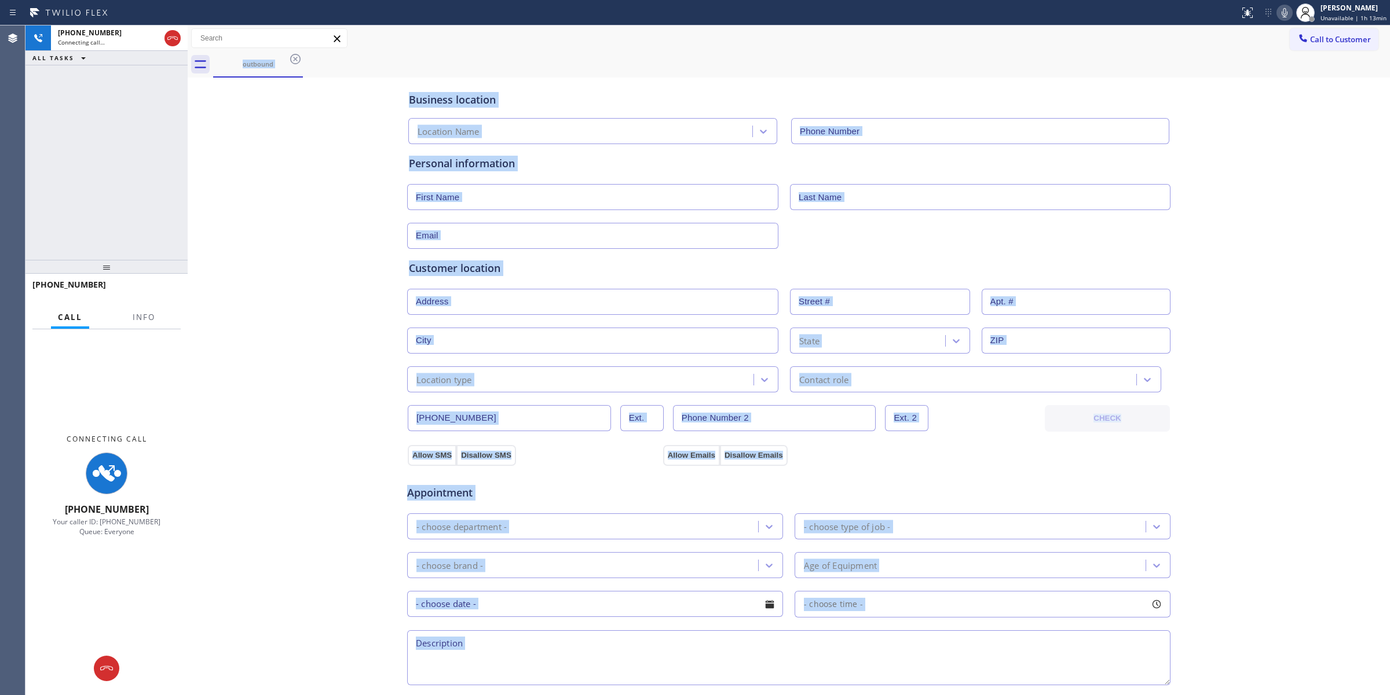
click at [1287, 12] on icon at bounding box center [1284, 12] width 6 height 9
type input "[PHONE_NUMBER]"
click at [1310, 33] on button "Call to Customer" at bounding box center [1334, 39] width 89 height 22
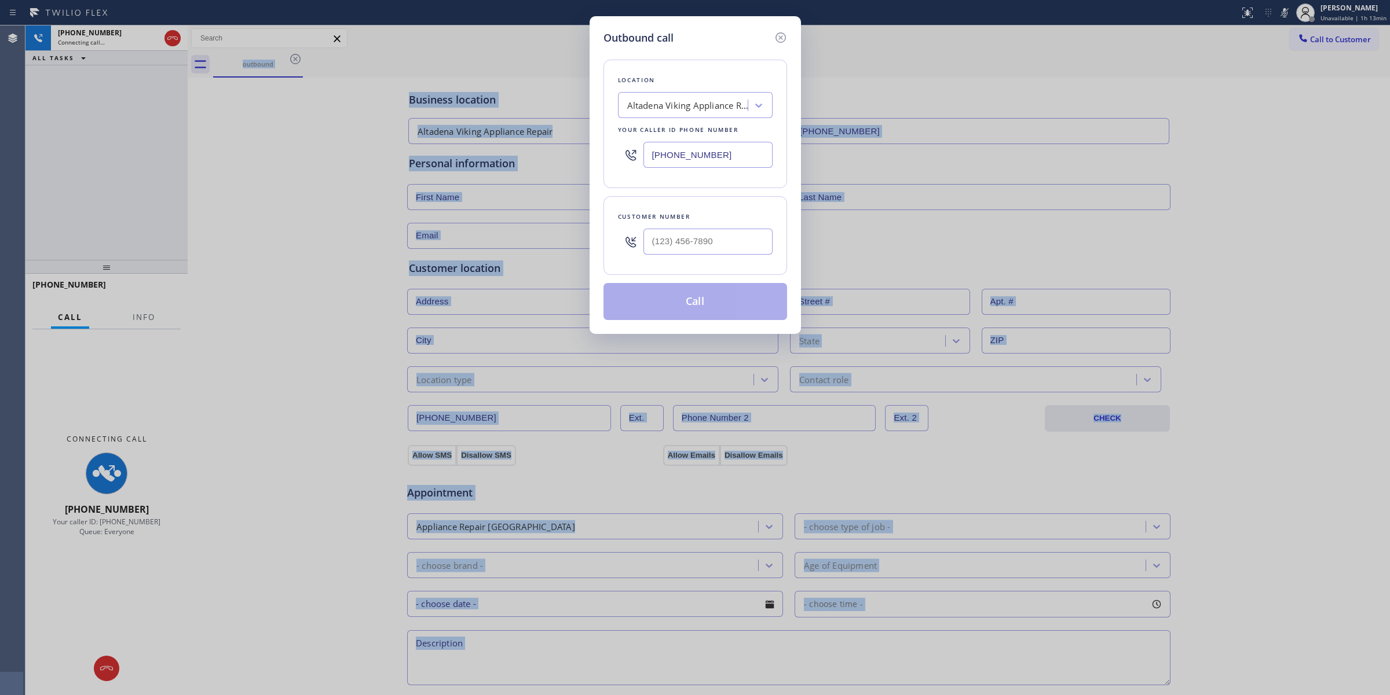
type input "(___) ___-____"
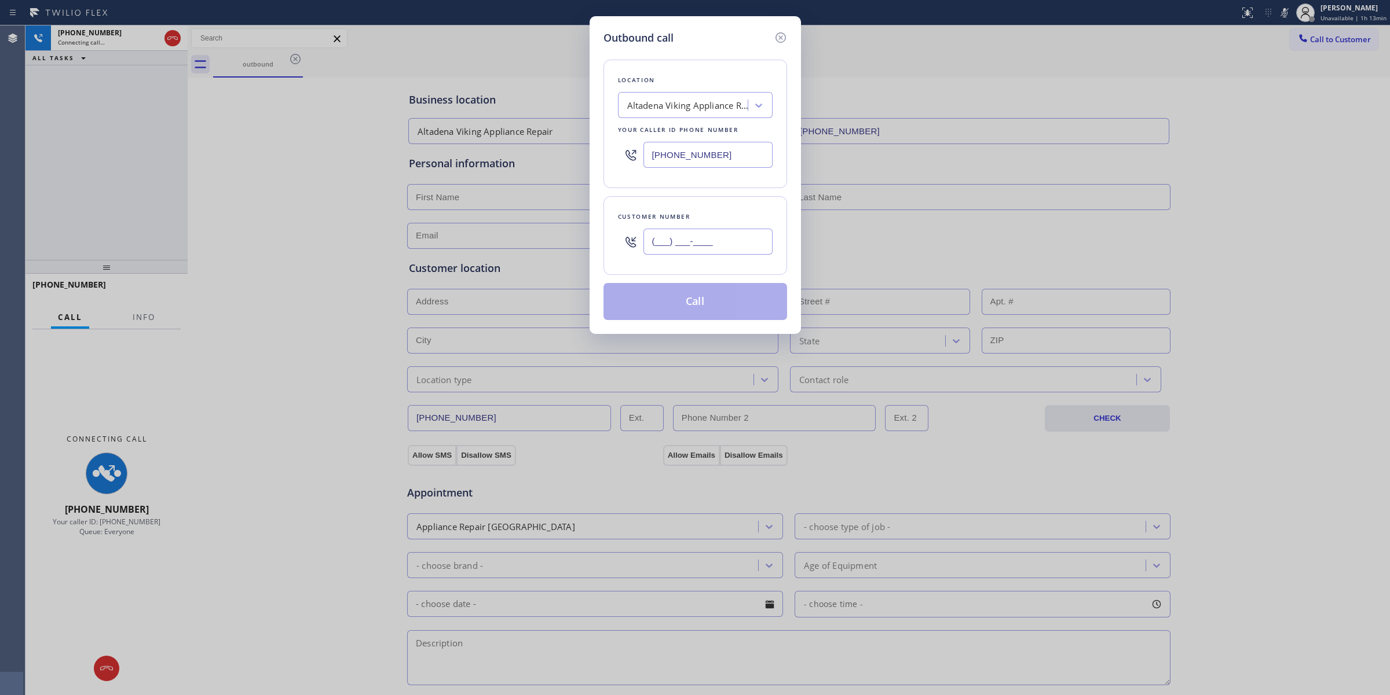
click at [747, 235] on input "(___) ___-____" at bounding box center [707, 242] width 129 height 26
click at [779, 38] on icon at bounding box center [781, 38] width 14 height 14
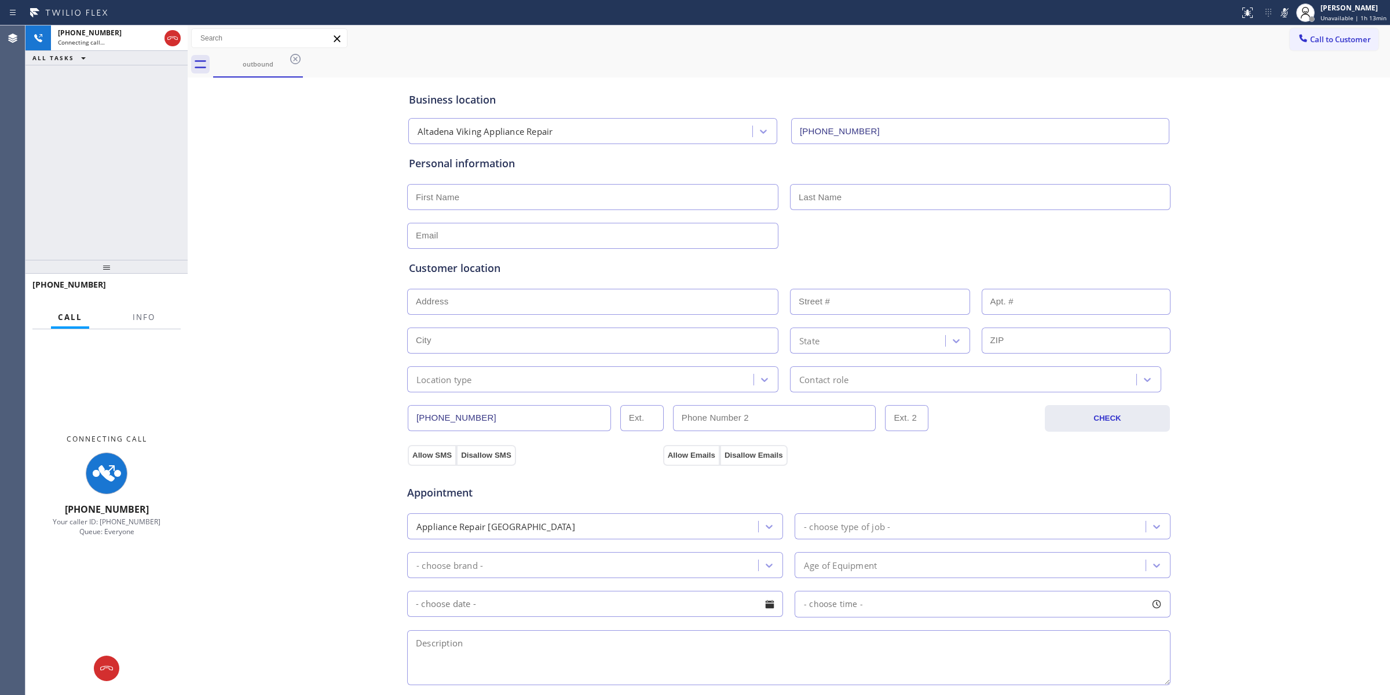
type input "[PHONE_NUMBER]"
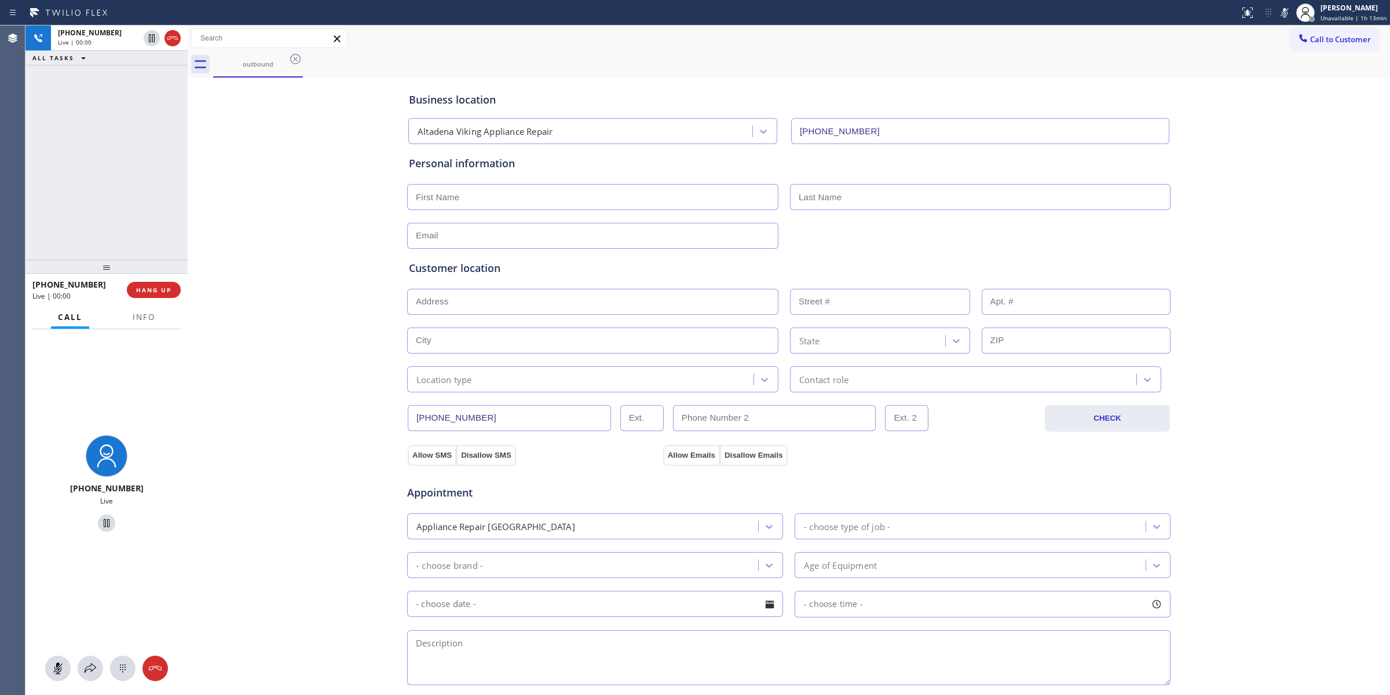
click at [96, 41] on div "Live | 00:00" at bounding box center [98, 42] width 81 height 8
type input "[PHONE_NUMBER]"
drag, startPoint x: 117, startPoint y: 669, endPoint x: 553, endPoint y: 452, distance: 487.1
click at [122, 667] on icon at bounding box center [123, 669] width 14 height 14
drag, startPoint x: 1329, startPoint y: 35, endPoint x: 1180, endPoint y: 73, distance: 154.2
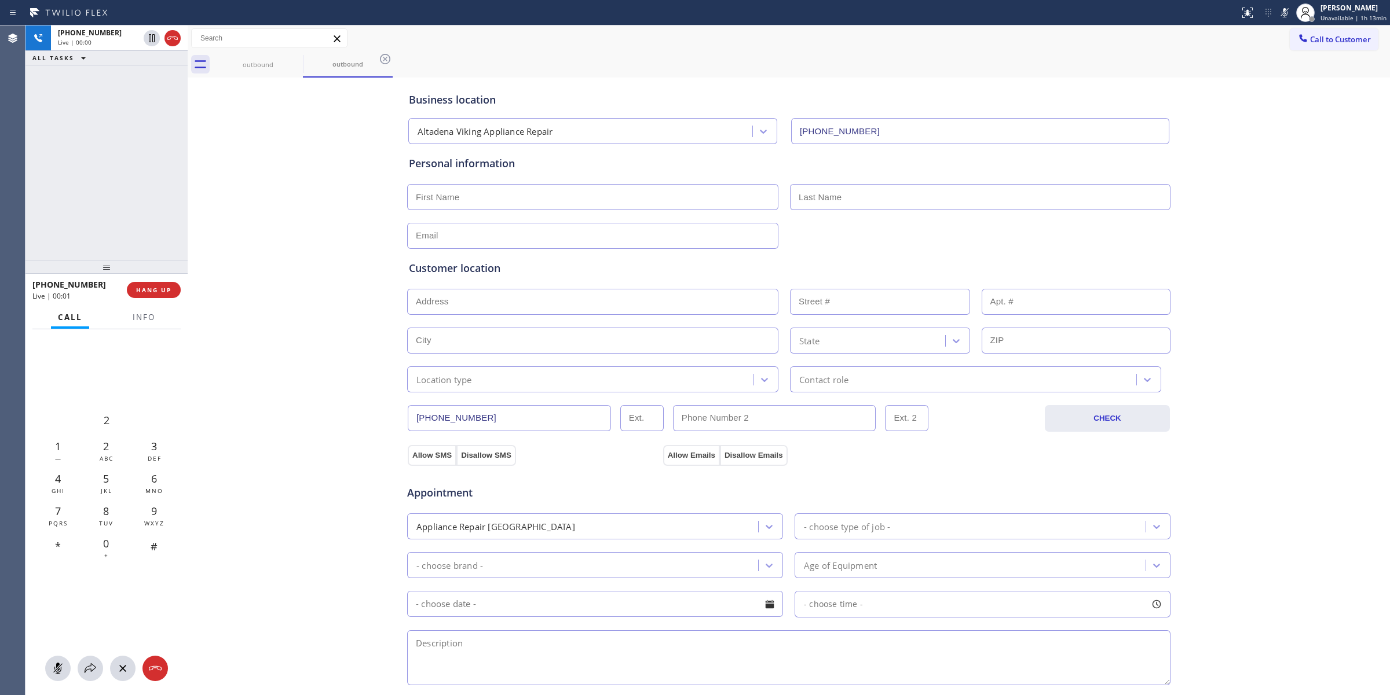
click at [1322, 36] on span "Call to Customer" at bounding box center [1340, 39] width 61 height 10
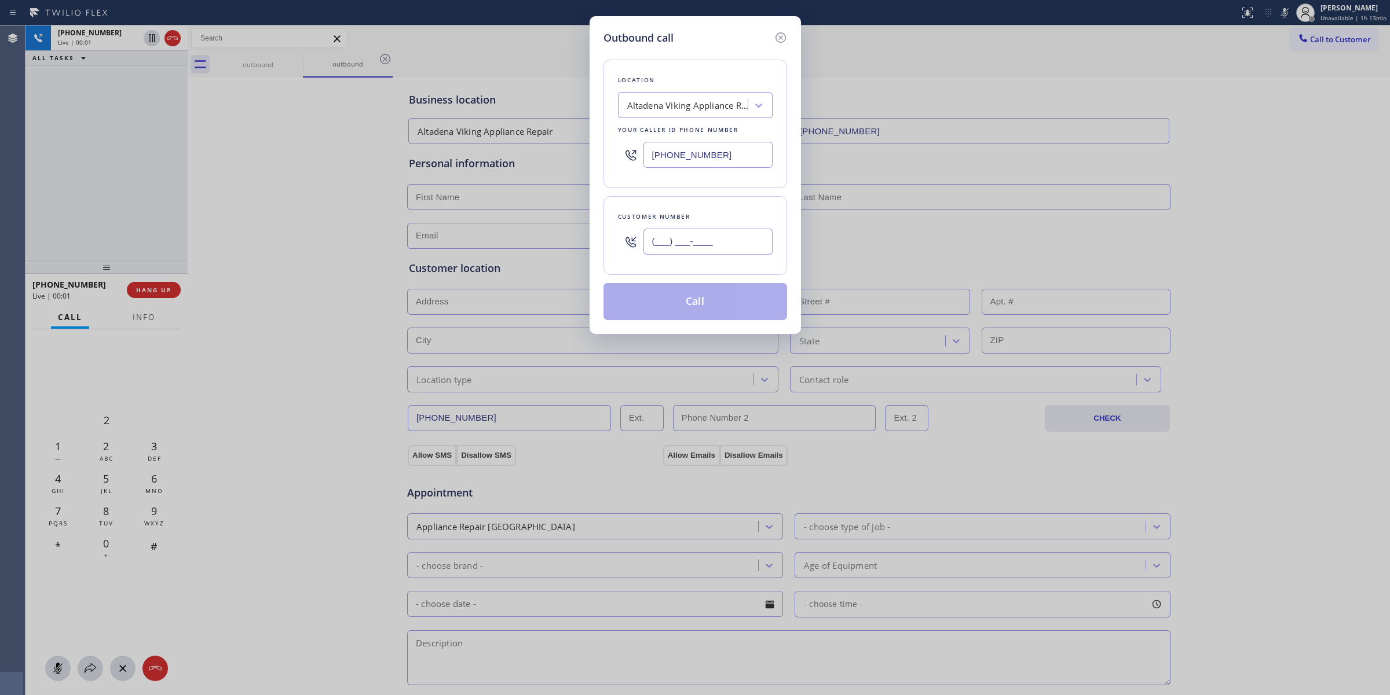
paste input "385) 494-3417"
click at [686, 252] on input "(___) ___-____" at bounding box center [707, 242] width 129 height 26
type input "[PHONE_NUMBER]"
click at [709, 96] on div "Altadena Viking Appliance Repair" at bounding box center [684, 106] width 126 height 20
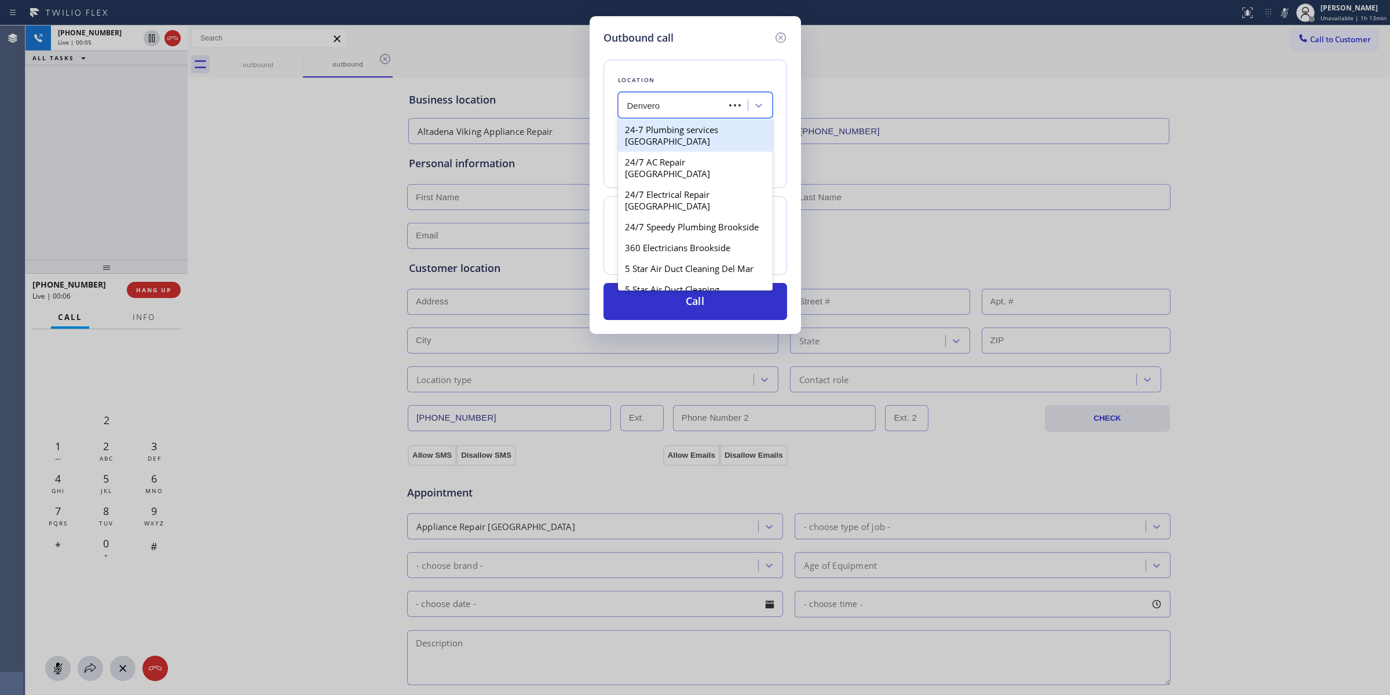
type input "[GEOGRAPHIC_DATA]"
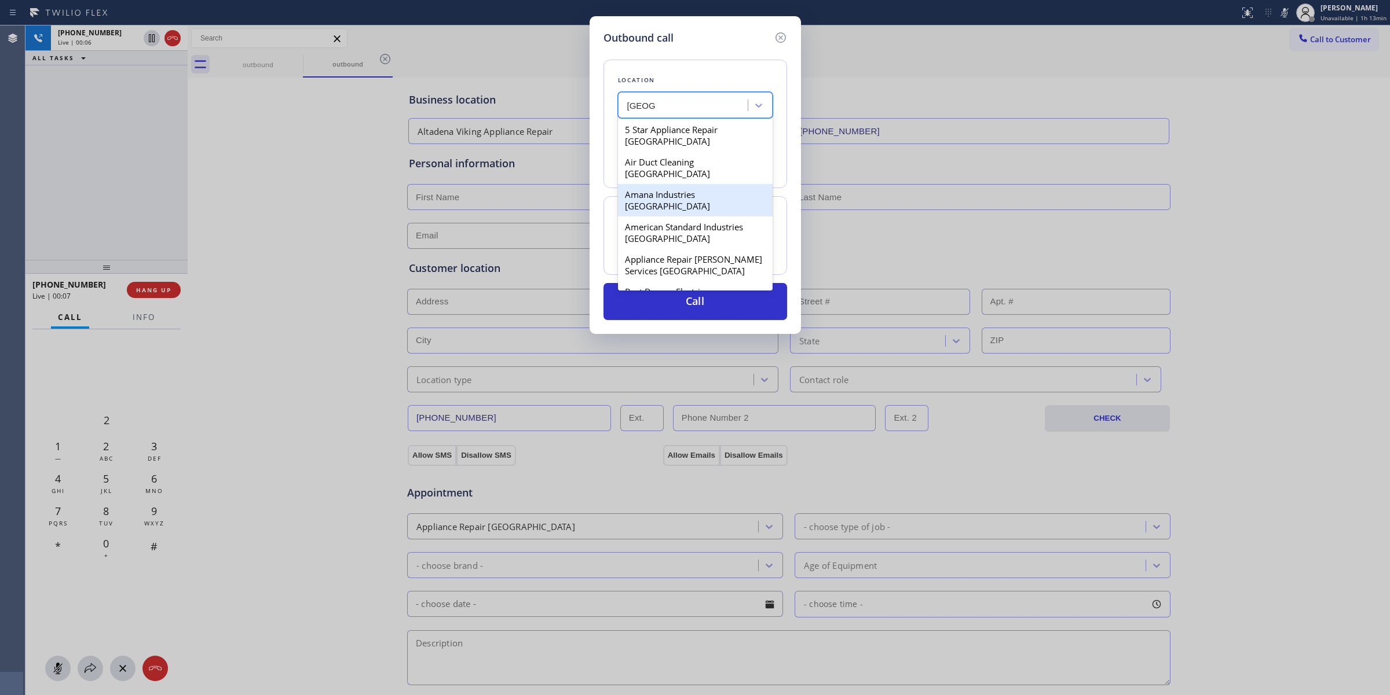
click at [664, 184] on div "Amana Industries [GEOGRAPHIC_DATA]" at bounding box center [695, 200] width 155 height 32
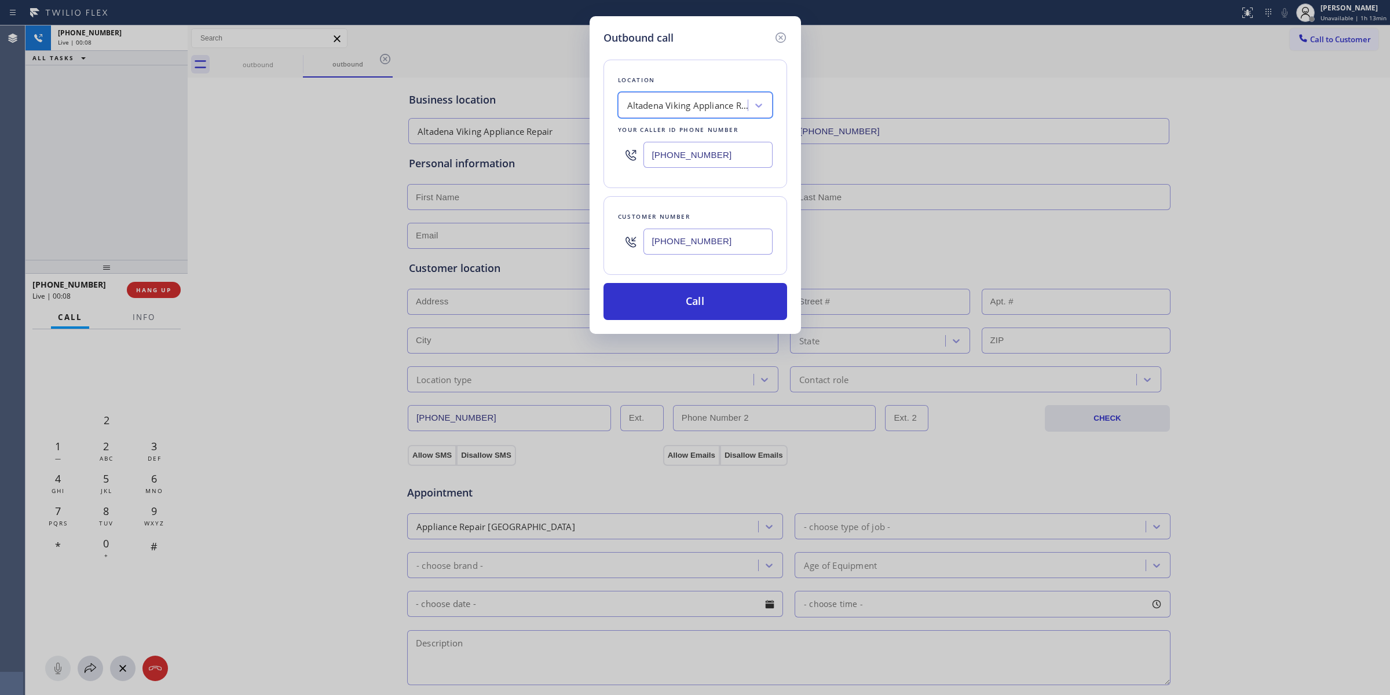
click at [697, 248] on input "[PHONE_NUMBER]" at bounding box center [707, 242] width 129 height 26
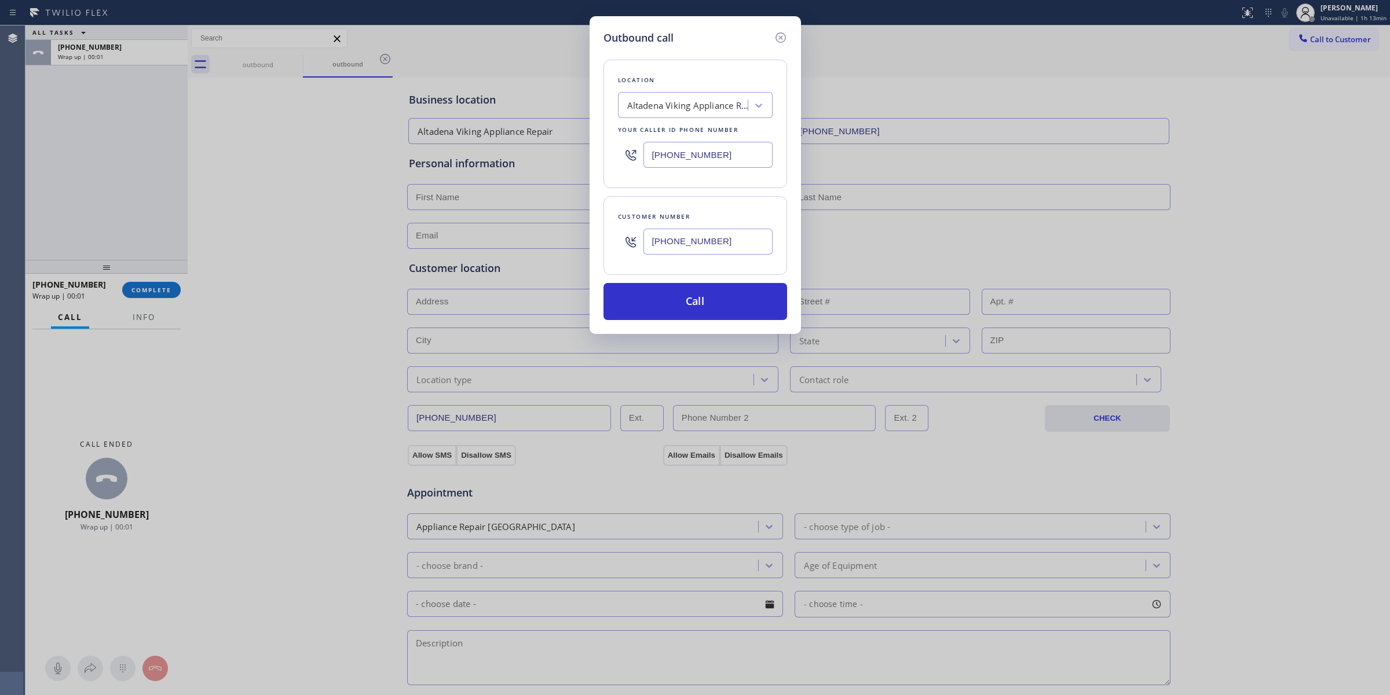
click at [697, 248] on input "[PHONE_NUMBER]" at bounding box center [707, 242] width 129 height 26
click at [689, 305] on button "Call" at bounding box center [695, 301] width 184 height 37
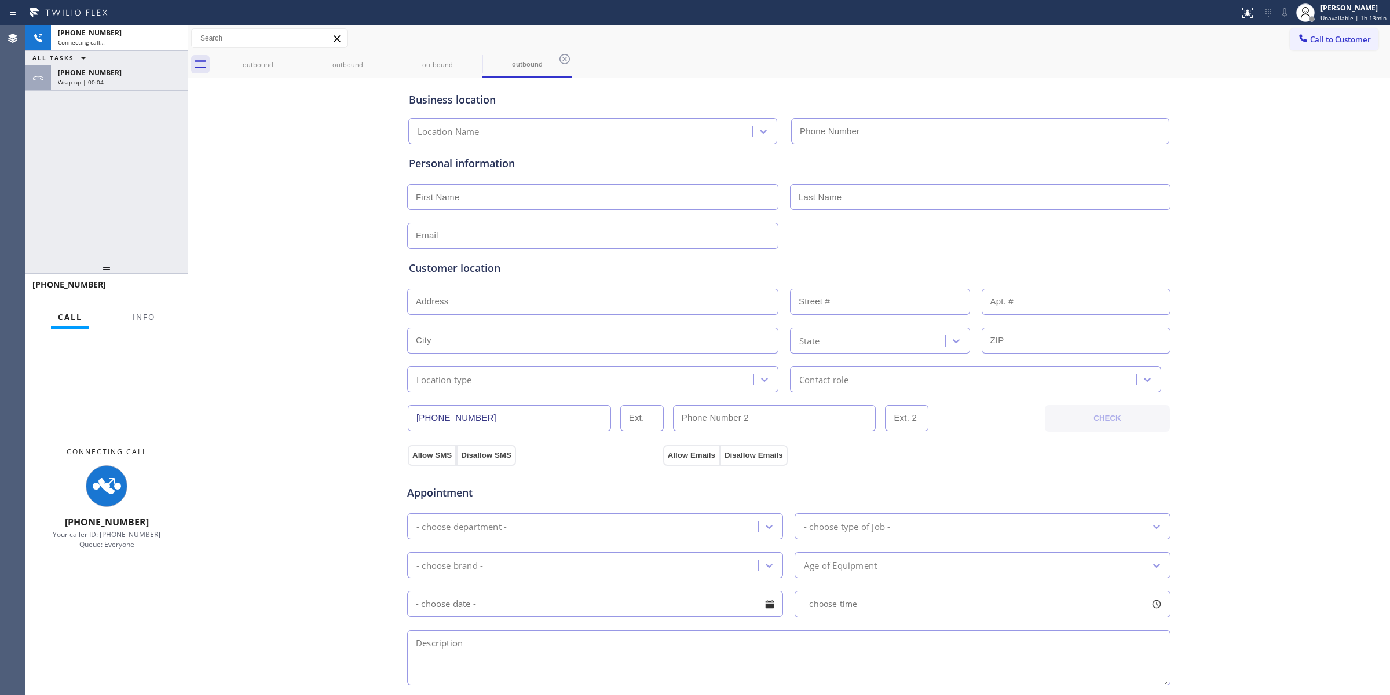
type input "[PHONE_NUMBER]"
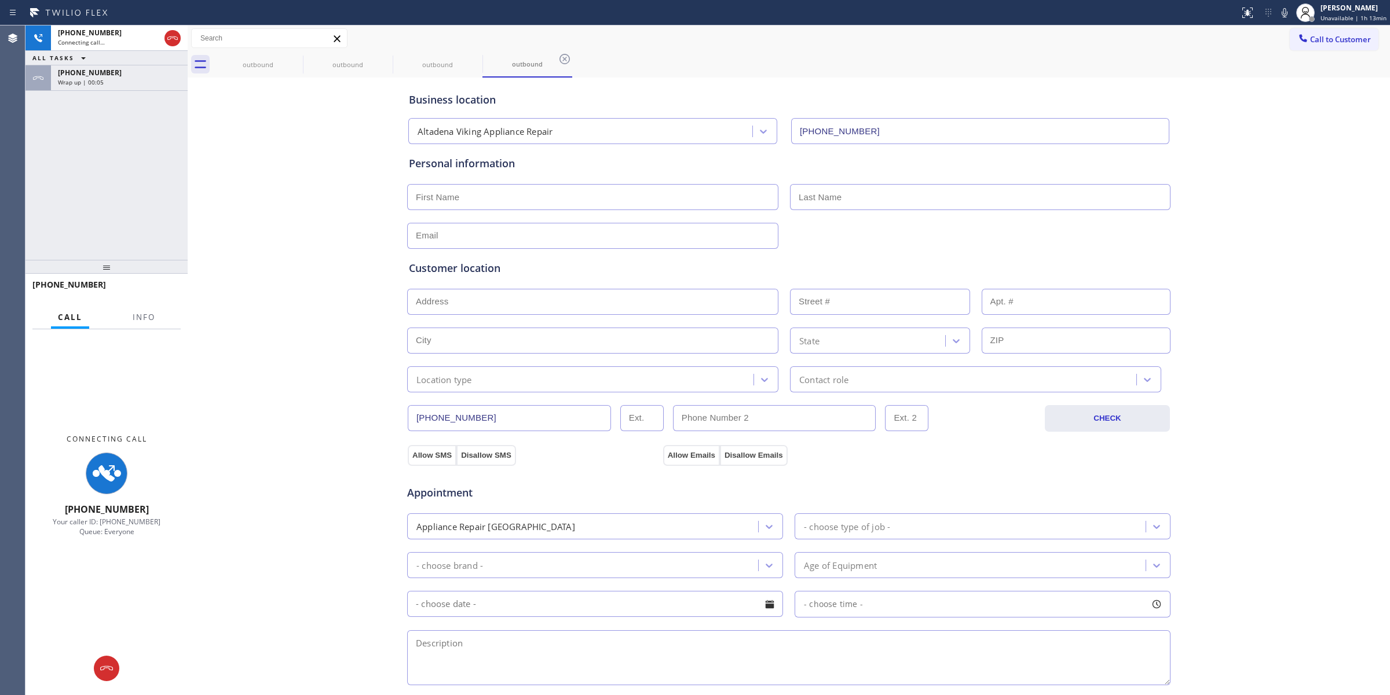
click at [255, 64] on div "outbound" at bounding box center [257, 64] width 87 height 9
click at [287, 61] on div "outbound" at bounding box center [257, 64] width 87 height 9
click at [0, 0] on icon at bounding box center [0, 0] width 0 height 0
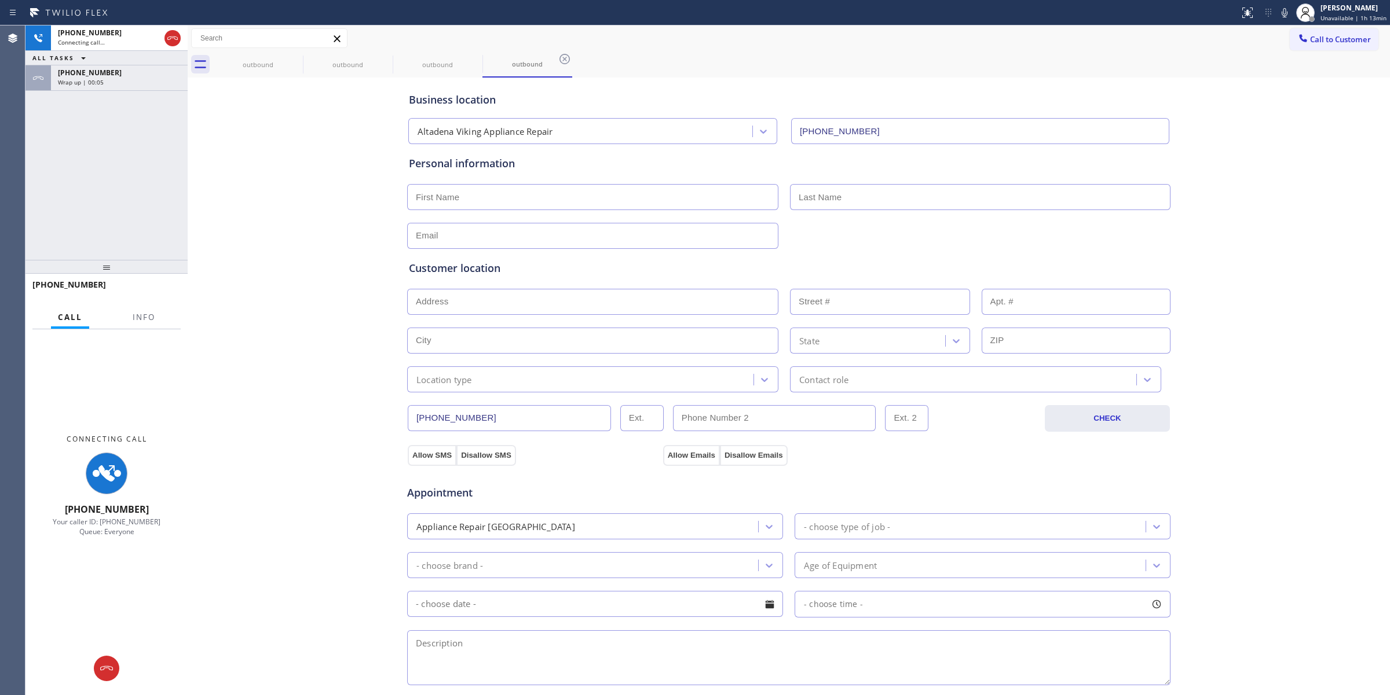
click at [559, 60] on icon at bounding box center [564, 59] width 10 height 10
click at [294, 60] on div "outbound outbound outbound outbound" at bounding box center [801, 65] width 1177 height 26
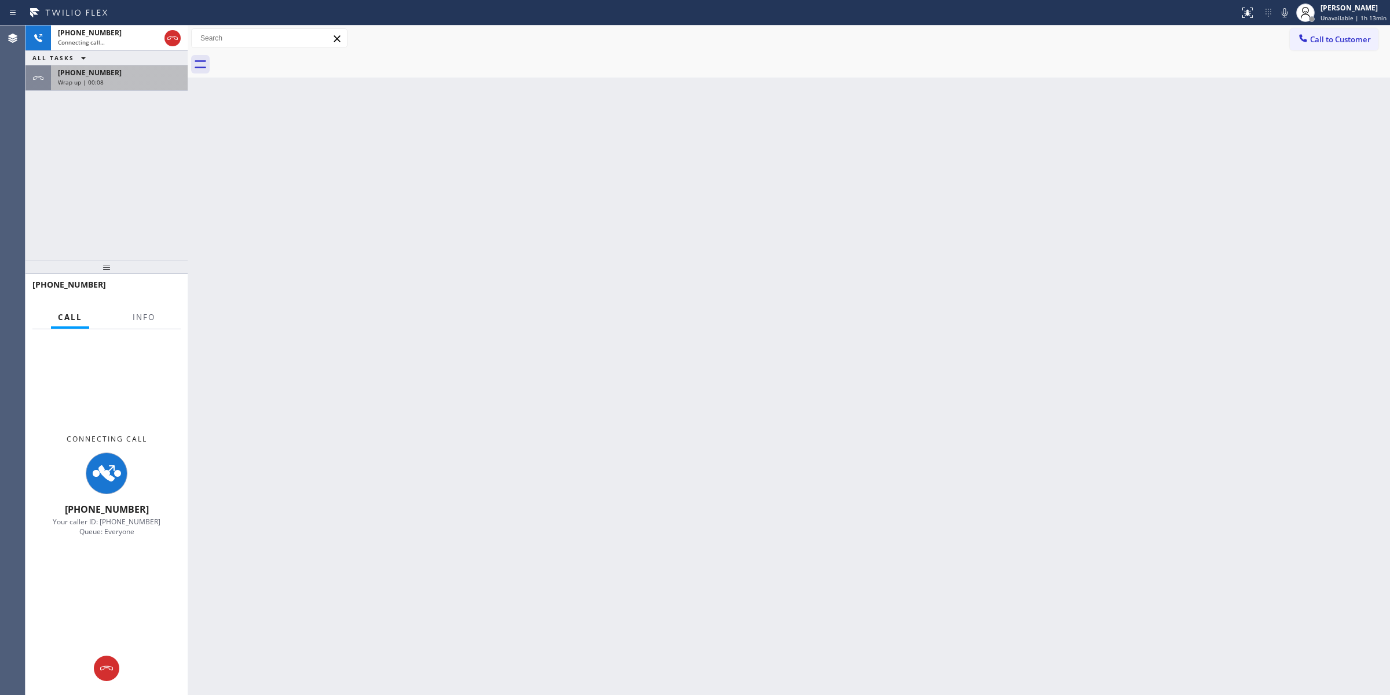
click at [151, 78] on div "Wrap up | 00:08" at bounding box center [119, 82] width 123 height 8
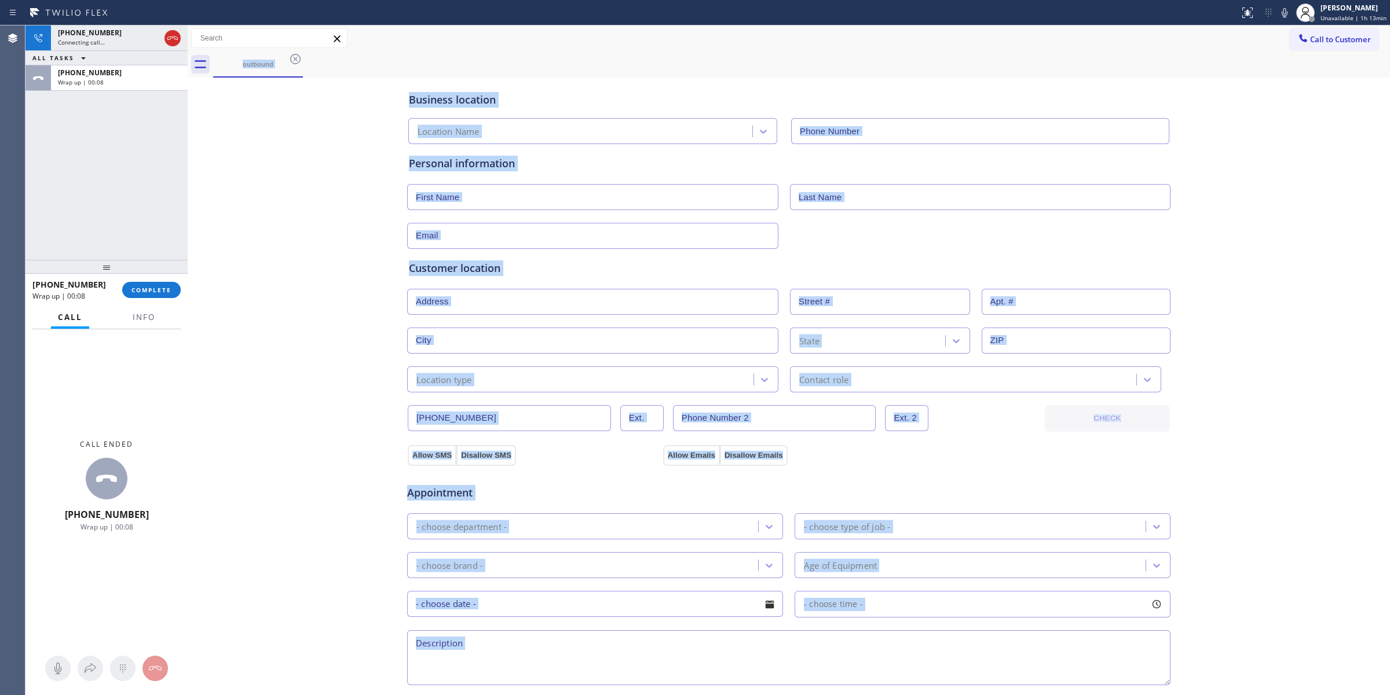
type input "[PHONE_NUMBER]"
click at [169, 295] on button "COMPLETE" at bounding box center [151, 290] width 58 height 16
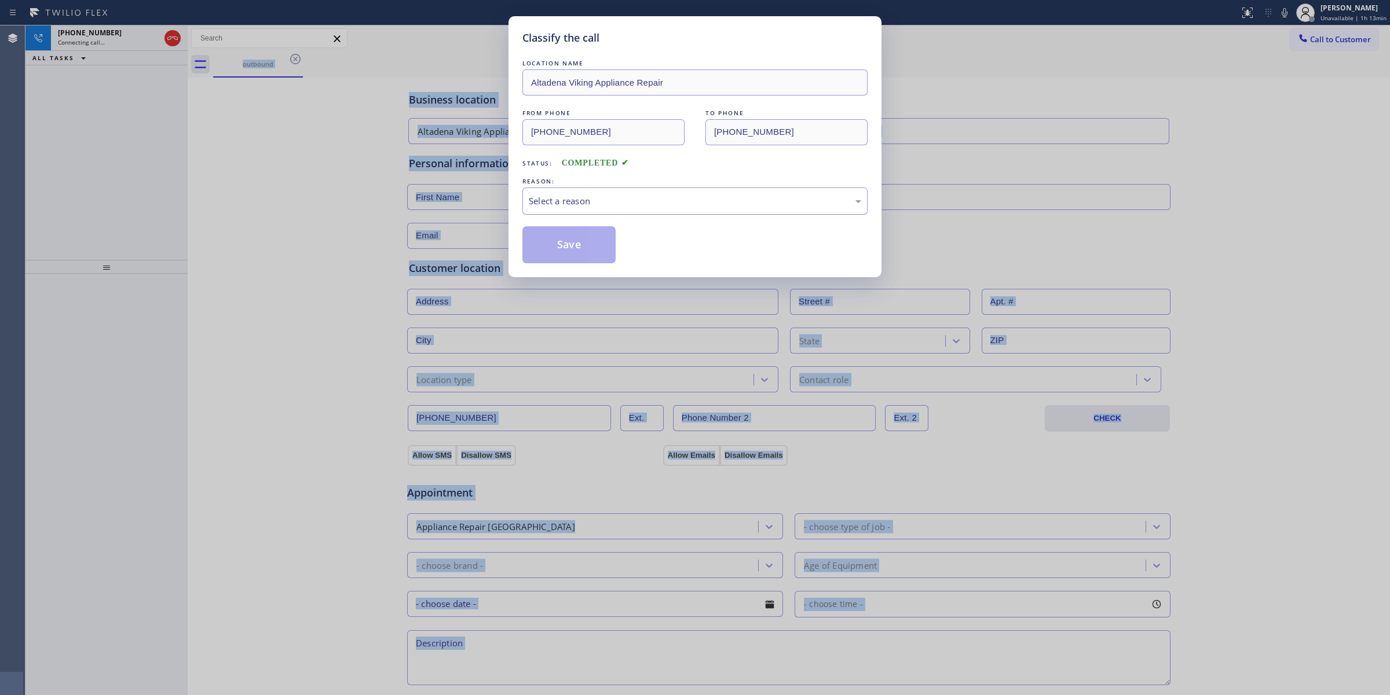
click at [614, 195] on div "Select a reason" at bounding box center [695, 201] width 332 height 13
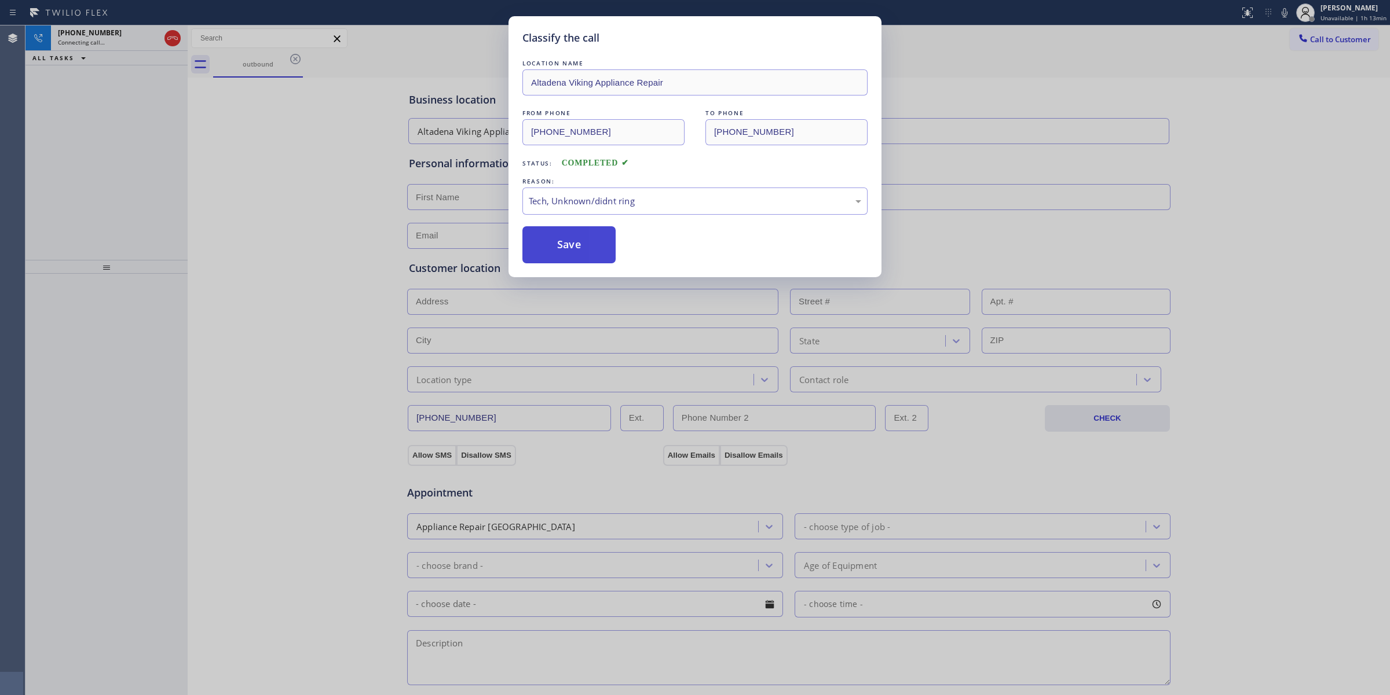
click at [571, 246] on button "Save" at bounding box center [568, 244] width 93 height 37
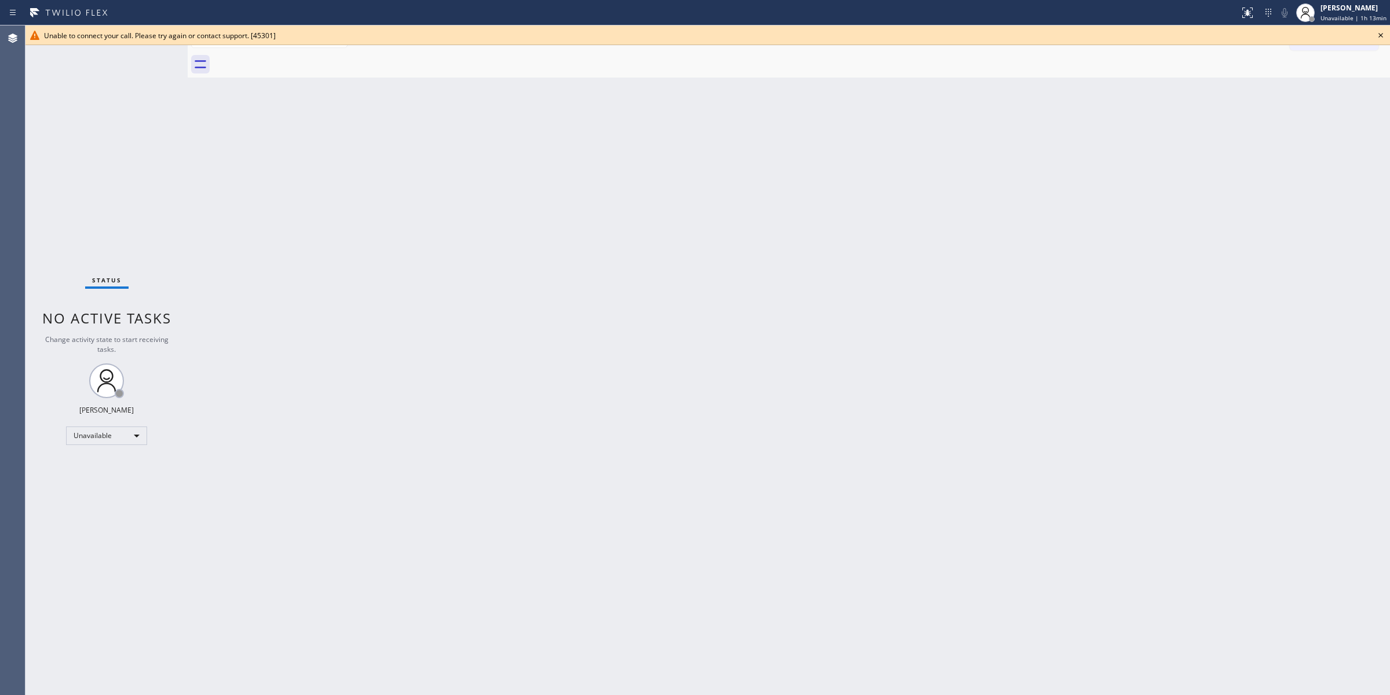
click at [1380, 39] on icon at bounding box center [1381, 35] width 14 height 14
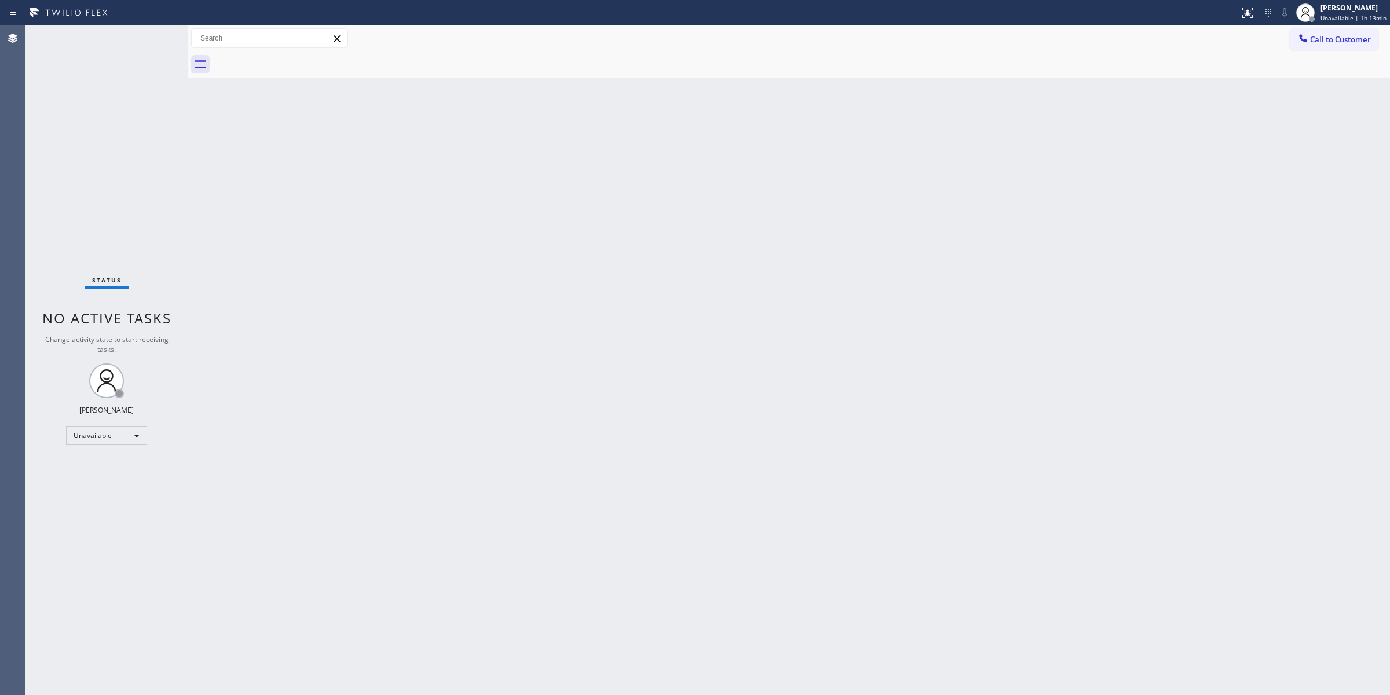
drag, startPoint x: 1179, startPoint y: 125, endPoint x: 1289, endPoint y: 74, distance: 121.0
click at [1204, 113] on div "Back to Dashboard Change Sender ID Customers Technicians Select a contact Outbo…" at bounding box center [789, 360] width 1202 height 670
click at [1339, 45] on button "Call to Customer" at bounding box center [1334, 39] width 89 height 22
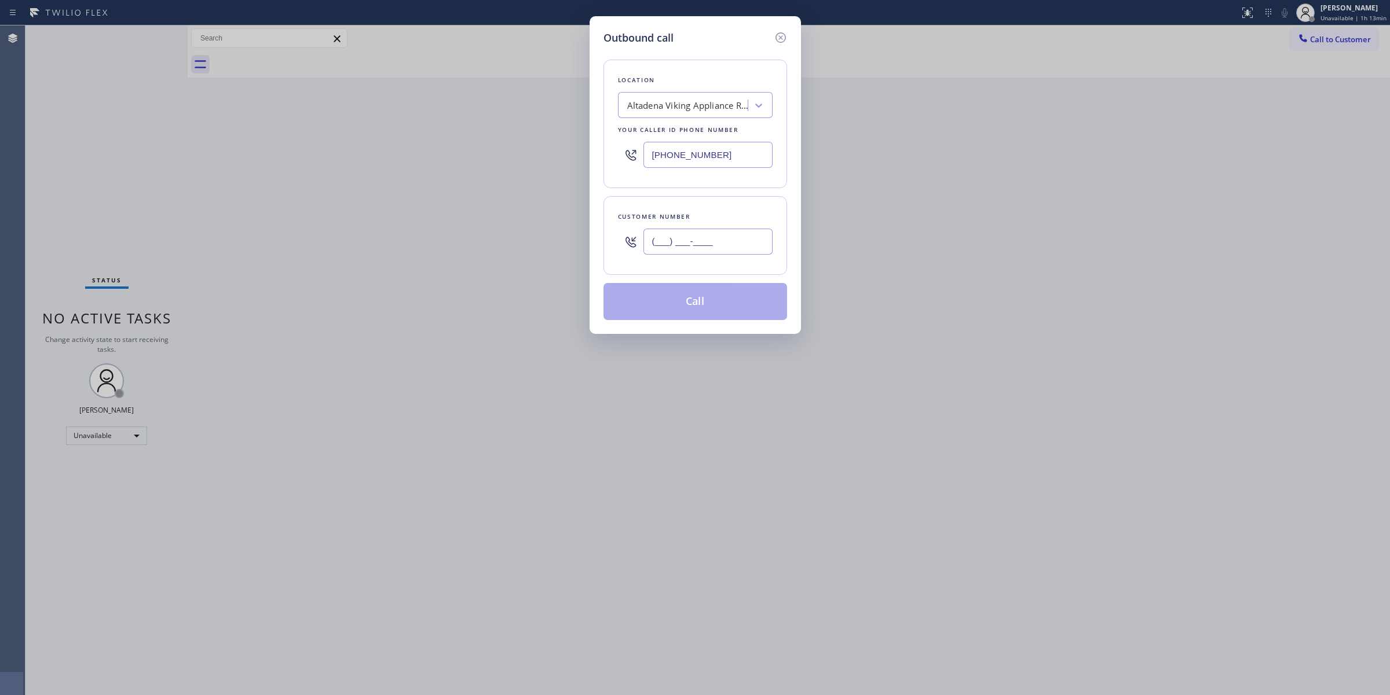
paste input "6282"
click at [688, 249] on input "(___) ___-____" at bounding box center [707, 242] width 129 height 26
type input "(___) ___-6282"
drag, startPoint x: 742, startPoint y: 258, endPoint x: 611, endPoint y: 242, distance: 131.9
click at [611, 242] on div "Customer number (___) ___-6282" at bounding box center [695, 235] width 184 height 79
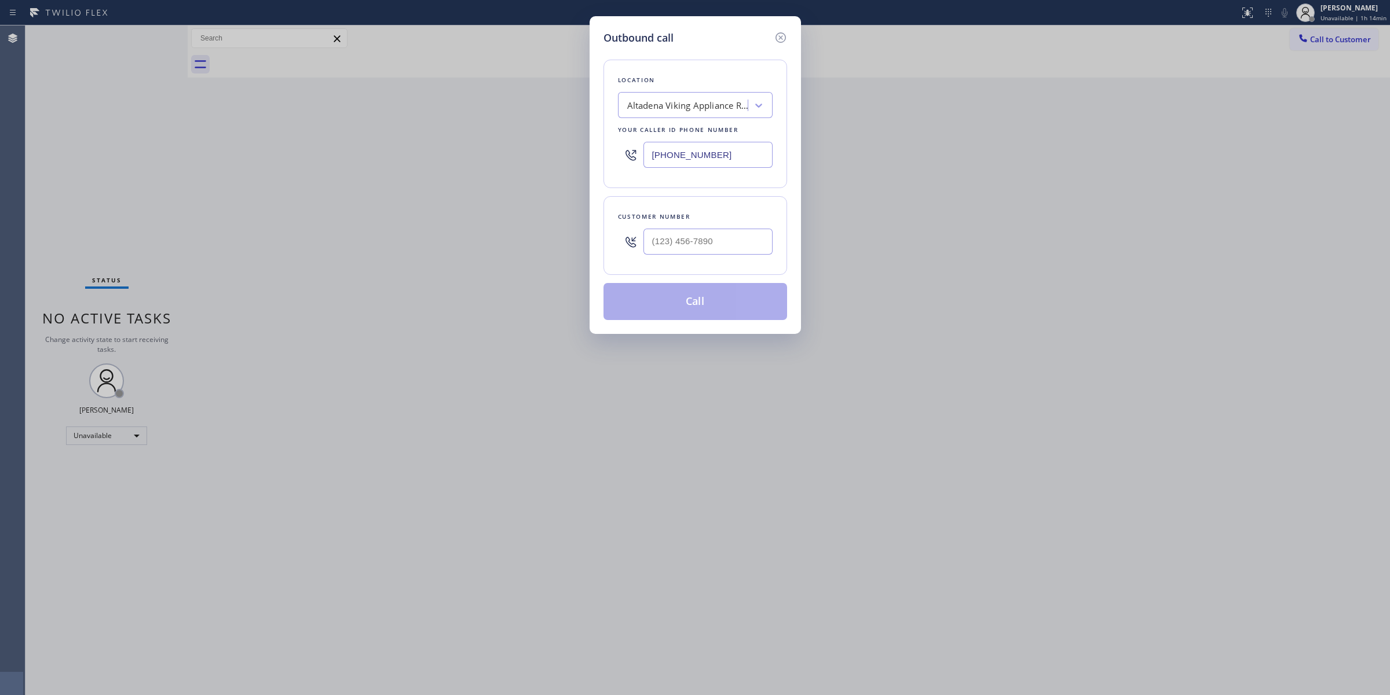
click at [721, 90] on div "Location [GEOGRAPHIC_DATA] Viking Appliance Repair Your caller id phone number …" at bounding box center [695, 124] width 184 height 129
drag, startPoint x: 724, startPoint y: 244, endPoint x: 501, endPoint y: 227, distance: 224.2
click at [501, 227] on div "Outbound call Location [GEOGRAPHIC_DATA] Viking Appliance Repair Your caller id…" at bounding box center [695, 347] width 1390 height 695
paste input "628) 226-2194"
type input "[PHONE_NUMBER]"
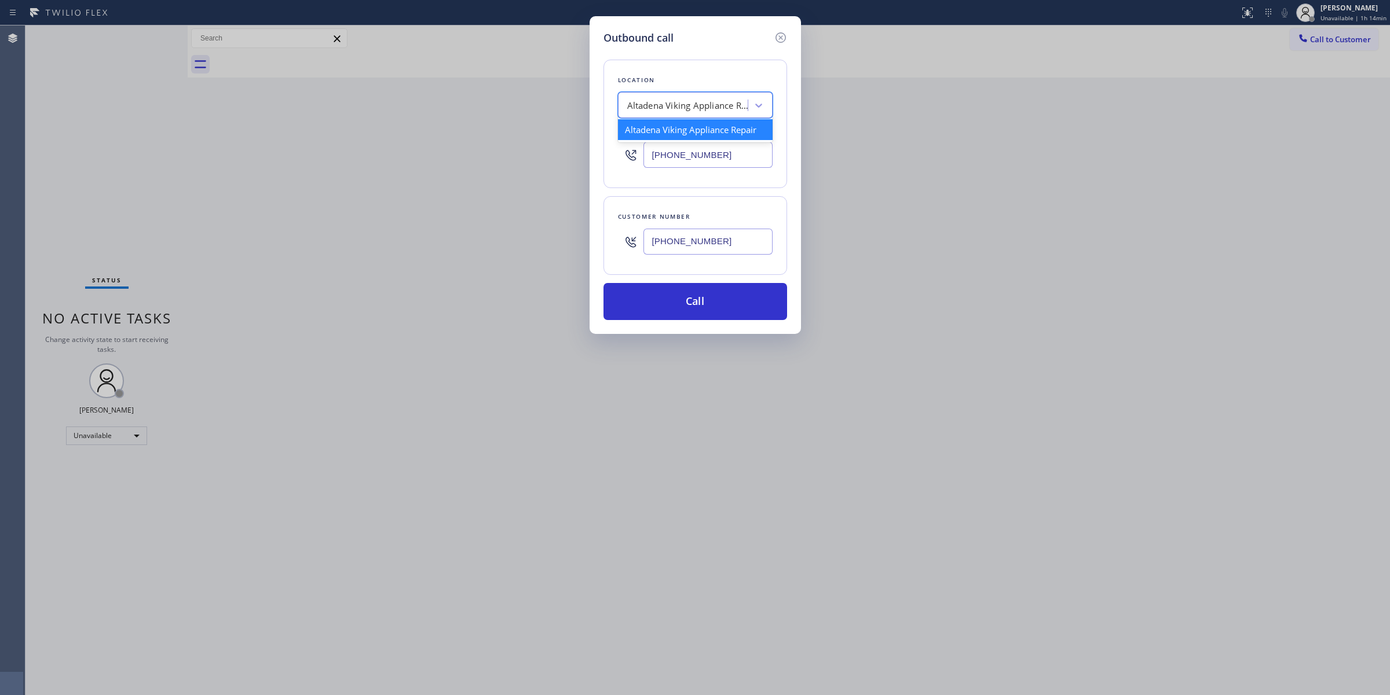
click at [705, 112] on div "Altadena Viking Appliance Repair" at bounding box center [688, 105] width 122 height 13
click at [654, 104] on input "subzzero" at bounding box center [645, 106] width 36 height 10
click at [652, 104] on input "subzzero" at bounding box center [645, 106] width 36 height 10
type input "subzero"
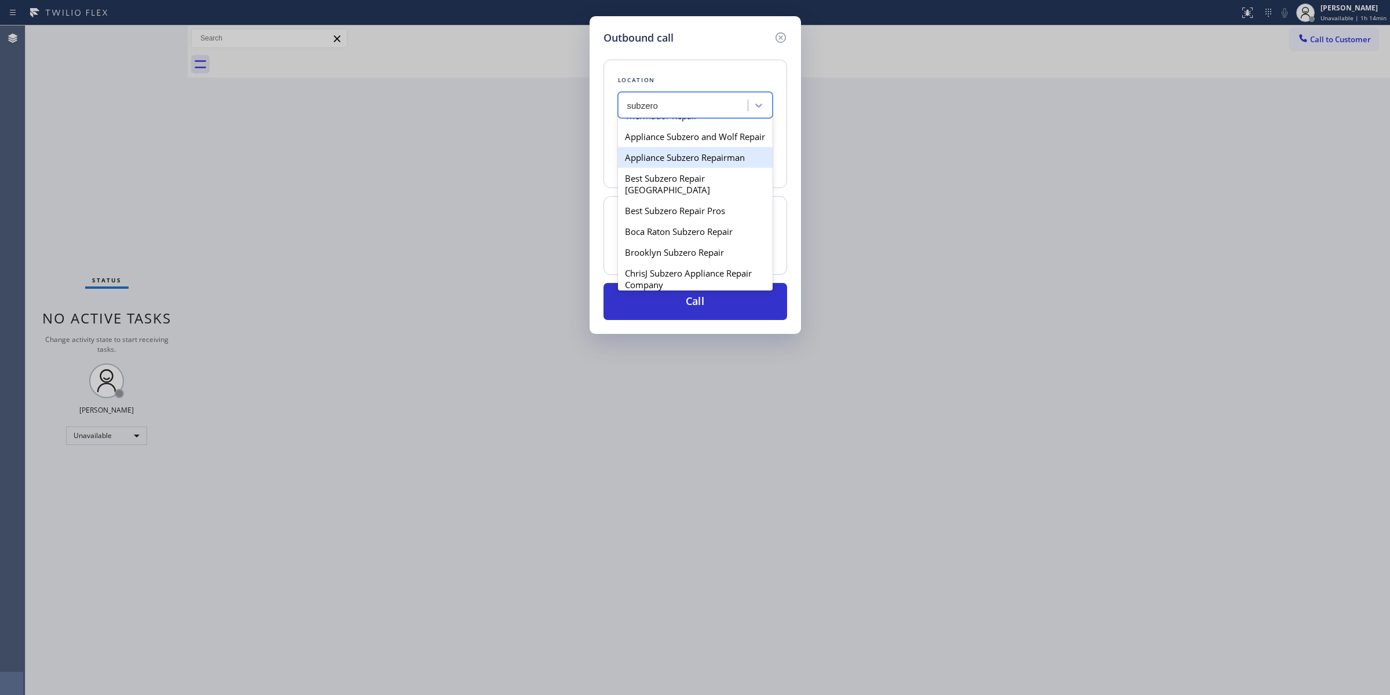
scroll to position [362, 0]
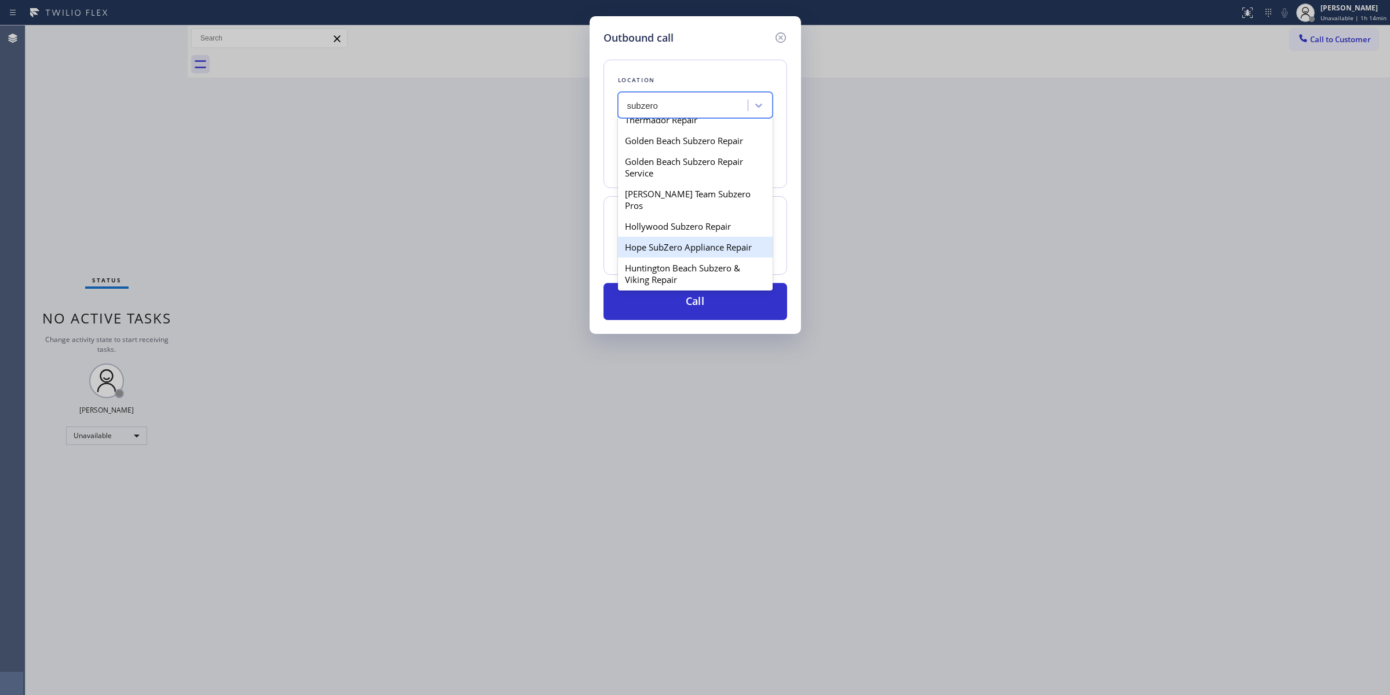
click at [672, 237] on div "Hope SubZero Appliance Repair" at bounding box center [695, 247] width 155 height 21
type input "[PHONE_NUMBER]"
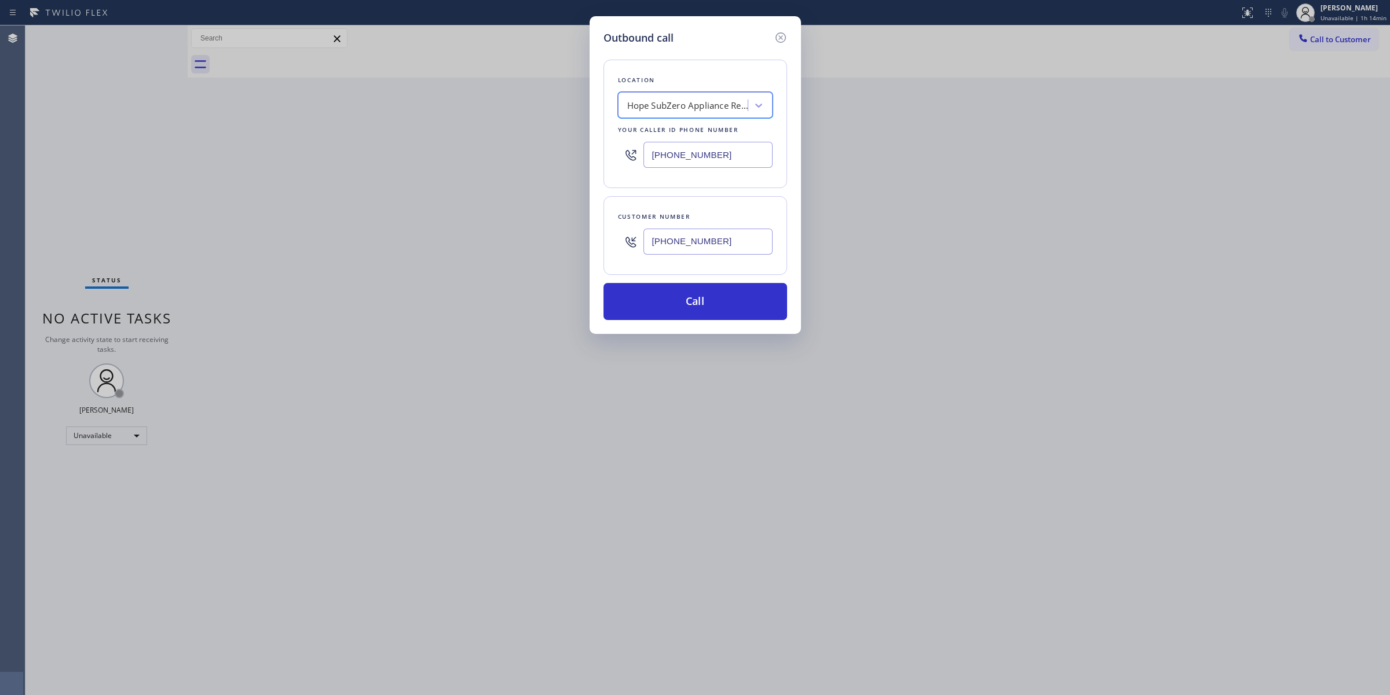
click at [673, 240] on input "[PHONE_NUMBER]" at bounding box center [707, 242] width 129 height 26
click at [662, 299] on button "Call" at bounding box center [695, 301] width 184 height 37
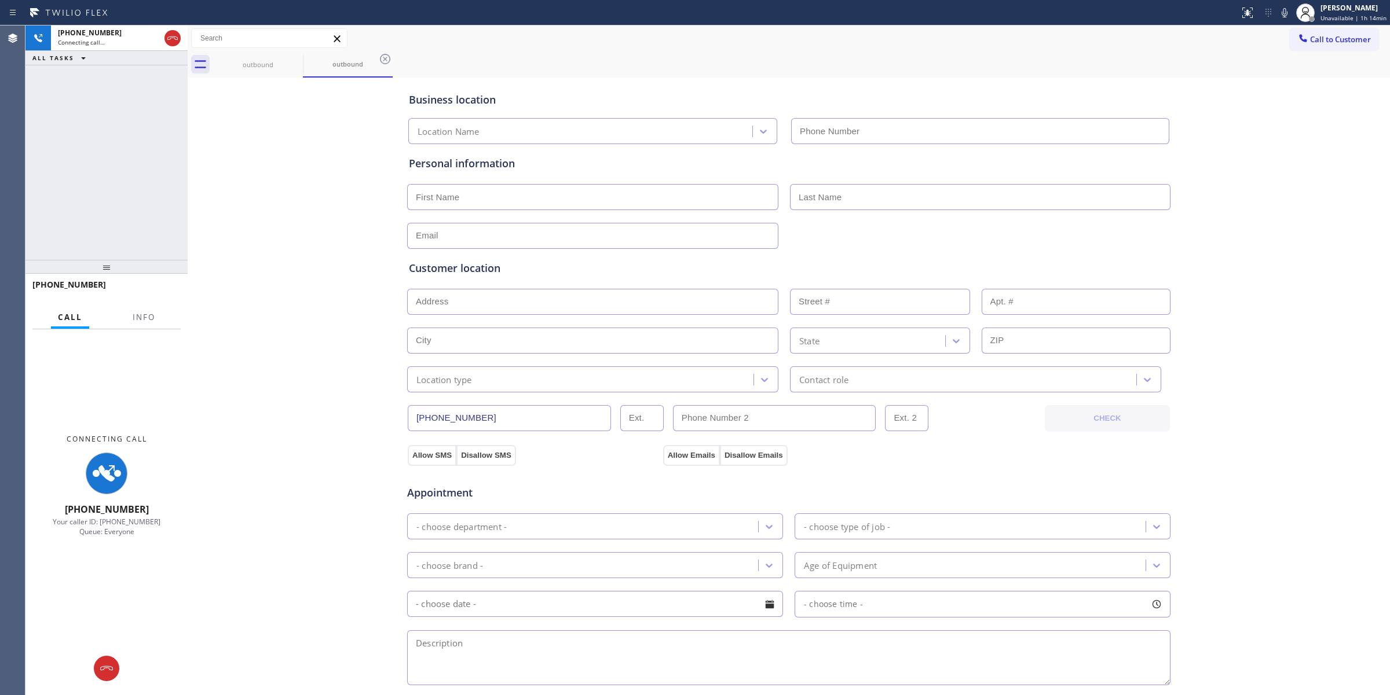
type input "[PHONE_NUMBER]"
drag, startPoint x: 1251, startPoint y: 145, endPoint x: 1277, endPoint y: 96, distance: 55.2
click at [1263, 142] on div "Business location Hope SubZero Appliance Repair [PHONE_NUMBER] Personal informa…" at bounding box center [789, 475] width 1196 height 791
click at [1287, 7] on icon at bounding box center [1284, 13] width 14 height 14
click at [285, 58] on div "outbound" at bounding box center [257, 65] width 87 height 26
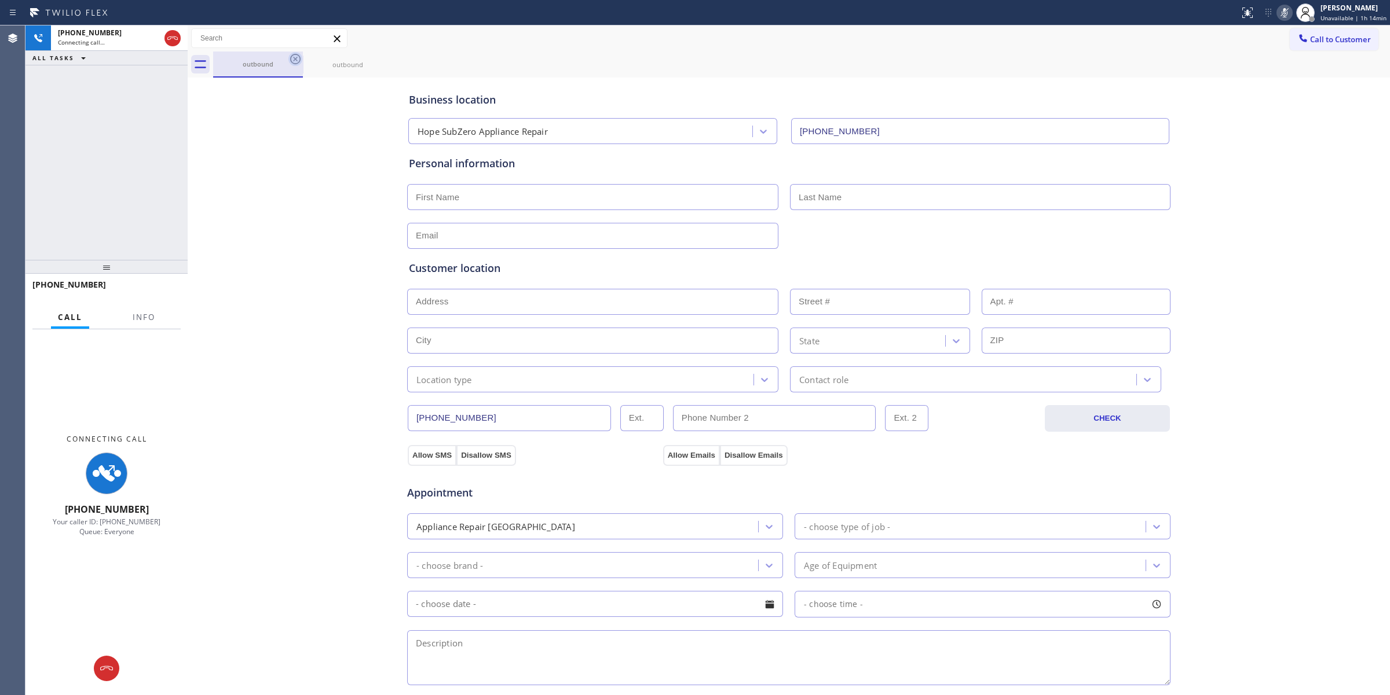
click at [291, 58] on icon at bounding box center [295, 59] width 10 height 10
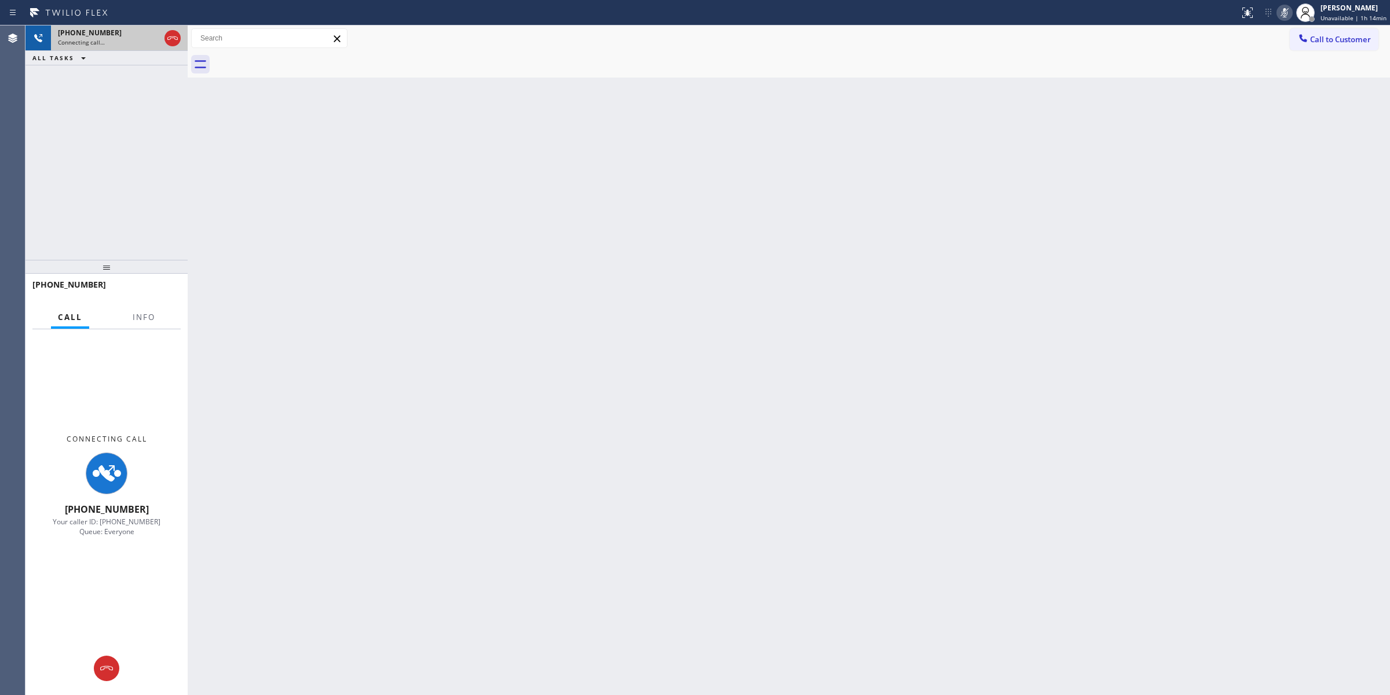
click at [113, 35] on div "[PHONE_NUMBER]" at bounding box center [109, 33] width 102 height 10
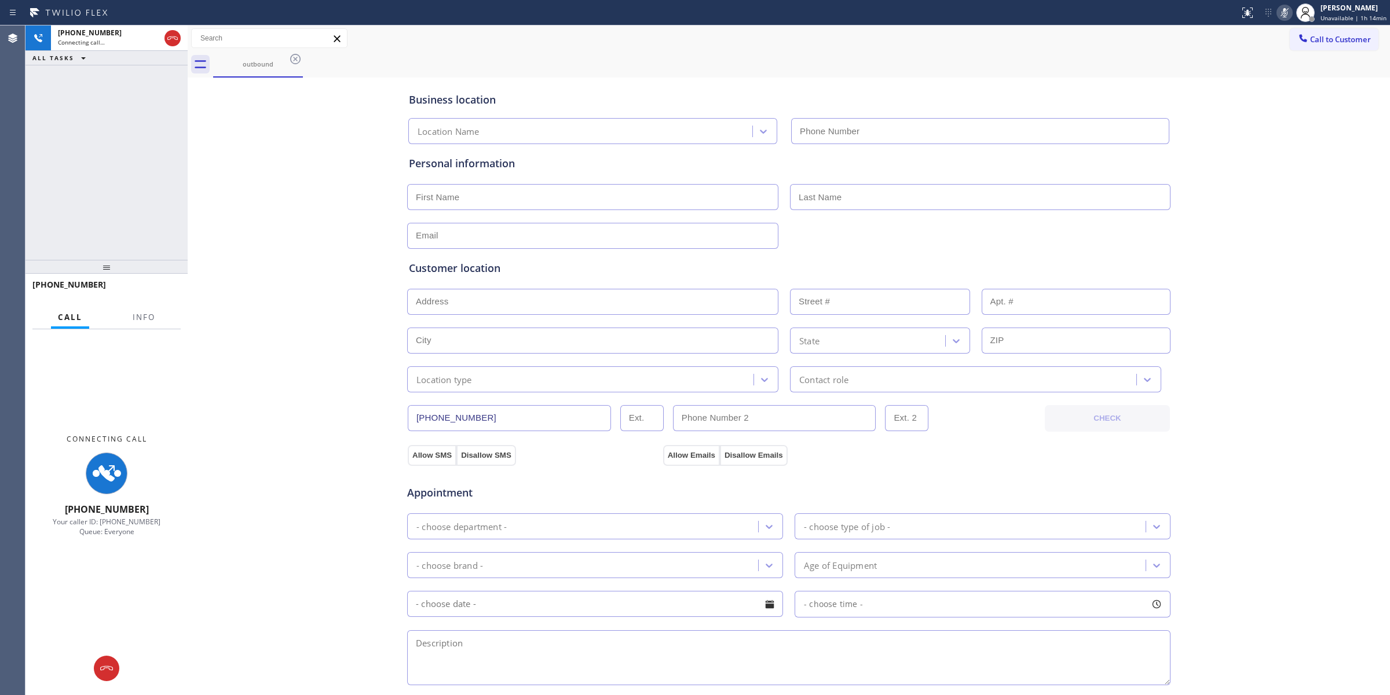
type input "[PHONE_NUMBER]"
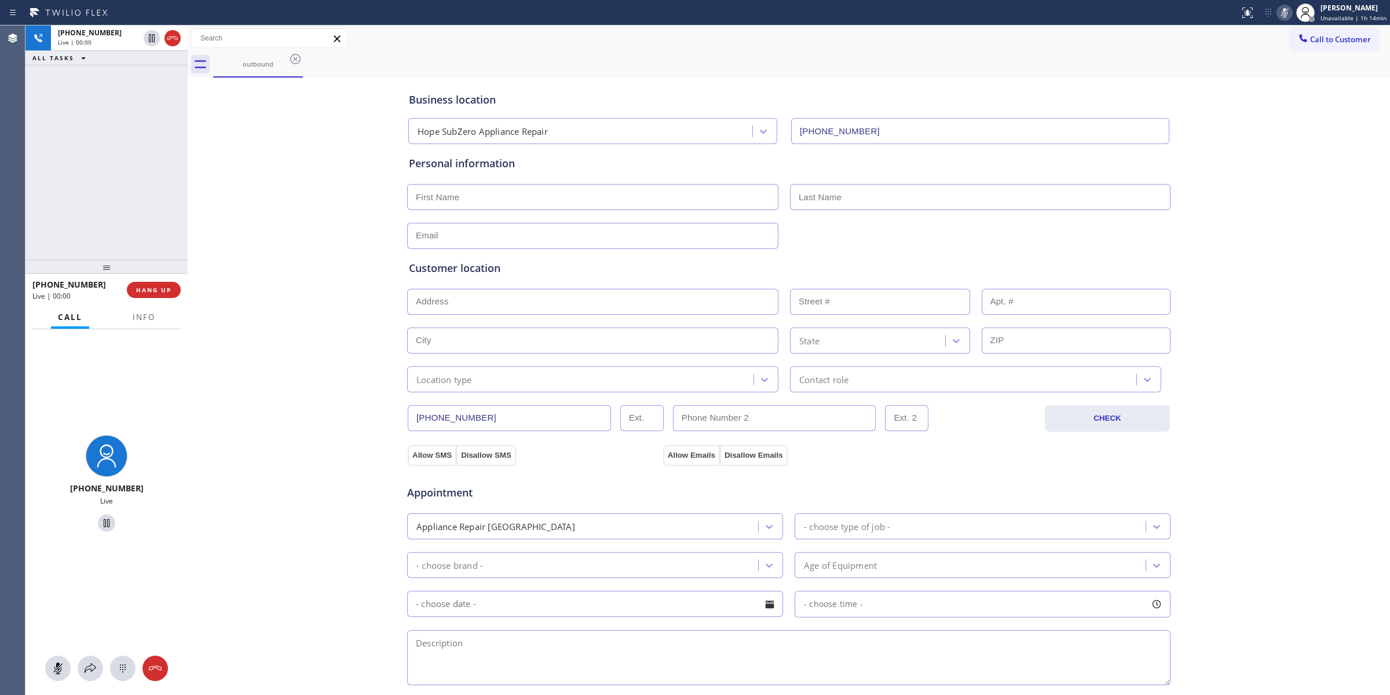
click at [130, 656] on div at bounding box center [106, 668] width 162 height 25
click at [126, 667] on icon at bounding box center [123, 669] width 14 height 14
click at [1330, 36] on span "Call to Customer" at bounding box center [1340, 39] width 61 height 10
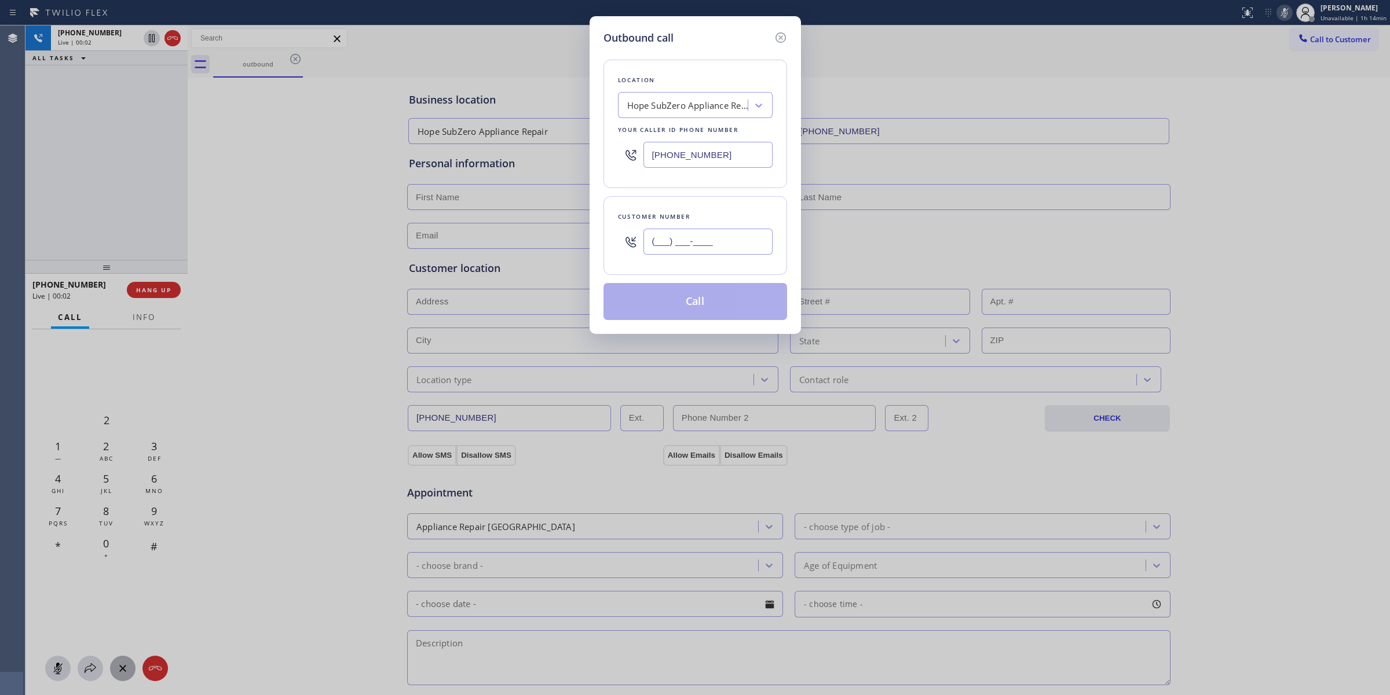
click at [644, 240] on input "(___) ___-____" at bounding box center [707, 242] width 129 height 26
paste input "628) 226-2194"
type input "[PHONE_NUMBER]"
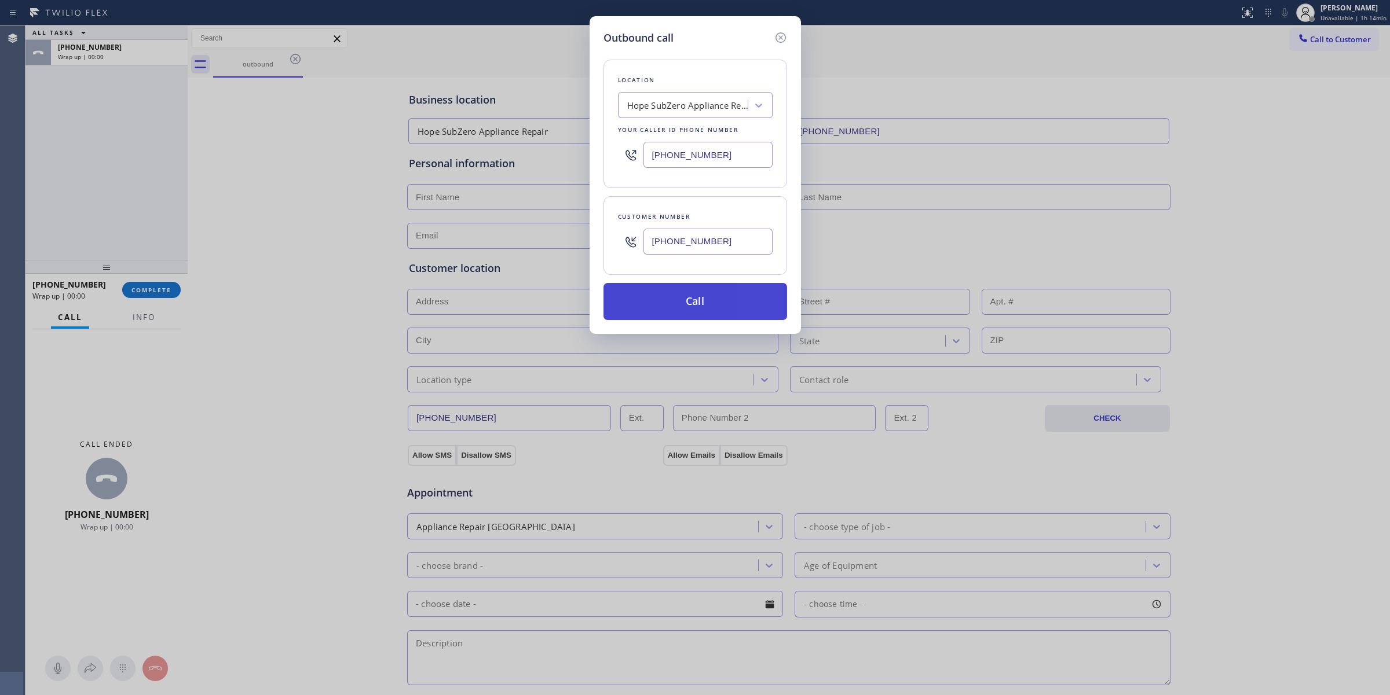
click at [748, 288] on button "Call" at bounding box center [695, 301] width 184 height 37
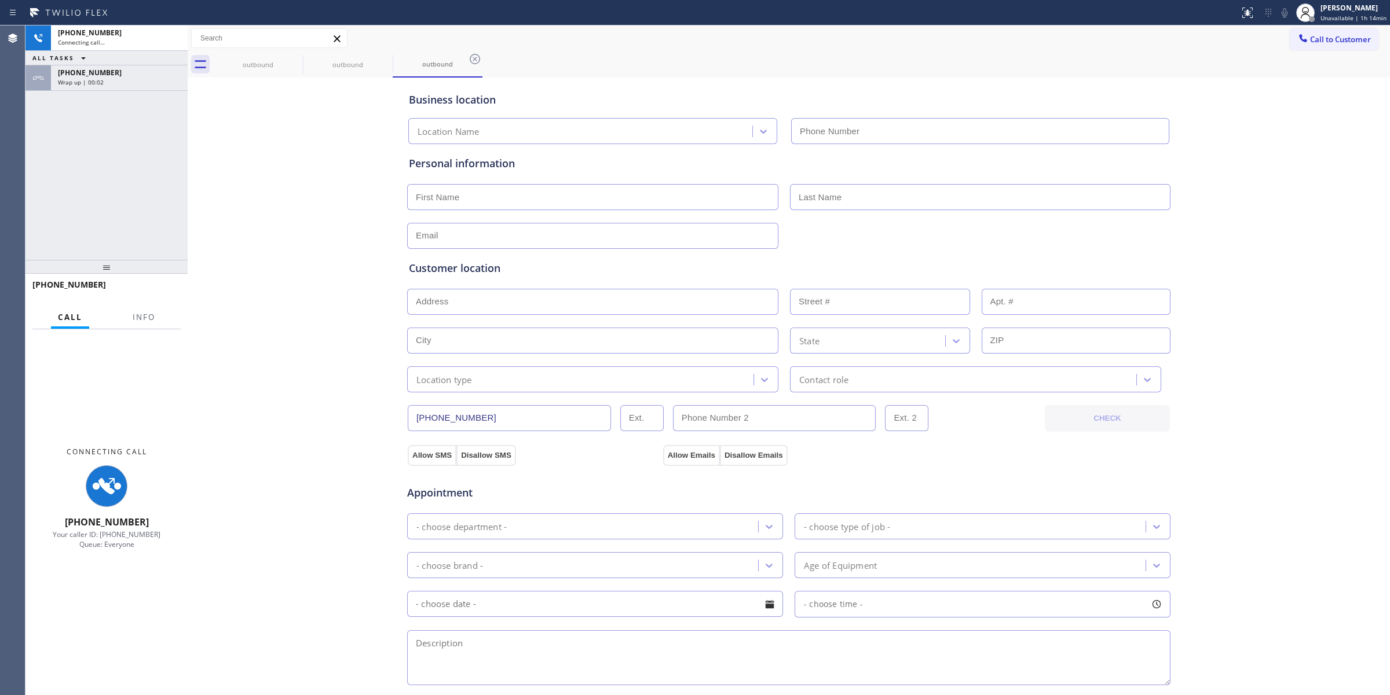
type input "[PHONE_NUMBER]"
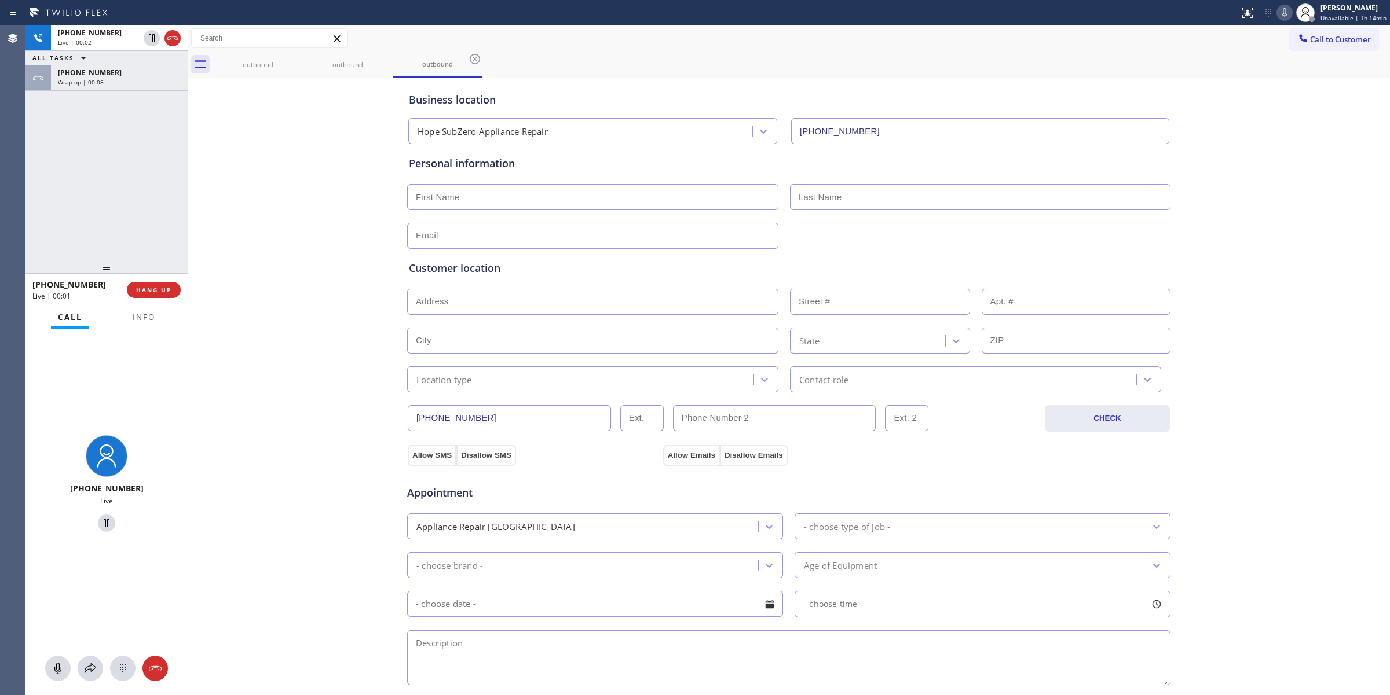
drag, startPoint x: 1272, startPoint y: 137, endPoint x: 1206, endPoint y: 153, distance: 68.0
click at [1272, 140] on div "Business location Hope SubZero Appliance Repair [PHONE_NUMBER] Personal informa…" at bounding box center [789, 475] width 1196 height 791
drag, startPoint x: 1306, startPoint y: 39, endPoint x: 1178, endPoint y: 74, distance: 132.5
click at [1310, 42] on span "Call to Customer" at bounding box center [1340, 39] width 61 height 10
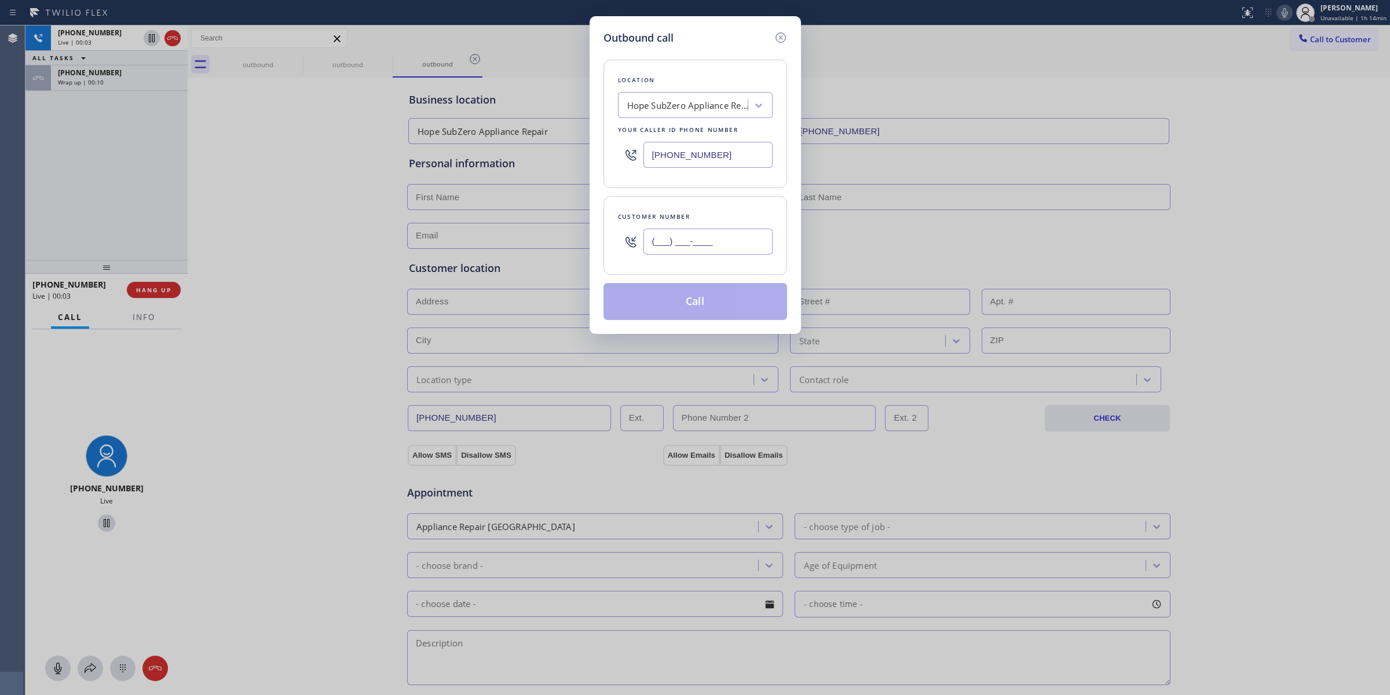
paste input "628) 226-2194"
click at [724, 239] on input "(___) ___-____" at bounding box center [707, 242] width 129 height 26
type input "[PHONE_NUMBER]"
click at [693, 299] on button "Call" at bounding box center [695, 301] width 184 height 37
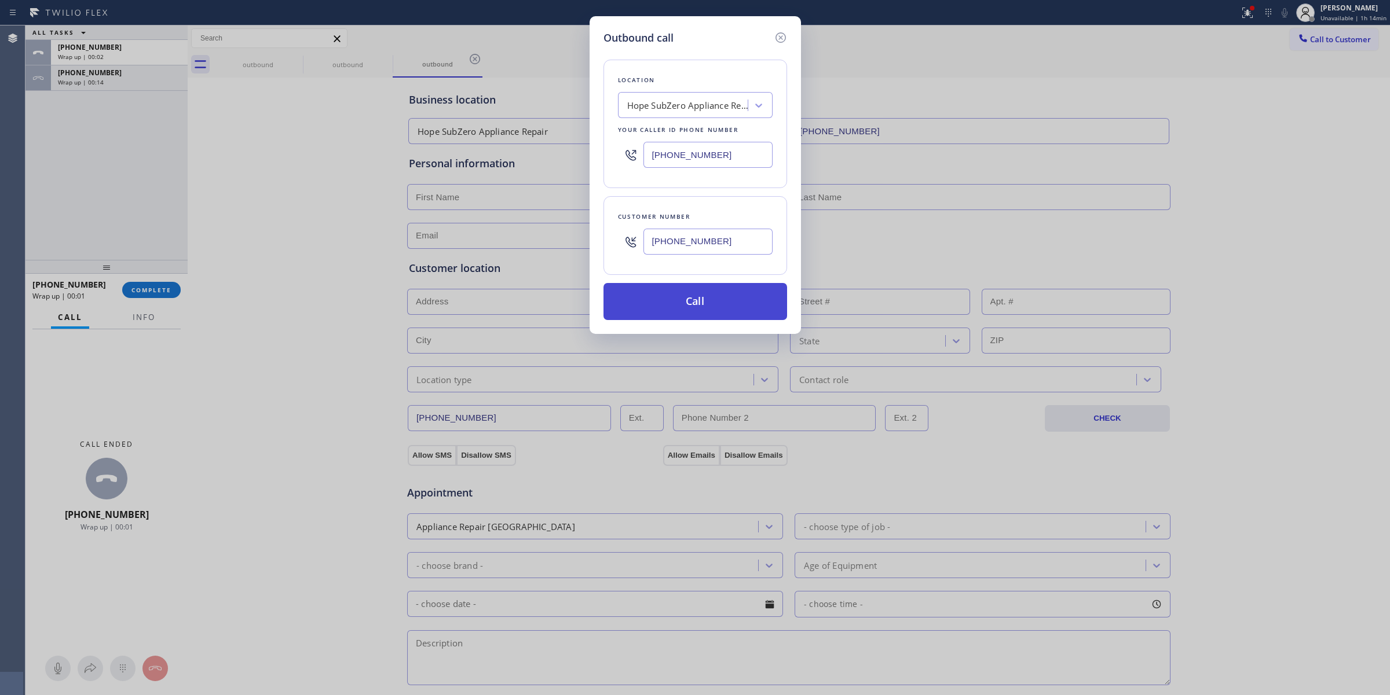
click at [694, 294] on button "Call" at bounding box center [695, 301] width 184 height 37
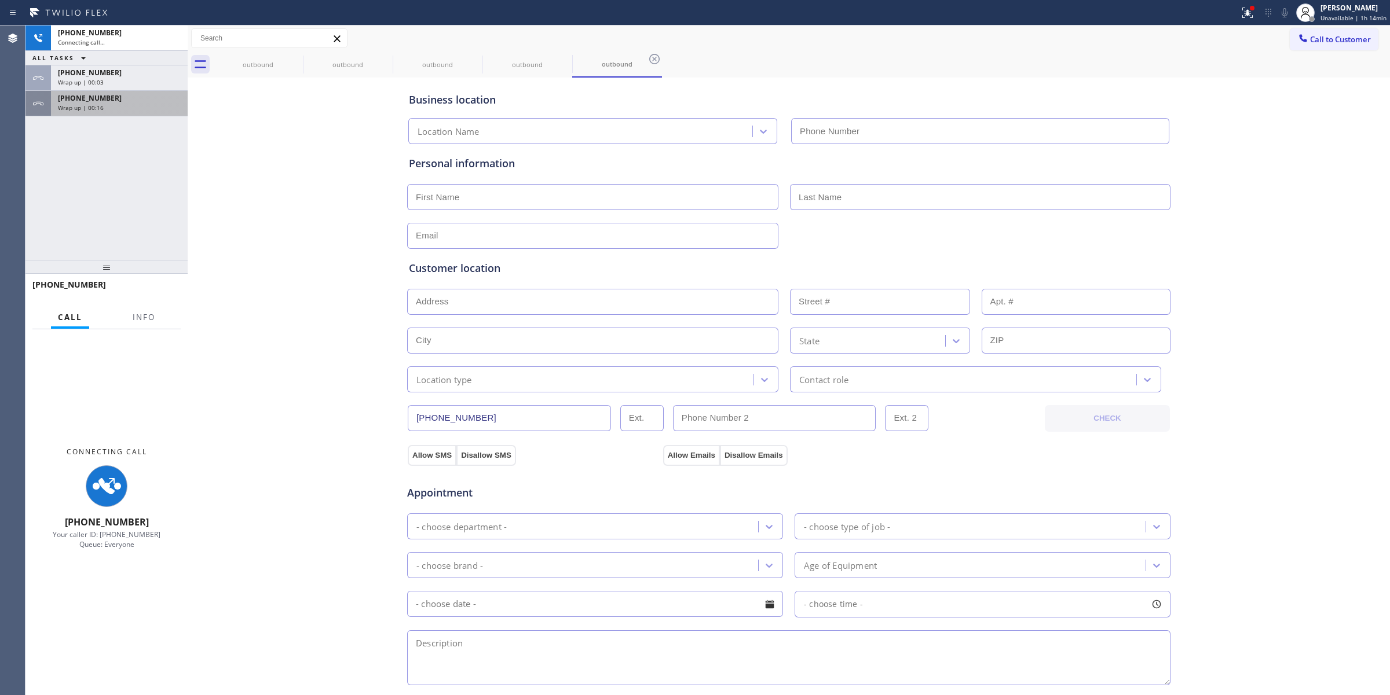
click at [148, 109] on div "Wrap up | 00:16" at bounding box center [119, 108] width 123 height 8
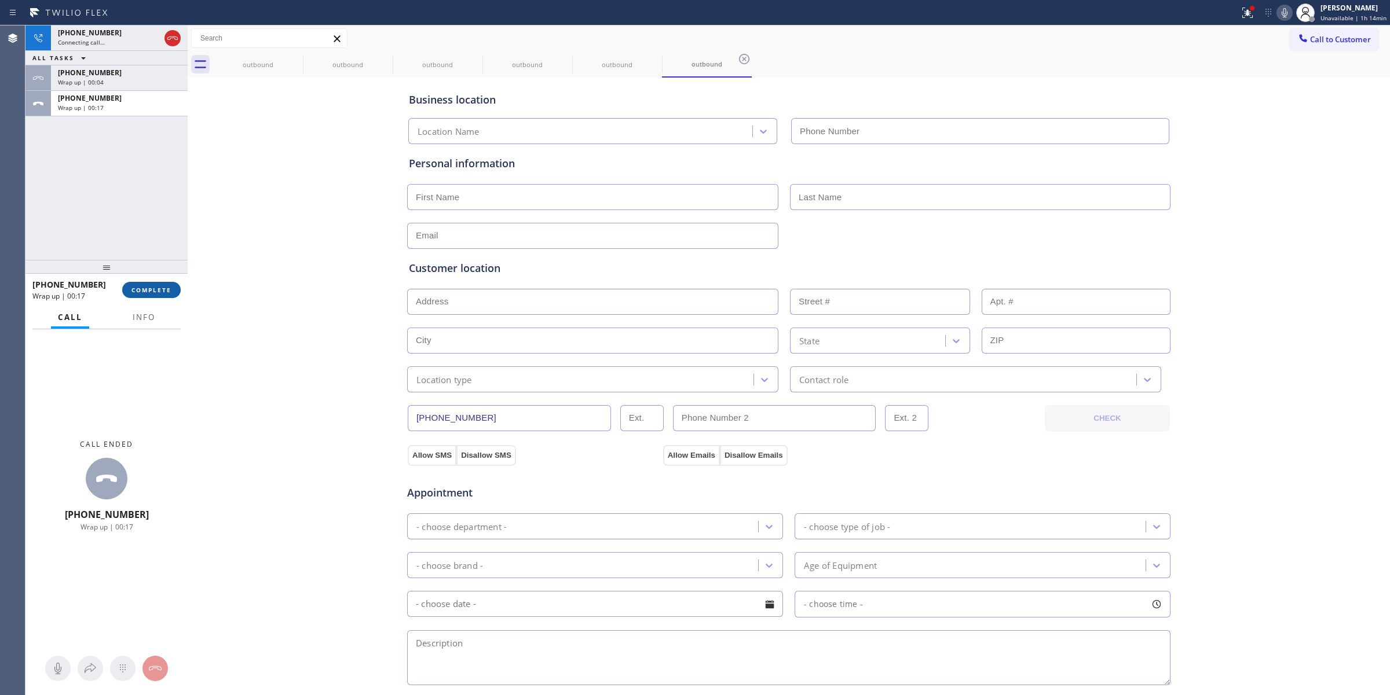
click at [160, 288] on span "COMPLETE" at bounding box center [151, 290] width 40 height 8
type input "[PHONE_NUMBER]"
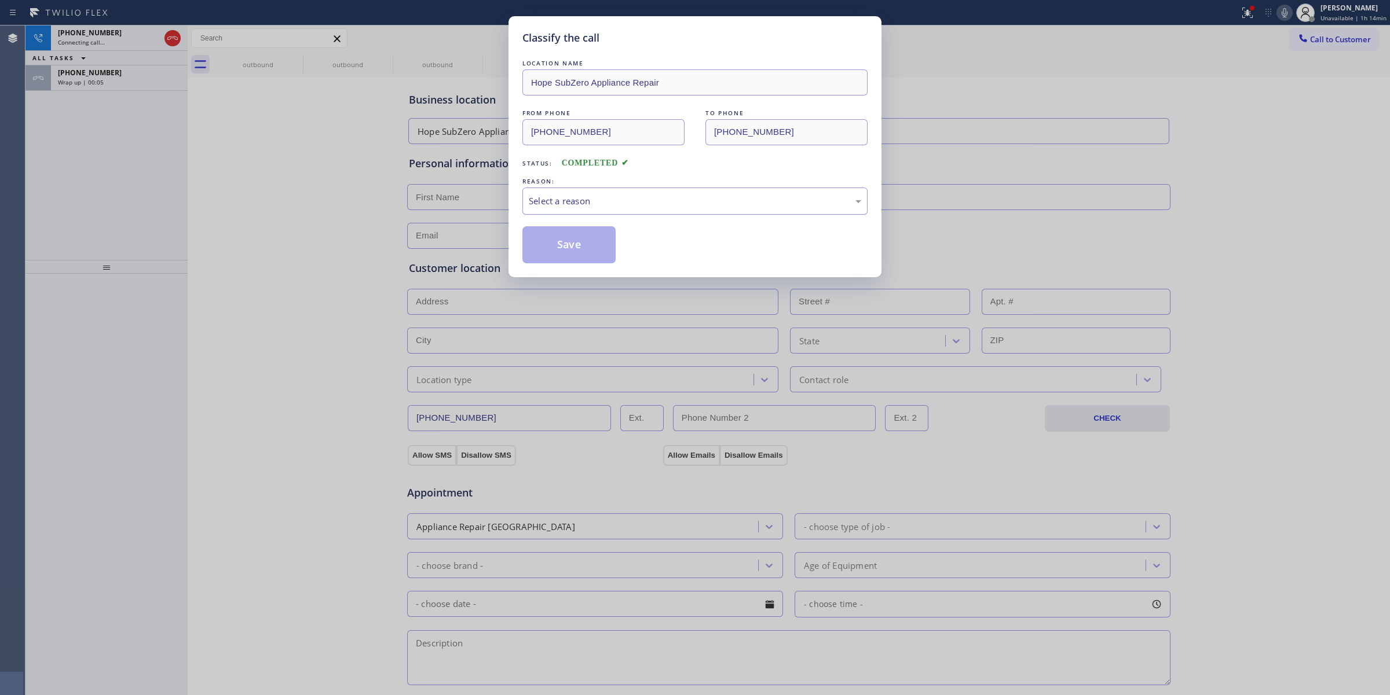
click at [607, 207] on div "Select a reason" at bounding box center [695, 201] width 332 height 13
click at [578, 266] on div "Classify the call LOCATION NAME Hope SubZero Appliance Repair FROM PHONE [PHONE…" at bounding box center [694, 146] width 373 height 261
click at [549, 237] on button "Save" at bounding box center [568, 244] width 93 height 37
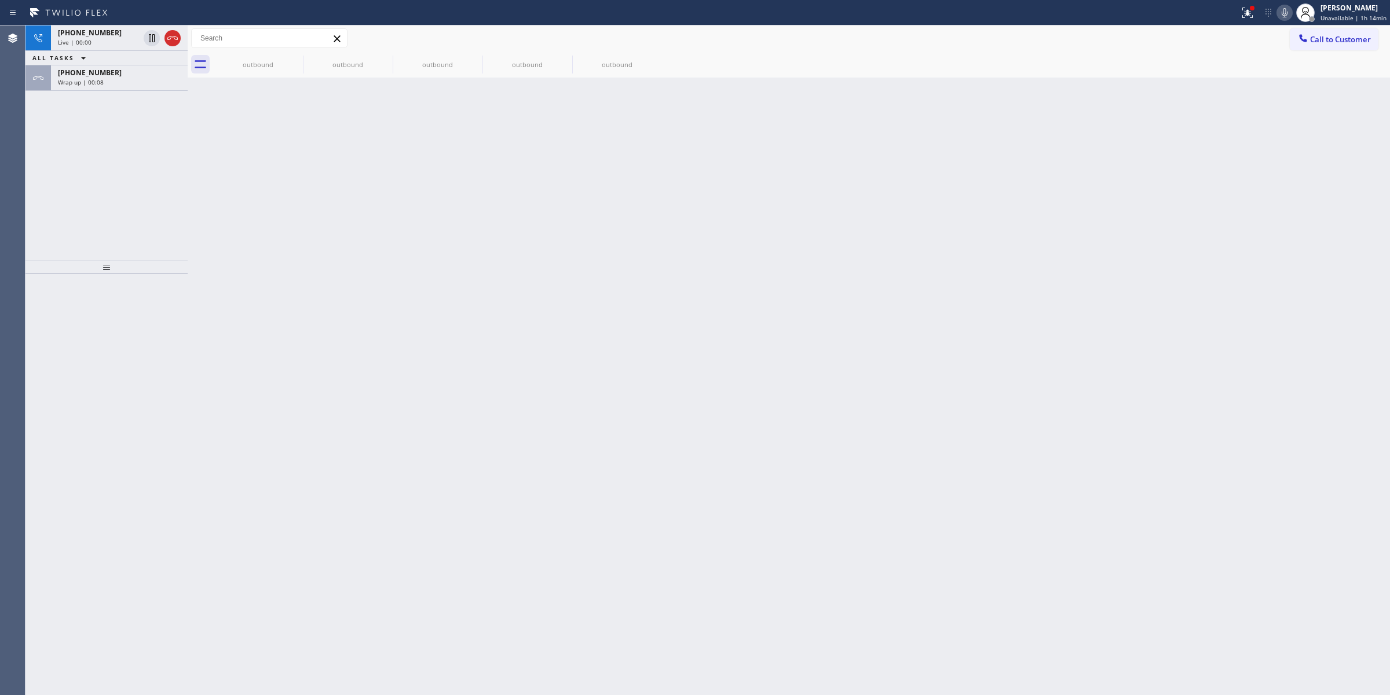
click at [116, 79] on div "Wrap up | 00:08" at bounding box center [119, 82] width 123 height 8
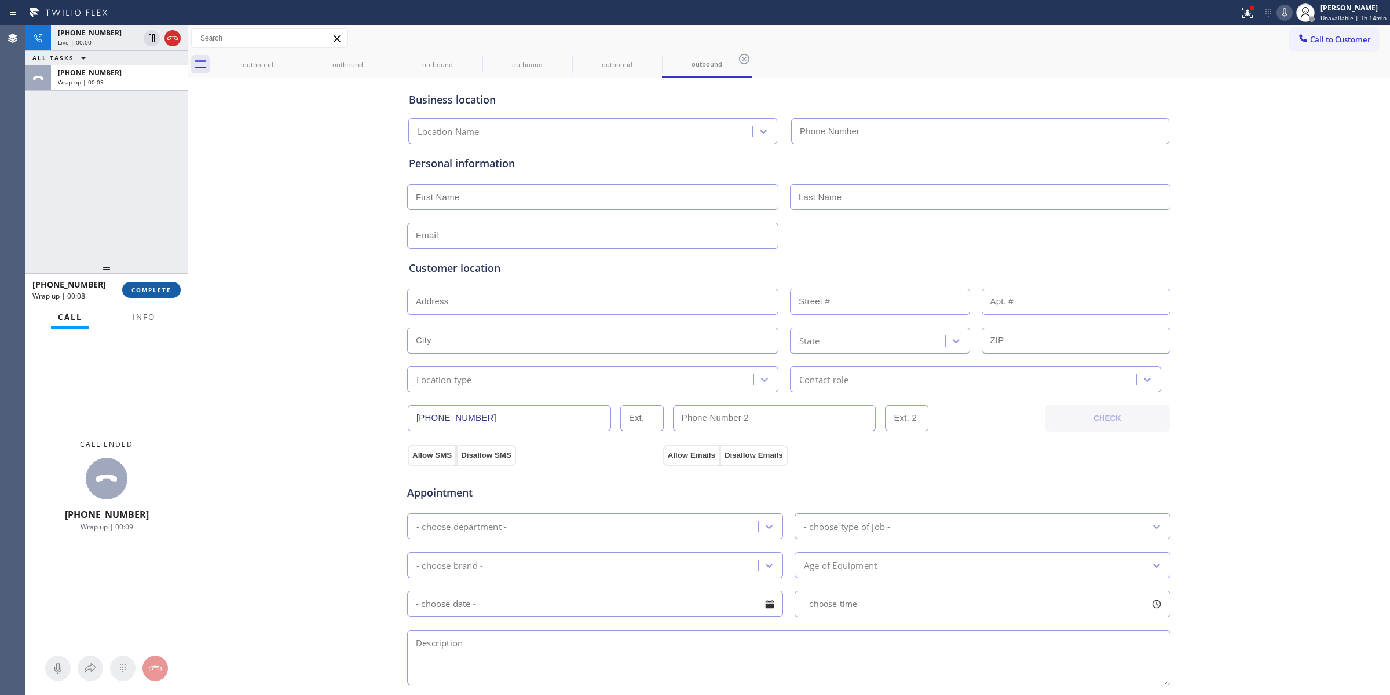
type input "[PHONE_NUMBER]"
click at [160, 292] on span "COMPLETE" at bounding box center [151, 290] width 40 height 8
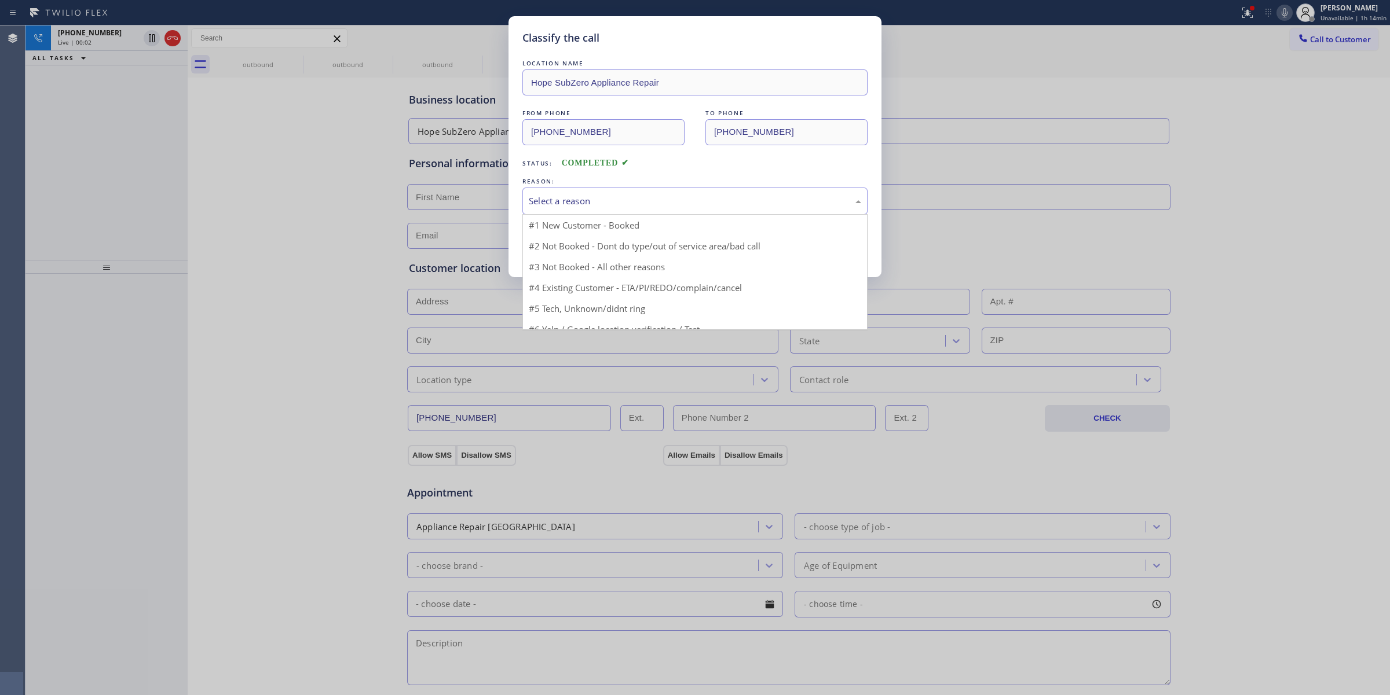
click at [588, 204] on div "Select a reason" at bounding box center [695, 201] width 332 height 13
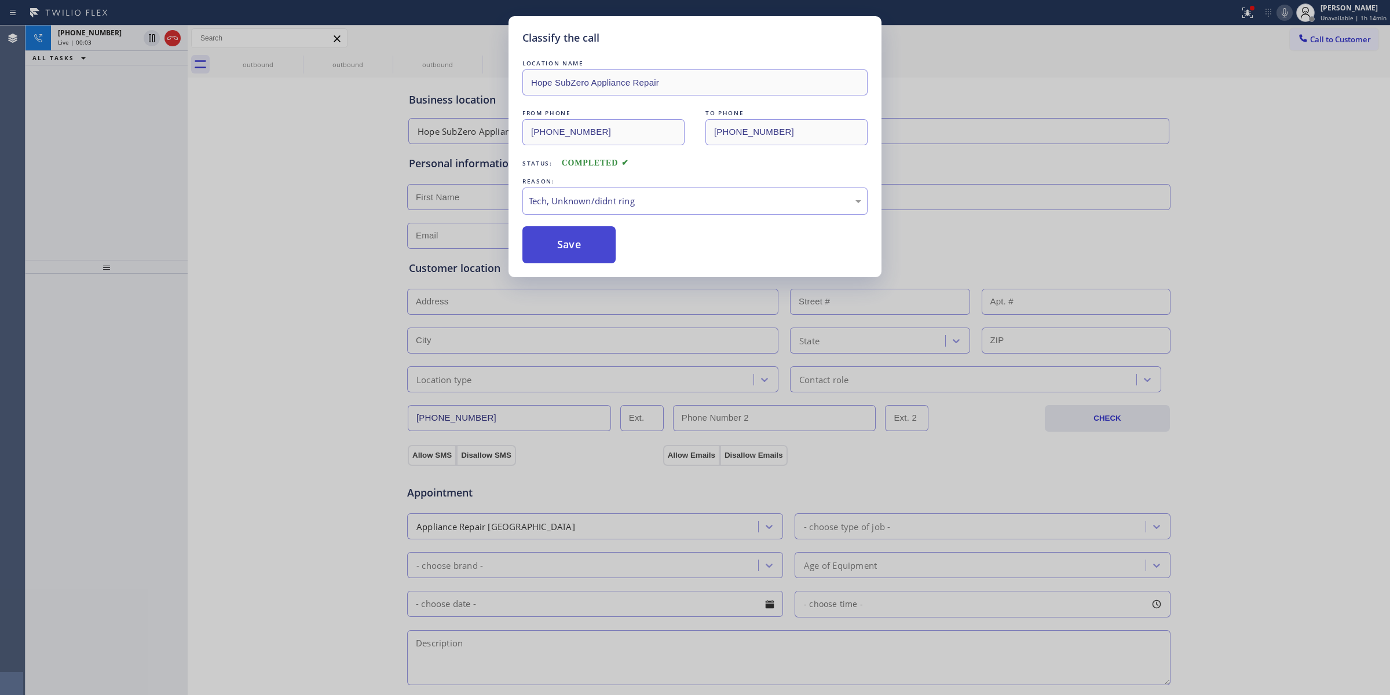
drag, startPoint x: 587, startPoint y: 294, endPoint x: 574, endPoint y: 244, distance: 51.8
click at [574, 244] on button "Save" at bounding box center [568, 244] width 93 height 37
click at [283, 56] on div "outbound" at bounding box center [257, 64] width 87 height 25
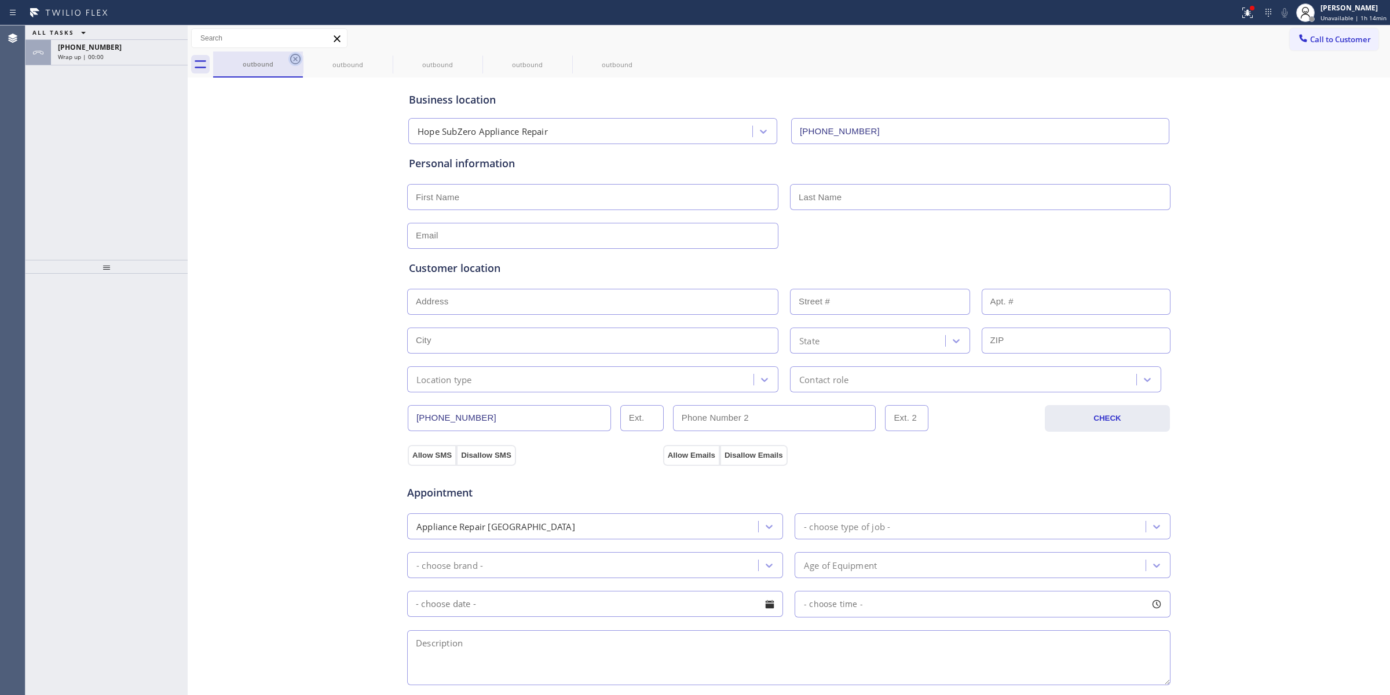
click at [291, 58] on icon at bounding box center [295, 59] width 14 height 14
click at [123, 56] on div "Wrap up | 00:00" at bounding box center [119, 57] width 123 height 8
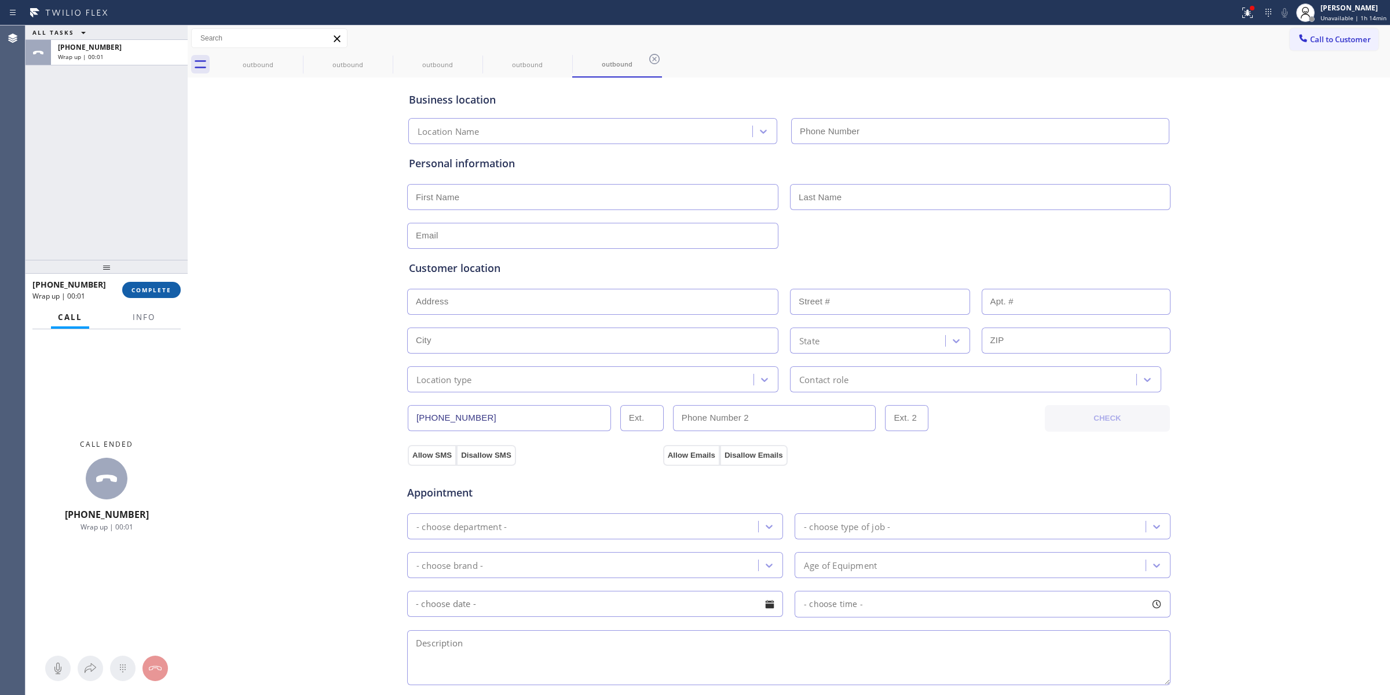
click at [163, 291] on span "COMPLETE" at bounding box center [151, 290] width 40 height 8
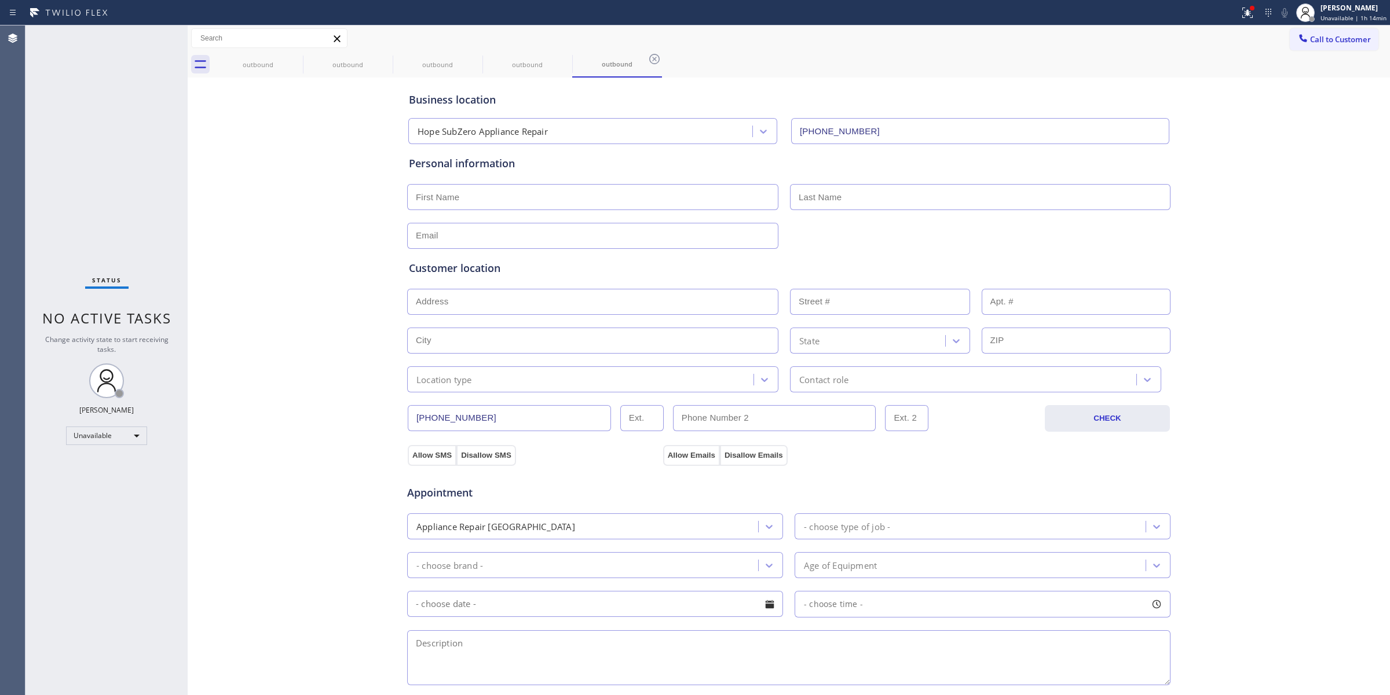
type input "[PHONE_NUMBER]"
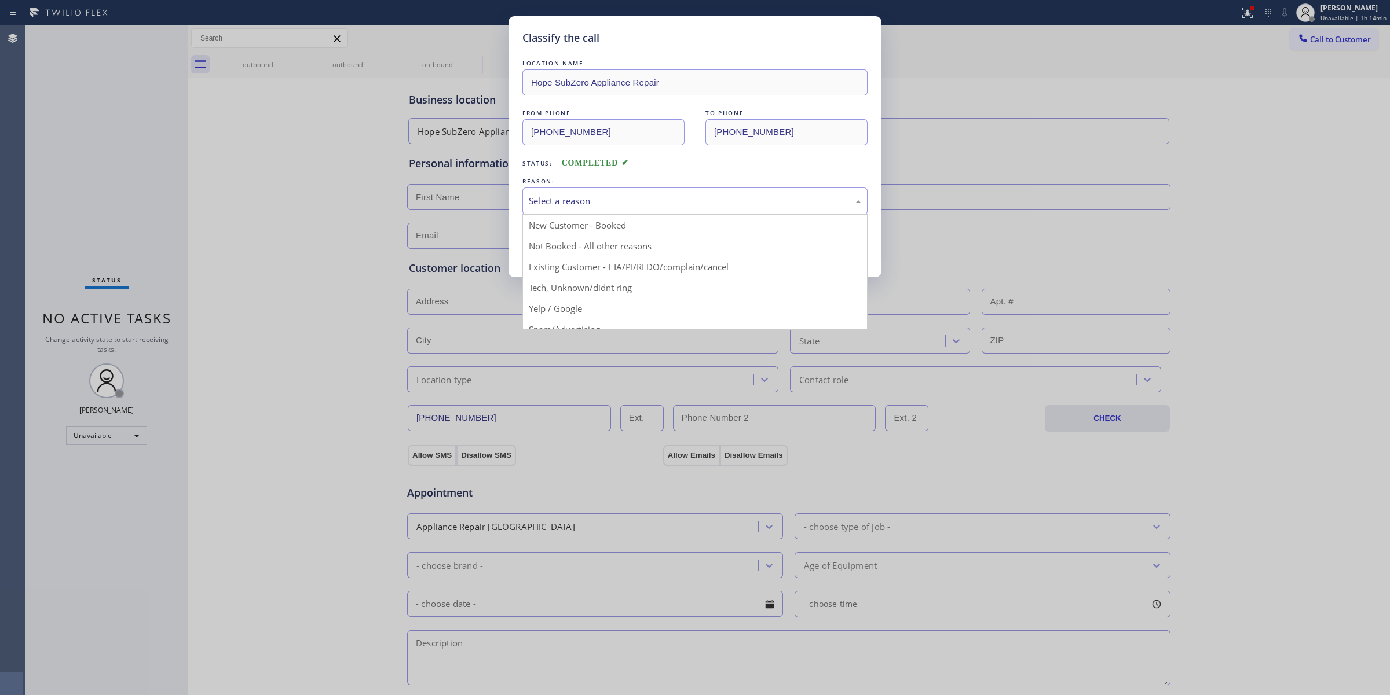
click at [627, 212] on div "Select a reason" at bounding box center [694, 201] width 345 height 27
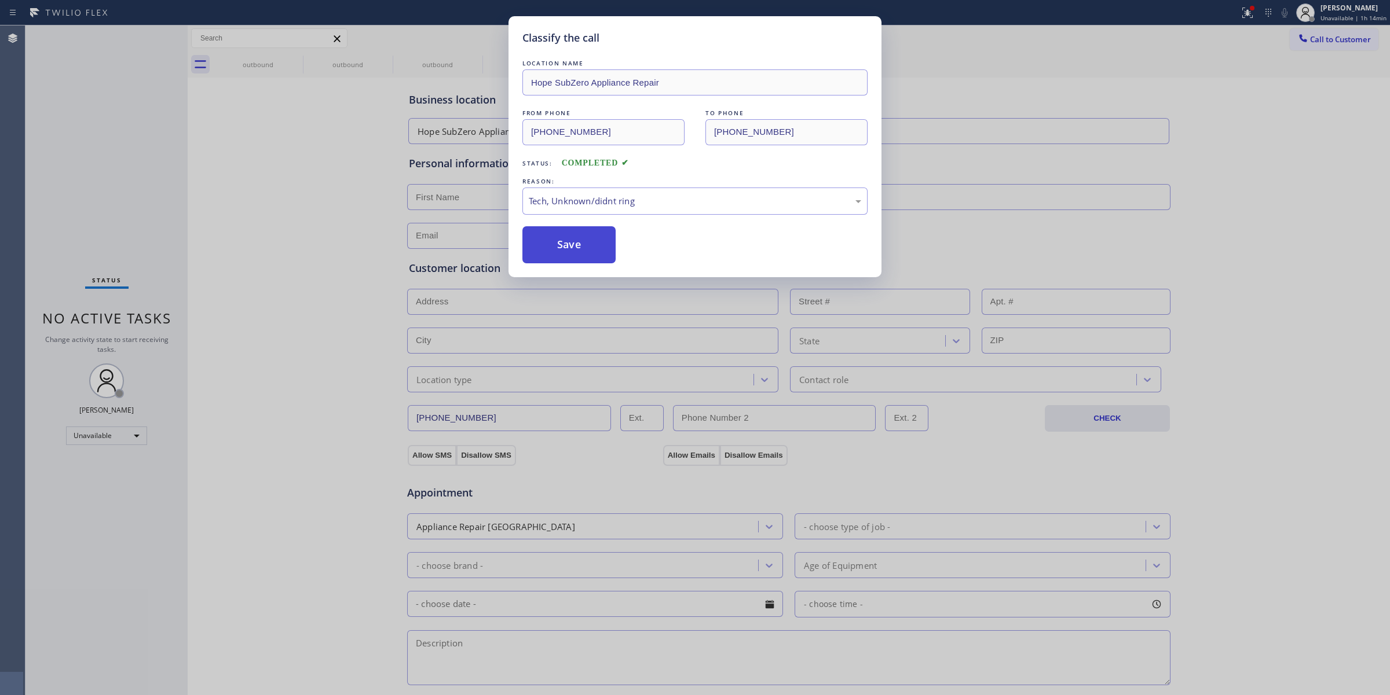
drag, startPoint x: 599, startPoint y: 288, endPoint x: 571, endPoint y: 250, distance: 47.1
drag, startPoint x: 571, startPoint y: 250, endPoint x: 197, endPoint y: 669, distance: 561.9
click at [571, 249] on button "Save" at bounding box center [568, 244] width 93 height 37
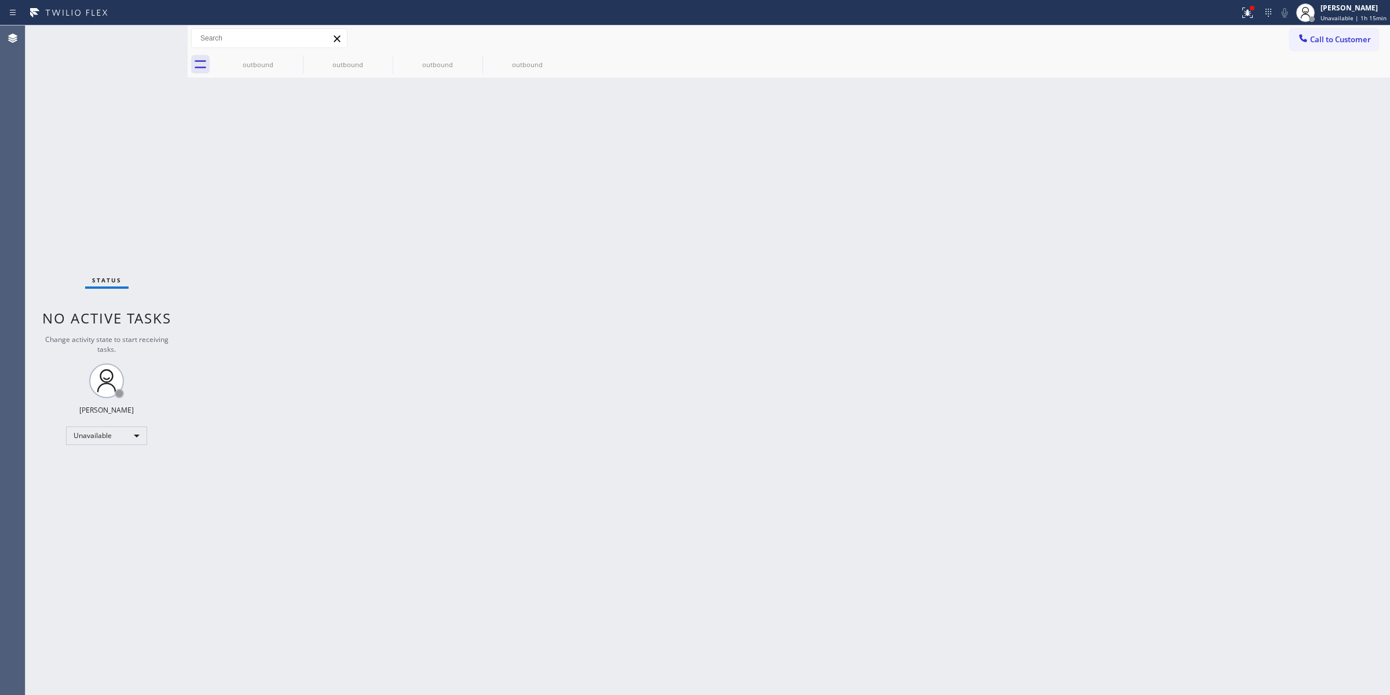
drag, startPoint x: 1203, startPoint y: 140, endPoint x: 1222, endPoint y: 123, distance: 25.1
click at [1211, 134] on div "Back to Dashboard Change Sender ID Customers Technicians Select a contact Outbo…" at bounding box center [789, 360] width 1202 height 670
drag, startPoint x: 1319, startPoint y: 39, endPoint x: 1306, endPoint y: 42, distance: 12.9
click at [1318, 39] on span "Call to Customer" at bounding box center [1340, 39] width 61 height 10
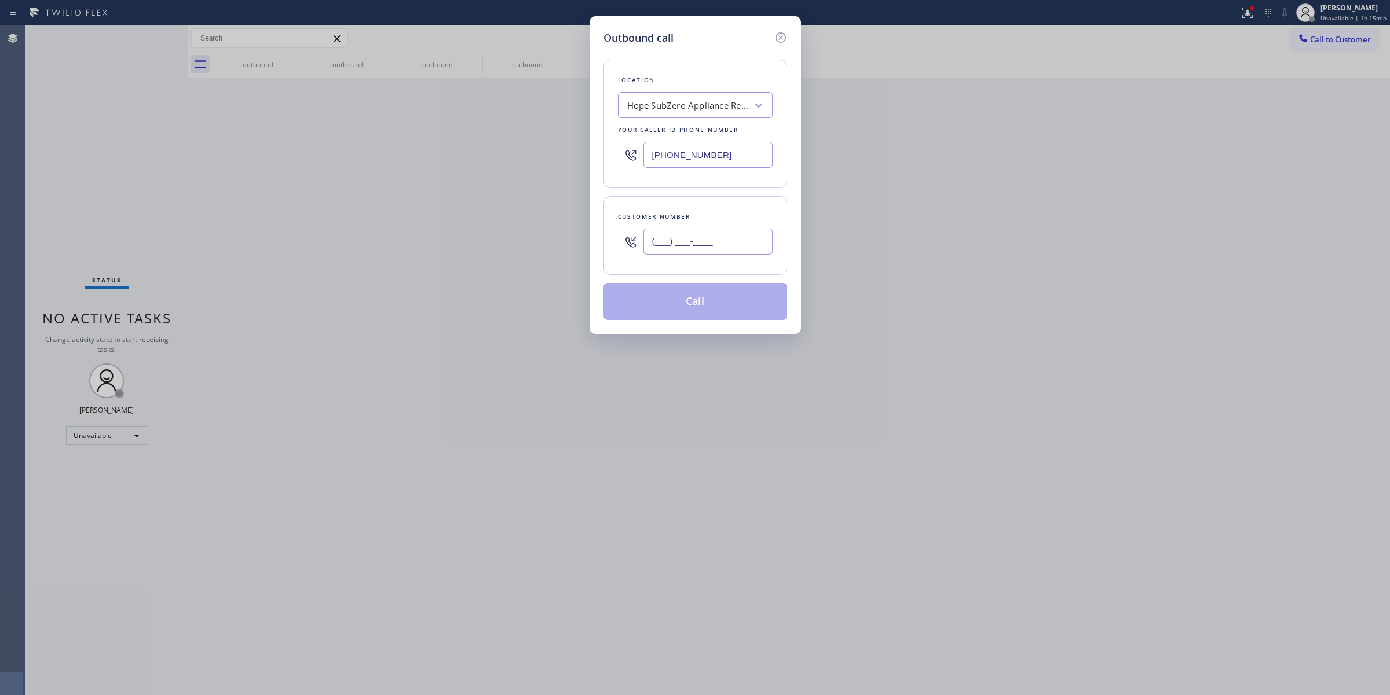
paste input "218) 218-8809"
click at [676, 248] on input "[PHONE_NUMBER]" at bounding box center [707, 242] width 129 height 26
type input "[PHONE_NUMBER]"
click at [695, 99] on div "Hope SubZero Appliance Repair" at bounding box center [688, 105] width 122 height 13
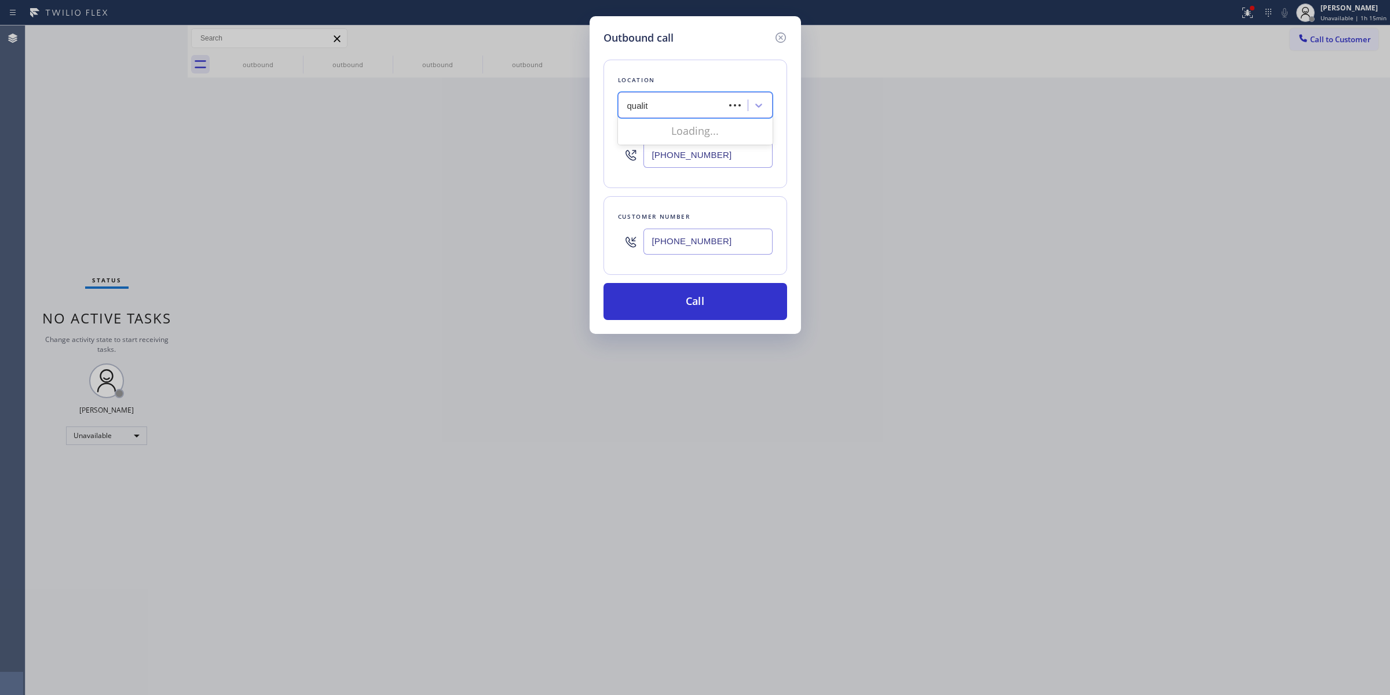
type input "quality"
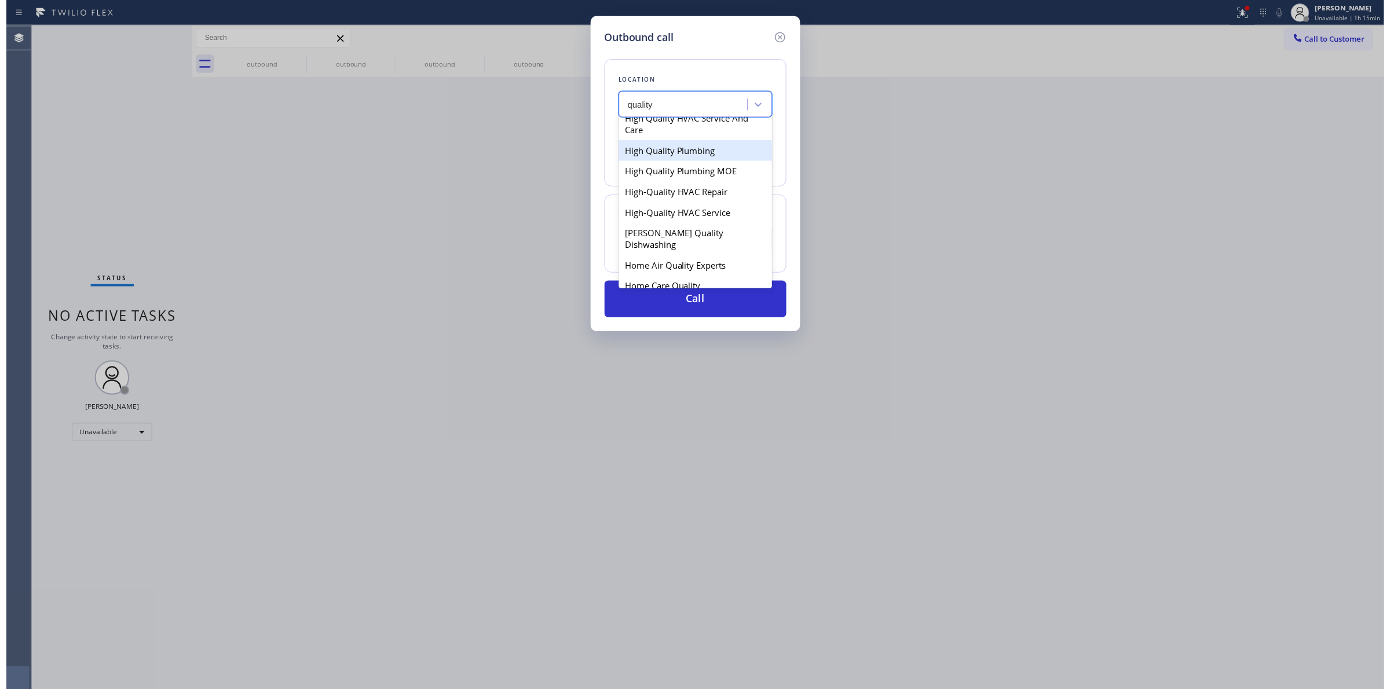
scroll to position [507, 0]
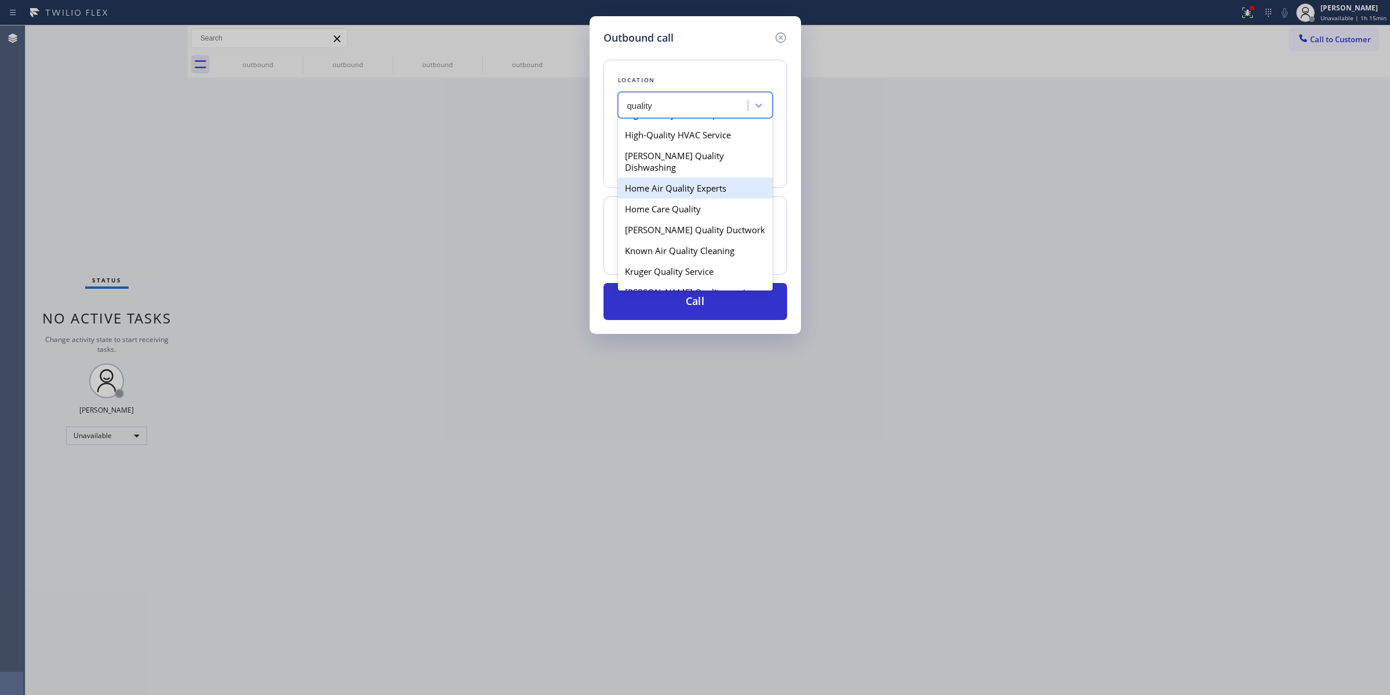
click at [663, 178] on div "[PERSON_NAME] Quality Dishwashing" at bounding box center [695, 161] width 155 height 32
type input "[PHONE_NUMBER]"
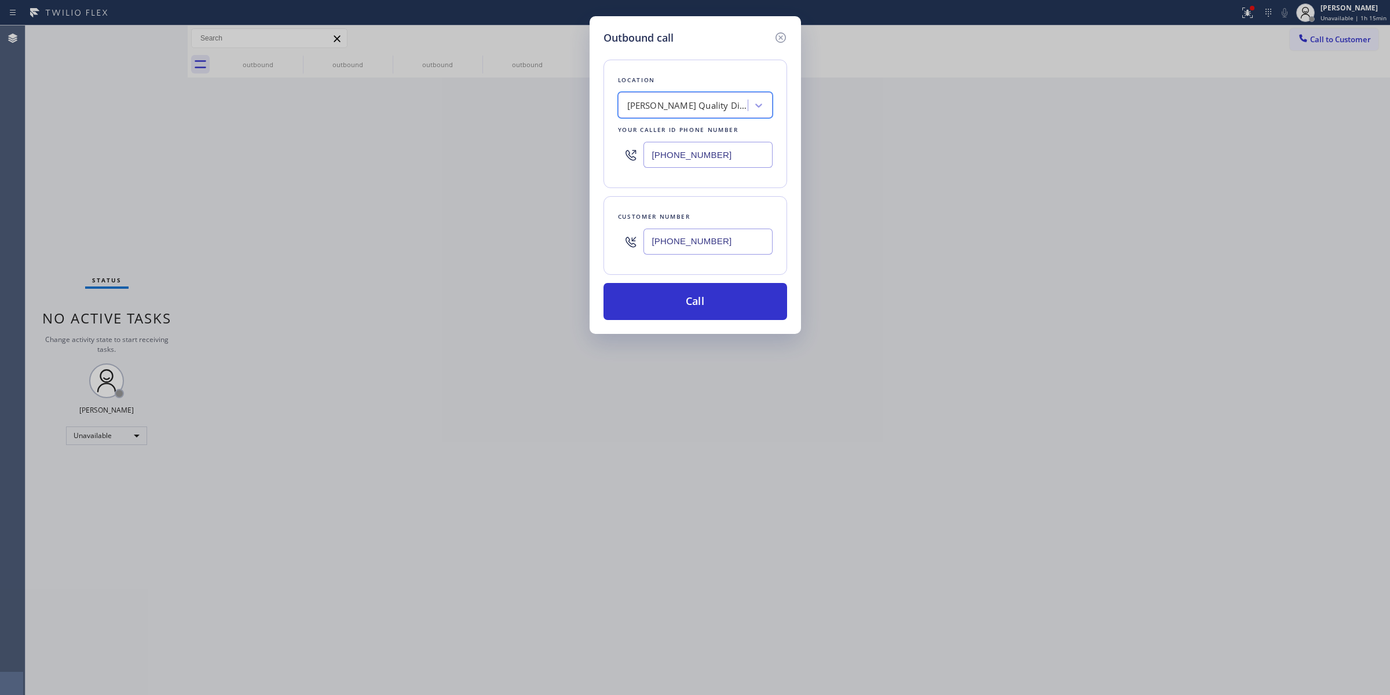
click at [676, 235] on input "[PHONE_NUMBER]" at bounding box center [707, 242] width 129 height 26
click at [679, 307] on button "Call" at bounding box center [695, 301] width 184 height 37
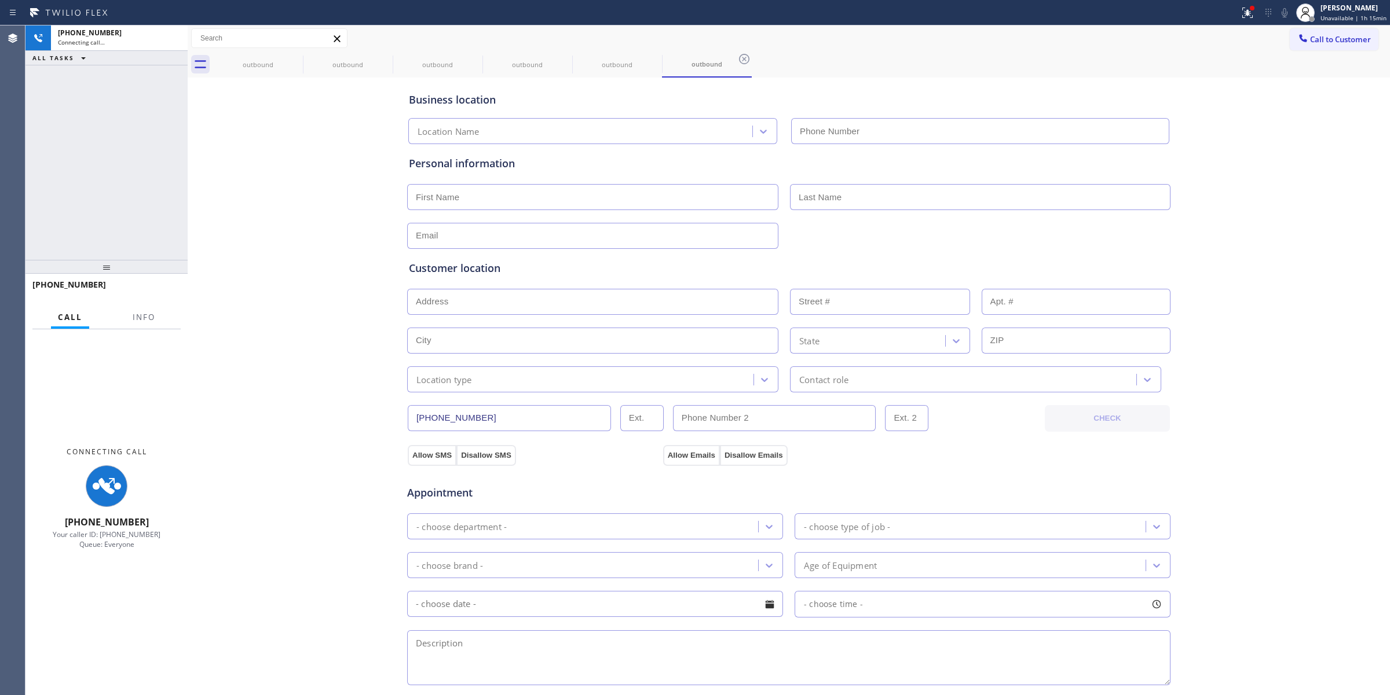
drag, startPoint x: 1321, startPoint y: 213, endPoint x: 1214, endPoint y: 155, distance: 122.6
click at [1317, 210] on div "Business location Location Name Personal information Customer location >> ADD N…" at bounding box center [789, 475] width 1196 height 791
type input "[PHONE_NUMBER]"
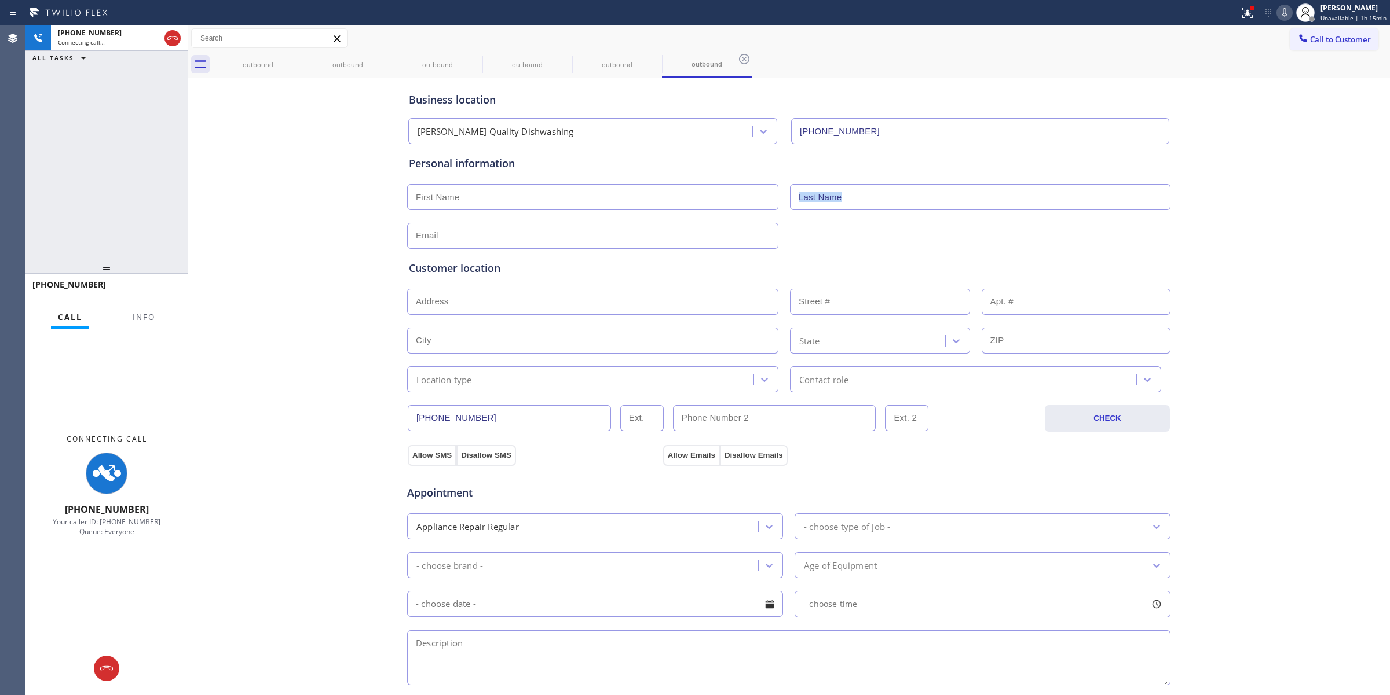
click at [1287, 19] on icon at bounding box center [1284, 13] width 14 height 14
click at [301, 58] on icon at bounding box center [295, 59] width 14 height 14
click at [0, 0] on icon at bounding box center [0, 0] width 0 height 0
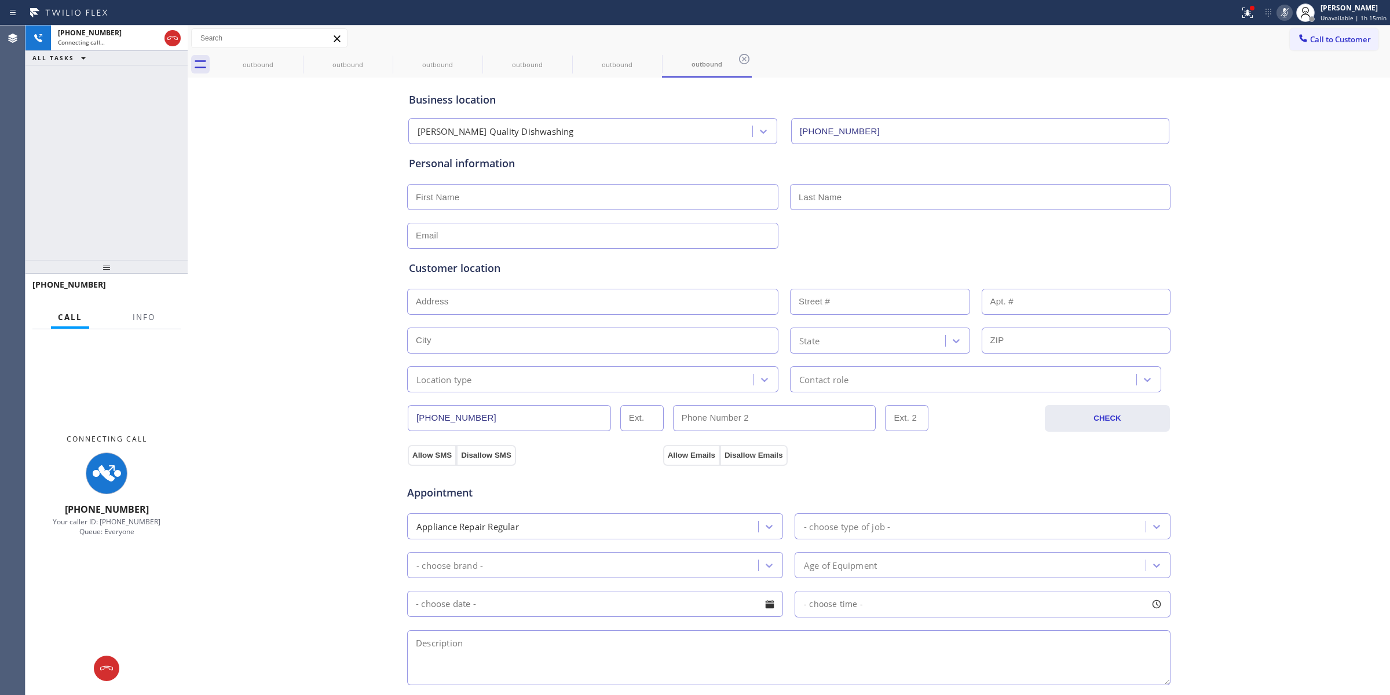
click at [0, 0] on icon at bounding box center [0, 0] width 0 height 0
click at [737, 58] on icon at bounding box center [744, 59] width 14 height 14
click at [298, 58] on div "outbound outbound outbound outbound outbound outbound" at bounding box center [801, 65] width 1177 height 26
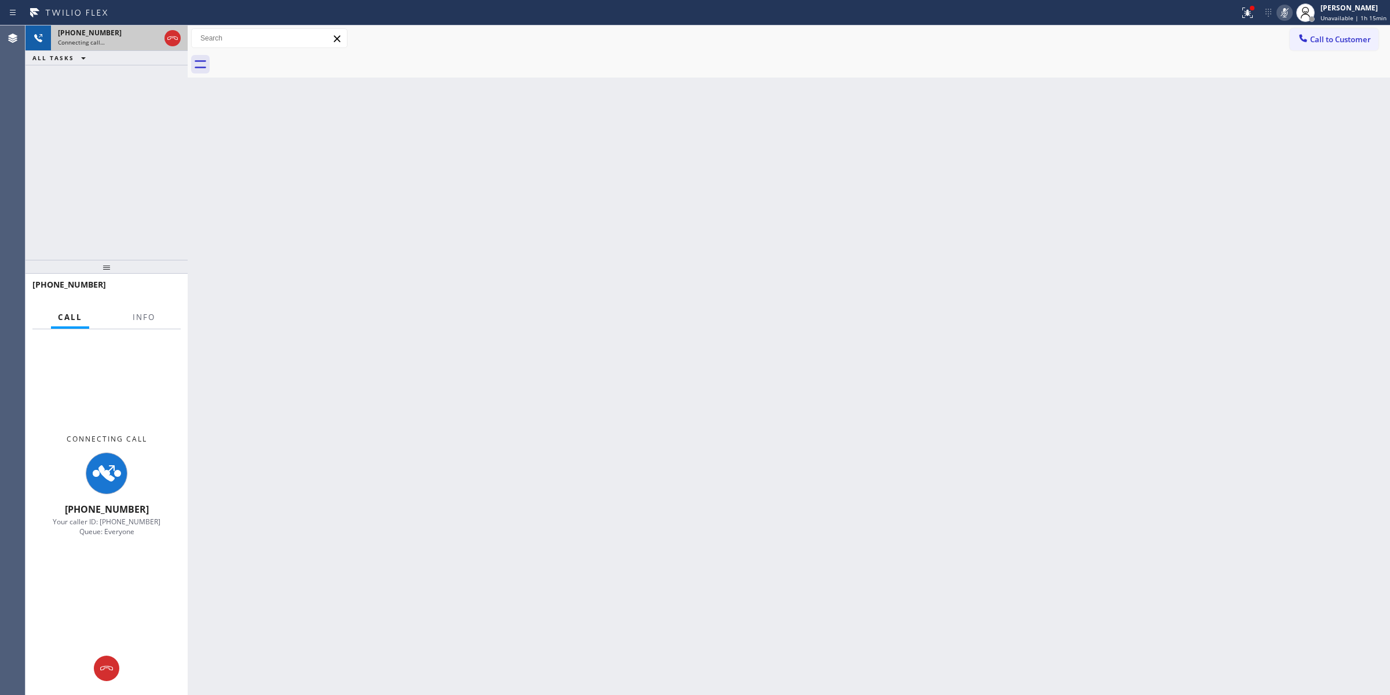
click at [127, 38] on div "Connecting call…" at bounding box center [109, 42] width 102 height 8
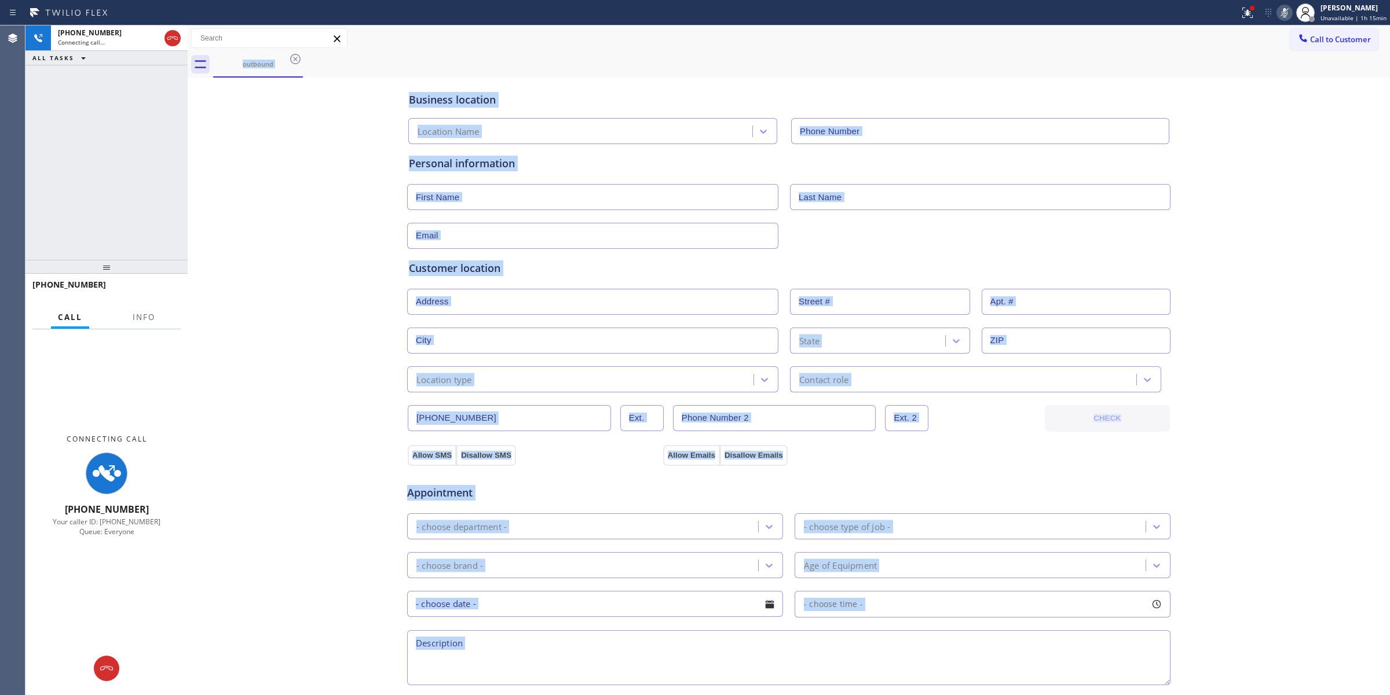
type input "[PHONE_NUMBER]"
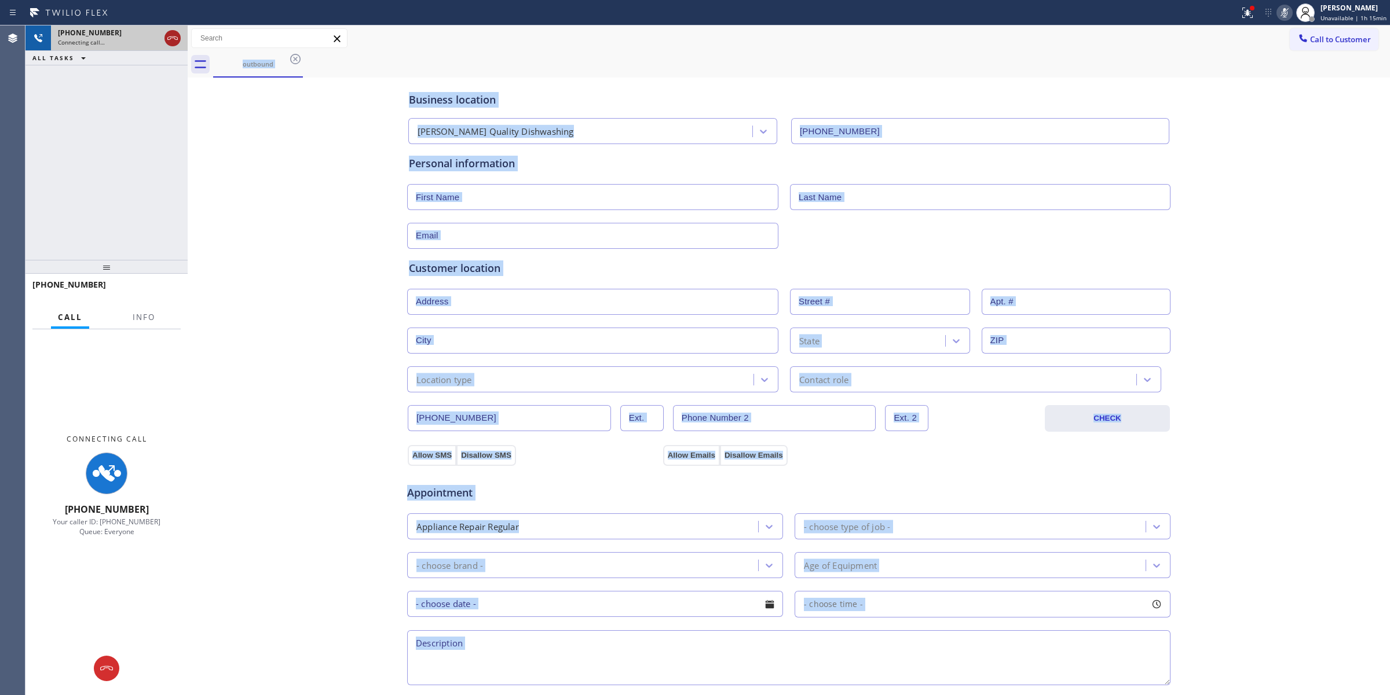
click at [169, 32] on icon at bounding box center [173, 38] width 14 height 14
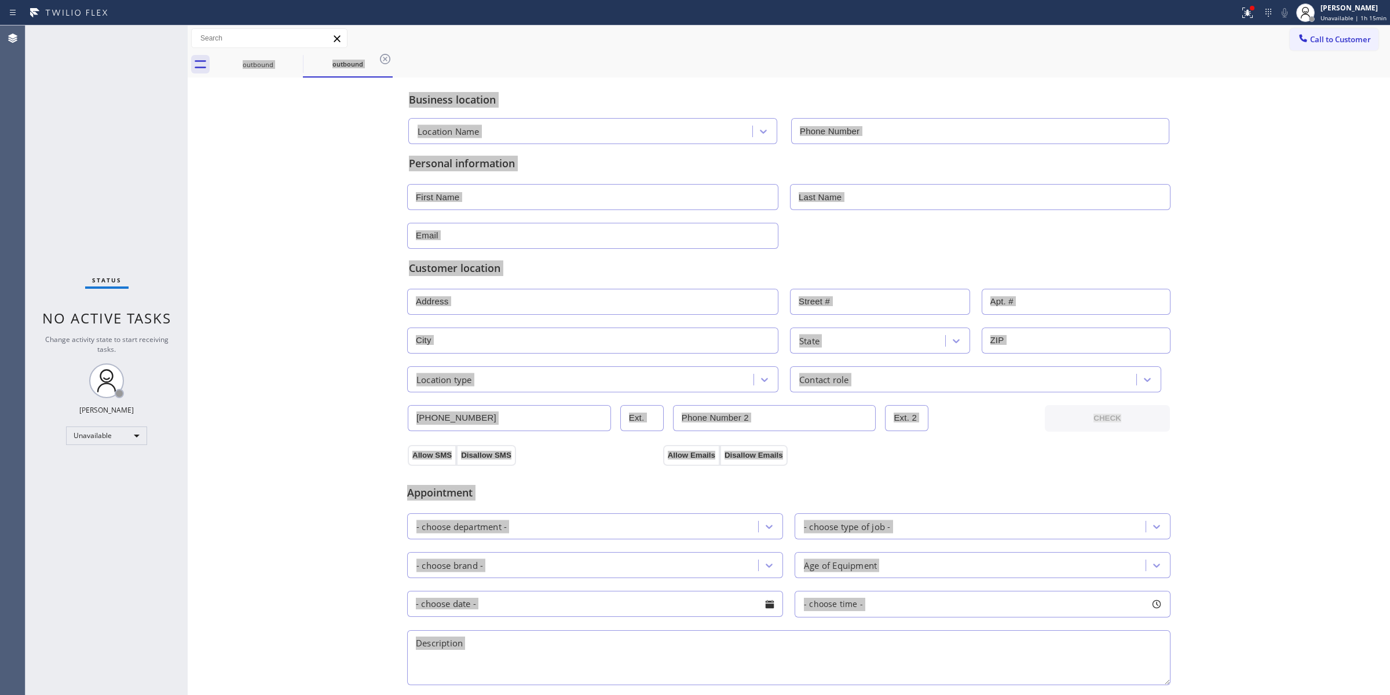
type input "[PHONE_NUMBER]"
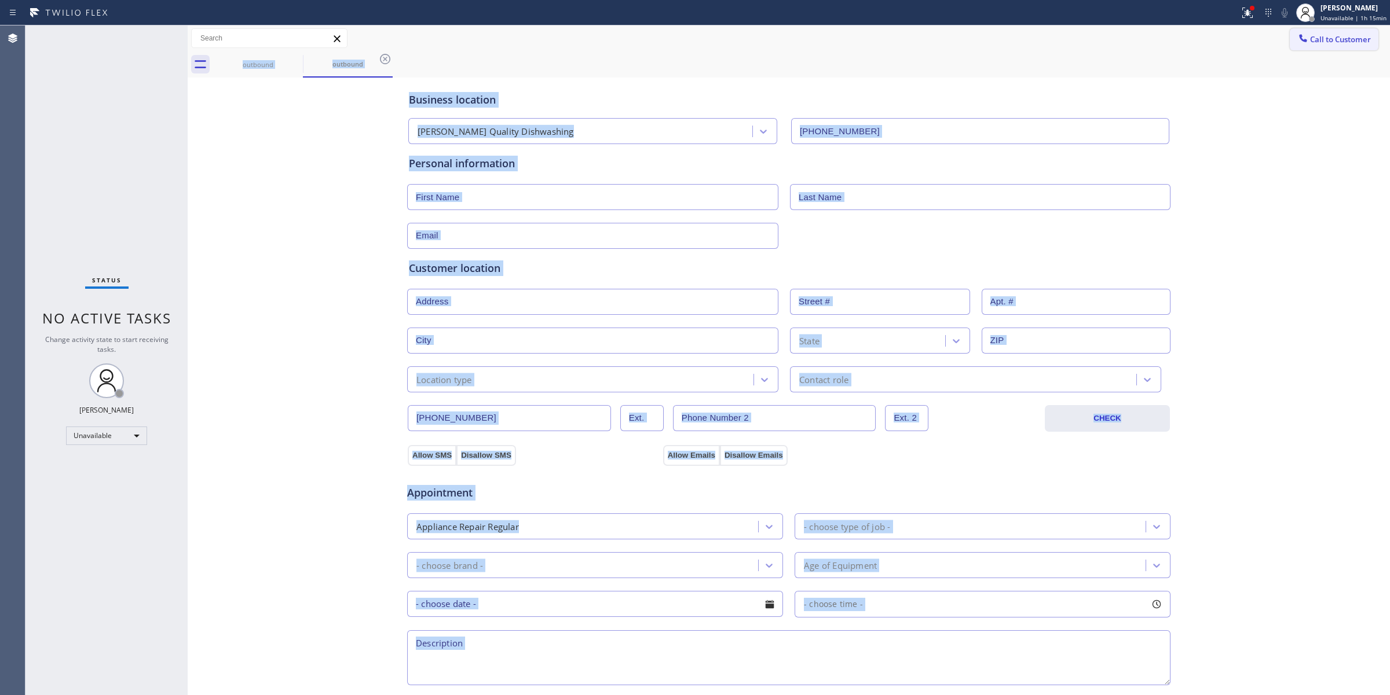
click at [1309, 33] on button "Call to Customer" at bounding box center [1334, 39] width 89 height 22
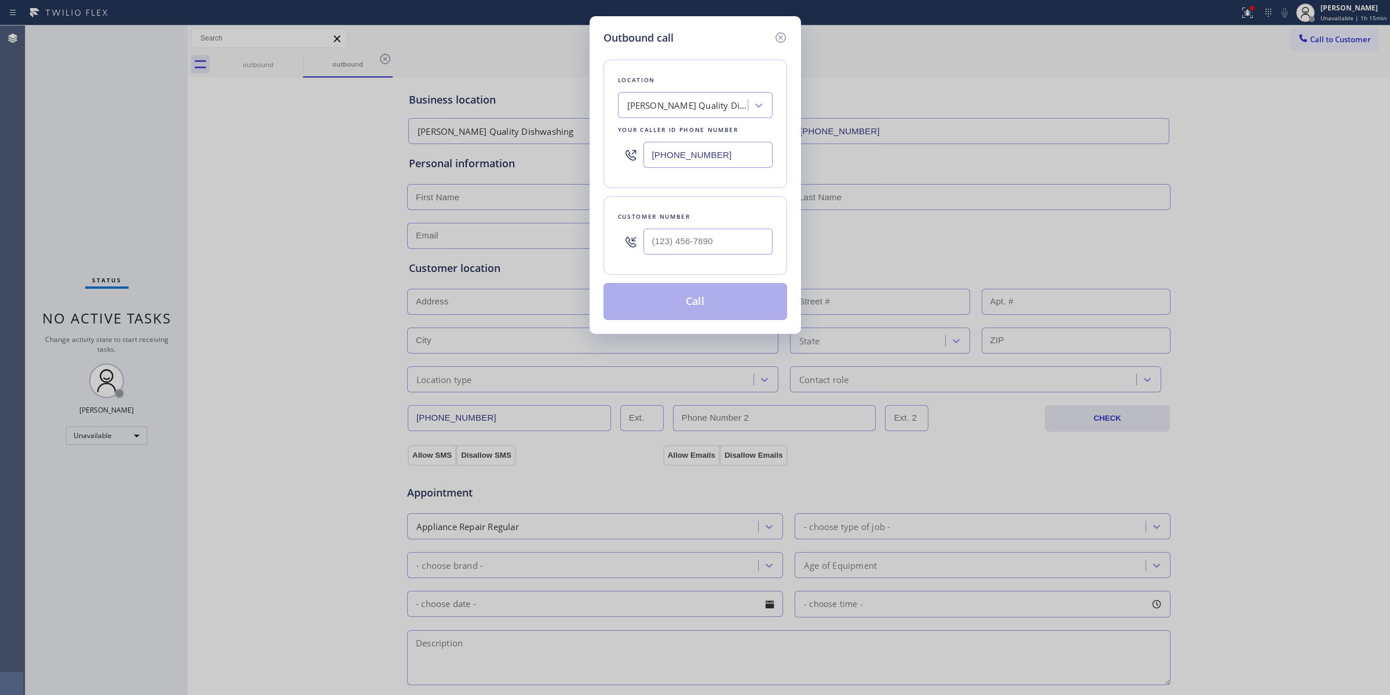
click at [705, 221] on div "Customer number" at bounding box center [695, 217] width 155 height 12
paste input "214) 219-6493"
click at [708, 239] on input "[PHONE_NUMBER]" at bounding box center [707, 242] width 129 height 26
type input "[PHONE_NUMBER]"
click at [724, 111] on div "[PERSON_NAME] Quality Dishwashing" at bounding box center [688, 105] width 122 height 13
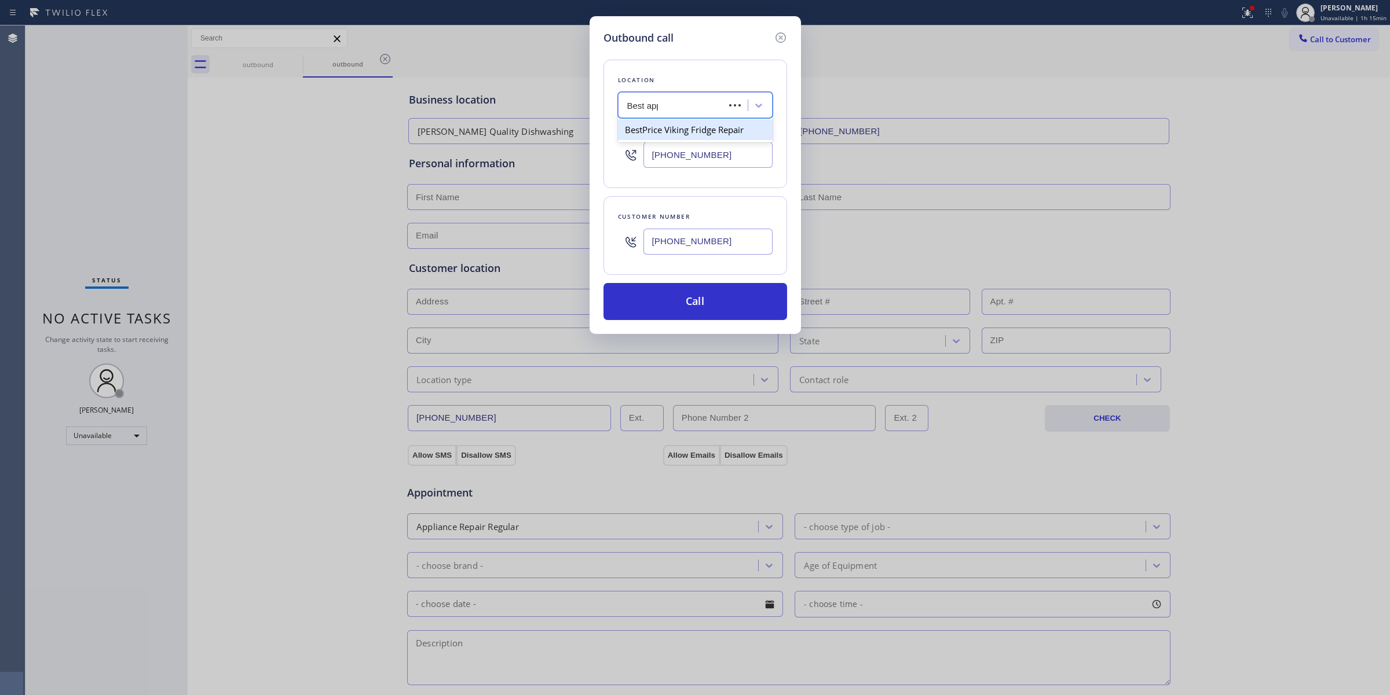
type input "Best appl"
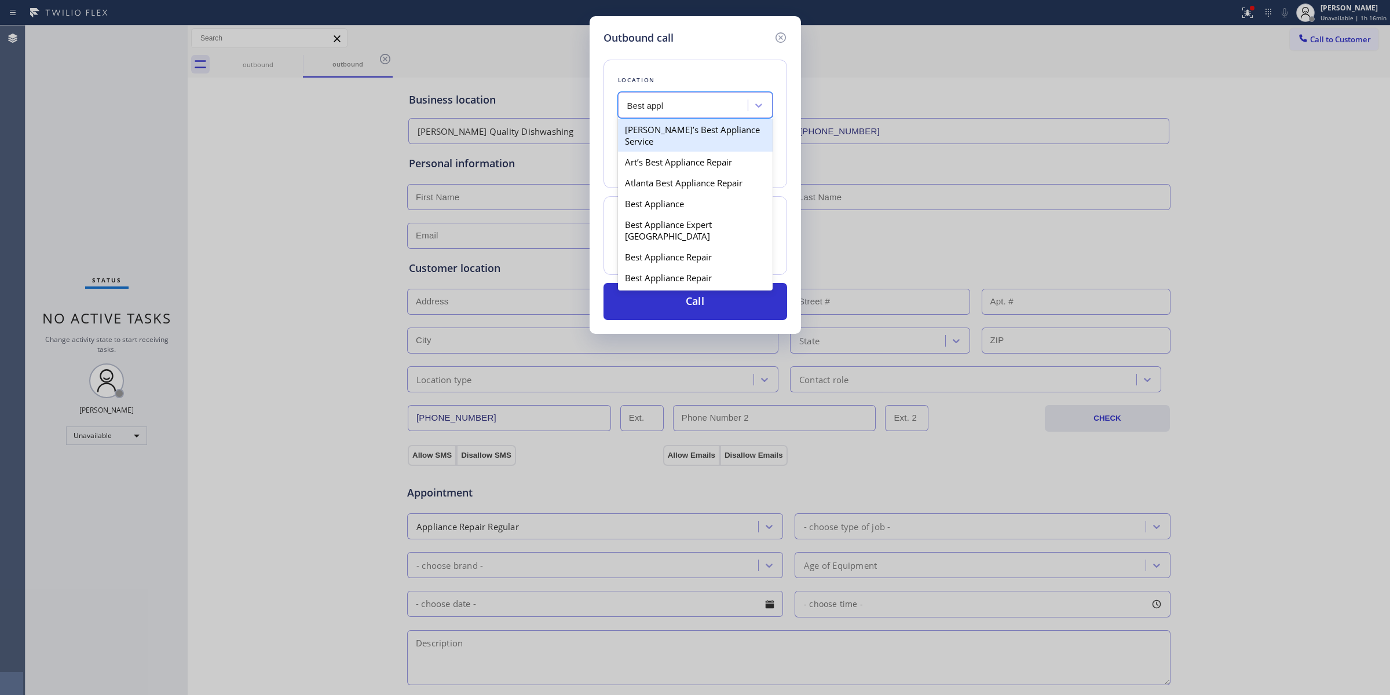
click at [664, 147] on div "[PERSON_NAME]’s Best Appliance Service" at bounding box center [695, 135] width 155 height 32
type input "[PHONE_NUMBER]"
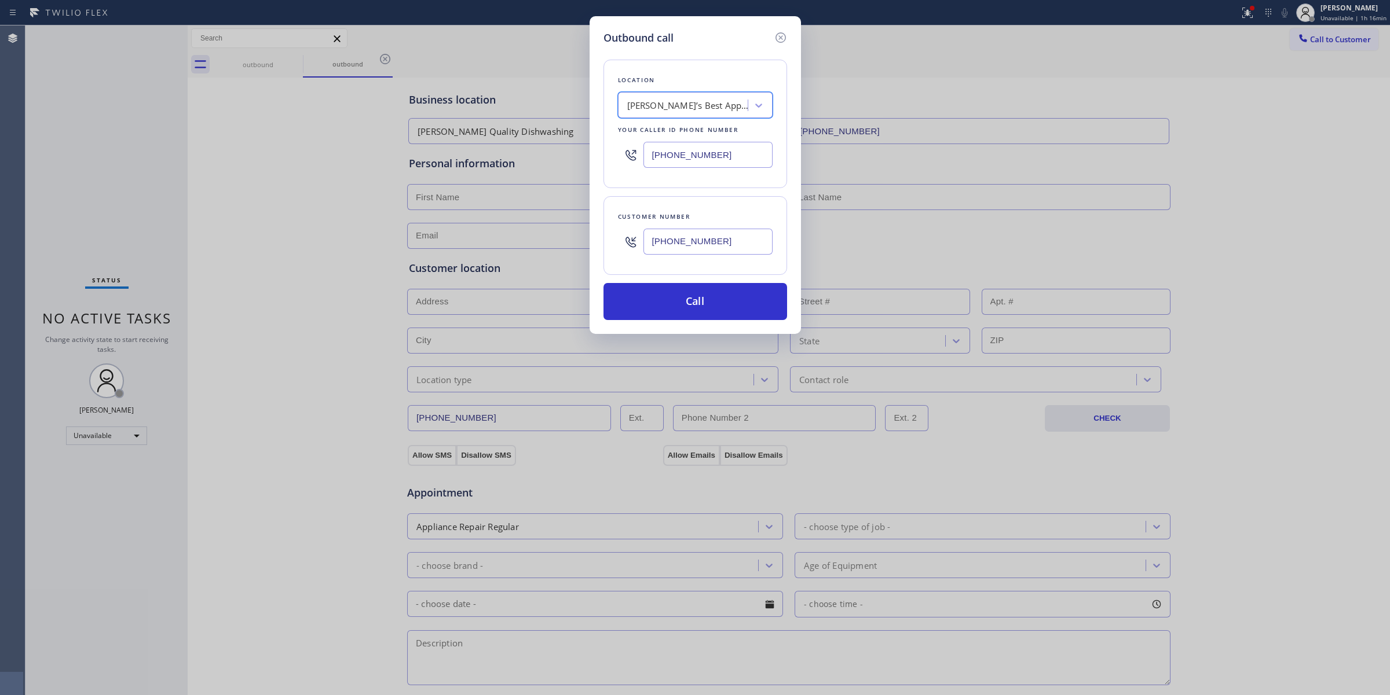
click at [682, 249] on input "[PHONE_NUMBER]" at bounding box center [707, 242] width 129 height 26
click at [681, 306] on button "Call" at bounding box center [695, 301] width 184 height 37
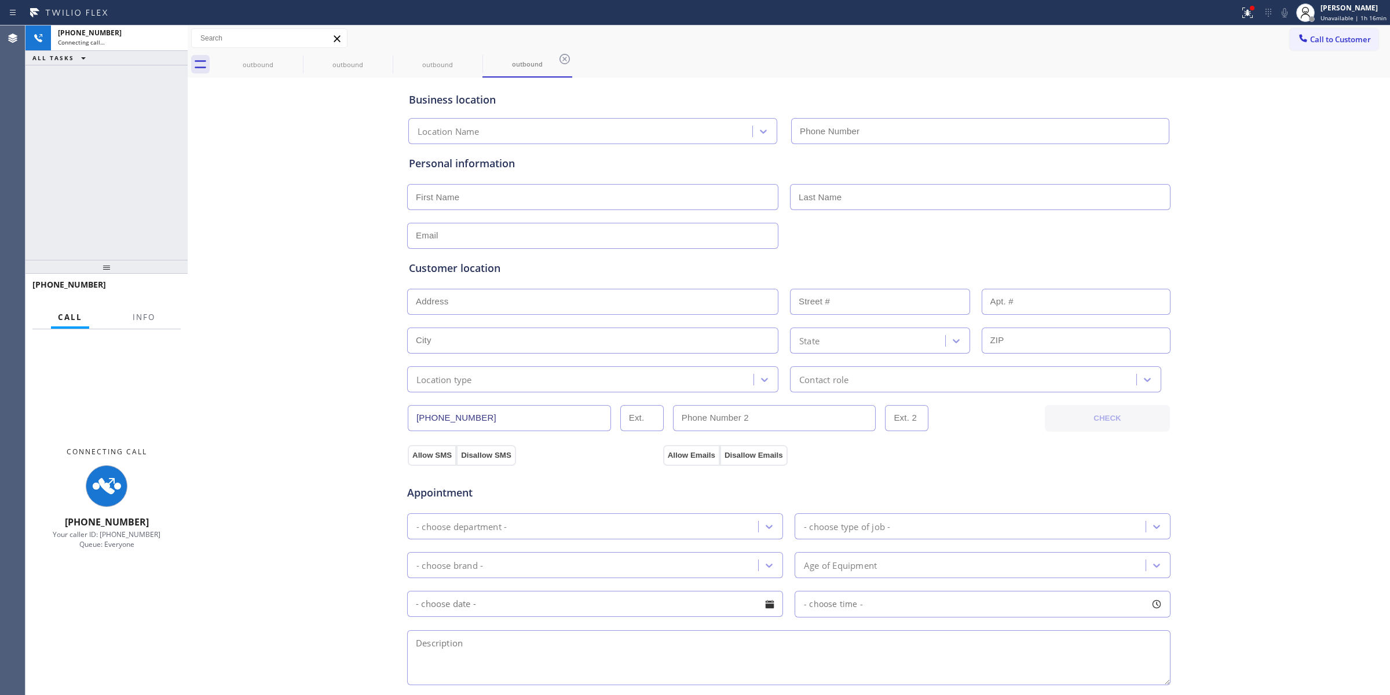
drag, startPoint x: 1133, startPoint y: 165, endPoint x: 1174, endPoint y: 147, distance: 45.1
click at [1145, 160] on div "Personal information" at bounding box center [789, 164] width 760 height 16
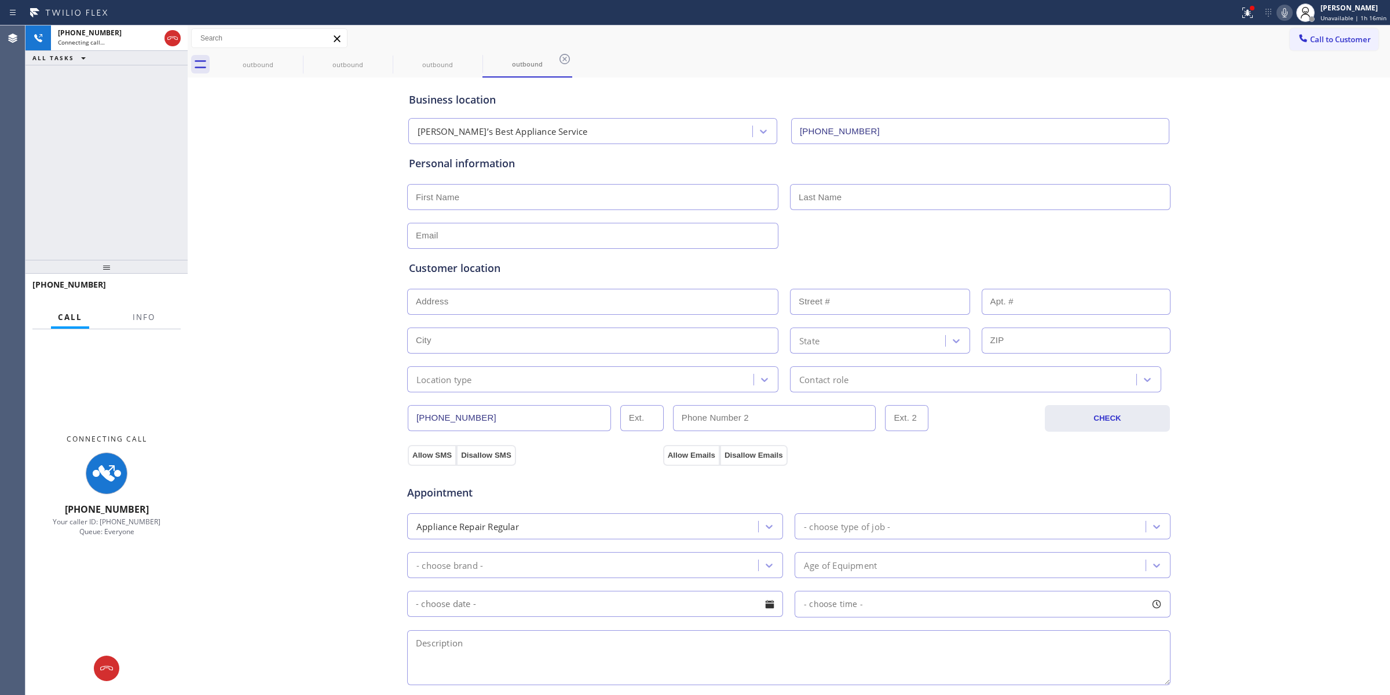
type input "[PHONE_NUMBER]"
click at [291, 54] on icon at bounding box center [295, 59] width 14 height 14
click at [294, 56] on icon at bounding box center [295, 59] width 14 height 14
click at [380, 58] on icon at bounding box center [385, 59] width 10 height 10
click at [294, 58] on icon at bounding box center [295, 59] width 10 height 10
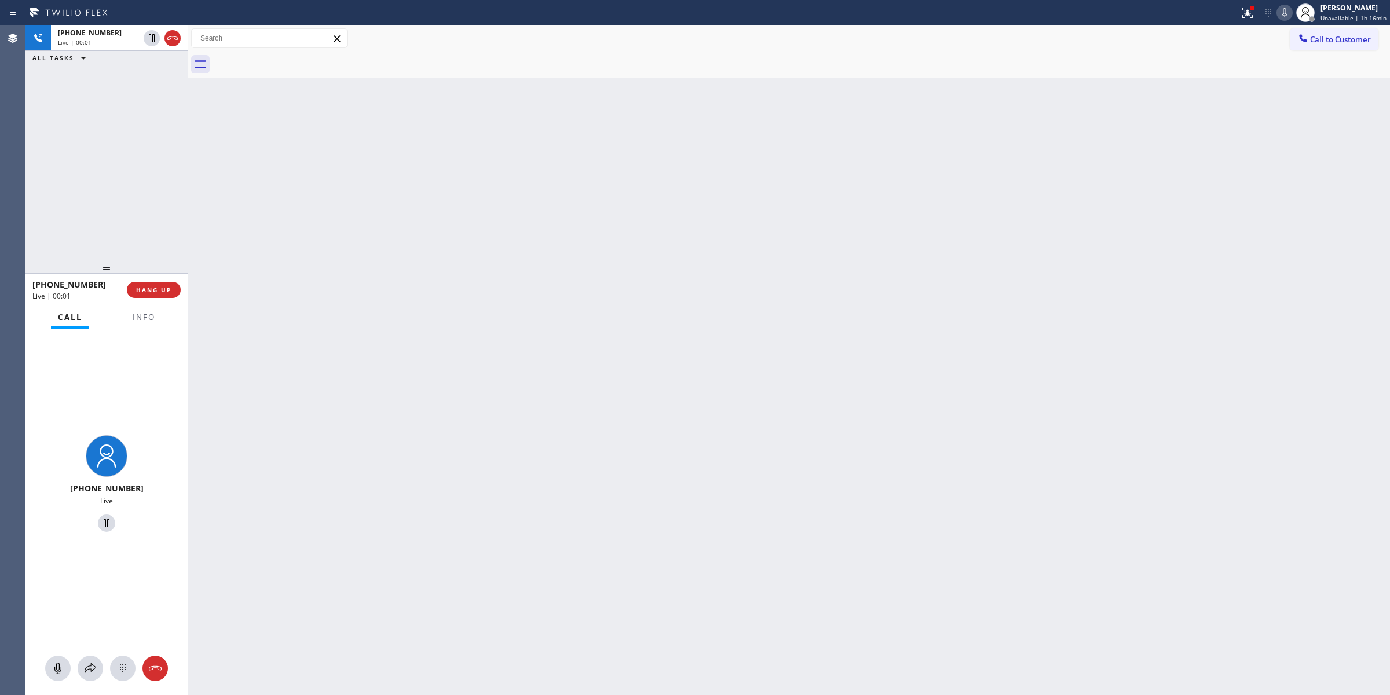
click at [105, 38] on div "Live | 00:01" at bounding box center [98, 42] width 81 height 8
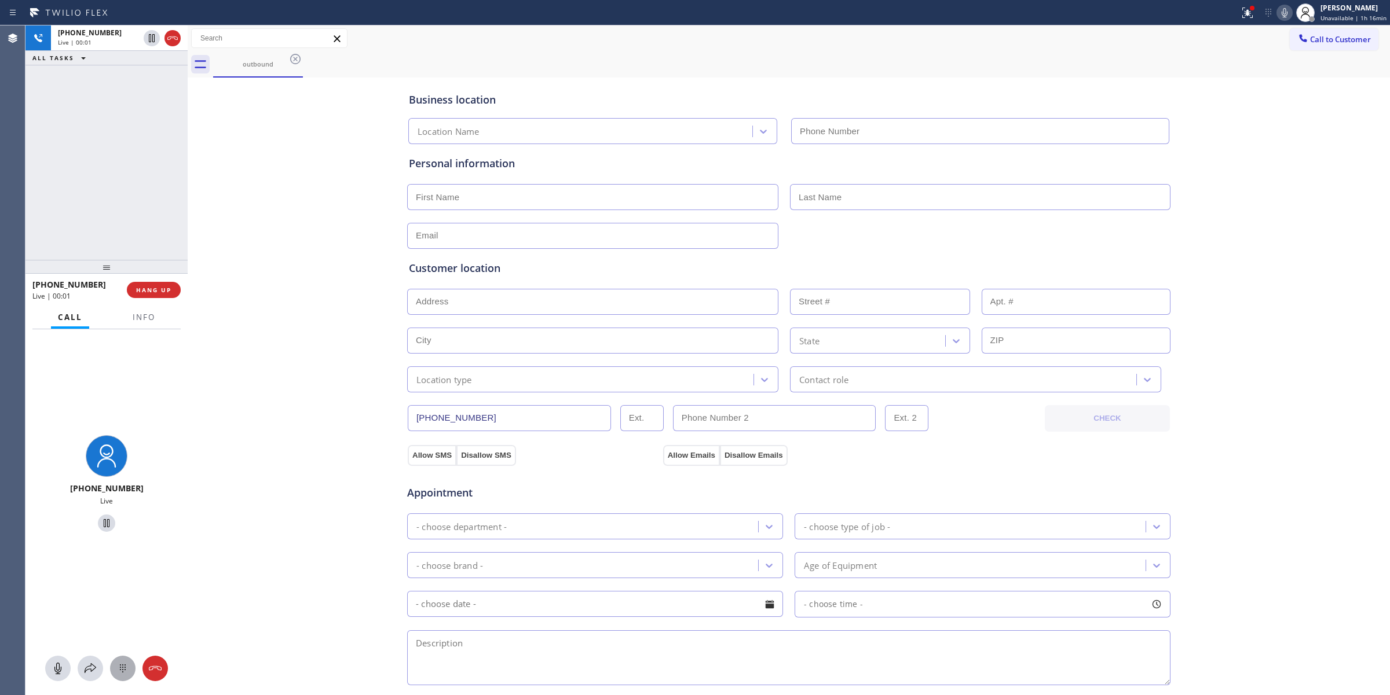
type input "[PHONE_NUMBER]"
drag, startPoint x: 105, startPoint y: 667, endPoint x: 110, endPoint y: 662, distance: 6.6
click at [105, 666] on div at bounding box center [106, 668] width 162 height 25
click at [118, 667] on icon at bounding box center [123, 669] width 14 height 14
click at [1321, 38] on span "Call to Customer" at bounding box center [1340, 39] width 61 height 10
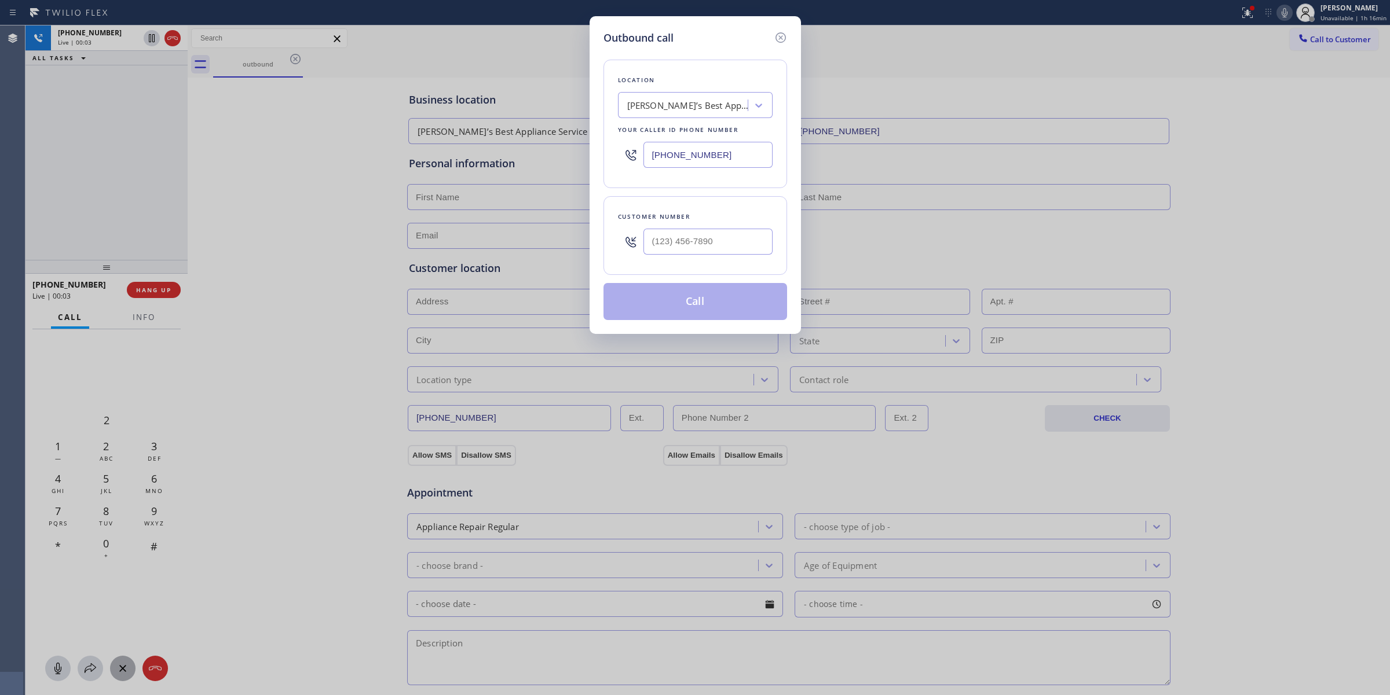
click at [673, 262] on div "Customer number" at bounding box center [695, 235] width 184 height 79
paste input "214) 219-6493"
click at [699, 241] on input "[PHONE_NUMBER]" at bounding box center [707, 242] width 129 height 26
type input "[PHONE_NUMBER]"
click at [276, 79] on div "Outbound call Location [PERSON_NAME]’s Best Appliance Service Your caller id ph…" at bounding box center [695, 347] width 1390 height 695
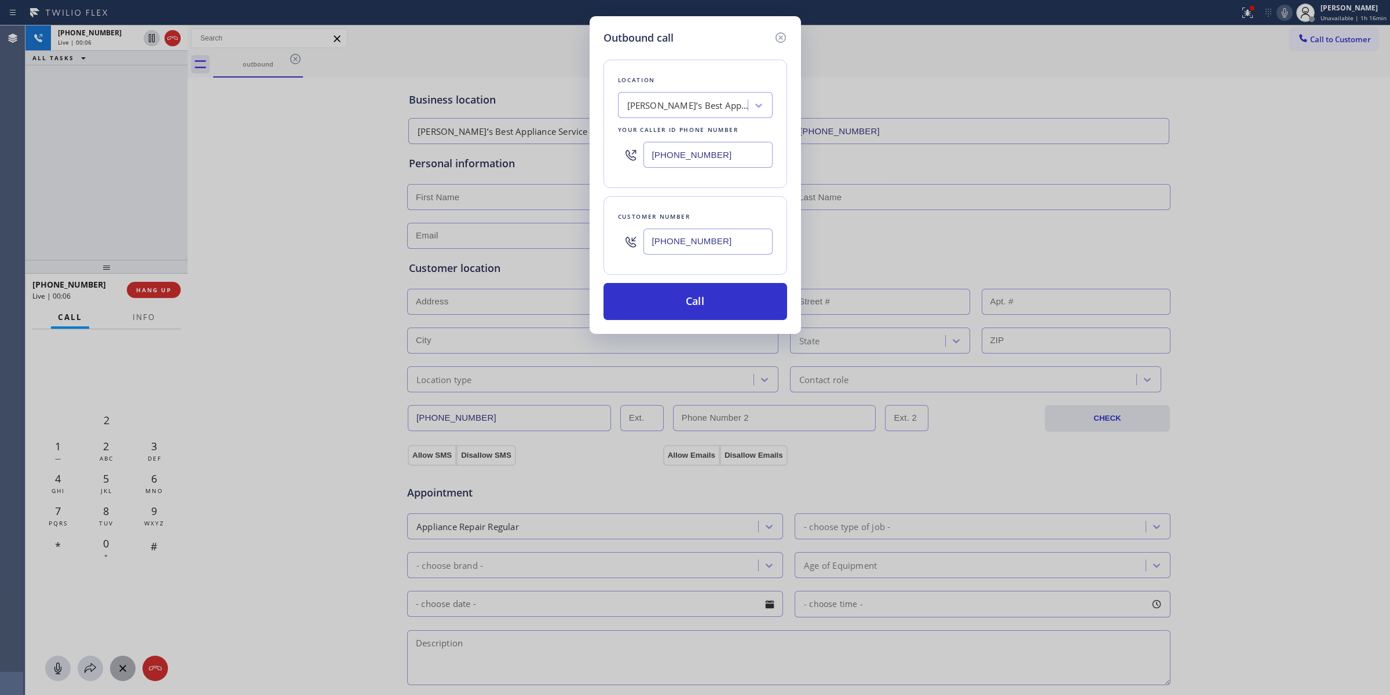
click at [777, 34] on icon at bounding box center [781, 38] width 14 height 14
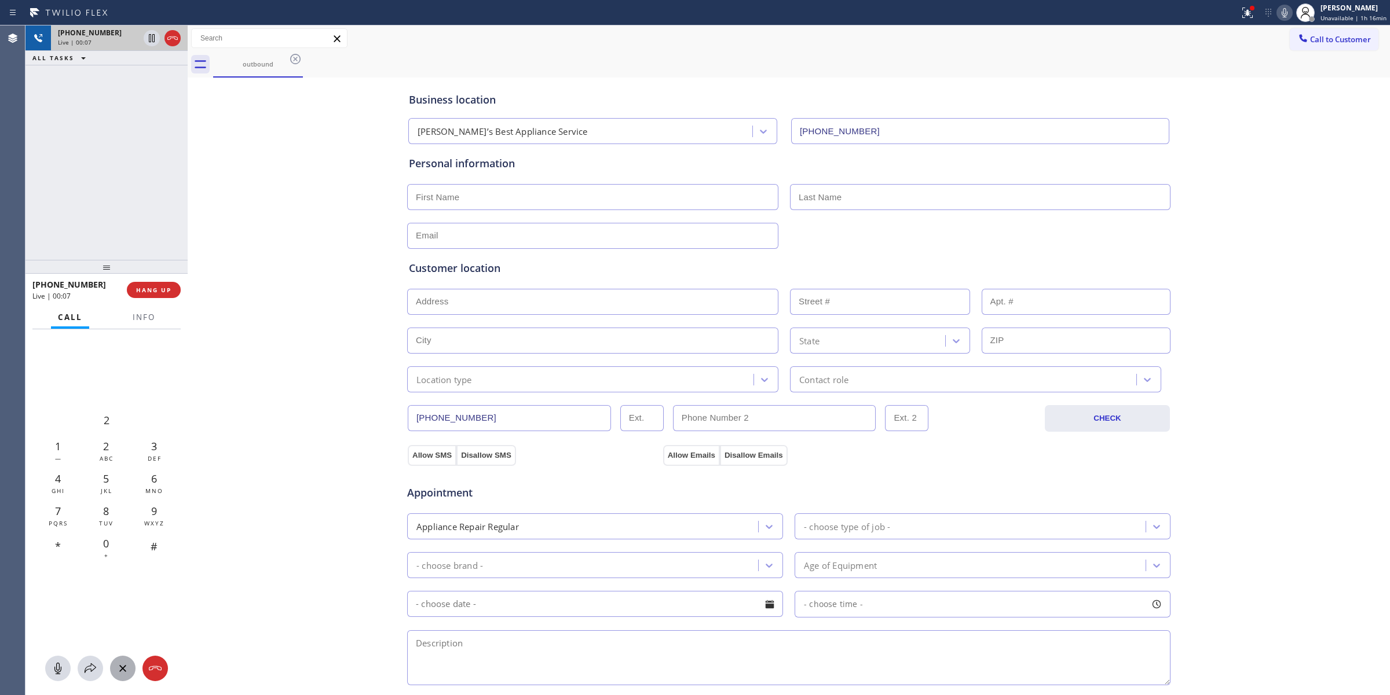
drag, startPoint x: 142, startPoint y: 36, endPoint x: 122, endPoint y: 42, distance: 21.2
click at [122, 42] on div "[PHONE_NUMBER] Live | 00:07" at bounding box center [106, 37] width 162 height 25
click at [122, 42] on div "Live | 00:07" at bounding box center [98, 42] width 81 height 8
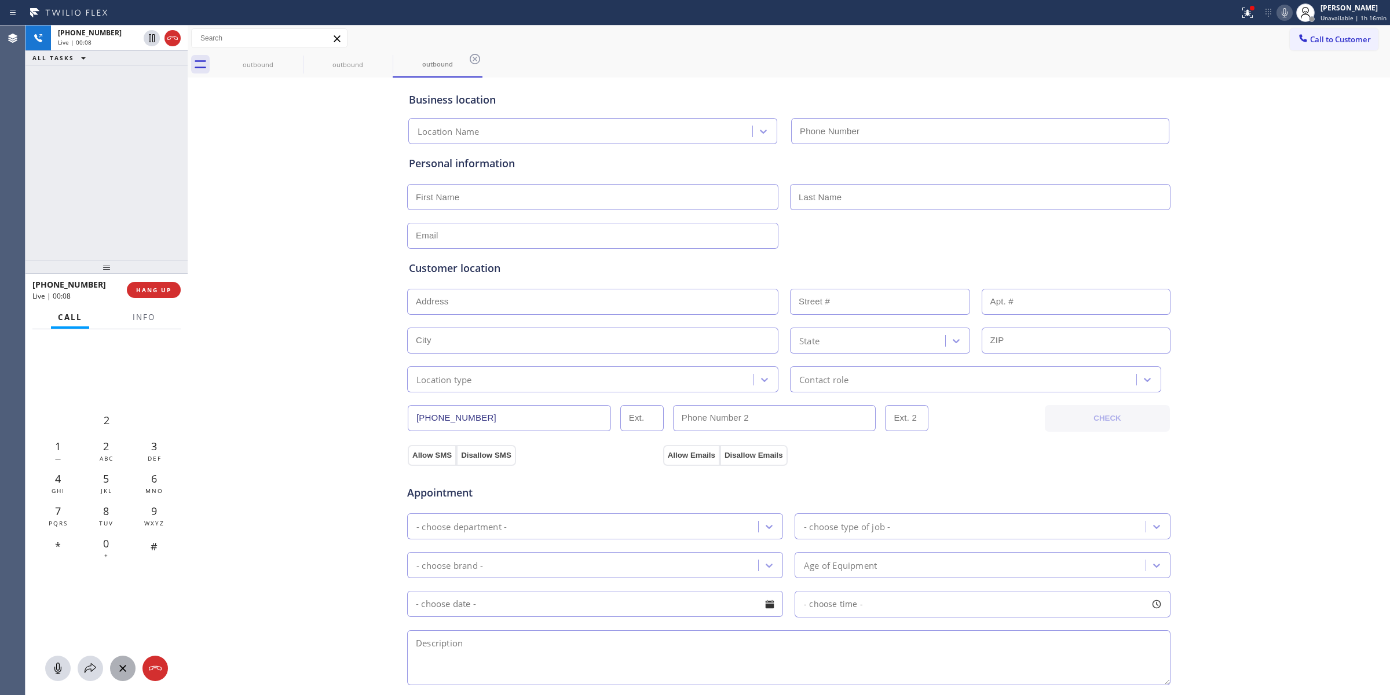
type input "[PHONE_NUMBER]"
click at [119, 655] on div "2 1 — 2 ABC 3 DEF 4 GHI 5 JKL 6 MNO 7 PQRS 8 TUV 9 WXYZ * 0 + #" at bounding box center [106, 512] width 162 height 367
click at [290, 58] on icon at bounding box center [295, 59] width 10 height 10
click at [380, 58] on icon at bounding box center [385, 59] width 10 height 10
click at [470, 58] on icon at bounding box center [475, 59] width 10 height 10
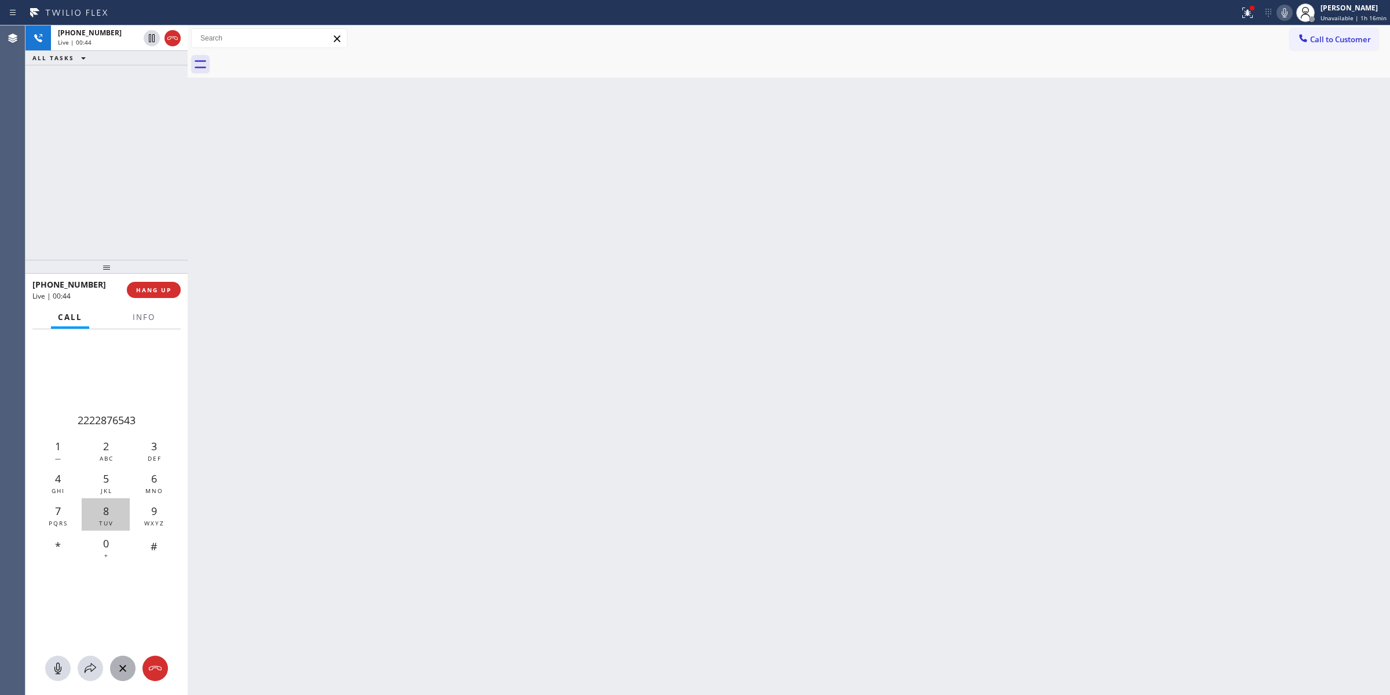
click at [106, 502] on div "8 TUV" at bounding box center [106, 515] width 48 height 32
click at [116, 526] on div "8 TUV" at bounding box center [106, 515] width 48 height 32
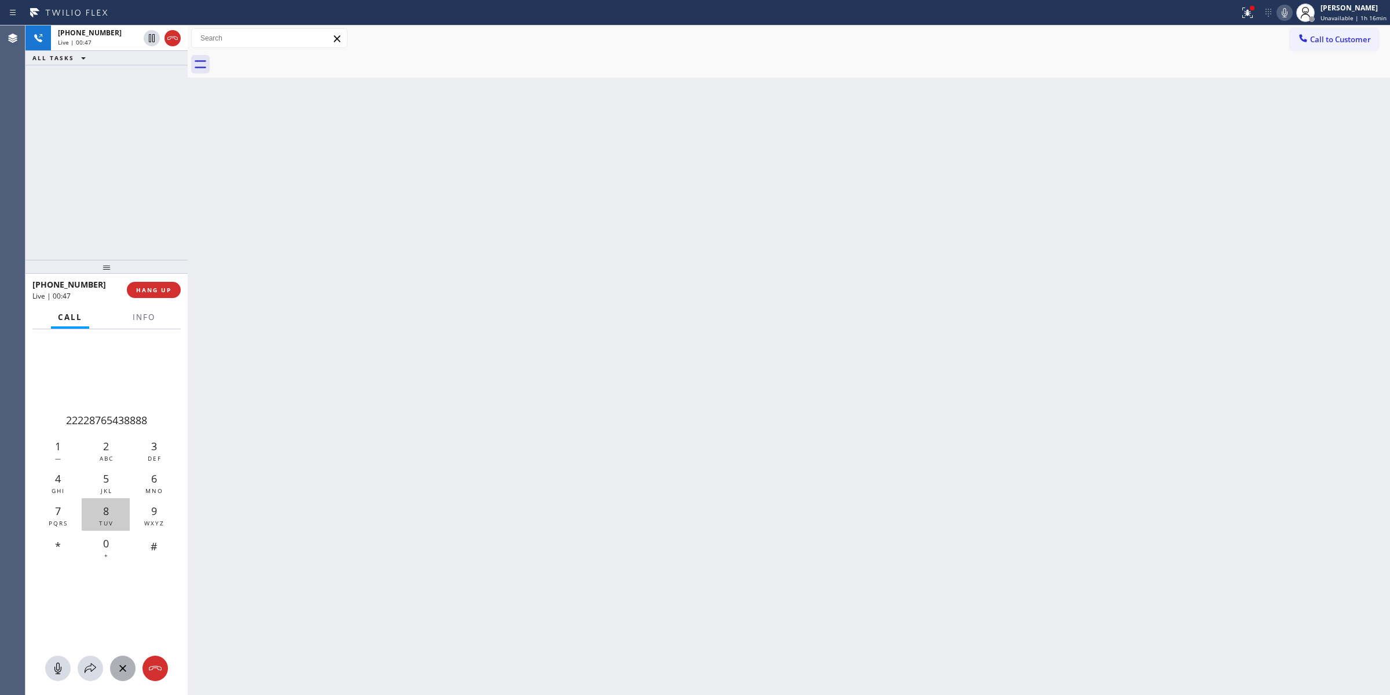
click at [116, 526] on div "8 TUV" at bounding box center [106, 515] width 48 height 32
click at [169, 284] on button "HANG UP" at bounding box center [154, 290] width 54 height 16
click at [168, 290] on span "HANG UP" at bounding box center [153, 290] width 35 height 8
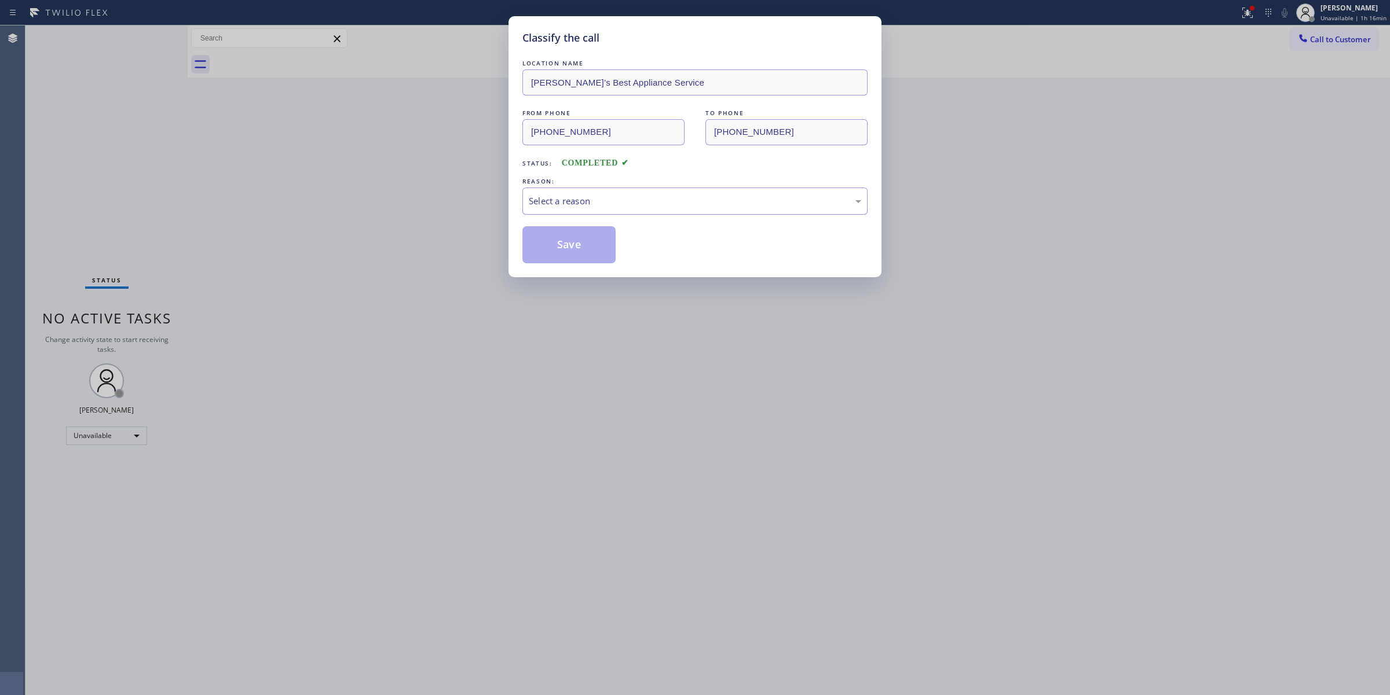
click at [638, 195] on div "Select a reason" at bounding box center [695, 201] width 332 height 13
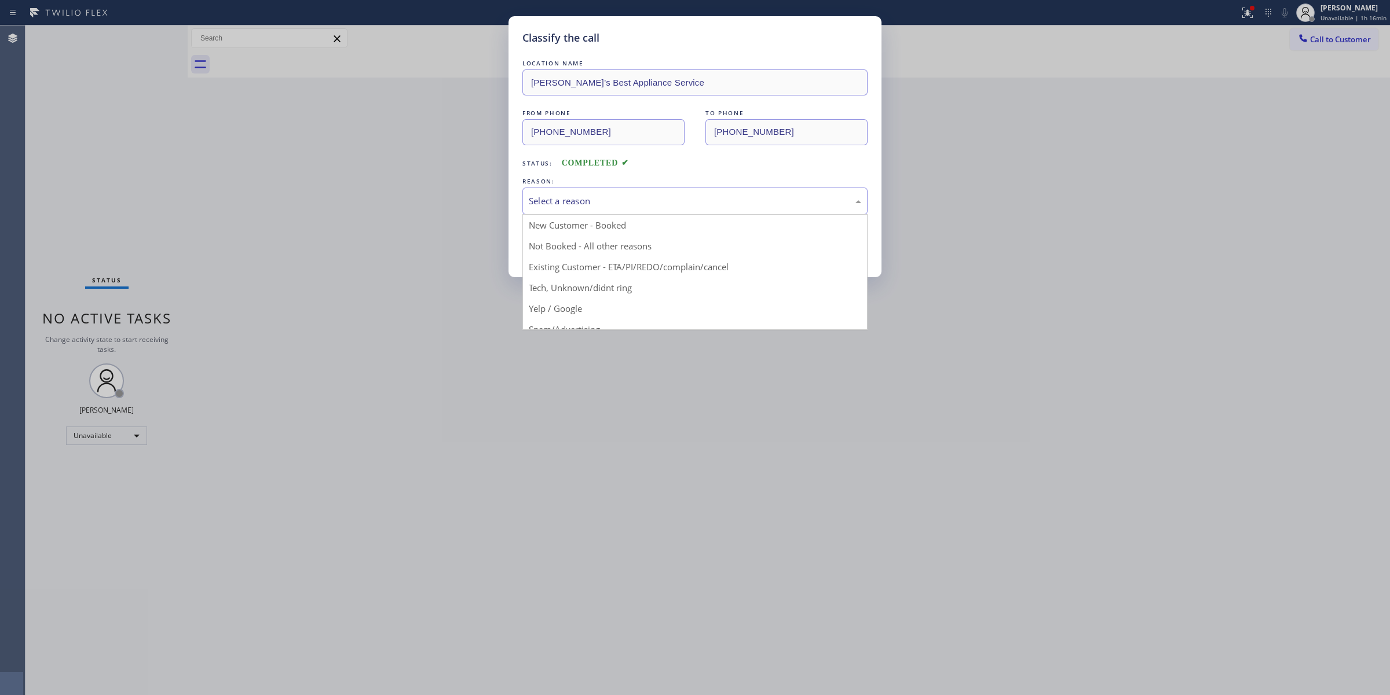
drag, startPoint x: 556, startPoint y: 285, endPoint x: 552, endPoint y: 252, distance: 32.8
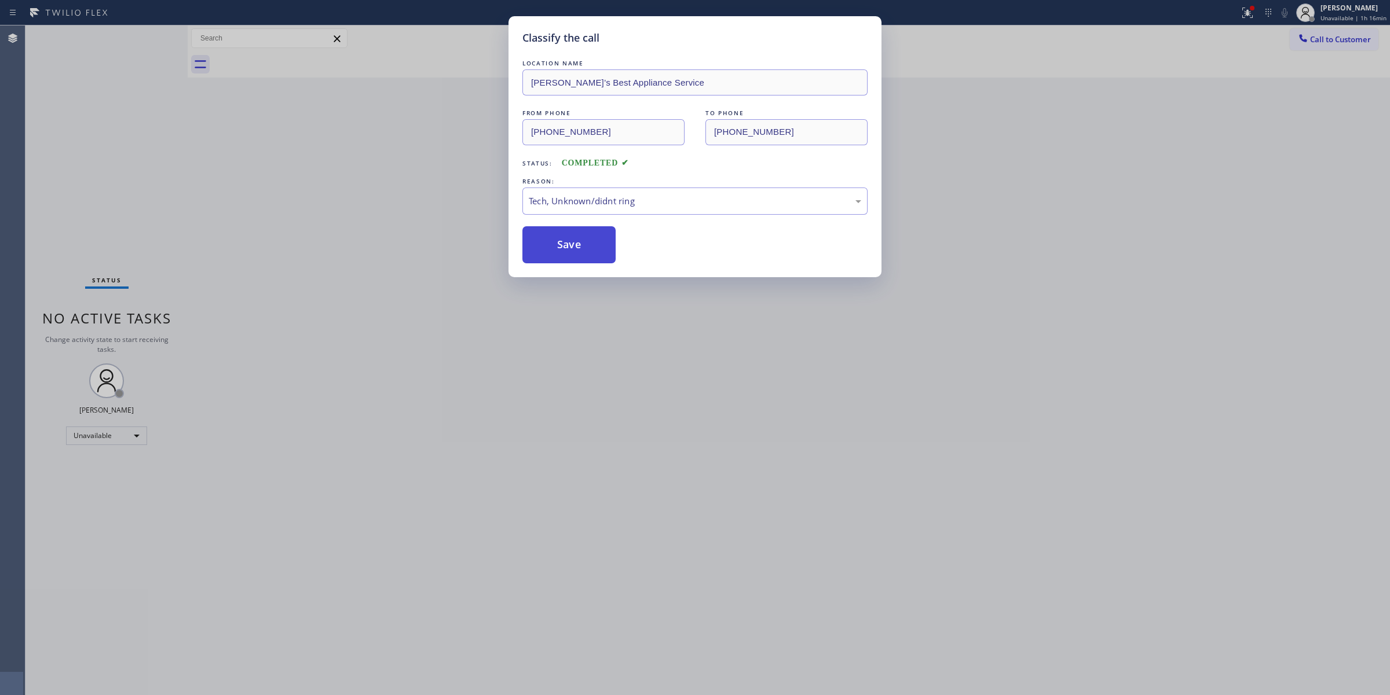
click at [554, 247] on button "Save" at bounding box center [568, 244] width 93 height 37
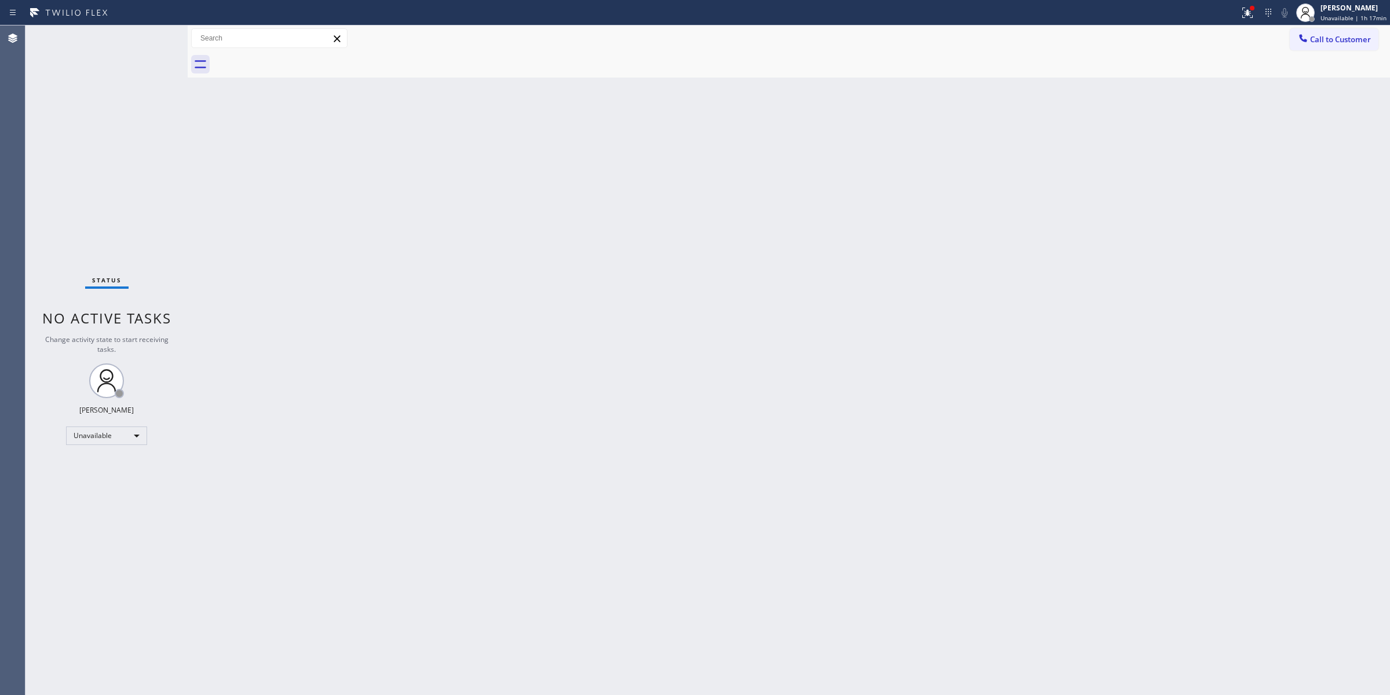
click at [1166, 172] on div "Back to Dashboard Change Sender ID Customers Technicians Select a contact Outbo…" at bounding box center [789, 360] width 1202 height 670
click at [1324, 42] on span "Call to Customer" at bounding box center [1340, 39] width 61 height 10
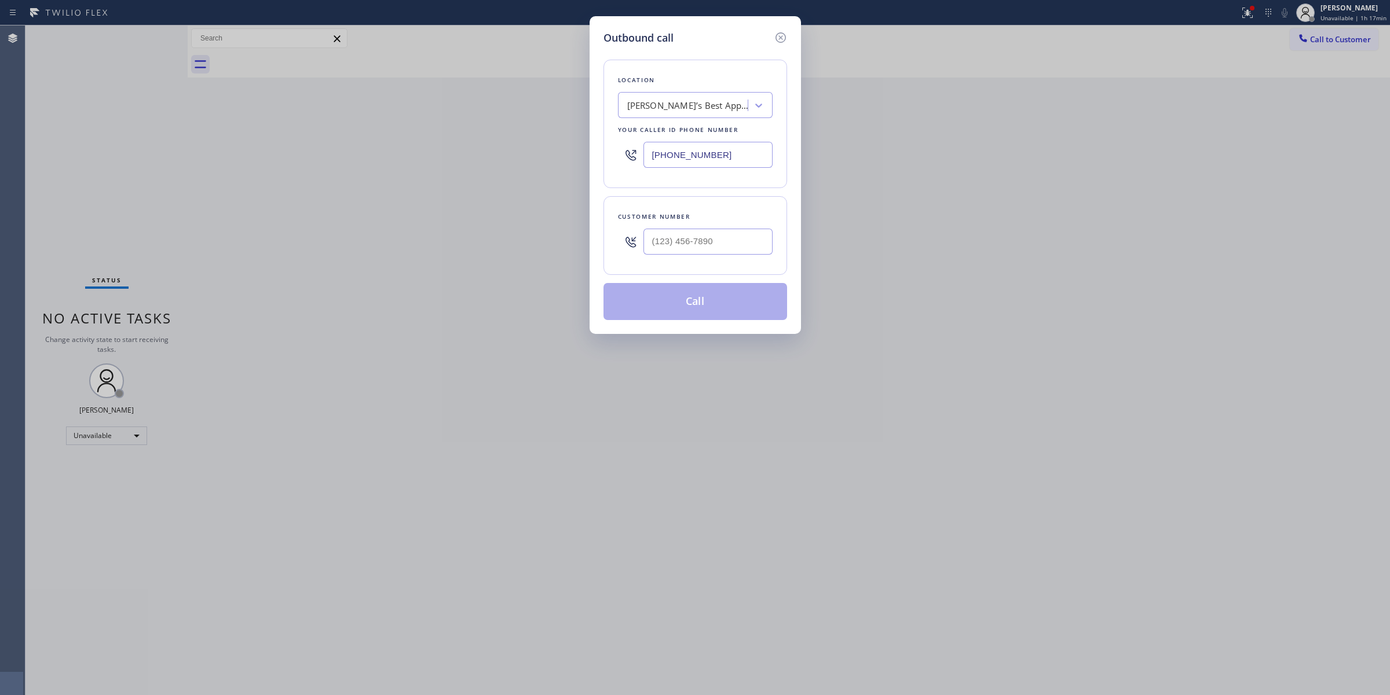
drag, startPoint x: 682, startPoint y: 227, endPoint x: 682, endPoint y: 243, distance: 16.2
click at [682, 228] on div at bounding box center [707, 242] width 129 height 38
click at [682, 243] on input "(___) ___-____" at bounding box center [707, 242] width 129 height 26
paste input "786) 766-7726"
type input "[PHONE_NUMBER]"
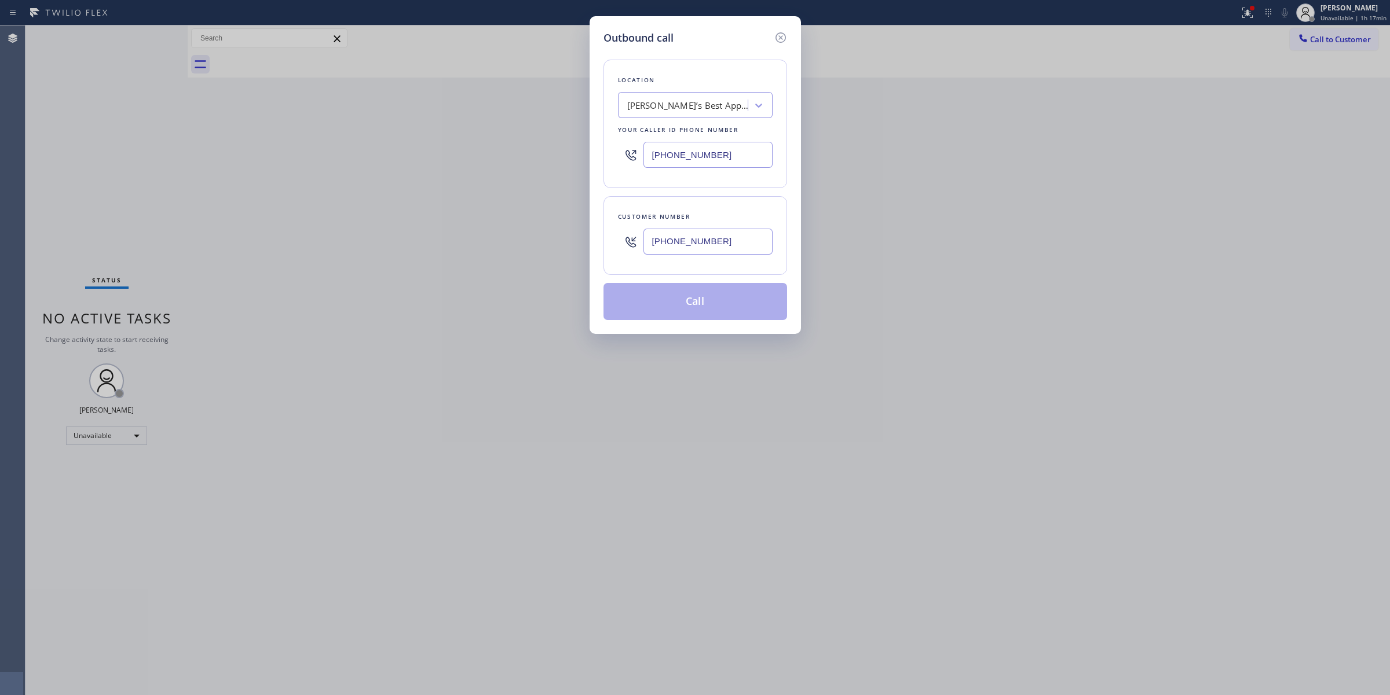
click at [704, 115] on div "[PERSON_NAME]’s Best Appliance Service" at bounding box center [684, 106] width 126 height 20
drag, startPoint x: 711, startPoint y: 281, endPoint x: 708, endPoint y: 305, distance: 23.3
click at [711, 283] on div "Location [PERSON_NAME]’s Best Appliance Service Your caller id phone number [PH…" at bounding box center [695, 183] width 184 height 274
click at [708, 305] on button "Call" at bounding box center [695, 301] width 184 height 37
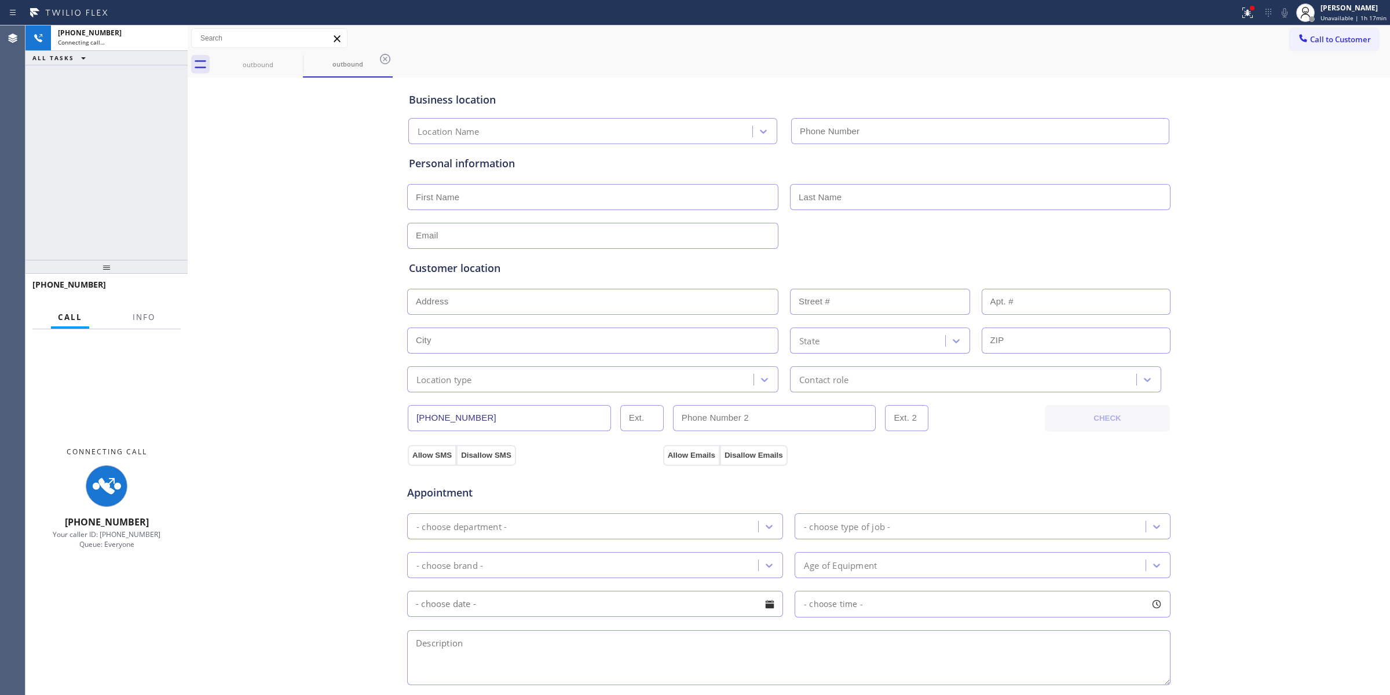
type input "[PHONE_NUMBER]"
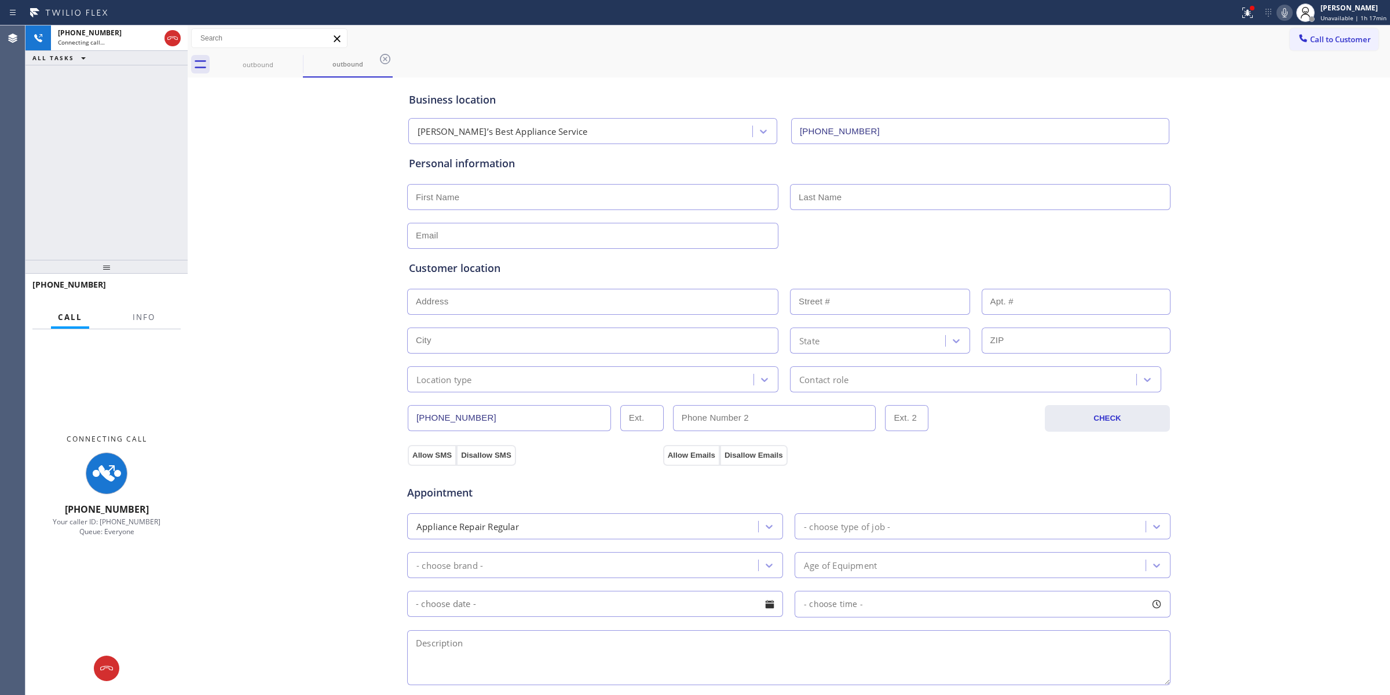
click at [1291, 10] on icon at bounding box center [1284, 13] width 14 height 14
click at [274, 65] on div "outbound" at bounding box center [257, 64] width 87 height 9
drag, startPoint x: 297, startPoint y: 56, endPoint x: 202, endPoint y: 63, distance: 95.8
click at [298, 56] on icon at bounding box center [295, 59] width 14 height 14
click at [292, 57] on icon at bounding box center [295, 59] width 14 height 14
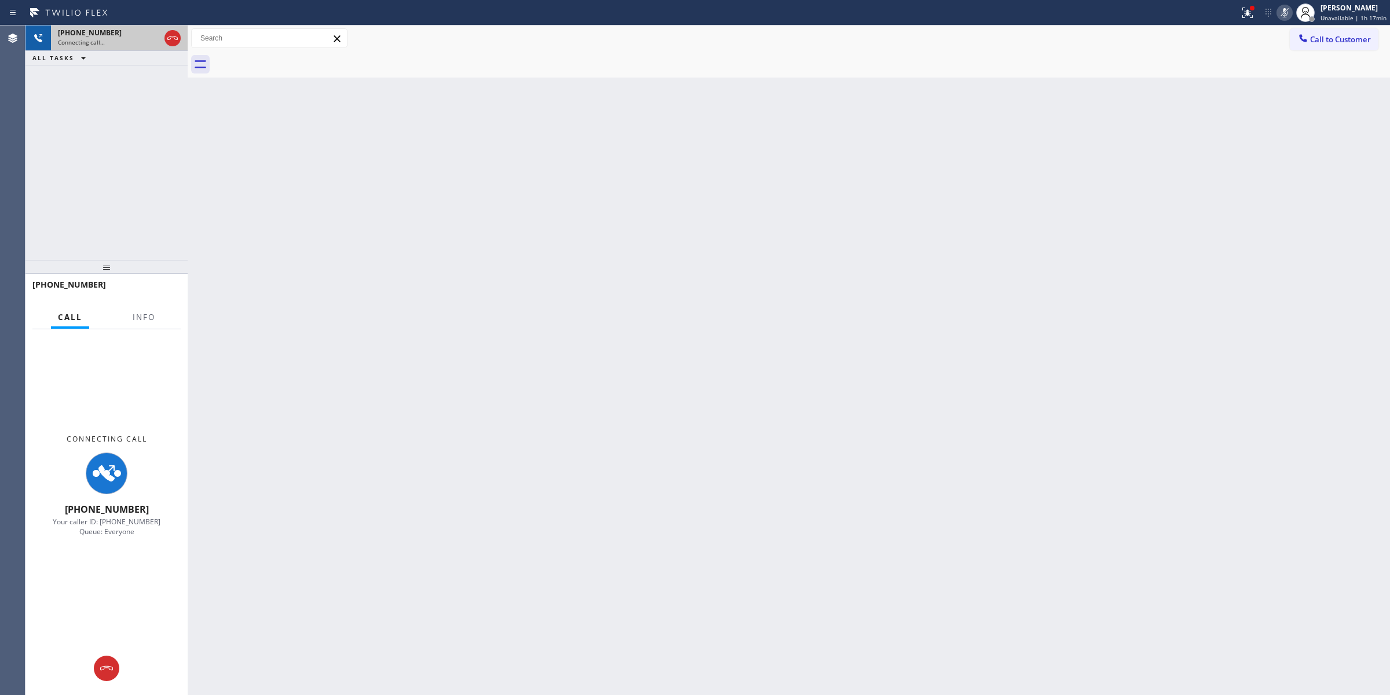
click at [127, 38] on div "Connecting call…" at bounding box center [109, 42] width 102 height 8
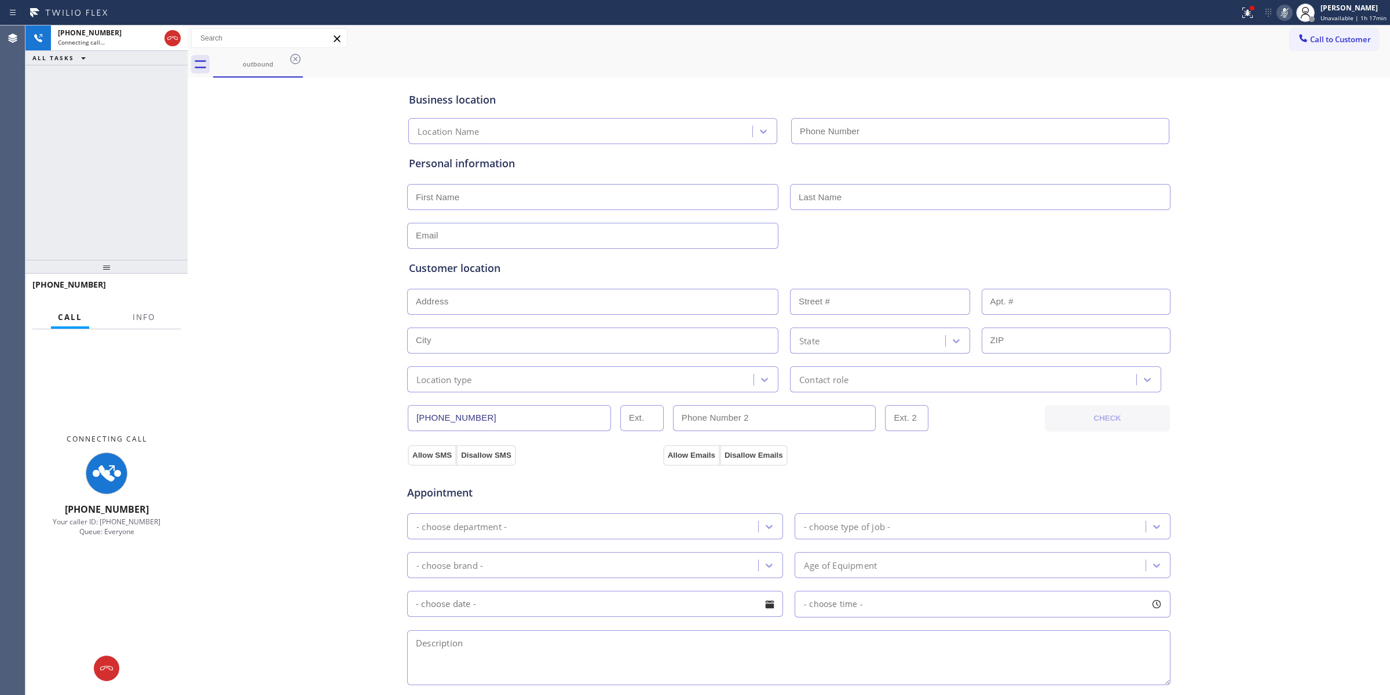
type input "[PHONE_NUMBER]"
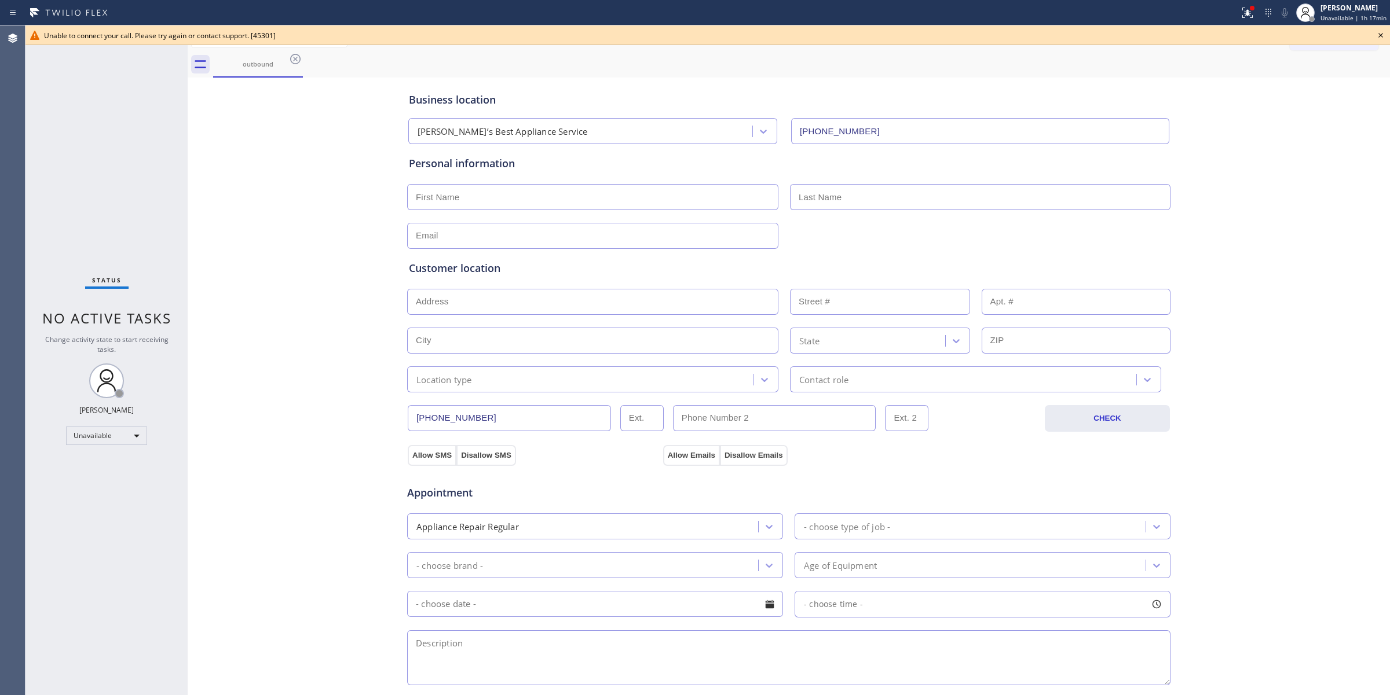
click at [1385, 35] on icon at bounding box center [1381, 35] width 14 height 14
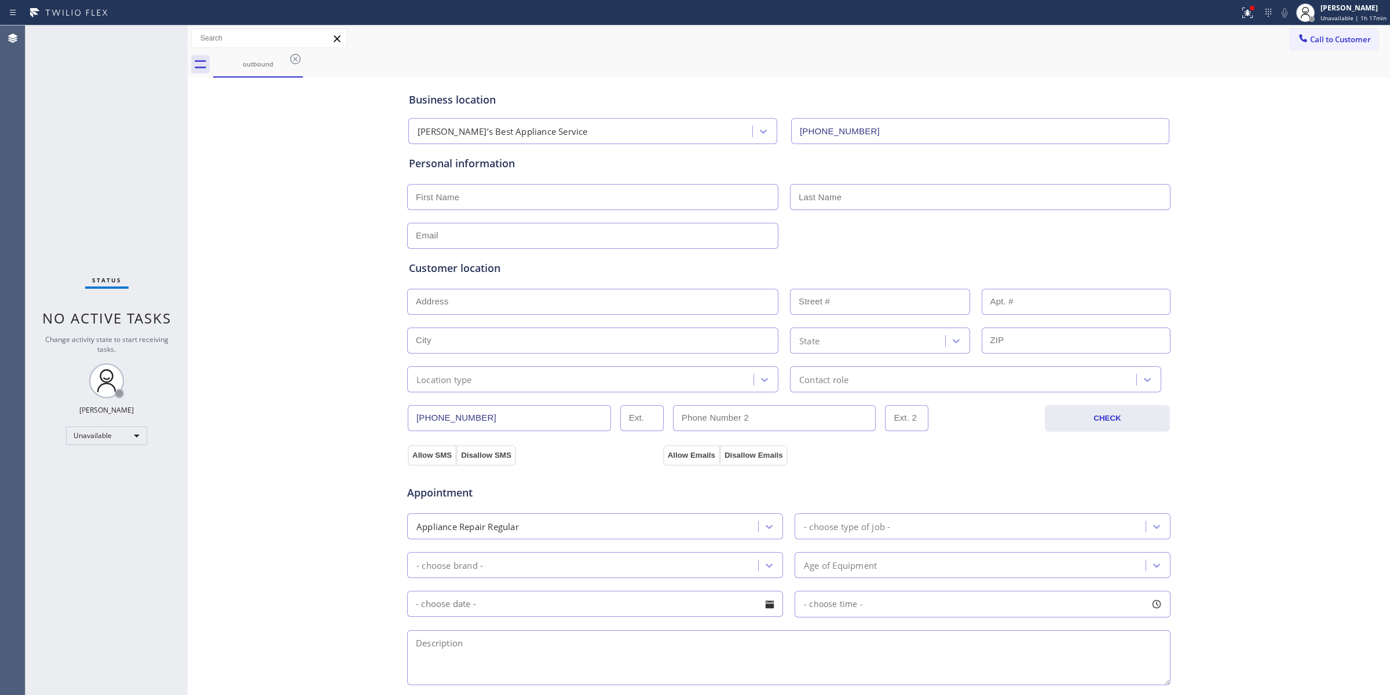
drag, startPoint x: 1232, startPoint y: 146, endPoint x: 1273, endPoint y: 81, distance: 76.5
click at [1257, 119] on div "Business location [PERSON_NAME]’s Best Appliance Service [PHONE_NUMBER] Persona…" at bounding box center [789, 475] width 1196 height 791
click at [1310, 35] on span "Call to Customer" at bounding box center [1340, 39] width 61 height 10
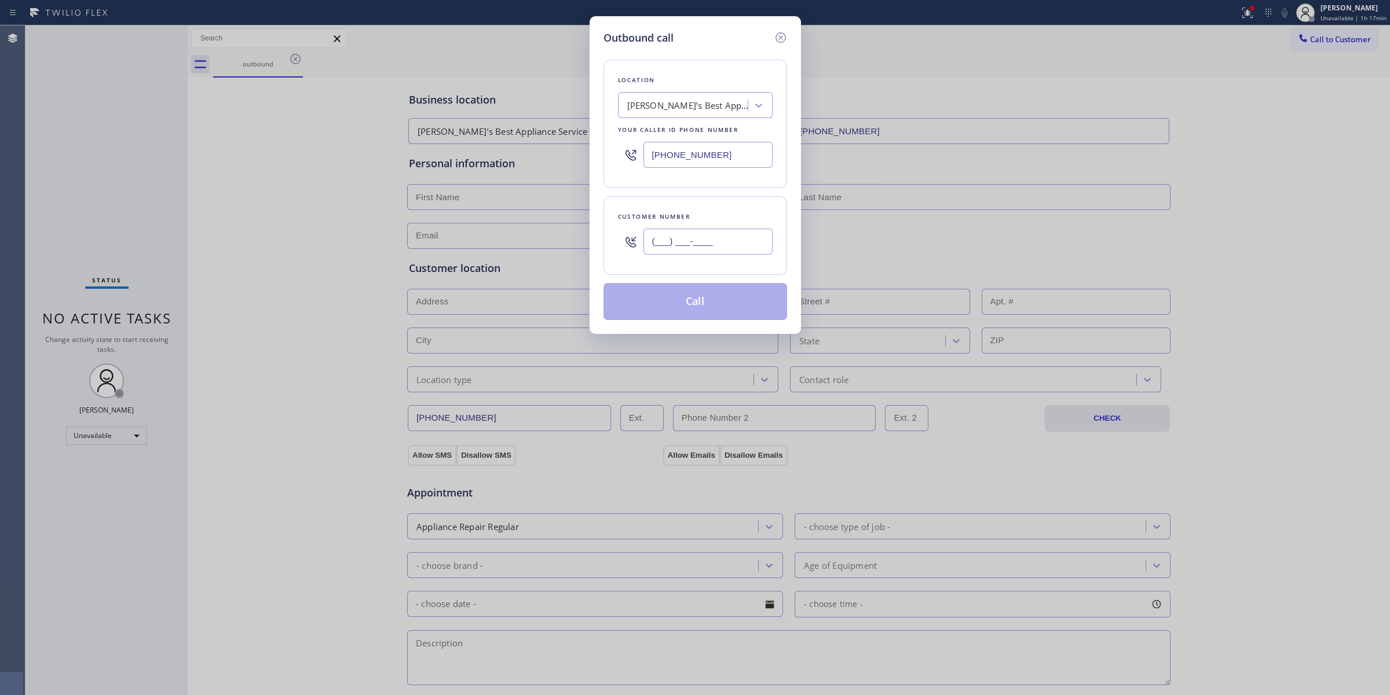
click at [716, 252] on input "(___) ___-____" at bounding box center [707, 242] width 129 height 26
paste input "564) 201-6330"
type input "[PHONE_NUMBER]"
click at [684, 304] on button "Call" at bounding box center [695, 301] width 184 height 37
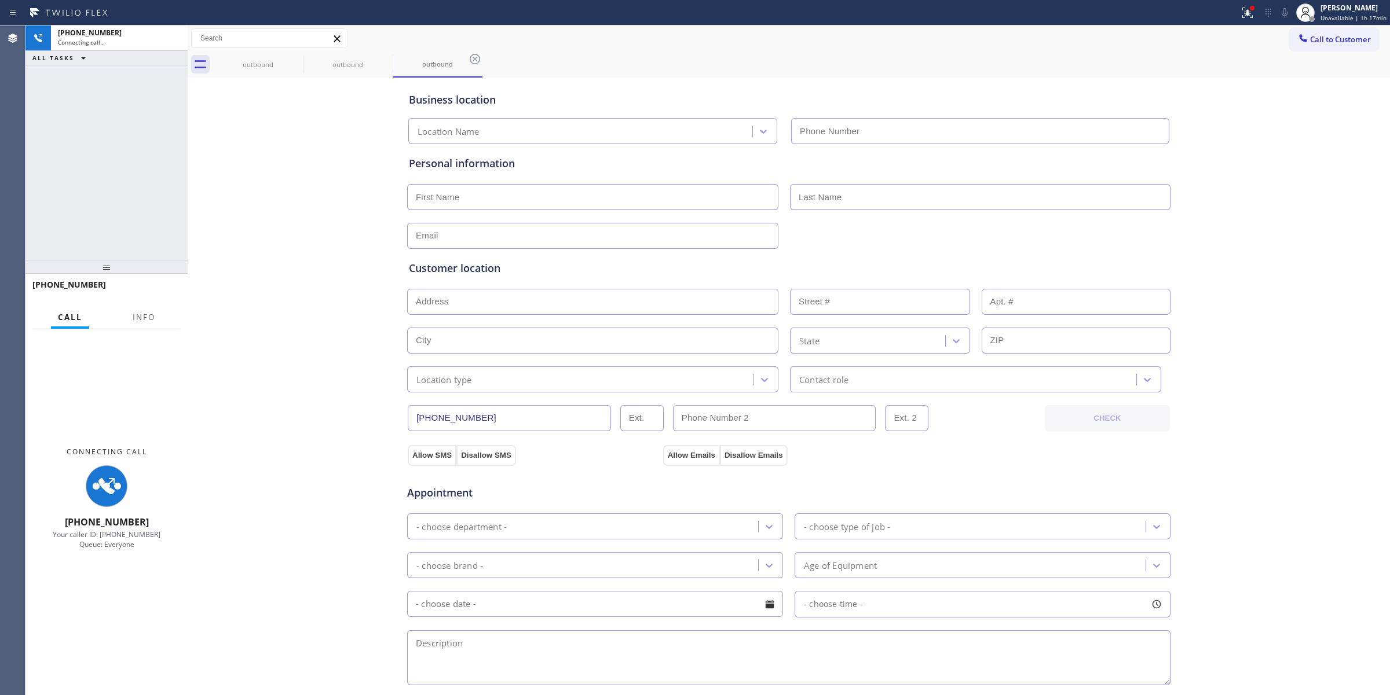
type input "[PHONE_NUMBER]"
drag, startPoint x: 1206, startPoint y: 160, endPoint x: 1254, endPoint y: 72, distance: 100.1
click at [1208, 159] on div "Business location [PERSON_NAME]’s Best Appliance Service [PHONE_NUMBER] Persona…" at bounding box center [789, 475] width 1196 height 791
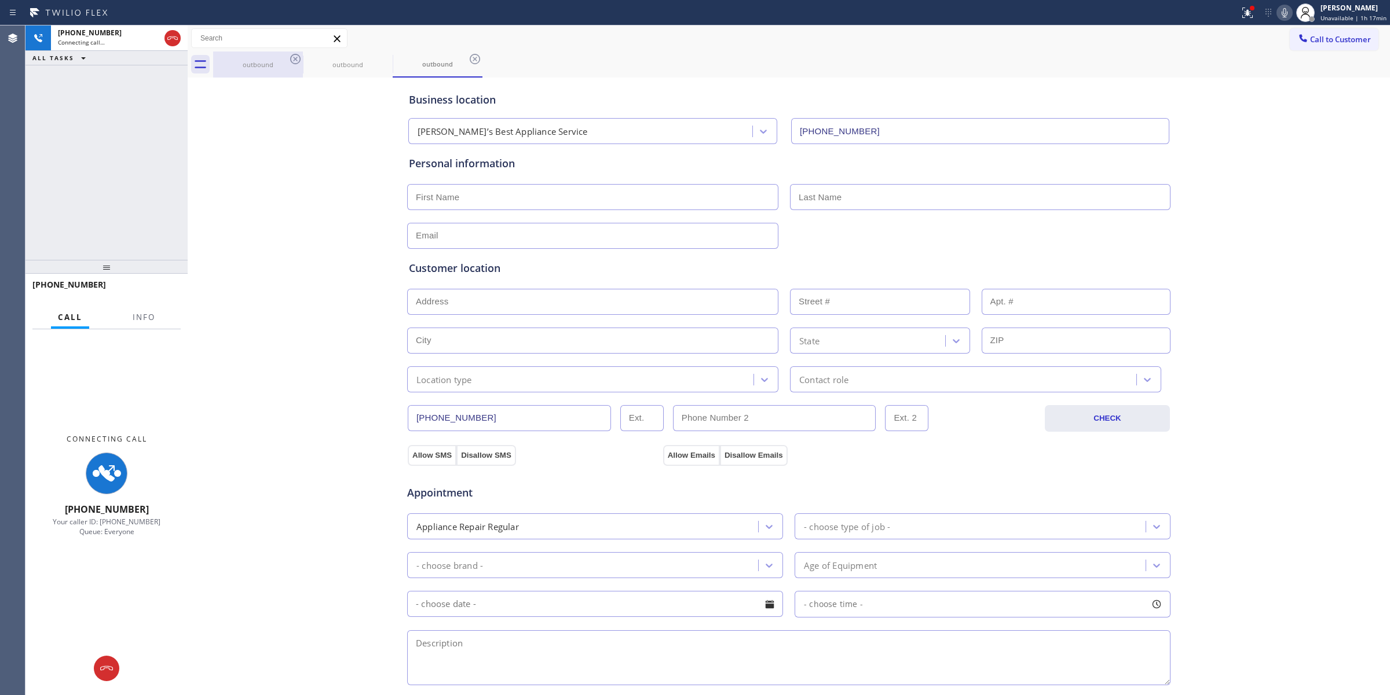
click at [291, 67] on div "outbound" at bounding box center [257, 64] width 87 height 9
click at [294, 54] on icon at bounding box center [295, 59] width 10 height 10
click at [0, 0] on icon at bounding box center [0, 0] width 0 height 0
click at [294, 54] on div "outbound outbound outbound" at bounding box center [801, 65] width 1177 height 26
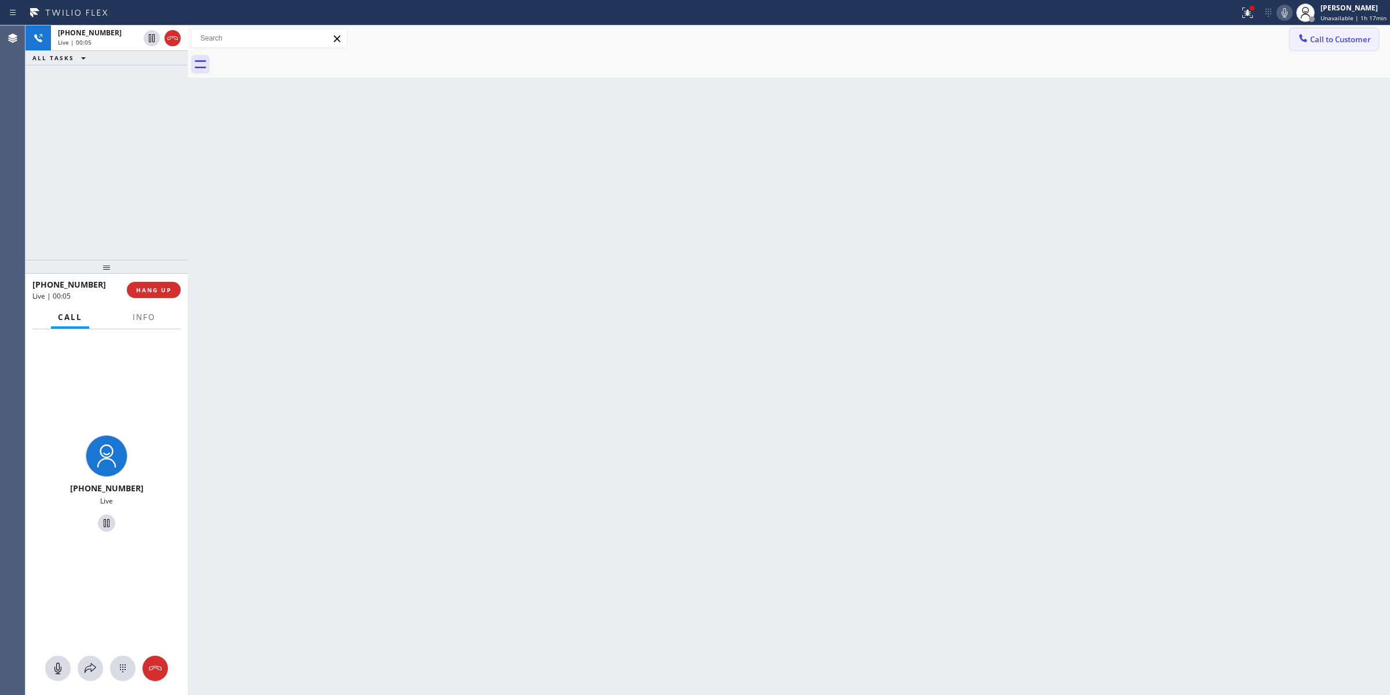
click at [1341, 39] on span "Call to Customer" at bounding box center [1340, 39] width 61 height 10
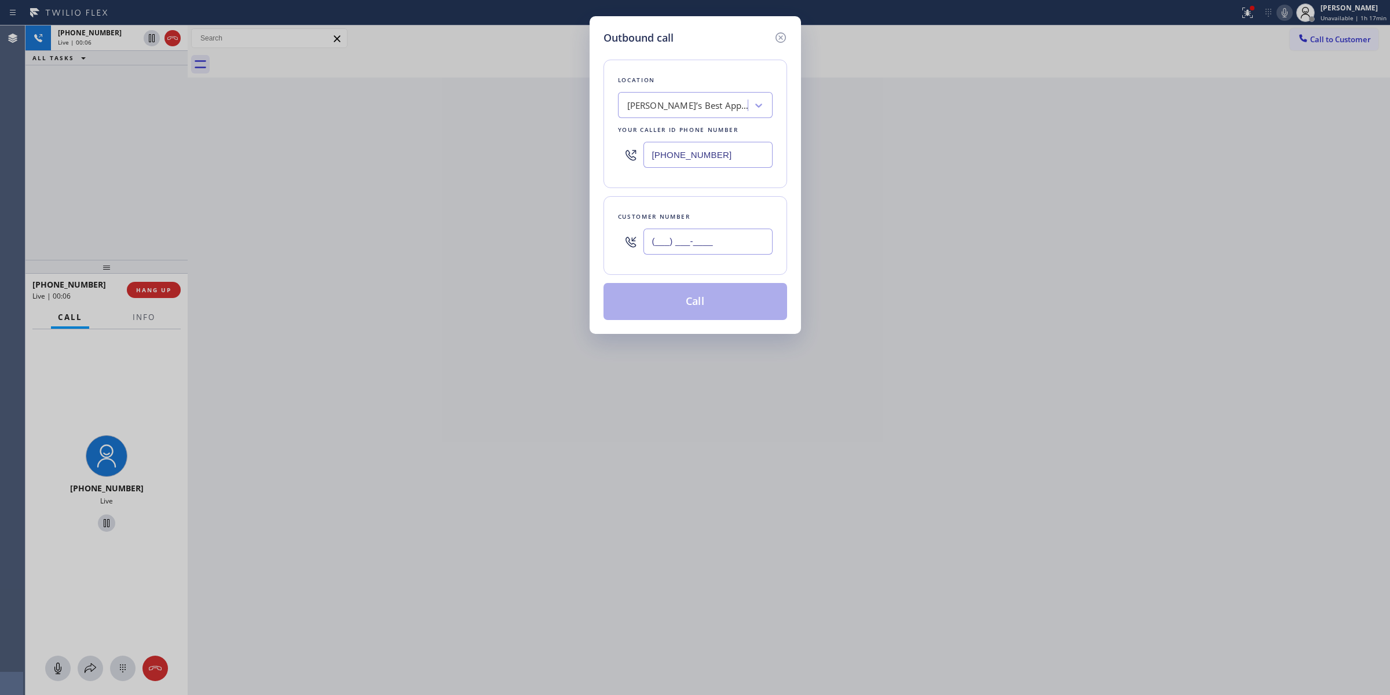
click at [727, 246] on input "(___) ___-____" at bounding box center [707, 242] width 129 height 26
paste input "564) 201-6330"
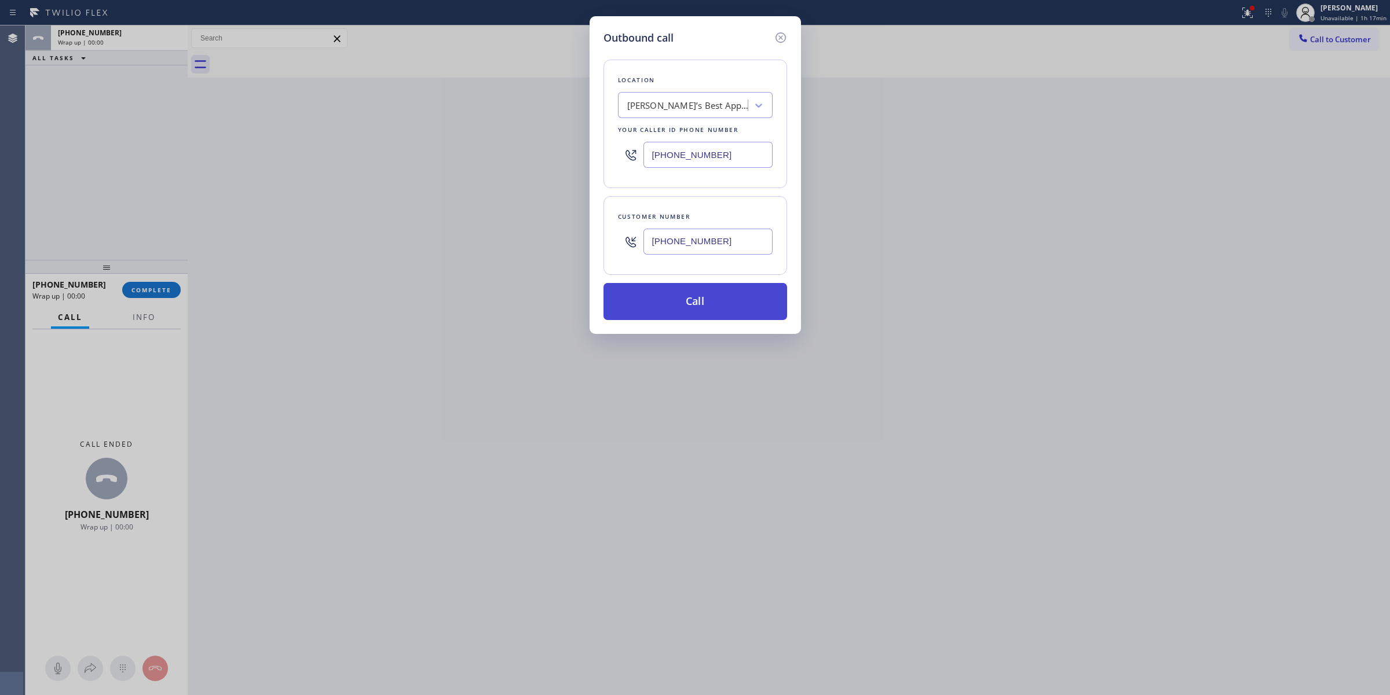
type input "[PHONE_NUMBER]"
click at [700, 312] on button "Call" at bounding box center [695, 301] width 184 height 37
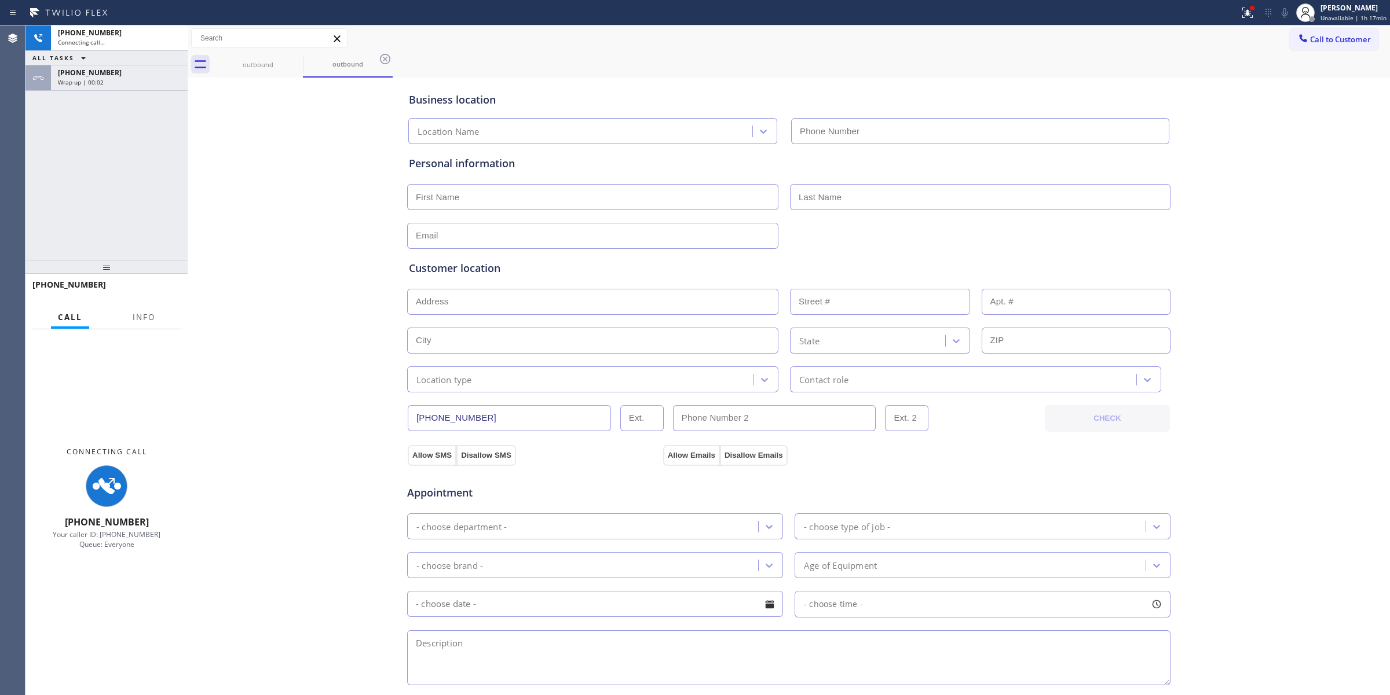
type input "[PHONE_NUMBER]"
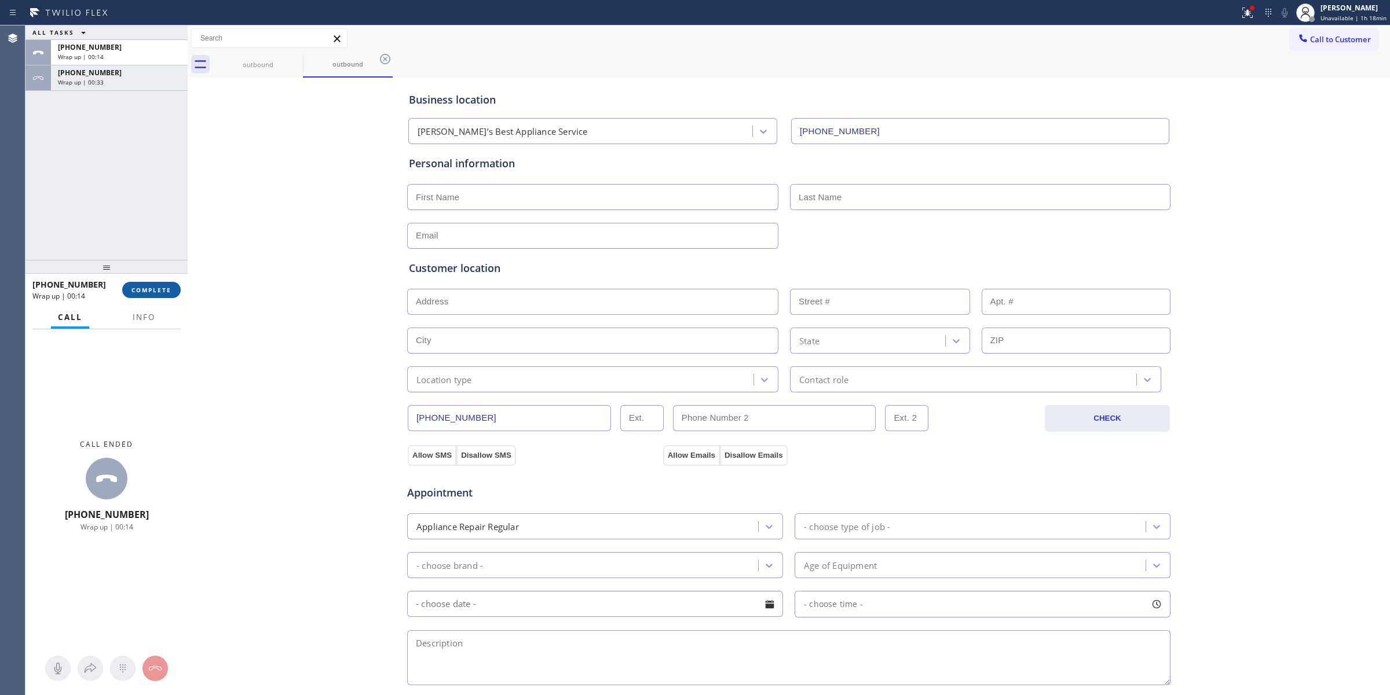
click at [163, 288] on span "COMPLETE" at bounding box center [151, 290] width 40 height 8
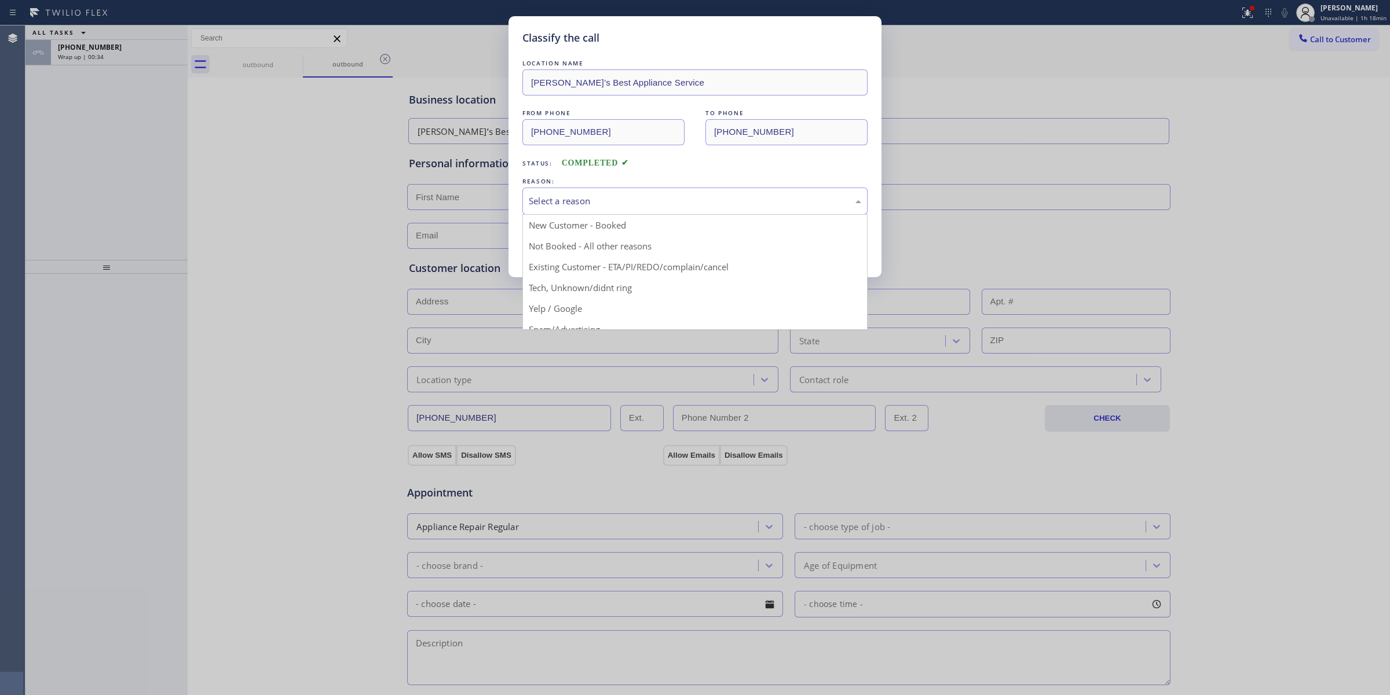
drag, startPoint x: 557, startPoint y: 213, endPoint x: 568, endPoint y: 207, distance: 12.2
click at [568, 207] on div "Select a reason" at bounding box center [694, 201] width 345 height 27
drag, startPoint x: 571, startPoint y: 285, endPoint x: 568, endPoint y: 251, distance: 34.9
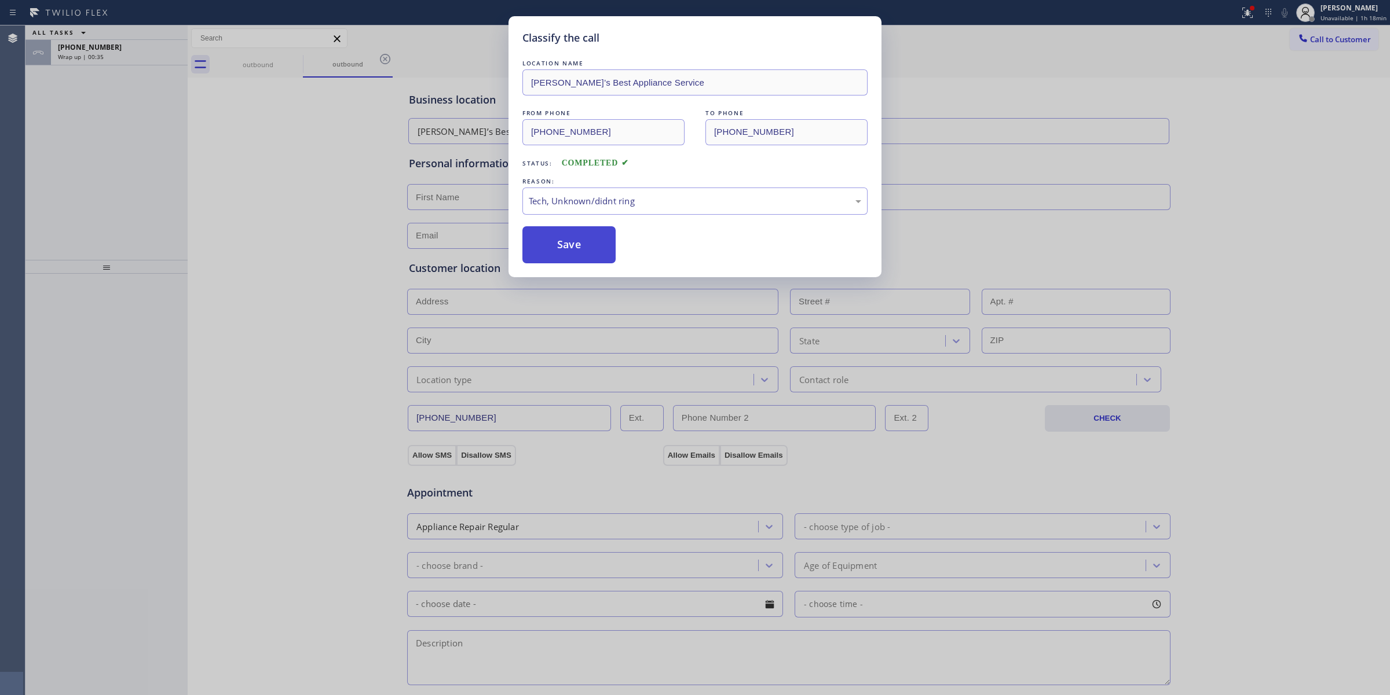
click at [566, 244] on button "Save" at bounding box center [568, 244] width 93 height 37
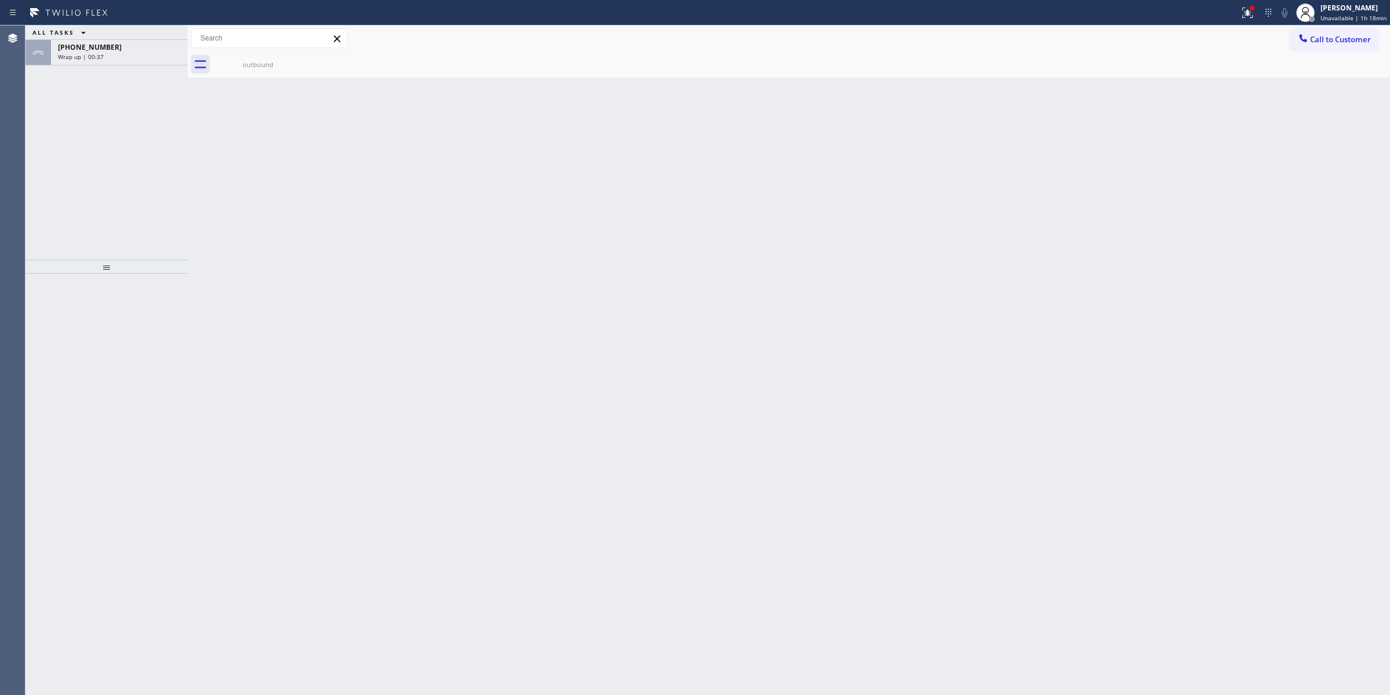
drag, startPoint x: 132, startPoint y: 55, endPoint x: 175, endPoint y: 259, distance: 208.9
click at [132, 55] on div "Wrap up | 00:37" at bounding box center [119, 57] width 123 height 8
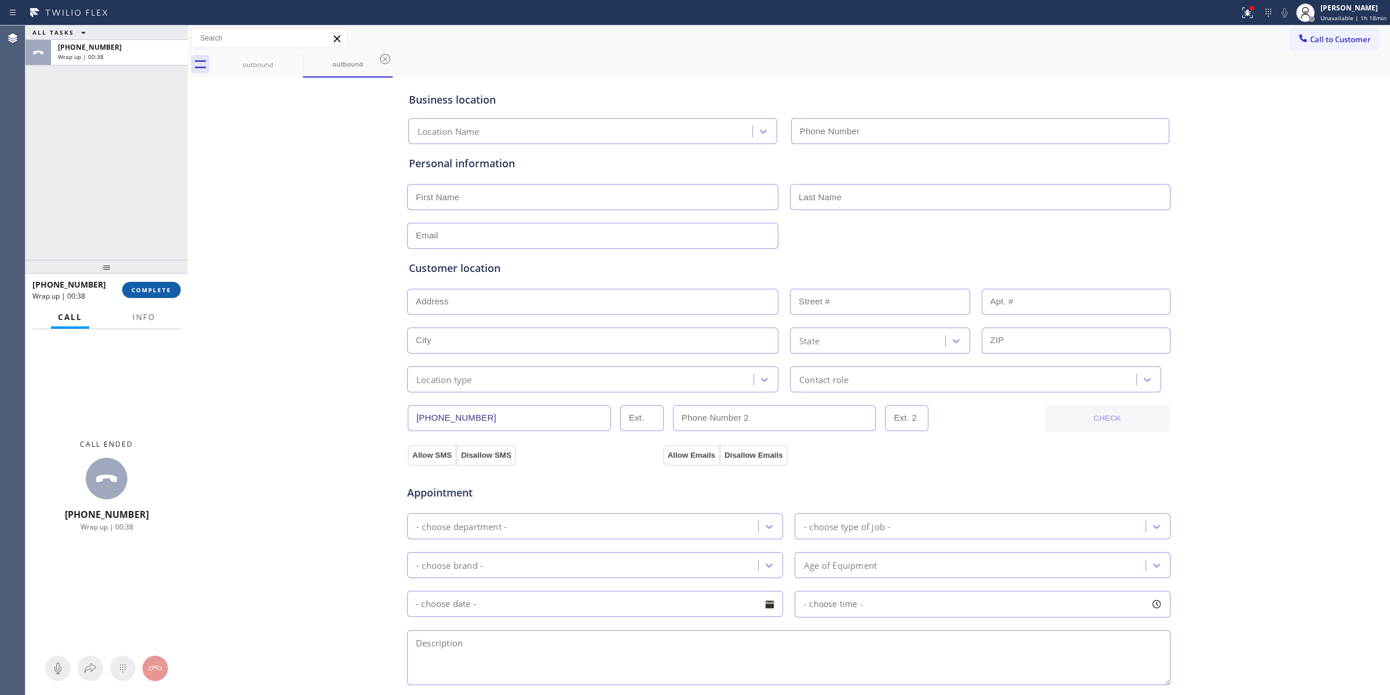
click at [155, 285] on button "COMPLETE" at bounding box center [151, 290] width 58 height 16
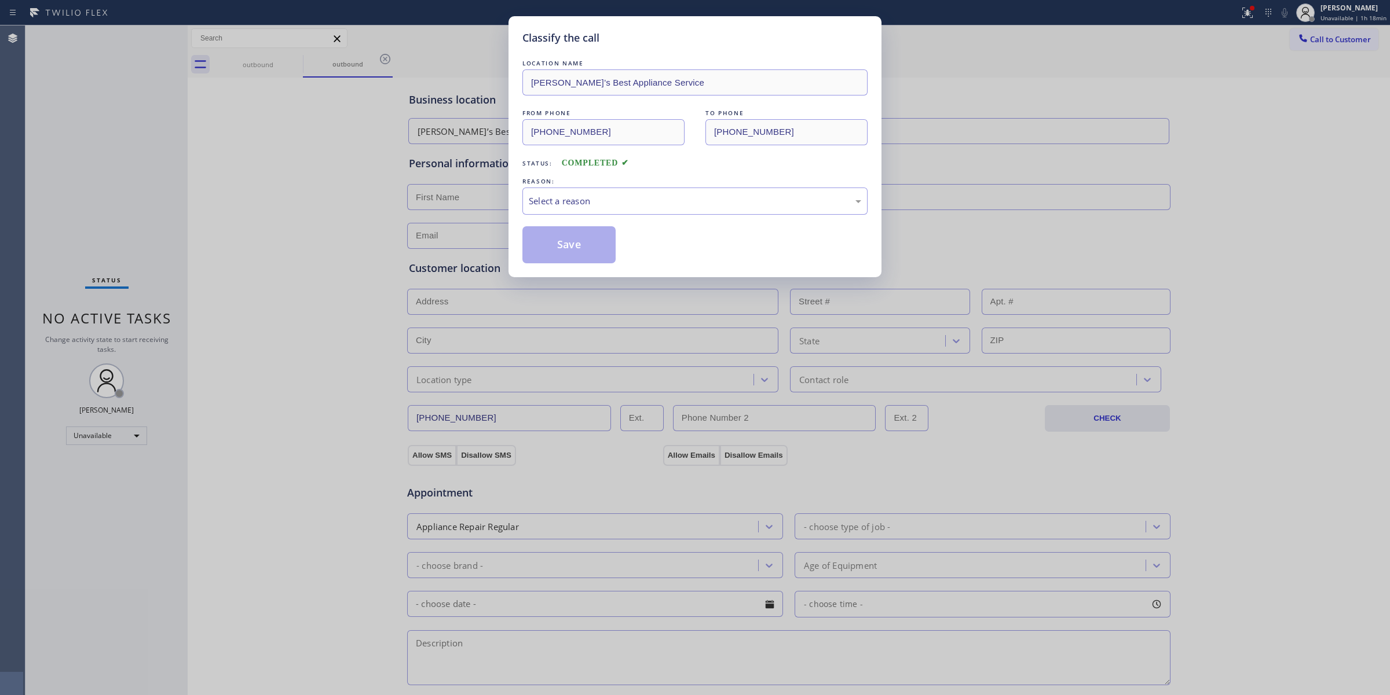
type input "[PHONE_NUMBER]"
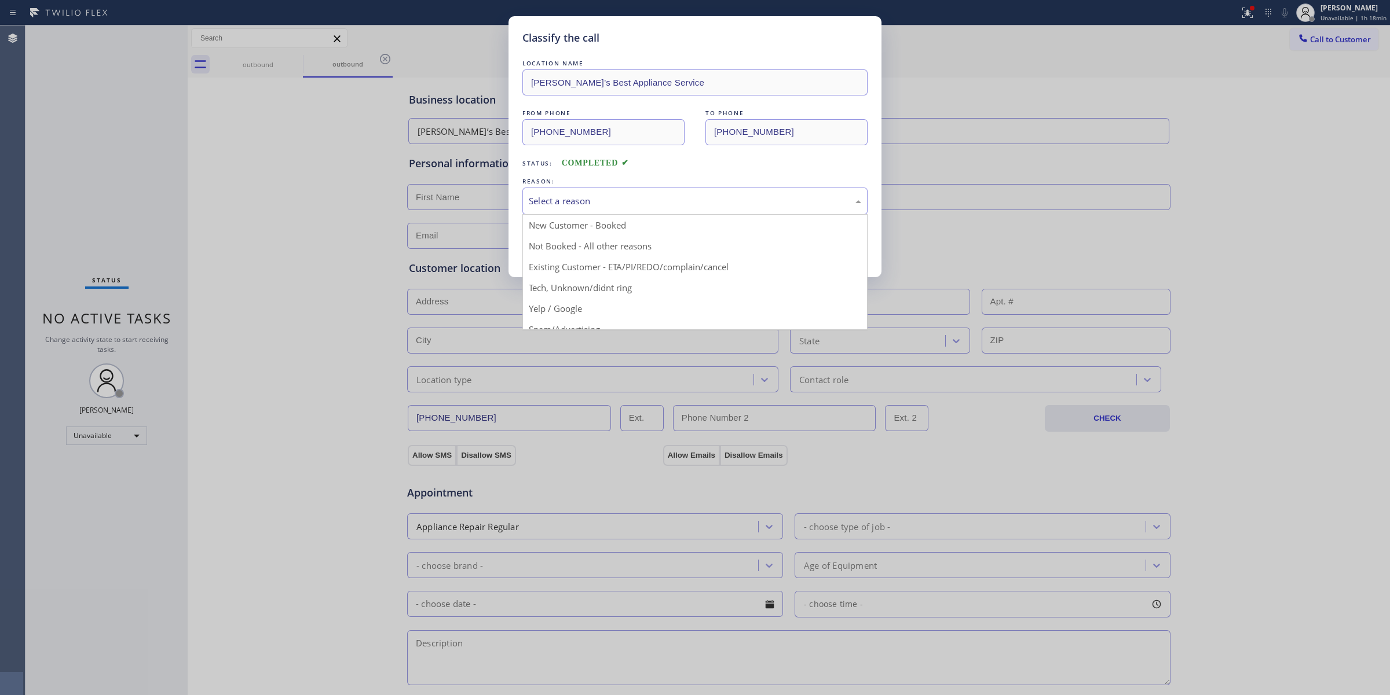
click at [595, 213] on div "Select a reason" at bounding box center [694, 201] width 345 height 27
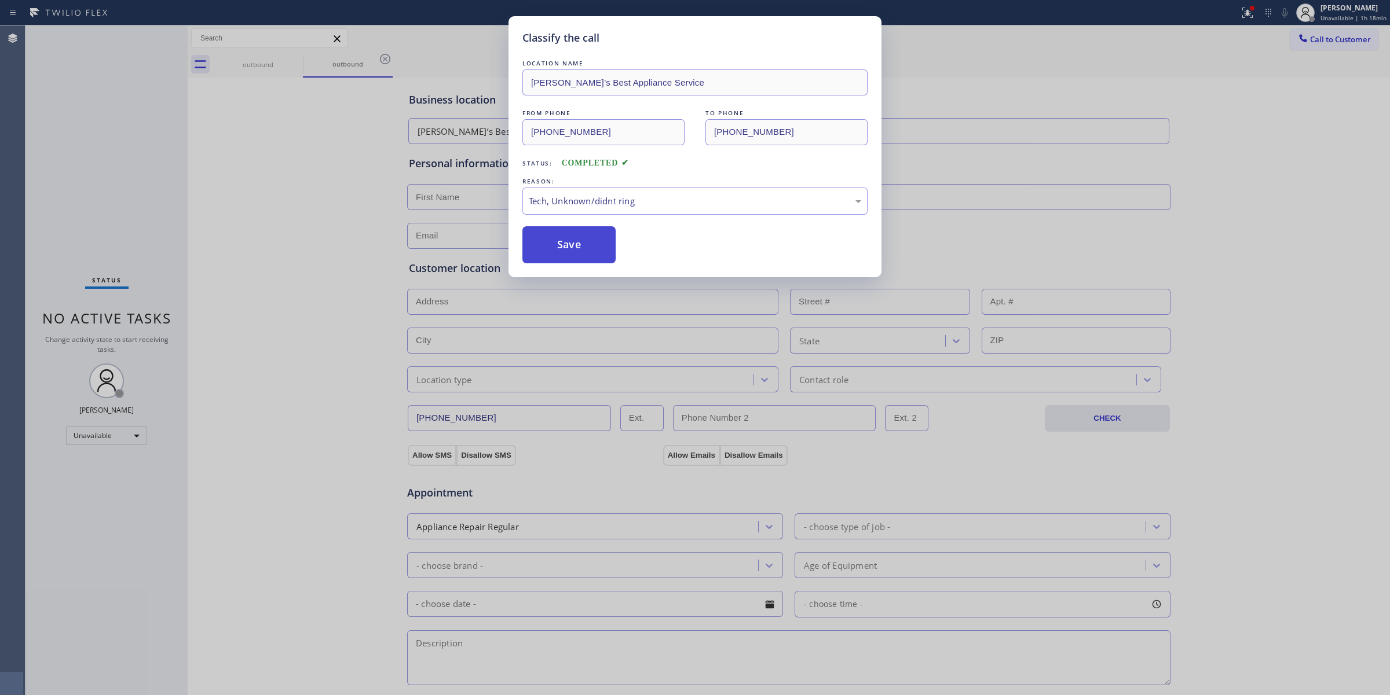
drag, startPoint x: 561, startPoint y: 244, endPoint x: 320, endPoint y: 70, distance: 296.5
click at [561, 243] on button "Save" at bounding box center [568, 244] width 93 height 37
click at [294, 60] on div "Classify the call LOCATION NAME Amana Air Conditioning Experts FROM PHONE [PHON…" at bounding box center [707, 360] width 1364 height 670
click at [294, 60] on icon at bounding box center [295, 59] width 10 height 10
drag, startPoint x: 294, startPoint y: 60, endPoint x: 336, endPoint y: 331, distance: 274.3
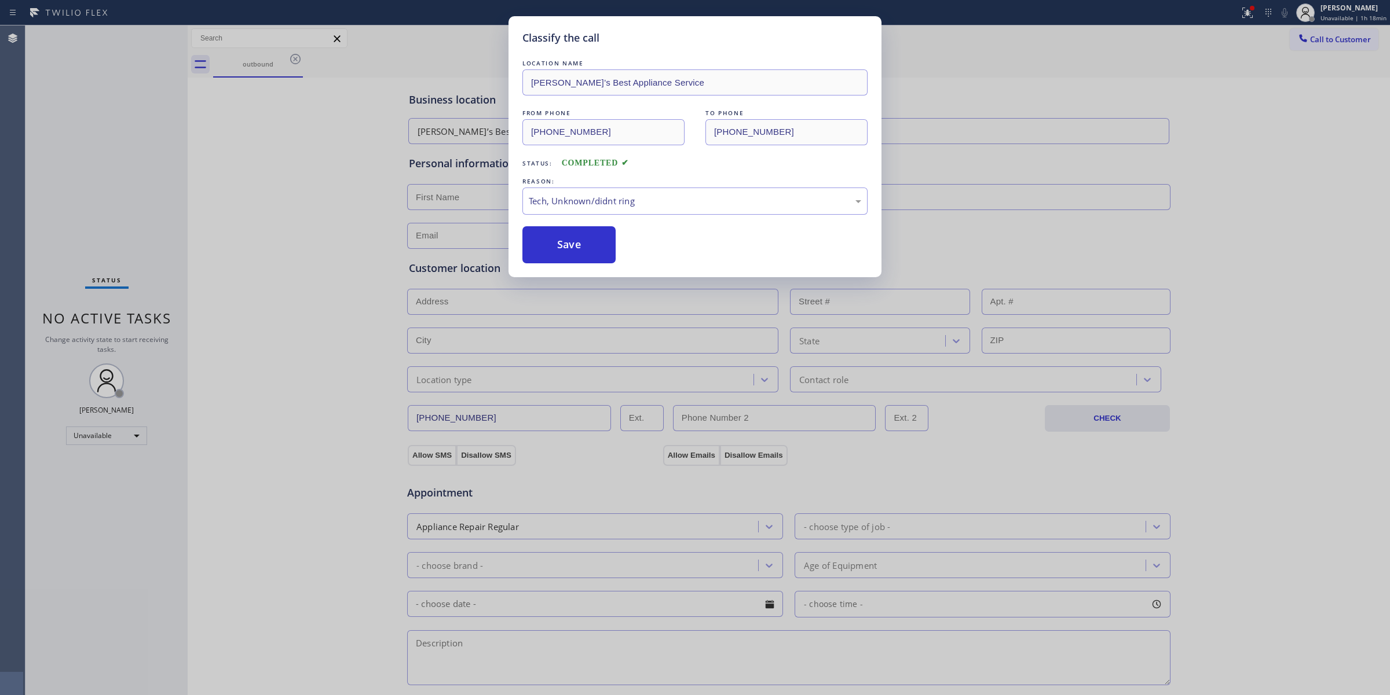
click at [291, 60] on icon at bounding box center [295, 59] width 14 height 14
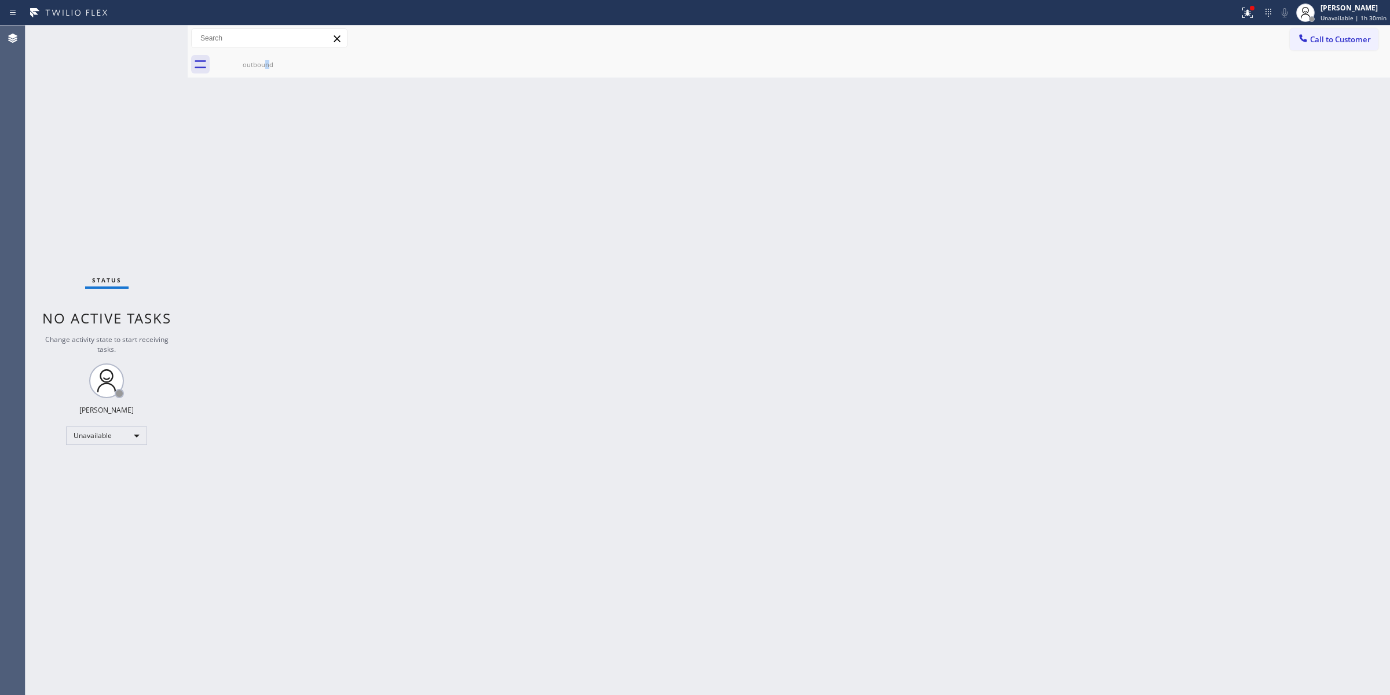
drag, startPoint x: 265, startPoint y: 64, endPoint x: 299, endPoint y: 60, distance: 35.0
click at [279, 64] on div "outbound" at bounding box center [257, 64] width 87 height 9
click at [299, 60] on div at bounding box center [801, 65] width 1177 height 26
click at [291, 61] on div at bounding box center [801, 65] width 1177 height 26
click at [1350, 16] on span "Unavailable | 1h 36min" at bounding box center [1353, 18] width 66 height 8
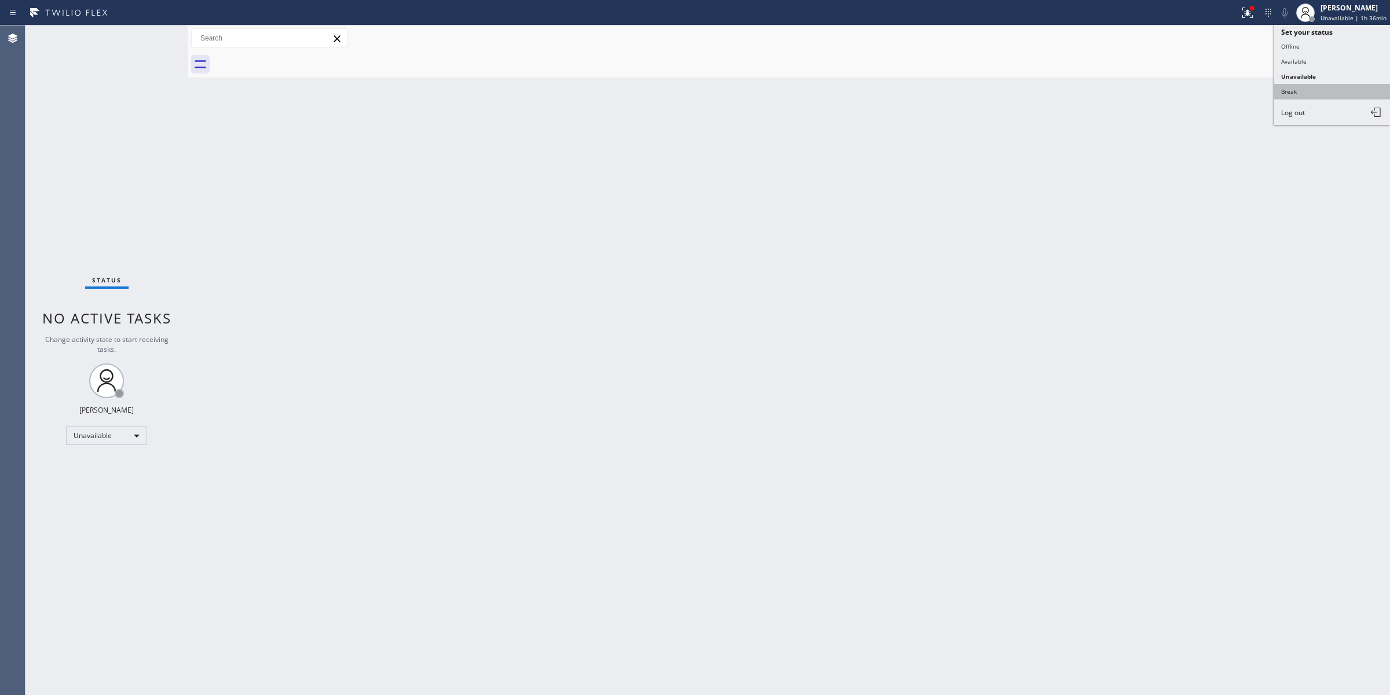
click at [1320, 90] on button "Break" at bounding box center [1332, 91] width 116 height 15
drag, startPoint x: 1294, startPoint y: 219, endPoint x: 1313, endPoint y: 149, distance: 72.1
click at [1297, 215] on div "Back to Dashboard Change Sender ID Customers Technicians Select a contact Outbo…" at bounding box center [789, 360] width 1202 height 670
click at [1354, 19] on span "Break | 12:40" at bounding box center [1348, 18] width 38 height 8
drag, startPoint x: 1325, startPoint y: 88, endPoint x: 1324, endPoint y: 76, distance: 11.6
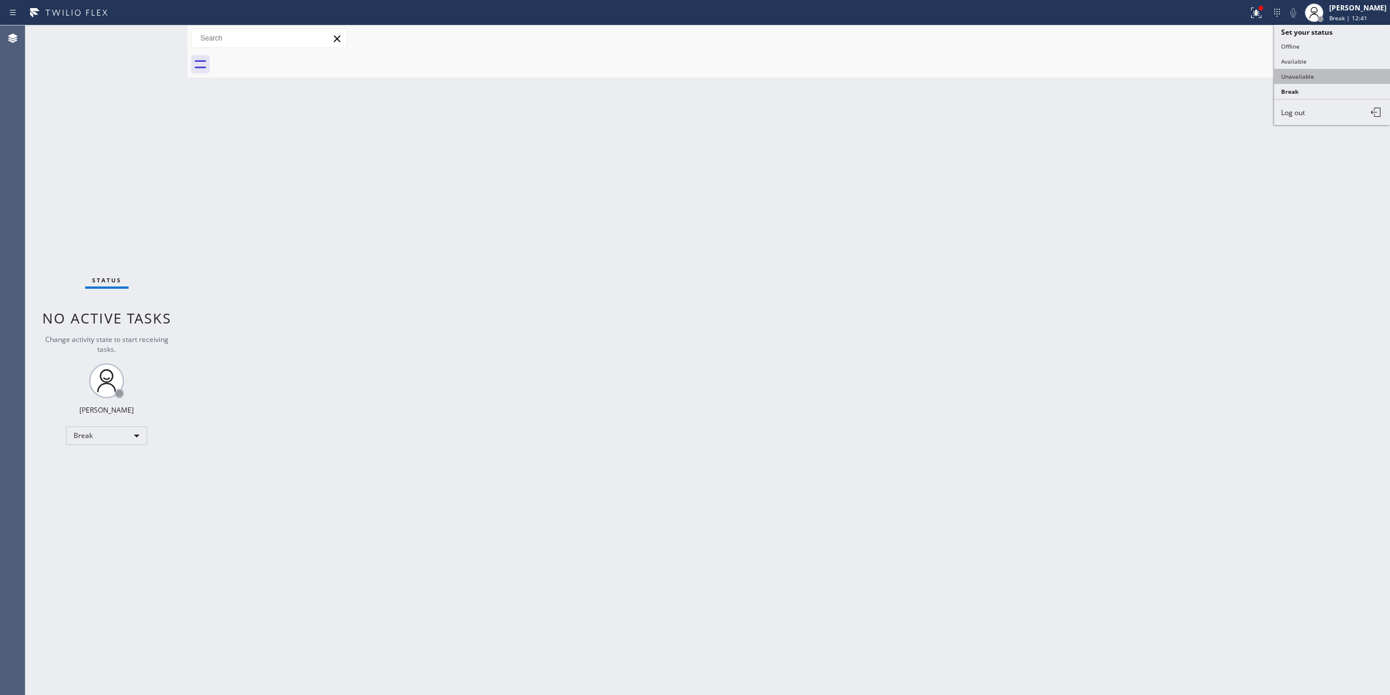
click at [1324, 76] on ul "Set your status Offline Available Unavailable Break Log out" at bounding box center [1332, 75] width 116 height 100
click at [1324, 76] on button "Unavailable" at bounding box center [1332, 76] width 116 height 15
click at [1005, 404] on div "Back to Dashboard Change Sender ID Customers Technicians Select a contact Outbo…" at bounding box center [789, 360] width 1202 height 670
drag, startPoint x: 878, startPoint y: 604, endPoint x: 903, endPoint y: 604, distance: 25.5
click at [880, 604] on div "Back to Dashboard Change Sender ID Customers Technicians Select a contact Outbo…" at bounding box center [789, 360] width 1202 height 670
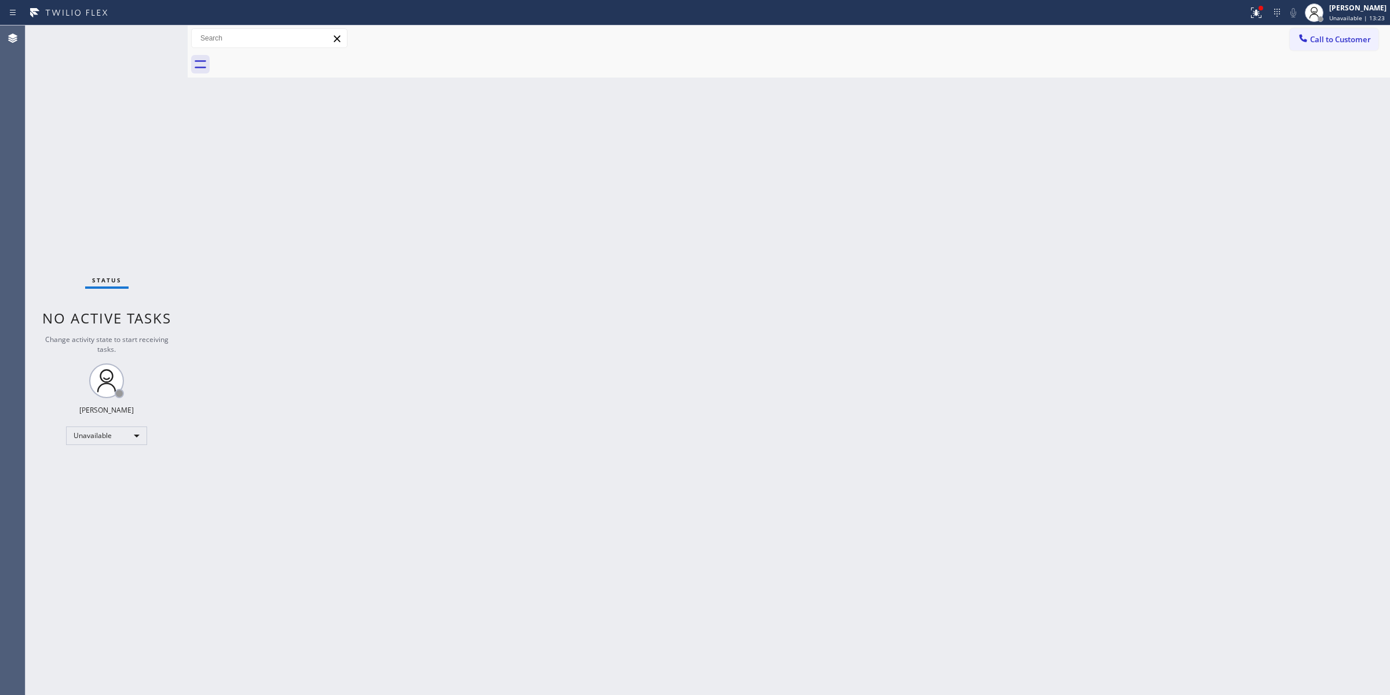
click at [659, 613] on div "Back to Dashboard Change Sender ID Customers Technicians Select a contact Outbo…" at bounding box center [789, 360] width 1202 height 670
click at [708, 448] on div "Back to Dashboard Change Sender ID Customers Technicians Select a contact Outbo…" at bounding box center [789, 360] width 1202 height 670
click at [618, 528] on div "Back to Dashboard Change Sender ID Customers Technicians Select a contact Outbo…" at bounding box center [789, 360] width 1202 height 670
click at [773, 498] on div "Back to Dashboard Change Sender ID Customers Technicians Select a contact Outbo…" at bounding box center [789, 360] width 1202 height 670
click at [1296, 354] on div "Back to Dashboard Change Sender ID Customers Technicians Select a contact Outbo…" at bounding box center [789, 360] width 1202 height 670
